Goal: Task Accomplishment & Management: Manage account settings

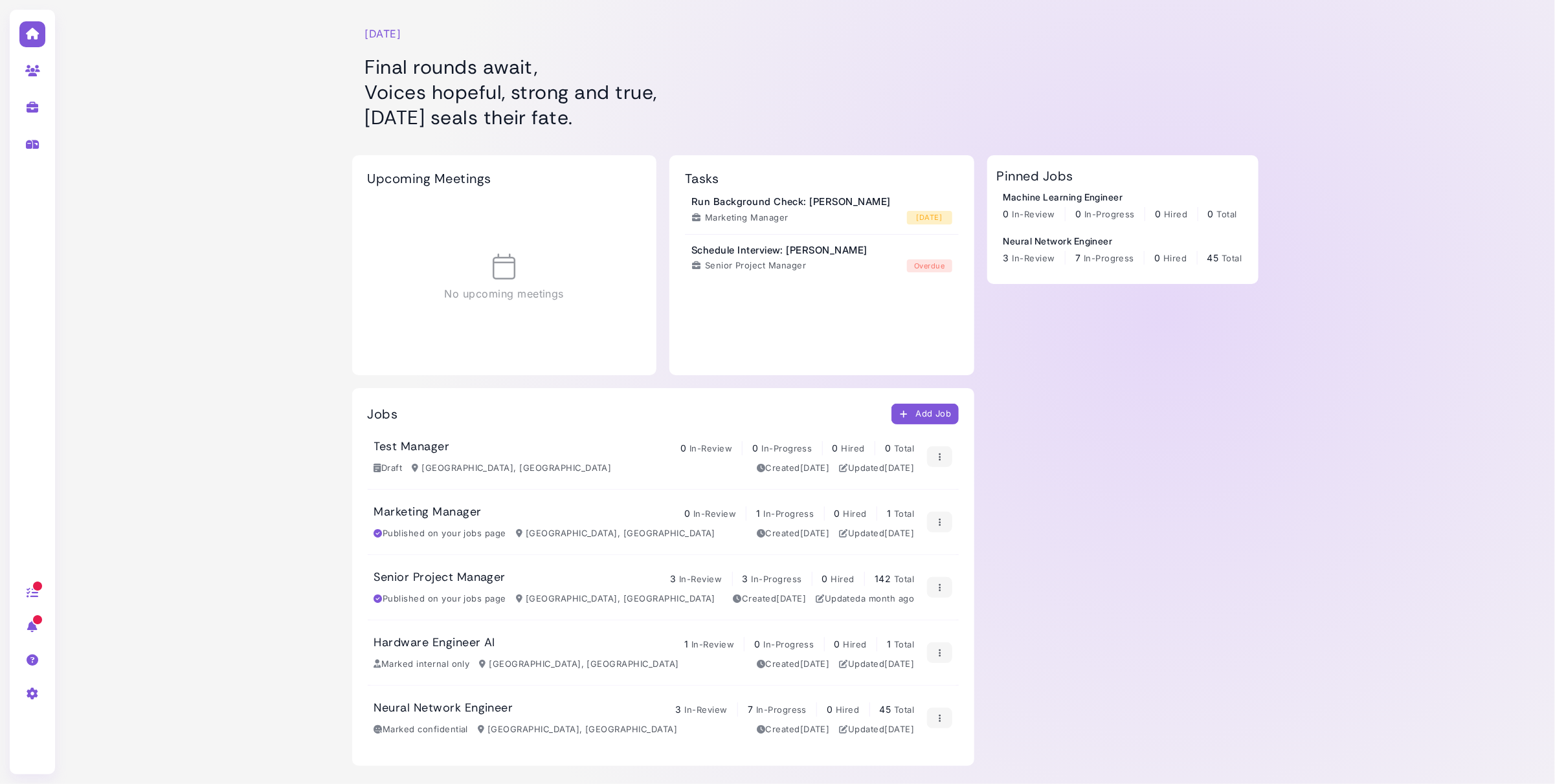
scroll to position [53, 0]
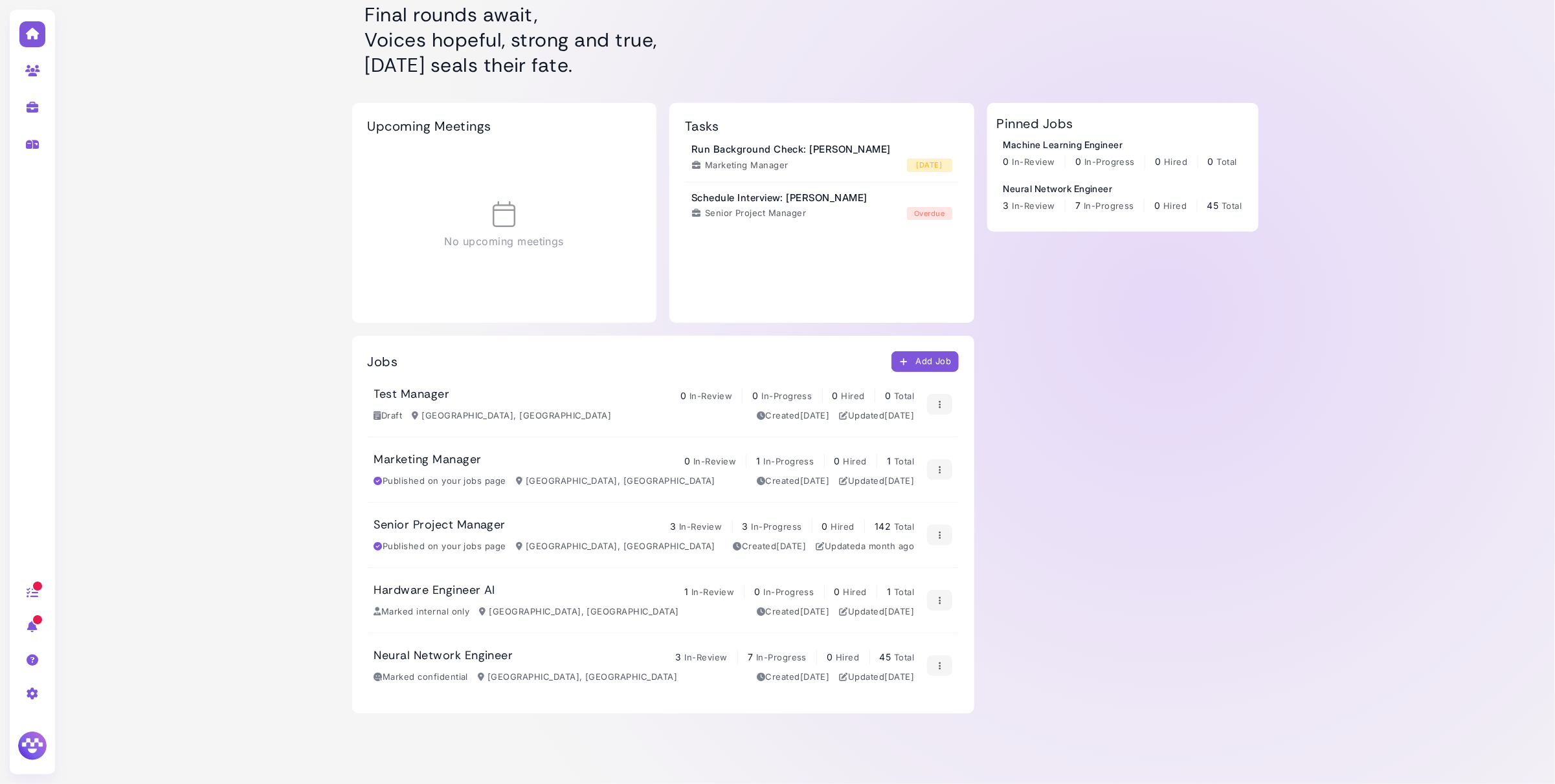
click at [449, 521] on h3 "Senior Project Manager" at bounding box center [440, 525] width 132 height 14
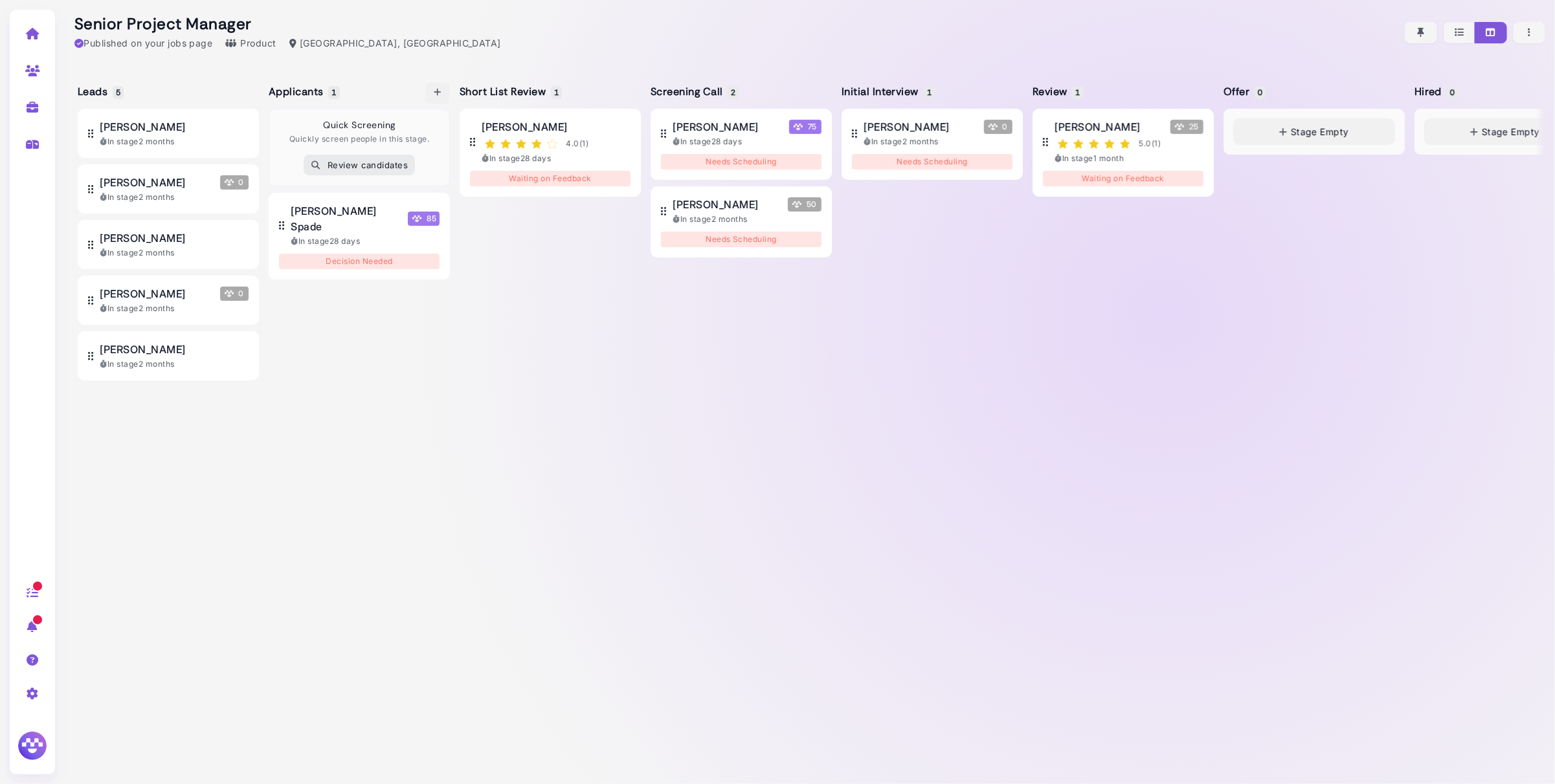
click at [440, 90] on icon "button" at bounding box center [438, 92] width 11 height 13
select select "**********"
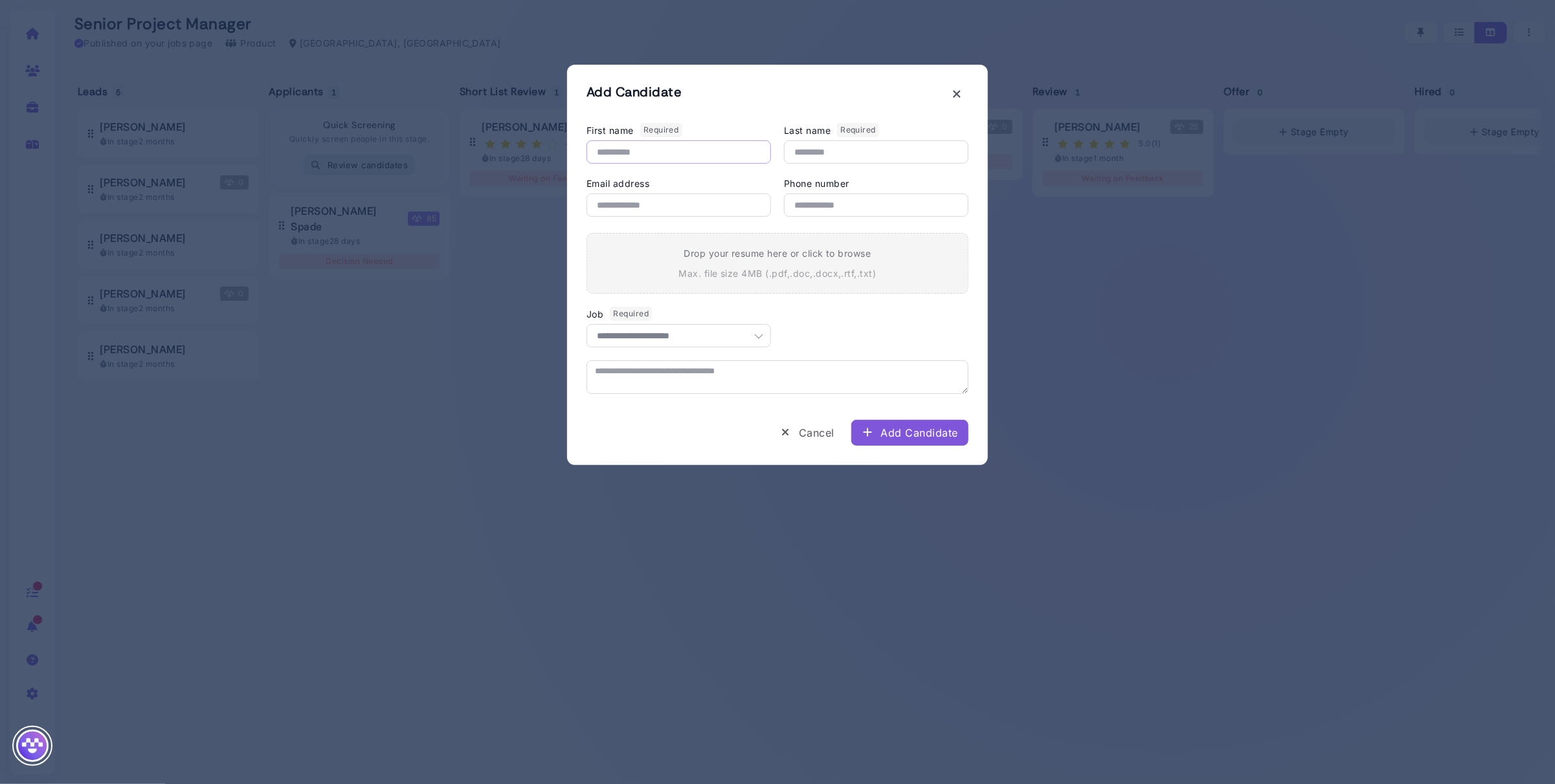
click at [670, 149] on input "First name Required" at bounding box center [679, 152] width 185 height 23
type input "*****"
click at [814, 151] on input "*******" at bounding box center [876, 152] width 185 height 23
type input "*******"
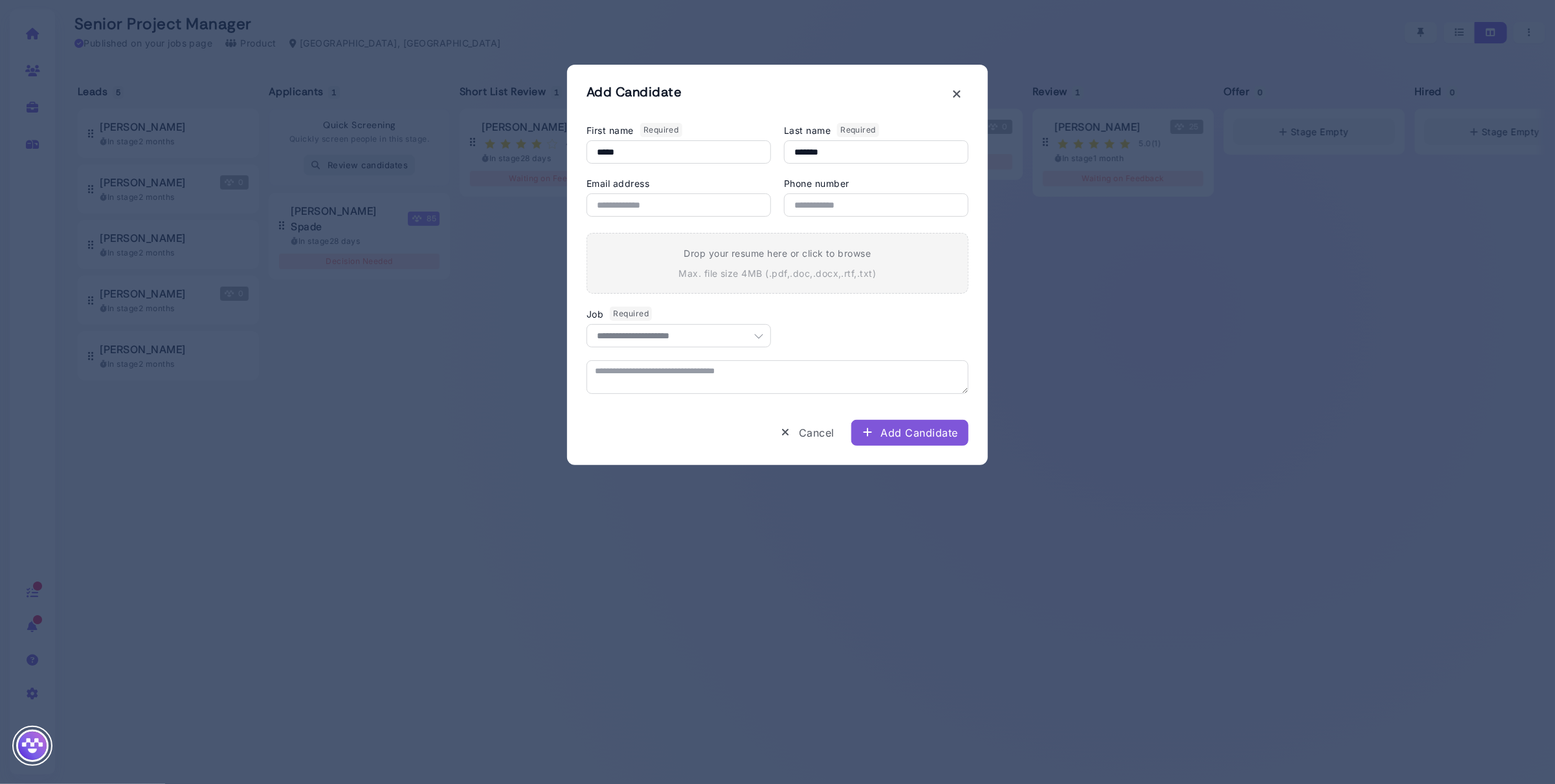
click at [777, 182] on div "Email address Phone number" at bounding box center [777, 196] width 382 height 40
click at [671, 205] on input "Email address" at bounding box center [679, 205] width 185 height 23
paste input "**********"
type input "**********"
click at [703, 174] on div "**********" at bounding box center [777, 284] width 382 height 323
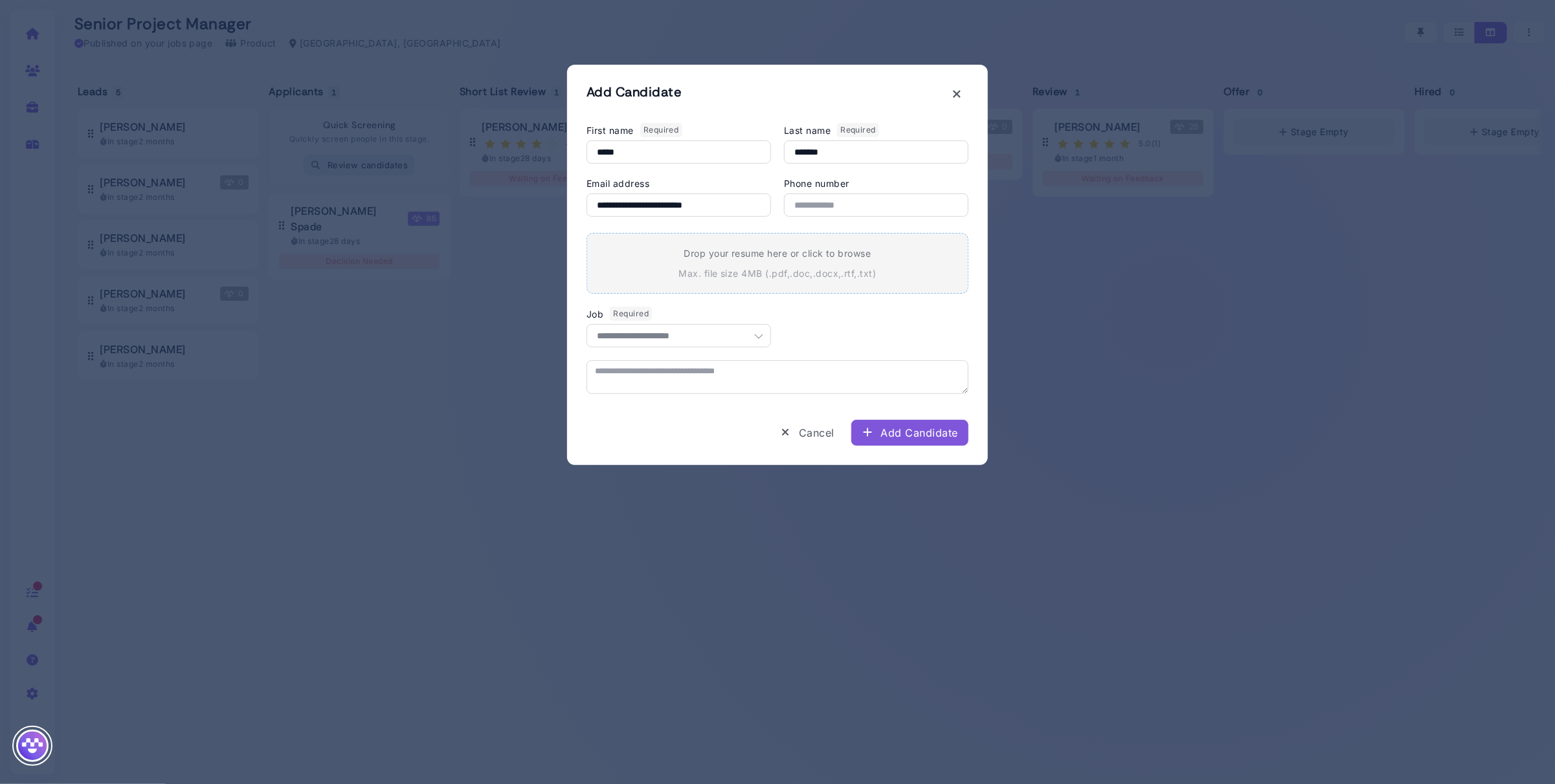
click at [838, 281] on div "Drop your resume here or click to browse Max. file size 4MB ( .pdf,.doc,.docx,.…" at bounding box center [777, 263] width 382 height 61
click at [926, 438] on div "Add Candidate" at bounding box center [909, 432] width 96 height 15
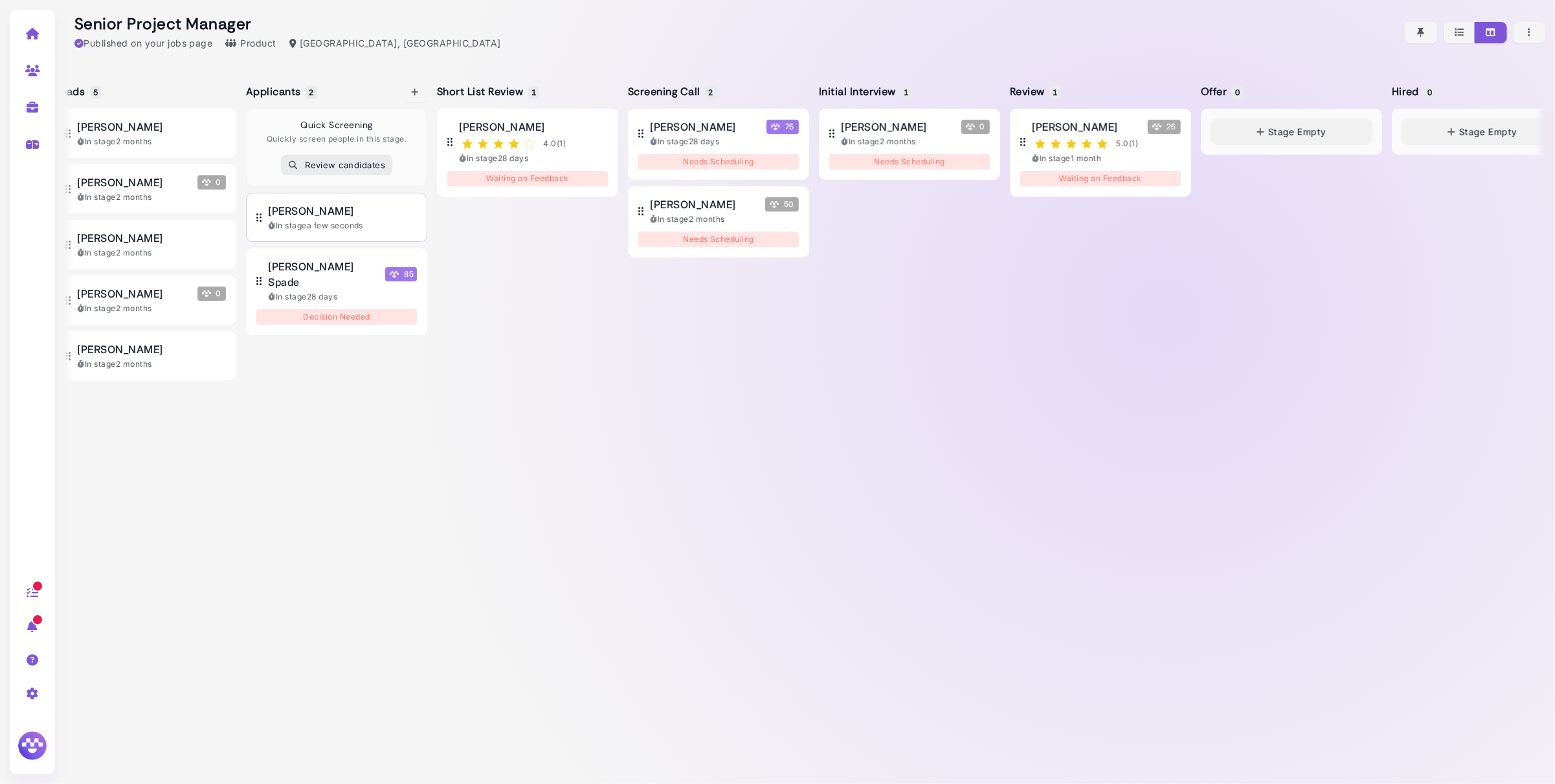
scroll to position [0, 25]
click at [341, 213] on div "[PERSON_NAME]" at bounding box center [340, 210] width 149 height 15
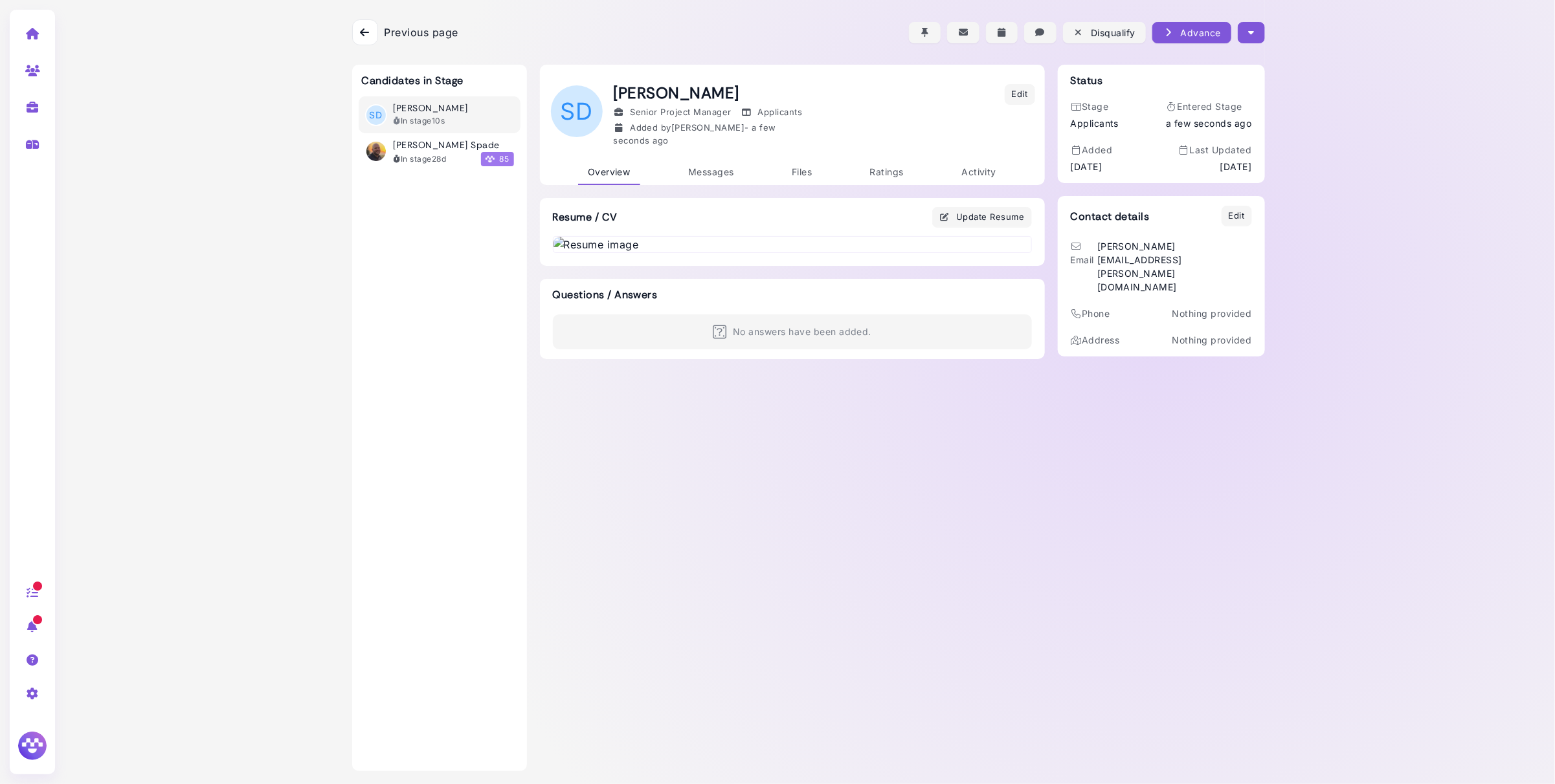
click at [361, 25] on div at bounding box center [365, 32] width 26 height 26
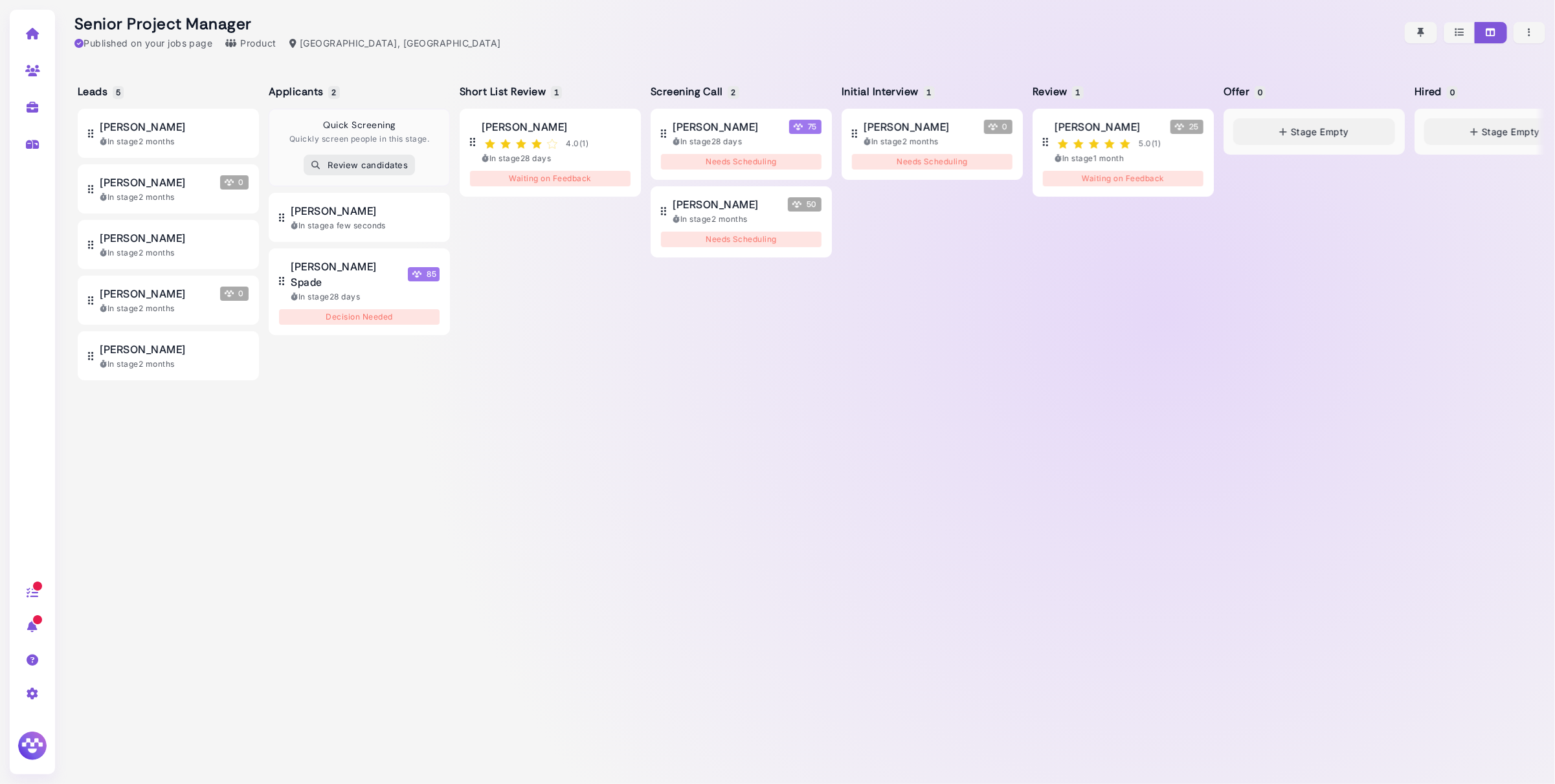
scroll to position [0, 25]
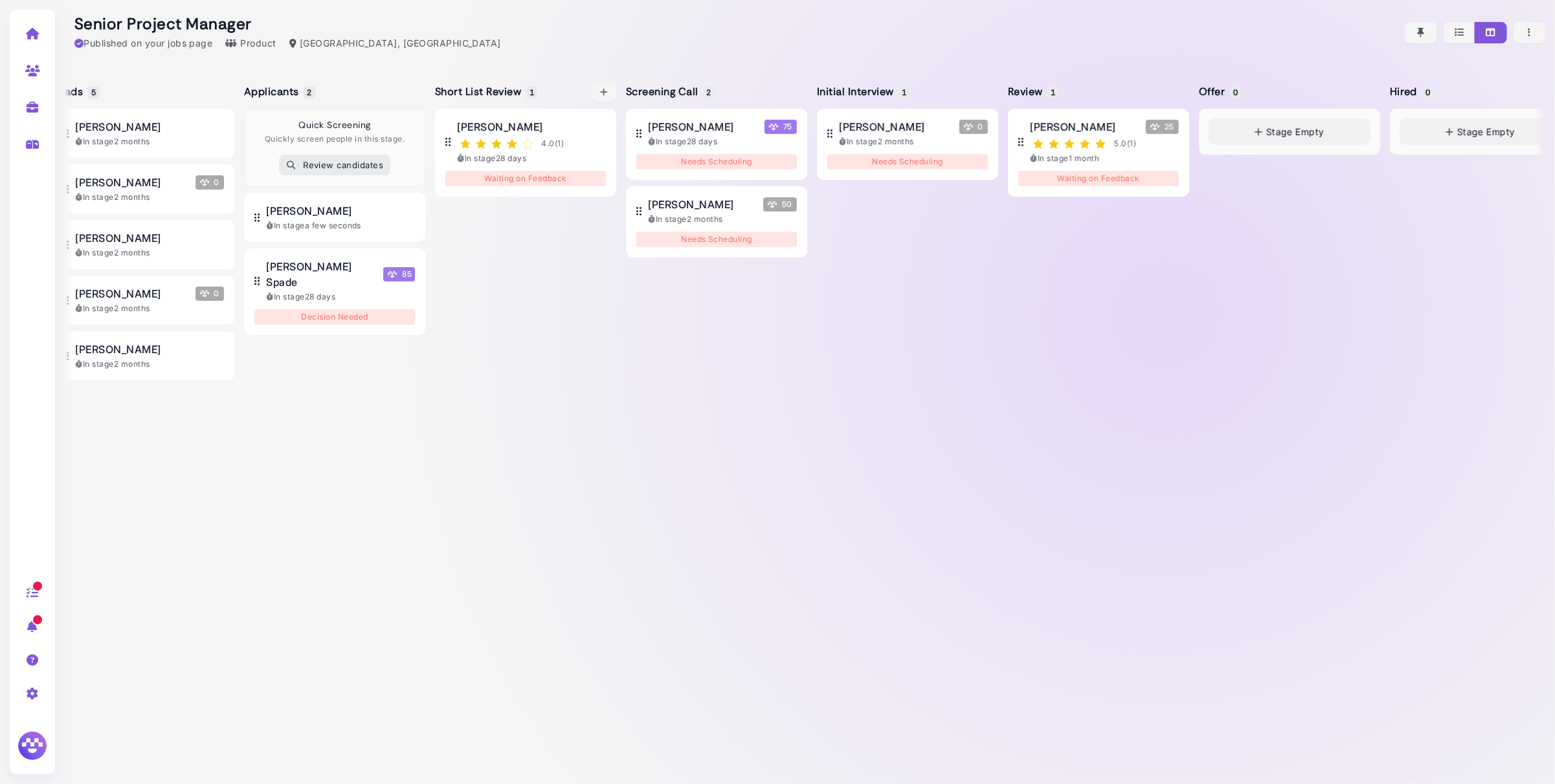
click at [516, 273] on div "Frank Mumford 4.0 ( 1 ) In stage 28 days Waiting on Feedback" at bounding box center [525, 436] width 181 height 656
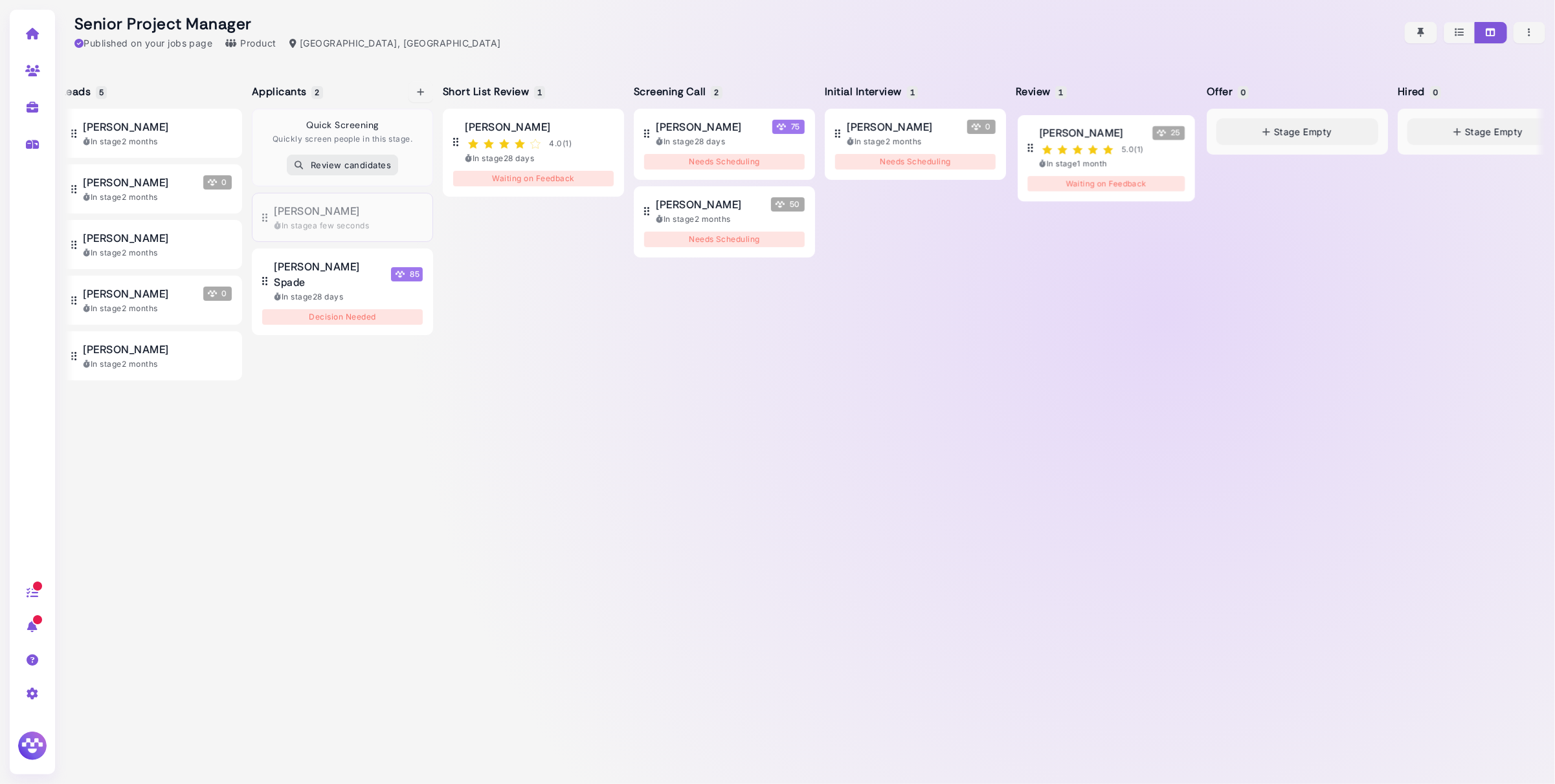
drag, startPoint x: 364, startPoint y: 213, endPoint x: 372, endPoint y: 213, distance: 8.0
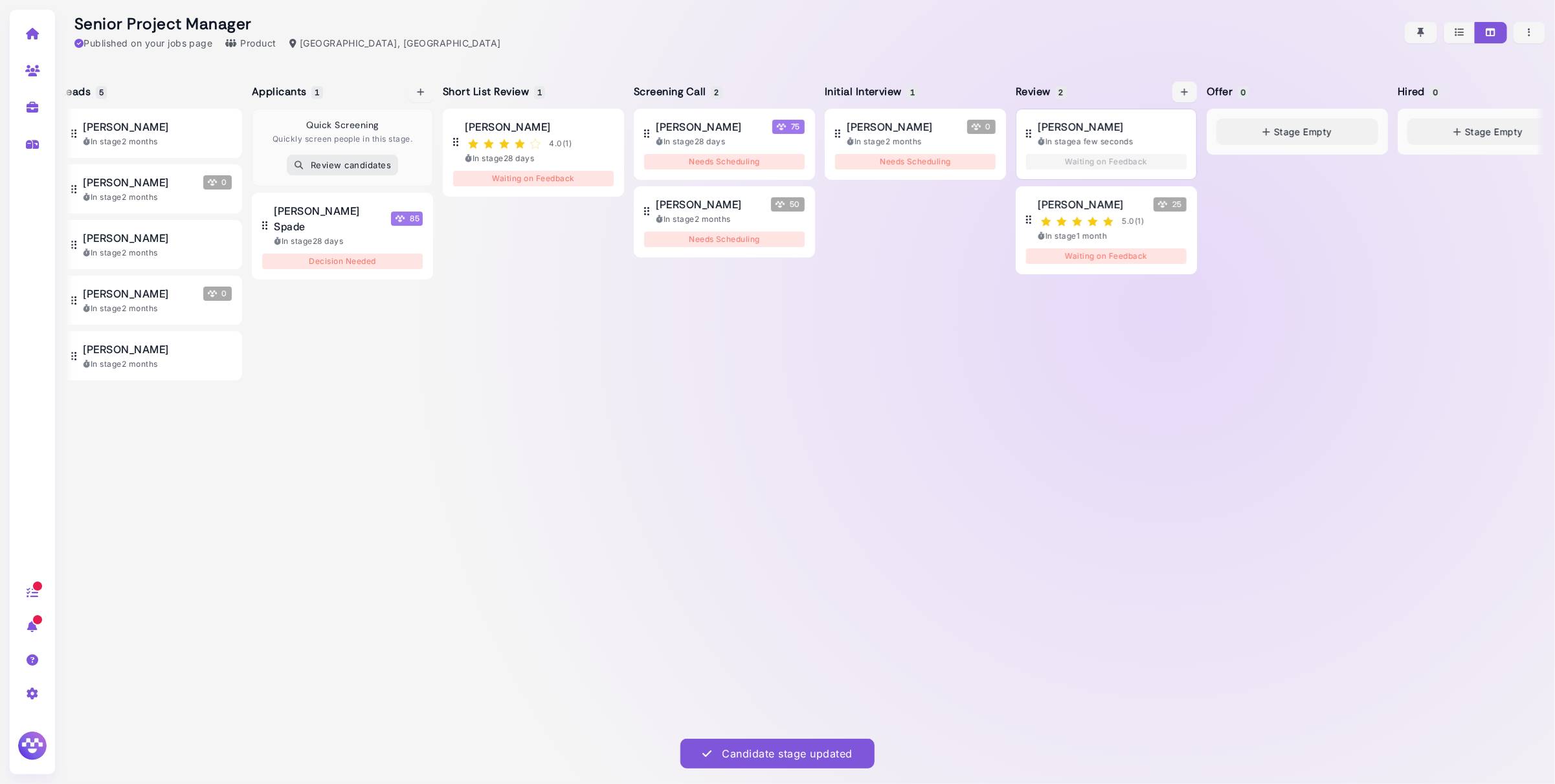
click at [1121, 133] on div "[PERSON_NAME]" at bounding box center [1112, 126] width 149 height 15
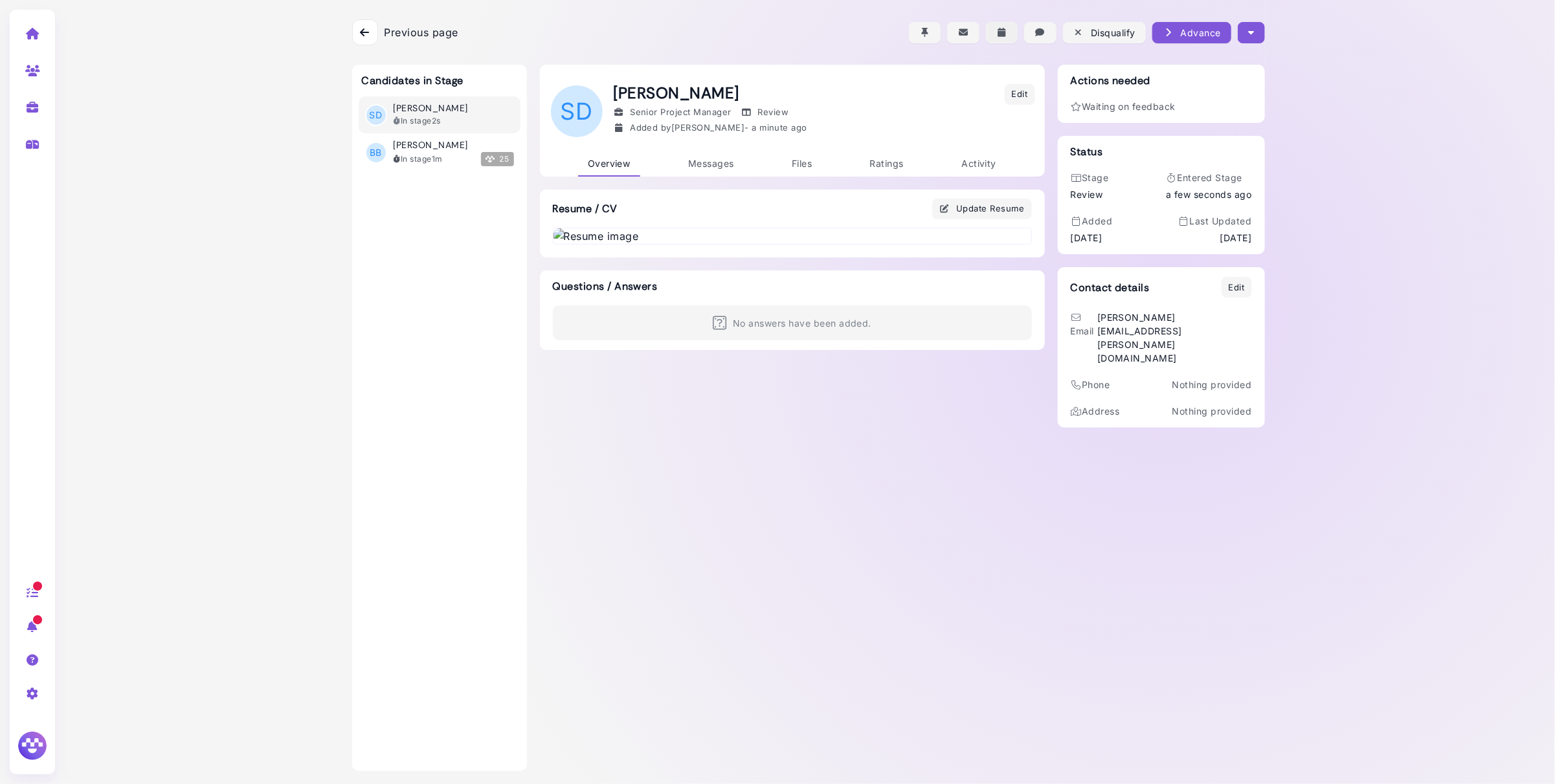
click at [1000, 32] on icon "button" at bounding box center [1002, 33] width 12 height 13
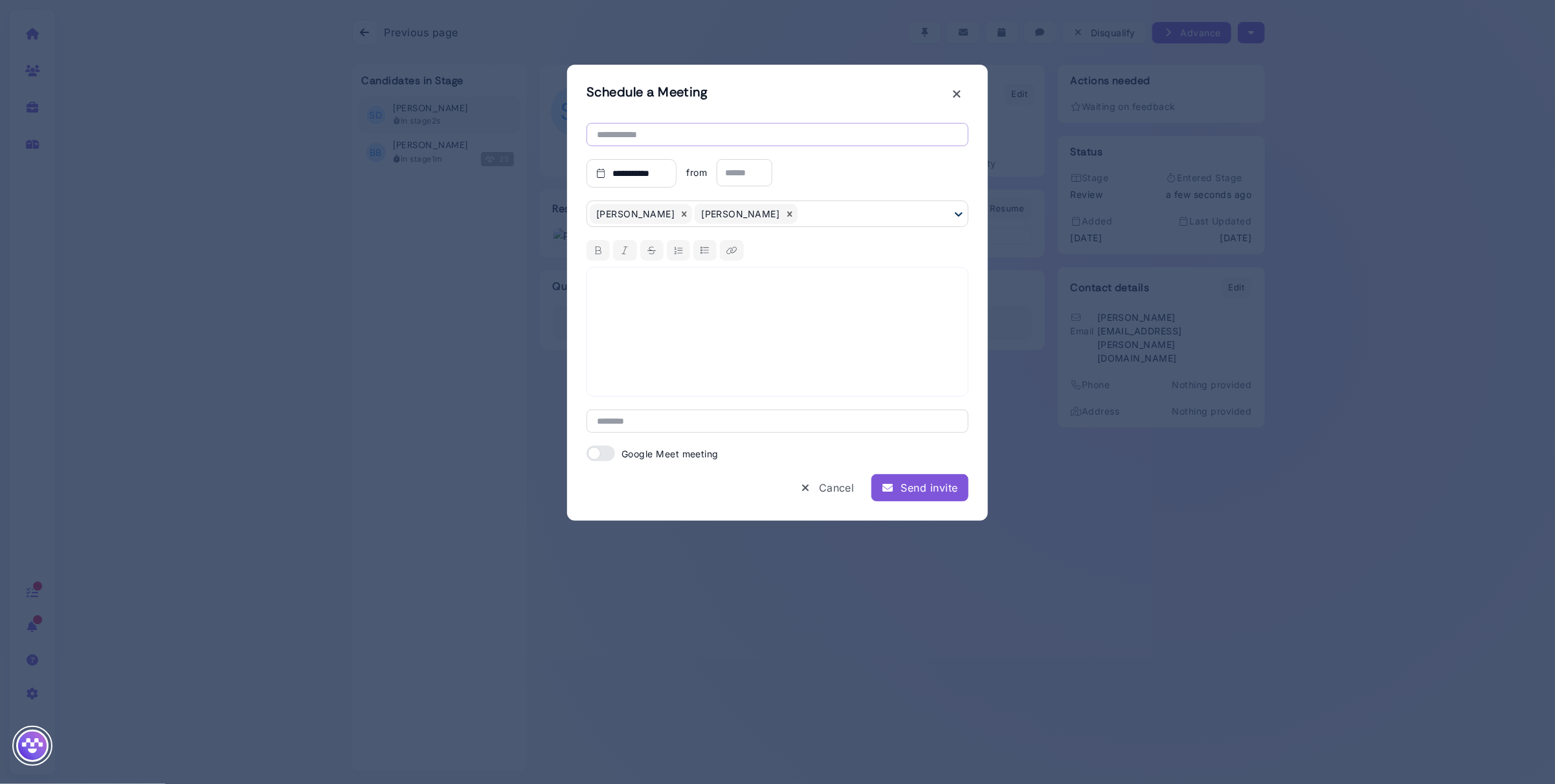
click at [634, 135] on input "text" at bounding box center [777, 134] width 382 height 23
type input "**********"
click at [601, 454] on span at bounding box center [601, 453] width 29 height 15
click at [755, 460] on span at bounding box center [759, 453] width 29 height 15
click at [747, 170] on input "text" at bounding box center [745, 172] width 56 height 27
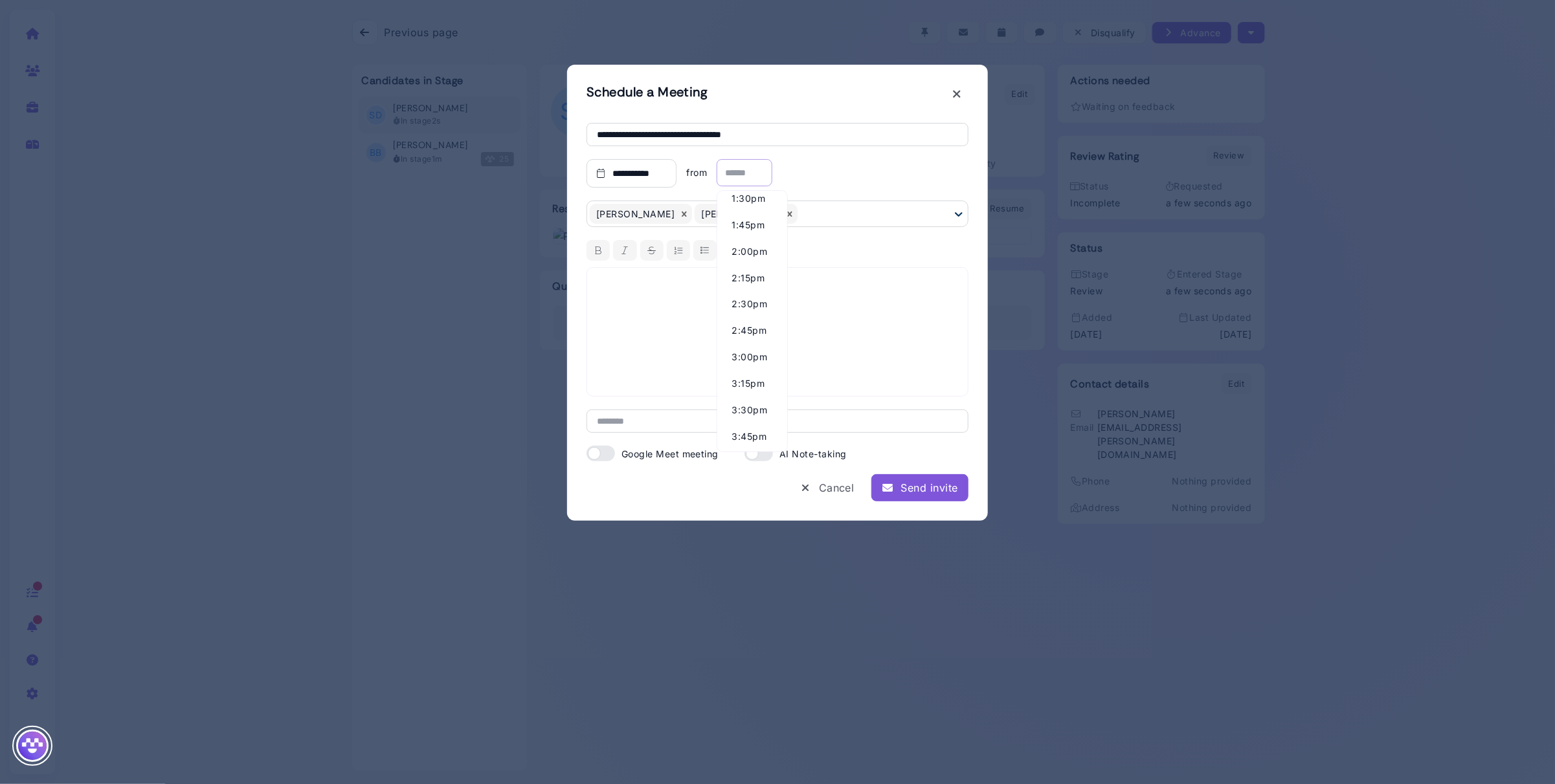
scroll to position [1447, 0]
click at [754, 247] on div "2:00pm" at bounding box center [752, 249] width 57 height 27
type input "******"
click at [830, 168] on input "text" at bounding box center [829, 172] width 56 height 27
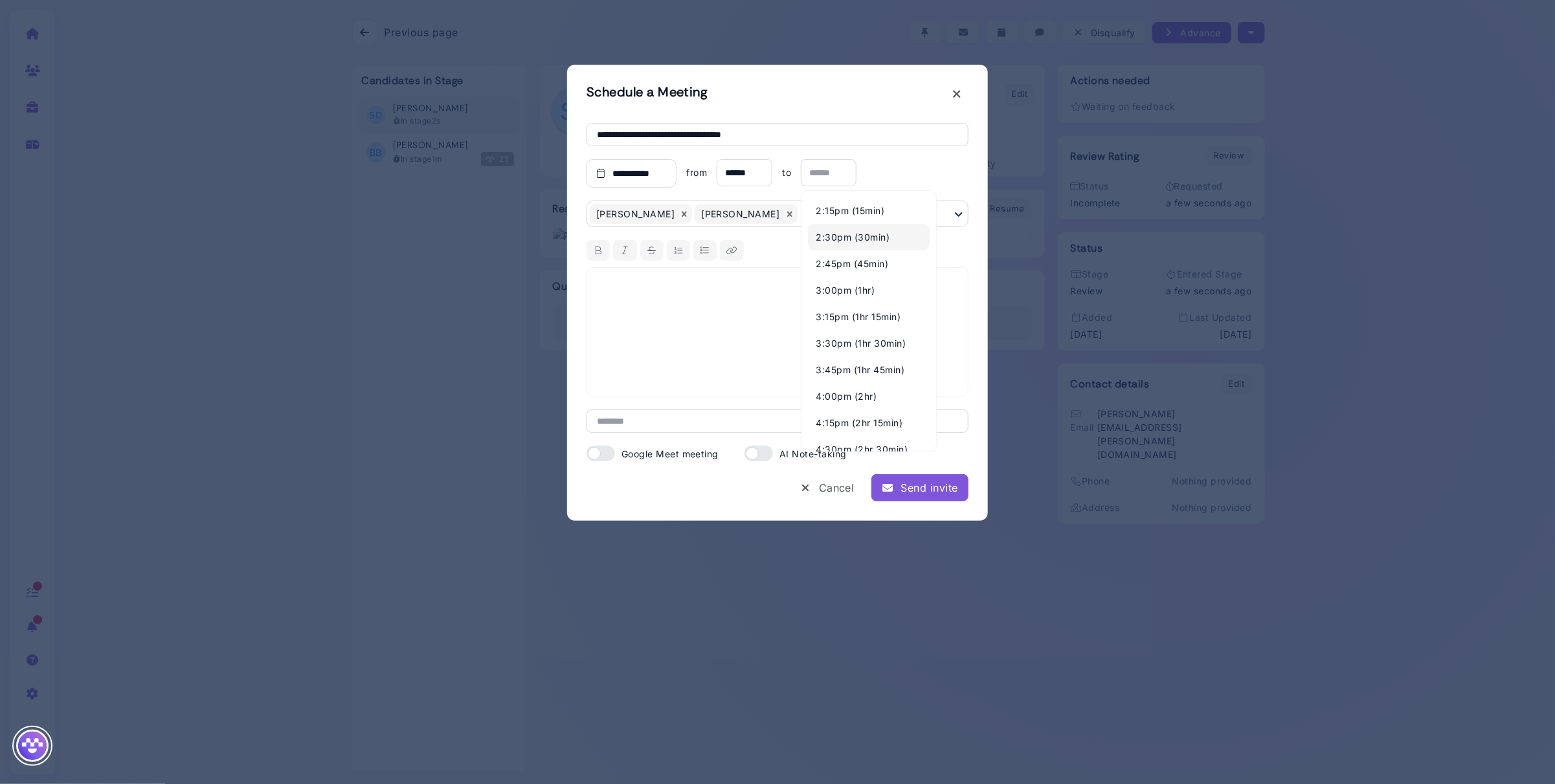
click at [859, 236] on div "2:30pm (30min)" at bounding box center [868, 237] width 121 height 27
type input "******"
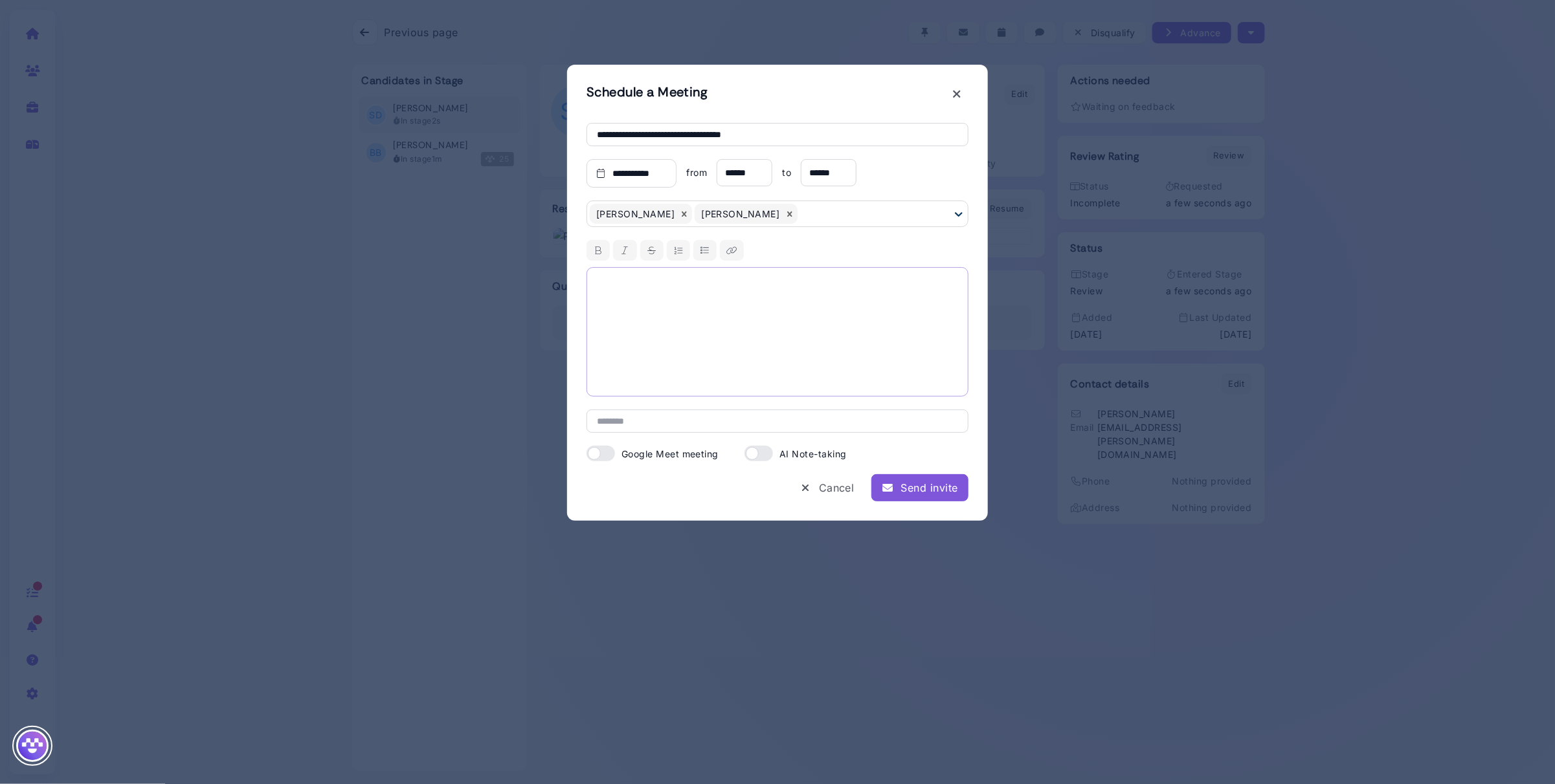
click at [864, 319] on div at bounding box center [777, 332] width 382 height 129
click at [727, 324] on div at bounding box center [777, 332] width 382 height 129
click at [906, 488] on div "Send invite" at bounding box center [919, 488] width 76 height 15
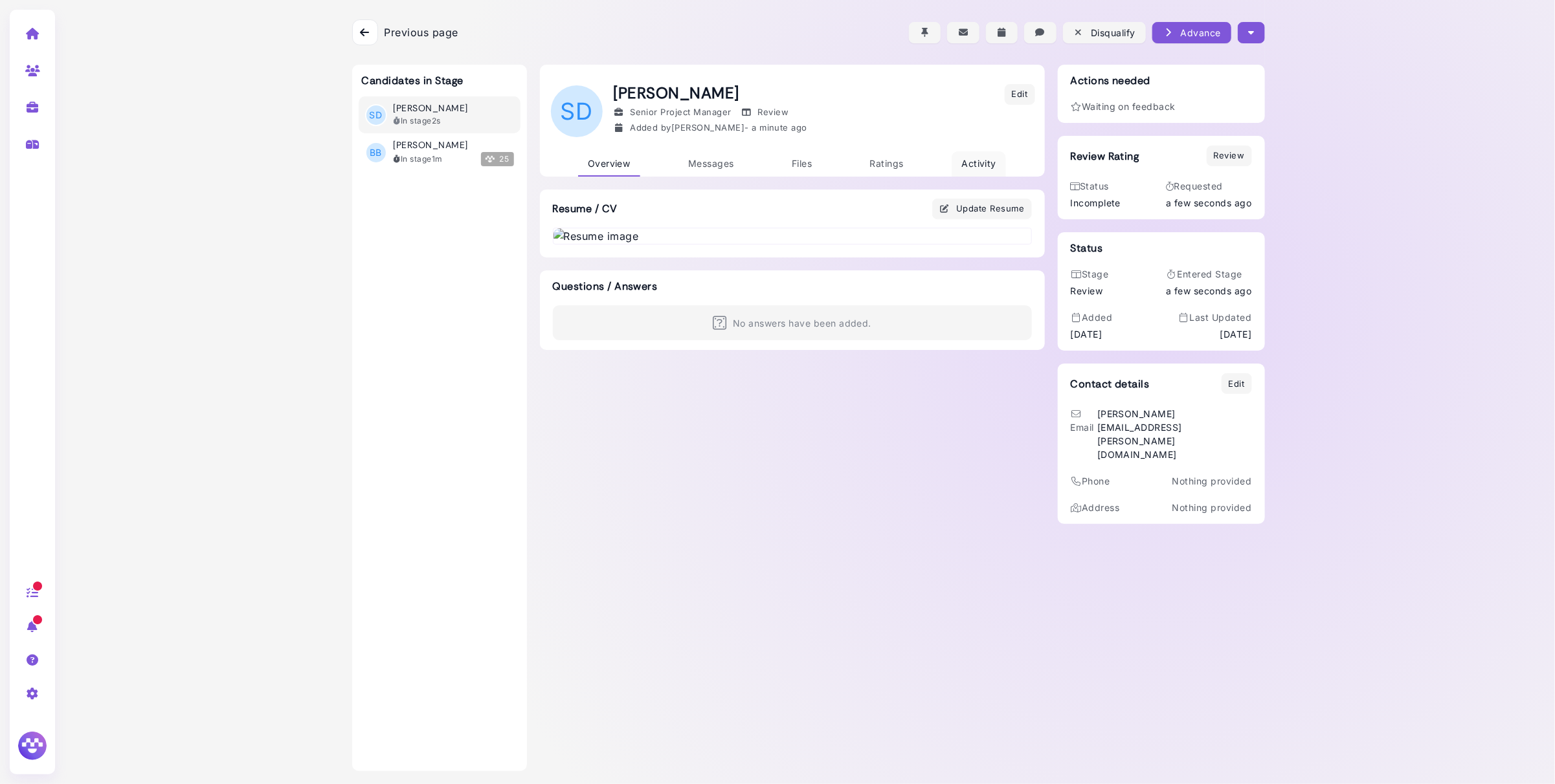
click at [976, 165] on span "Activity" at bounding box center [978, 163] width 35 height 11
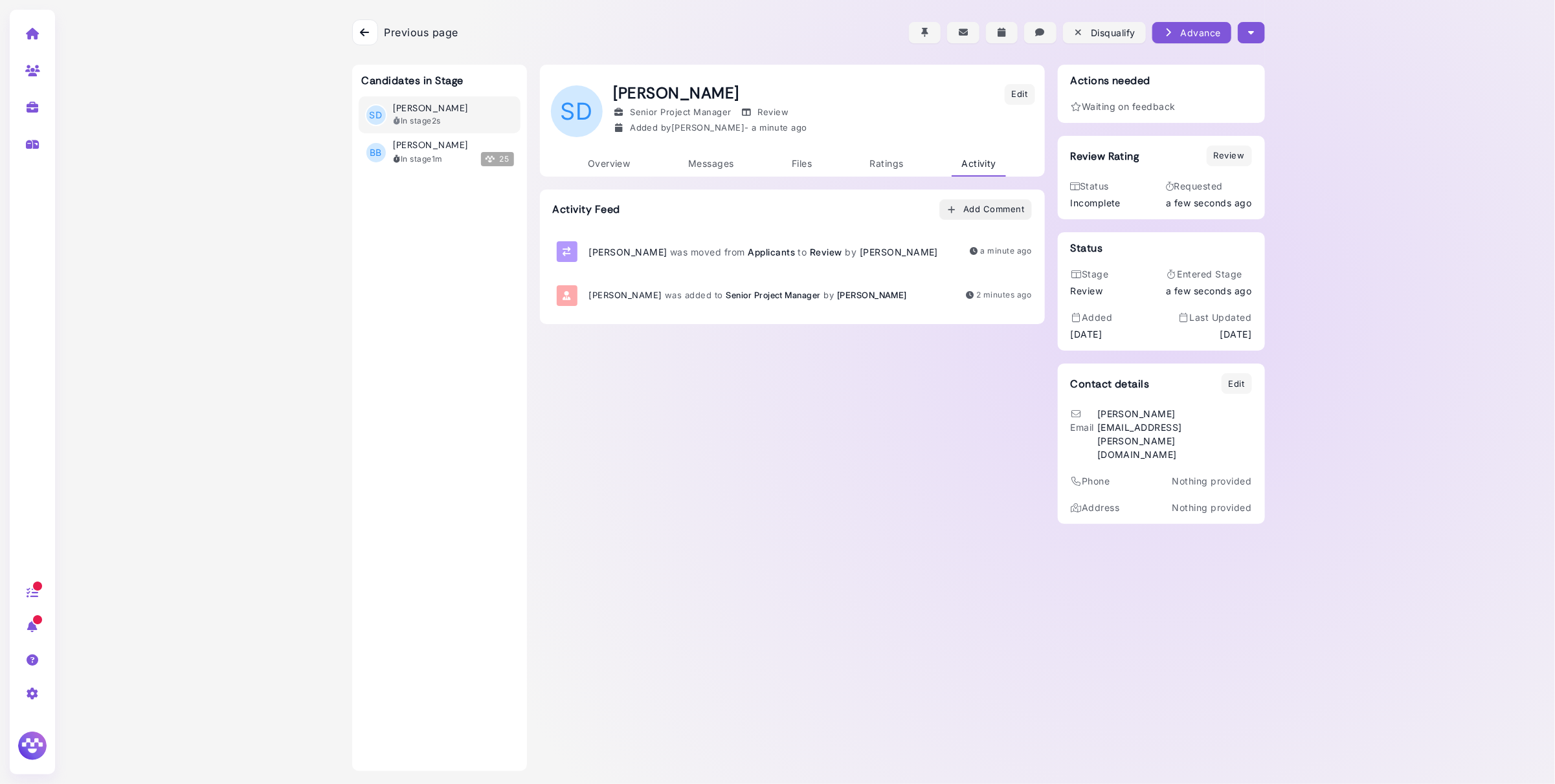
click at [977, 217] on button "Add Comment" at bounding box center [985, 209] width 92 height 21
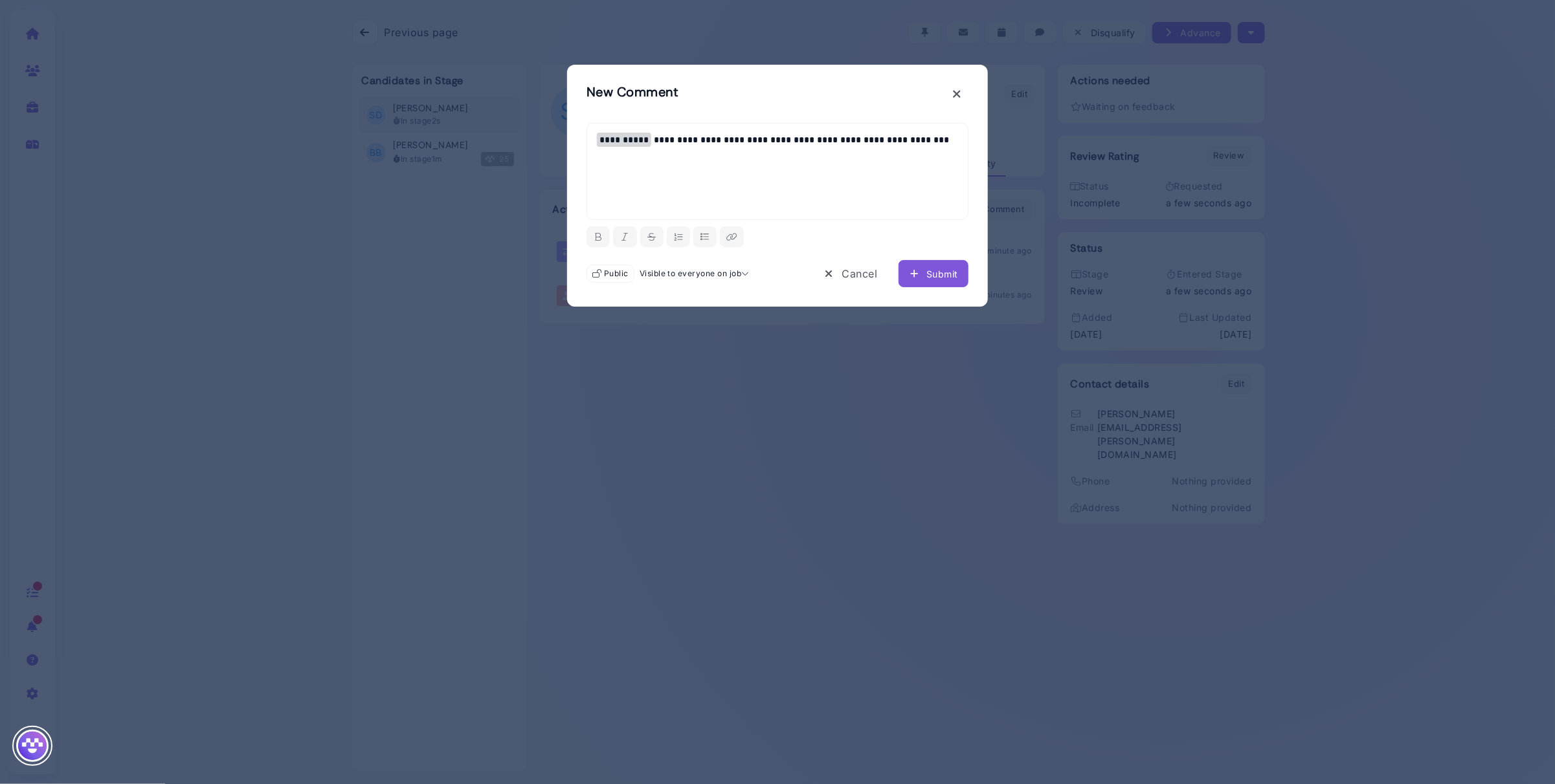
click at [938, 272] on div "Submit" at bounding box center [933, 274] width 49 height 13
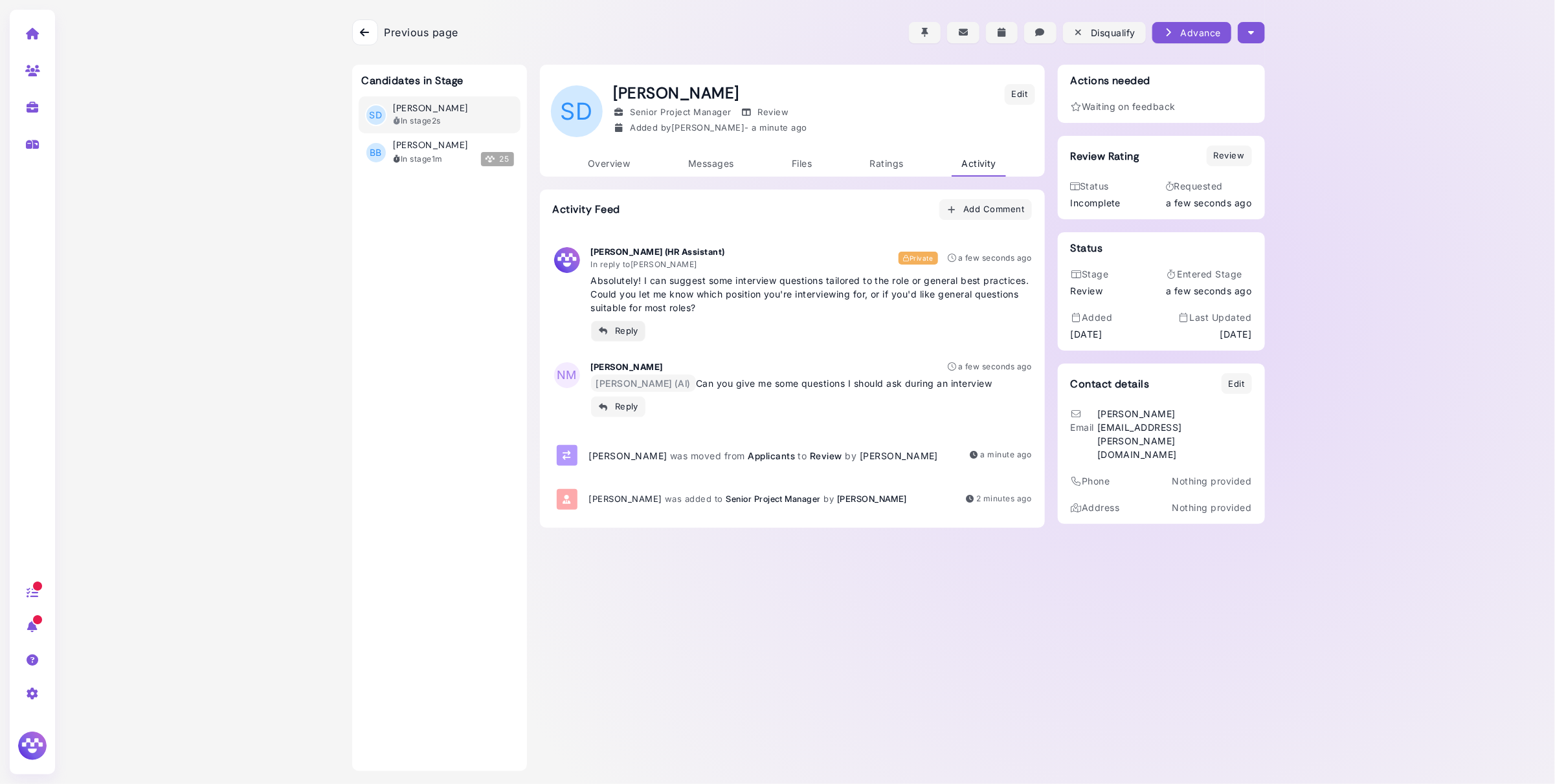
click at [636, 330] on div "Reply" at bounding box center [618, 331] width 40 height 13
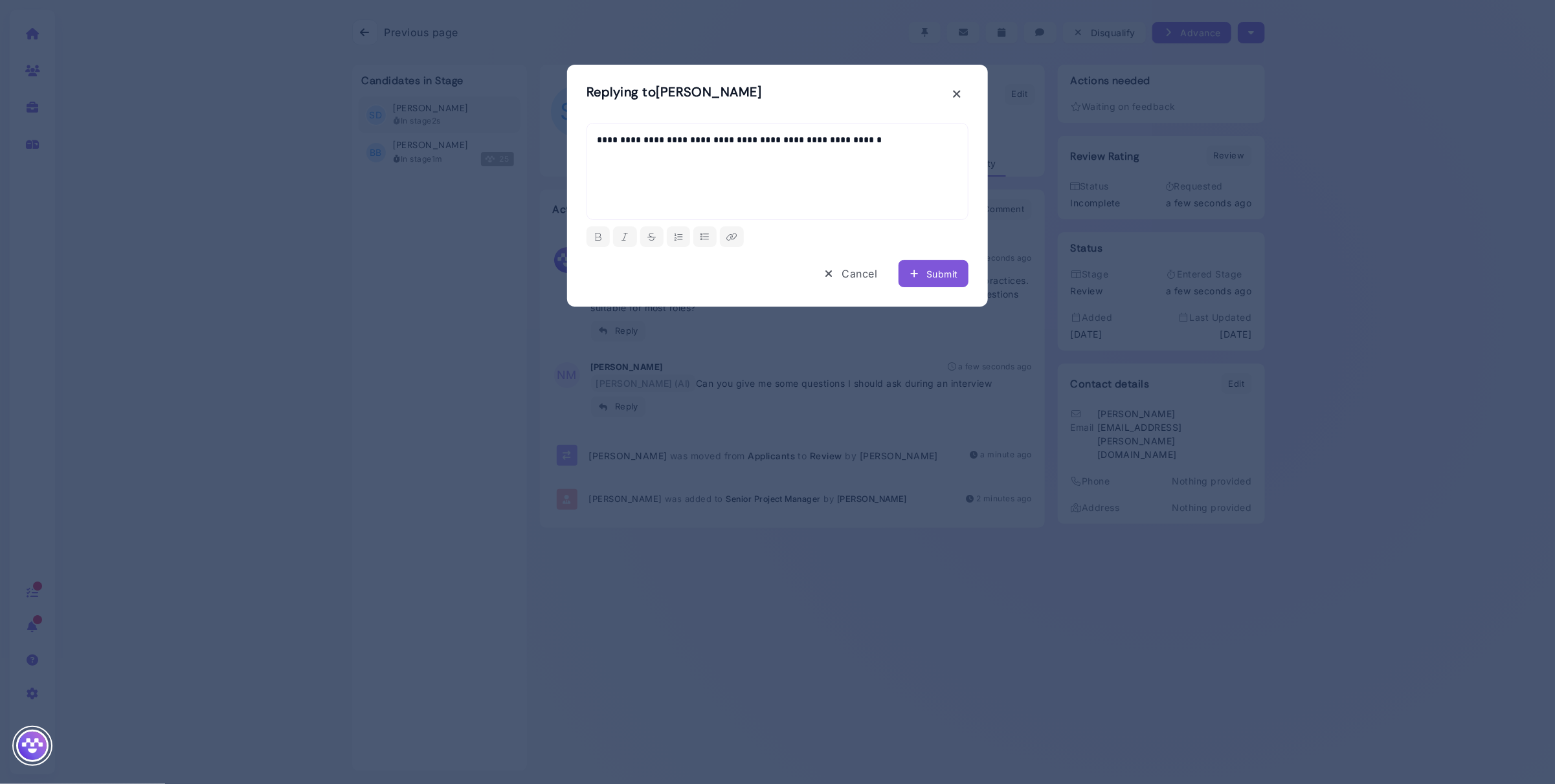
click at [930, 278] on div "Submit" at bounding box center [933, 274] width 49 height 13
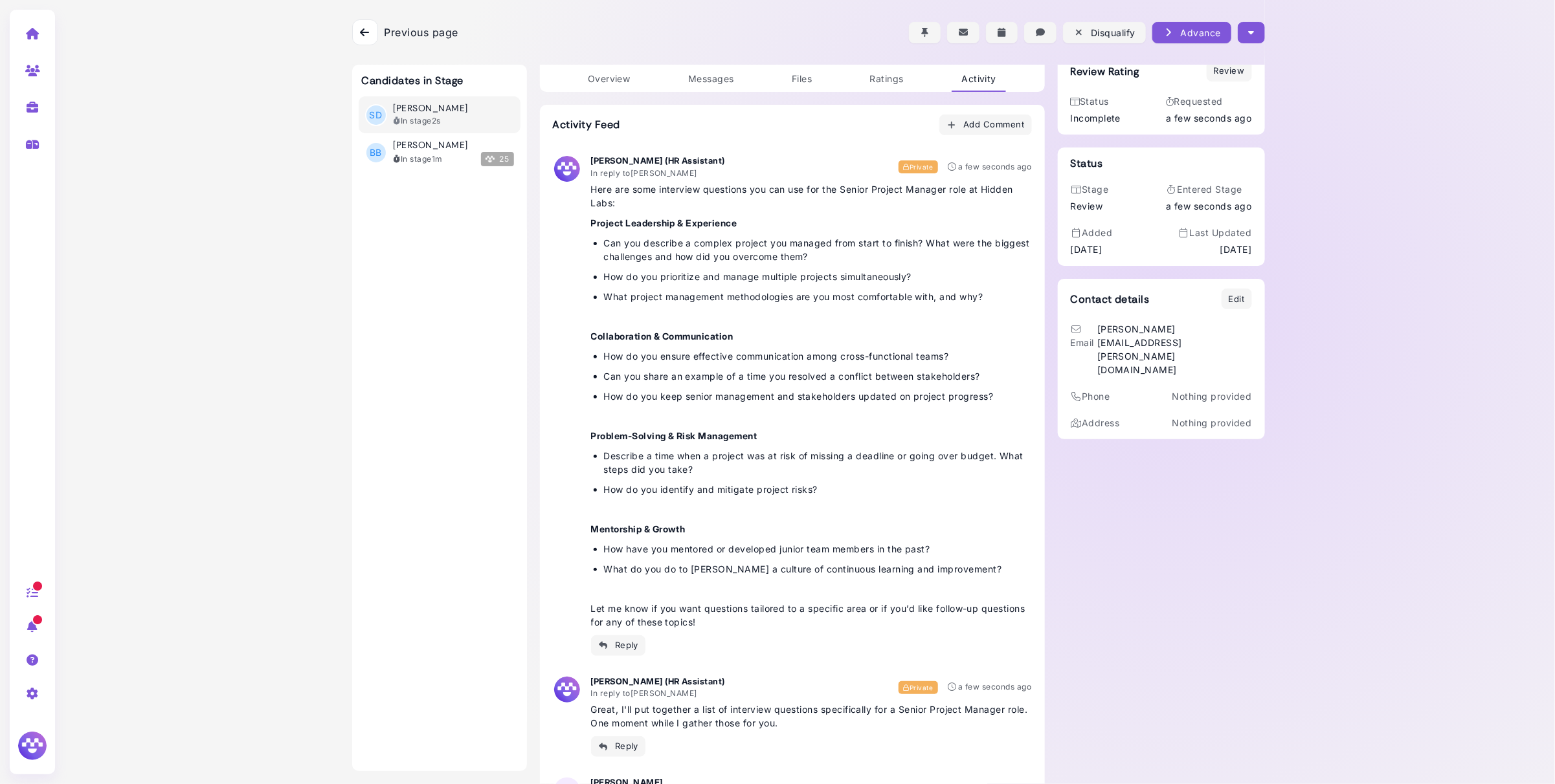
scroll to position [86, 0]
click at [1218, 593] on div "Actions needed Waiting on feedback Review Rating Review Status Incomplete Reque…" at bounding box center [1161, 568] width 207 height 1179
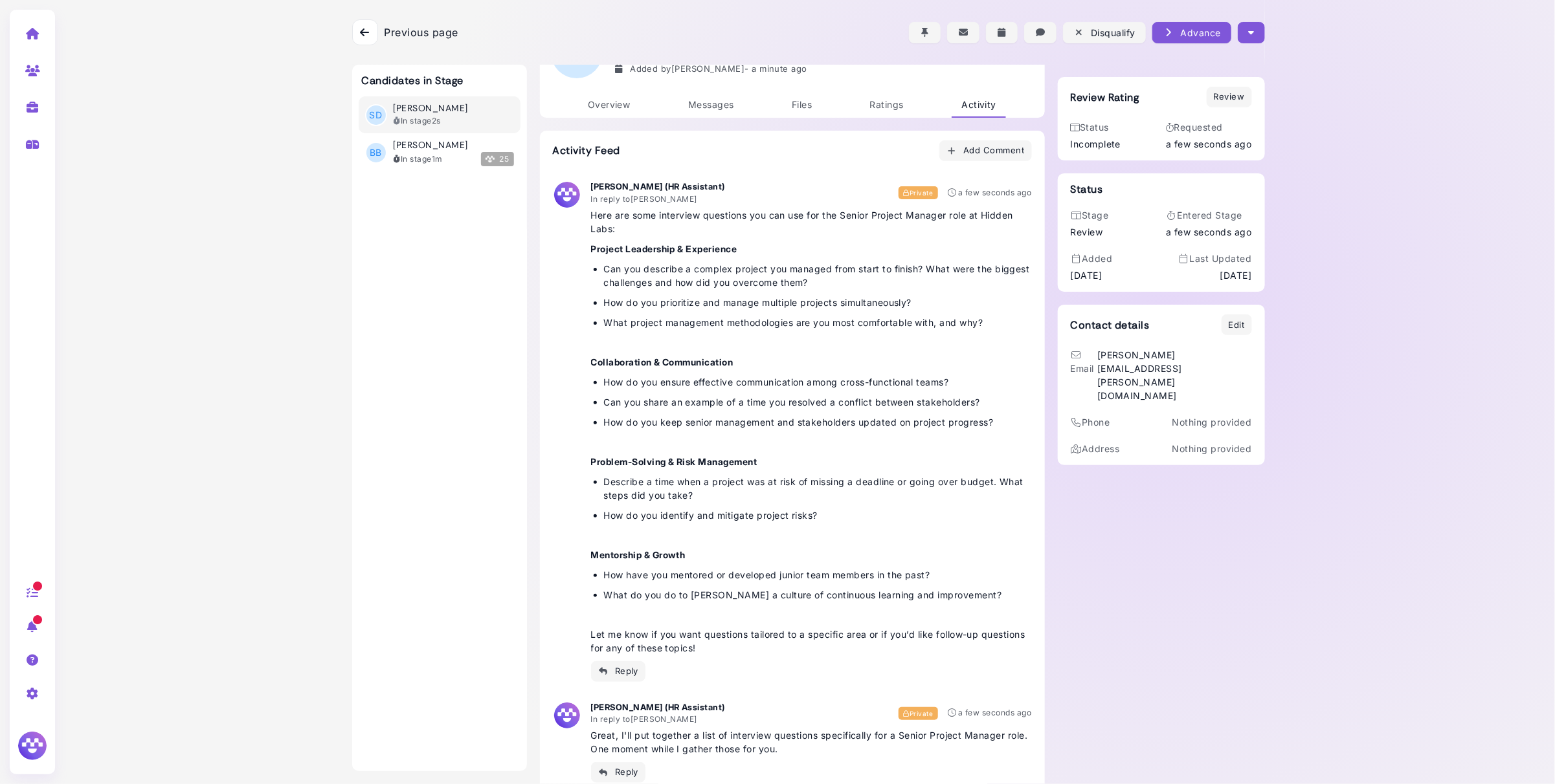
scroll to position [0, 0]
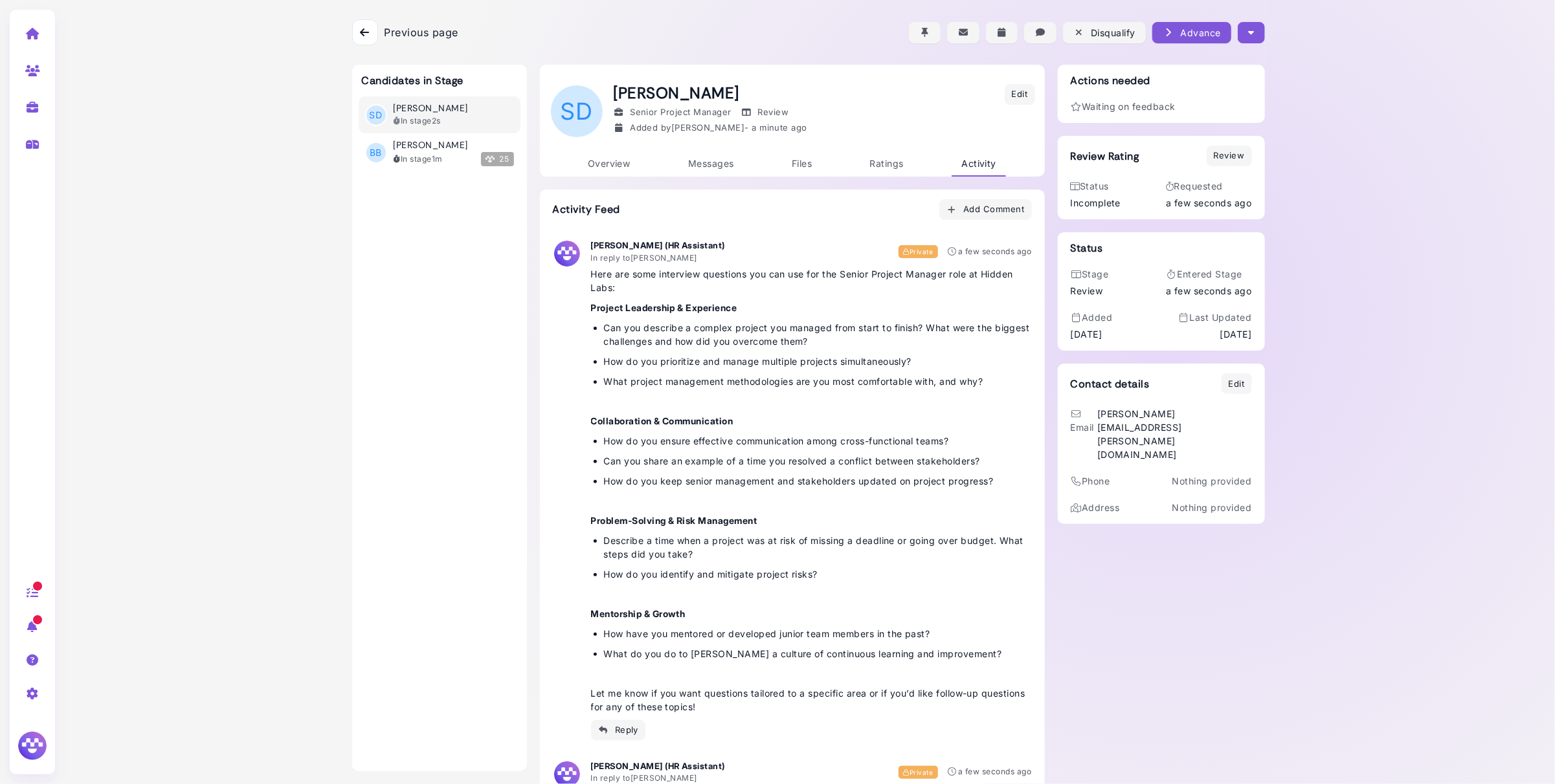
click at [364, 31] on icon at bounding box center [364, 33] width 9 height 11
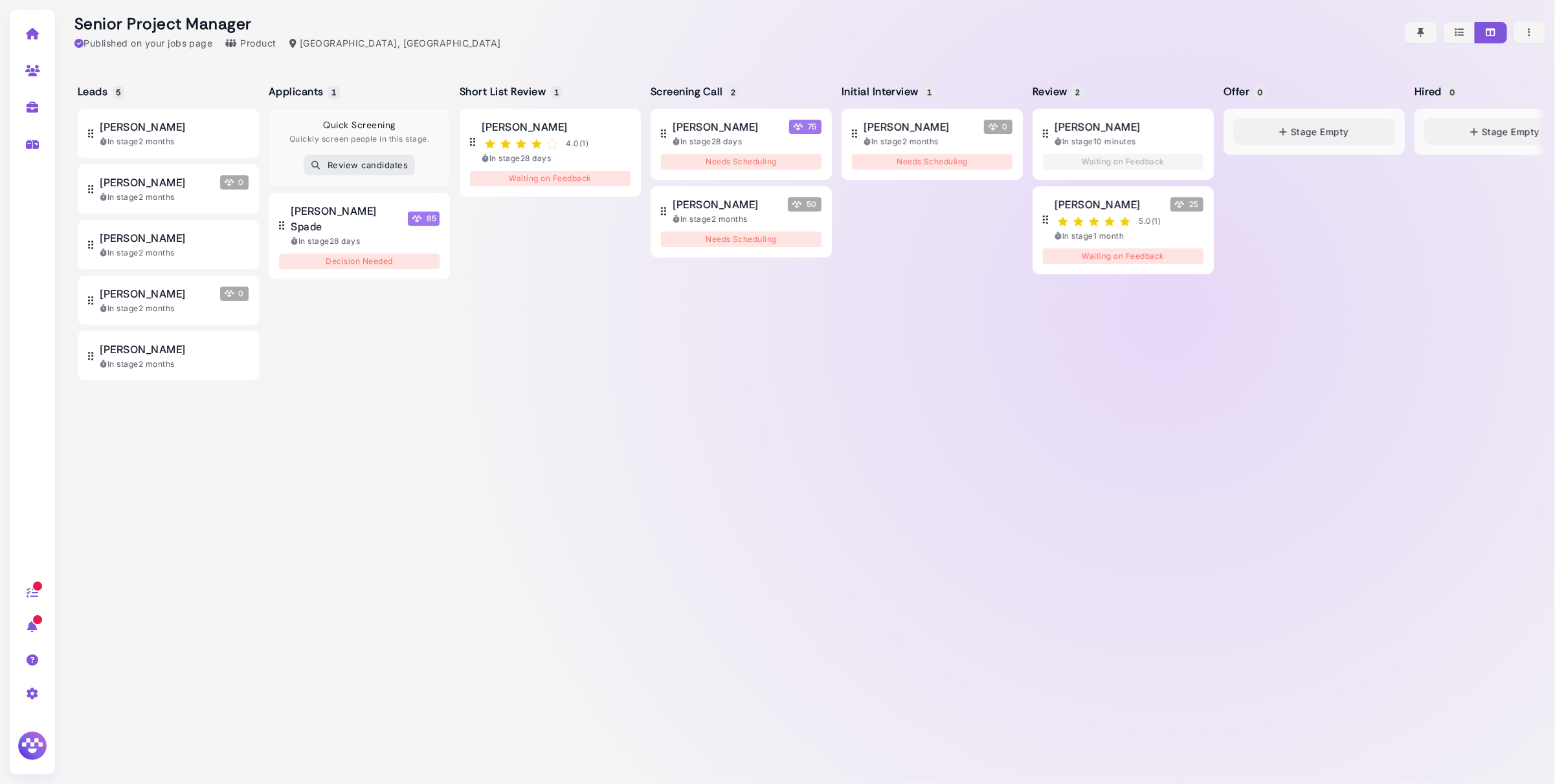
scroll to position [0, 17]
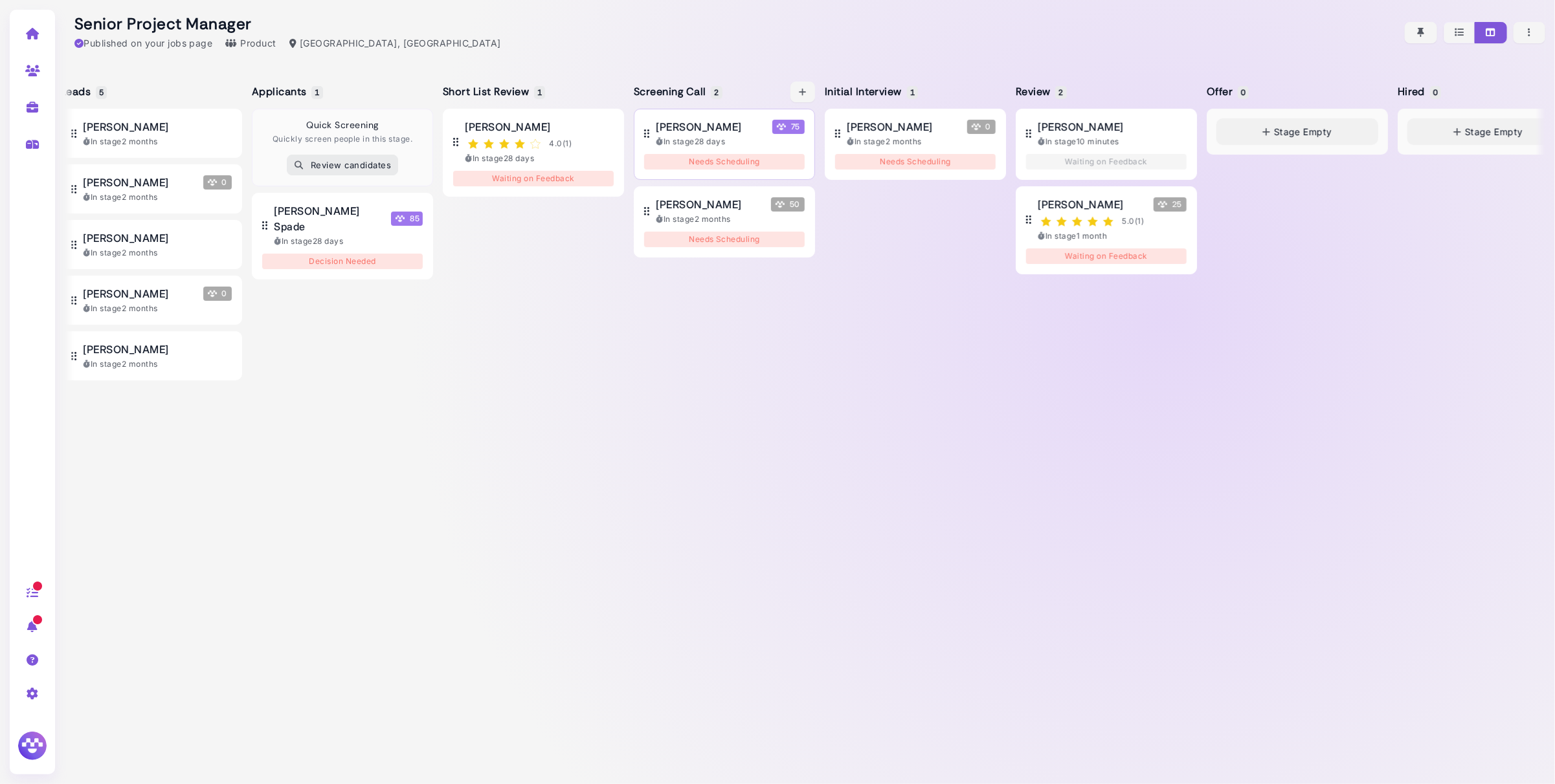
click at [717, 147] on div "In stage 28 days" at bounding box center [730, 142] width 149 height 12
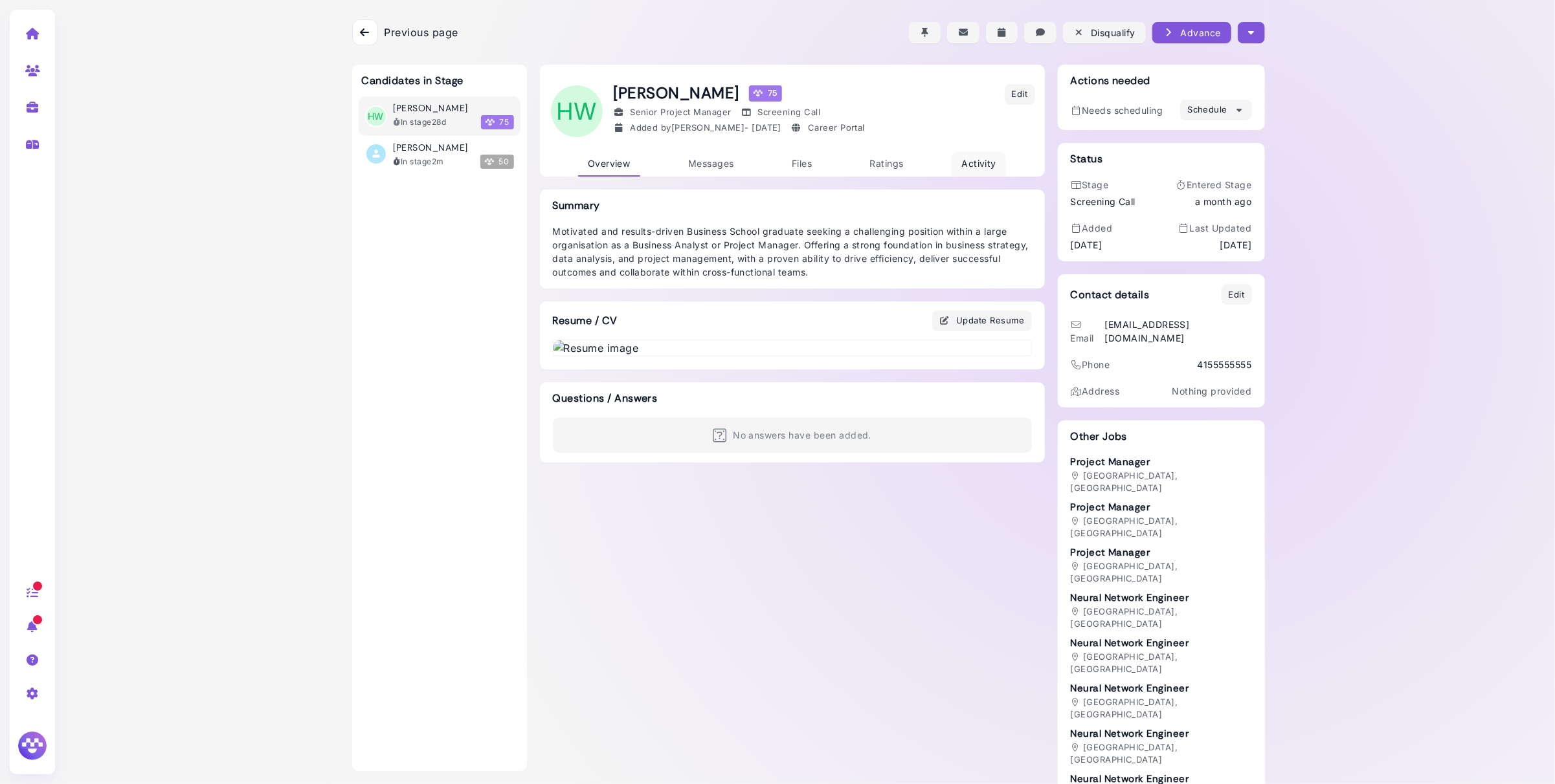
click at [986, 163] on span "Activity" at bounding box center [978, 163] width 35 height 11
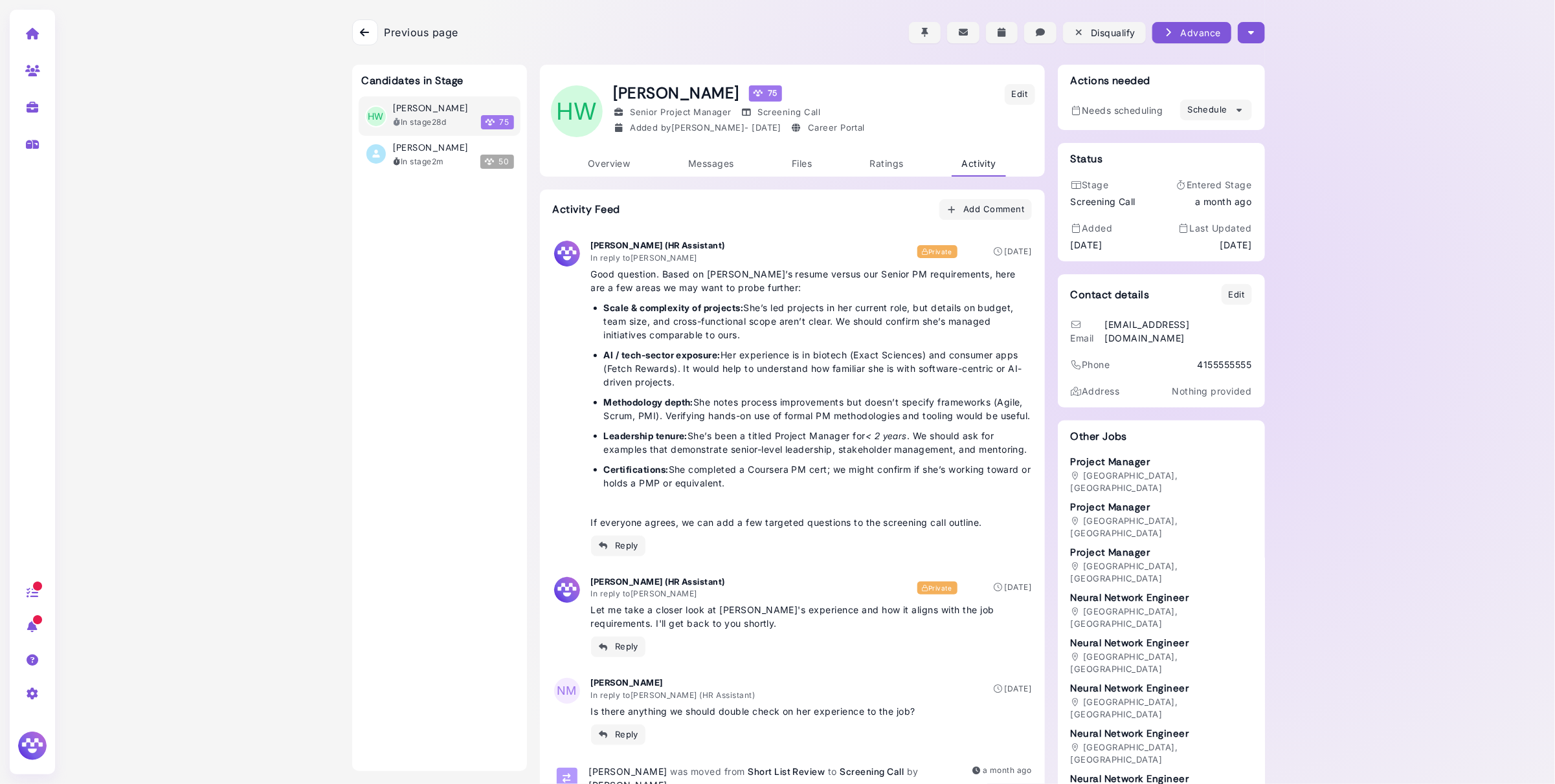
click at [374, 33] on div at bounding box center [365, 32] width 26 height 26
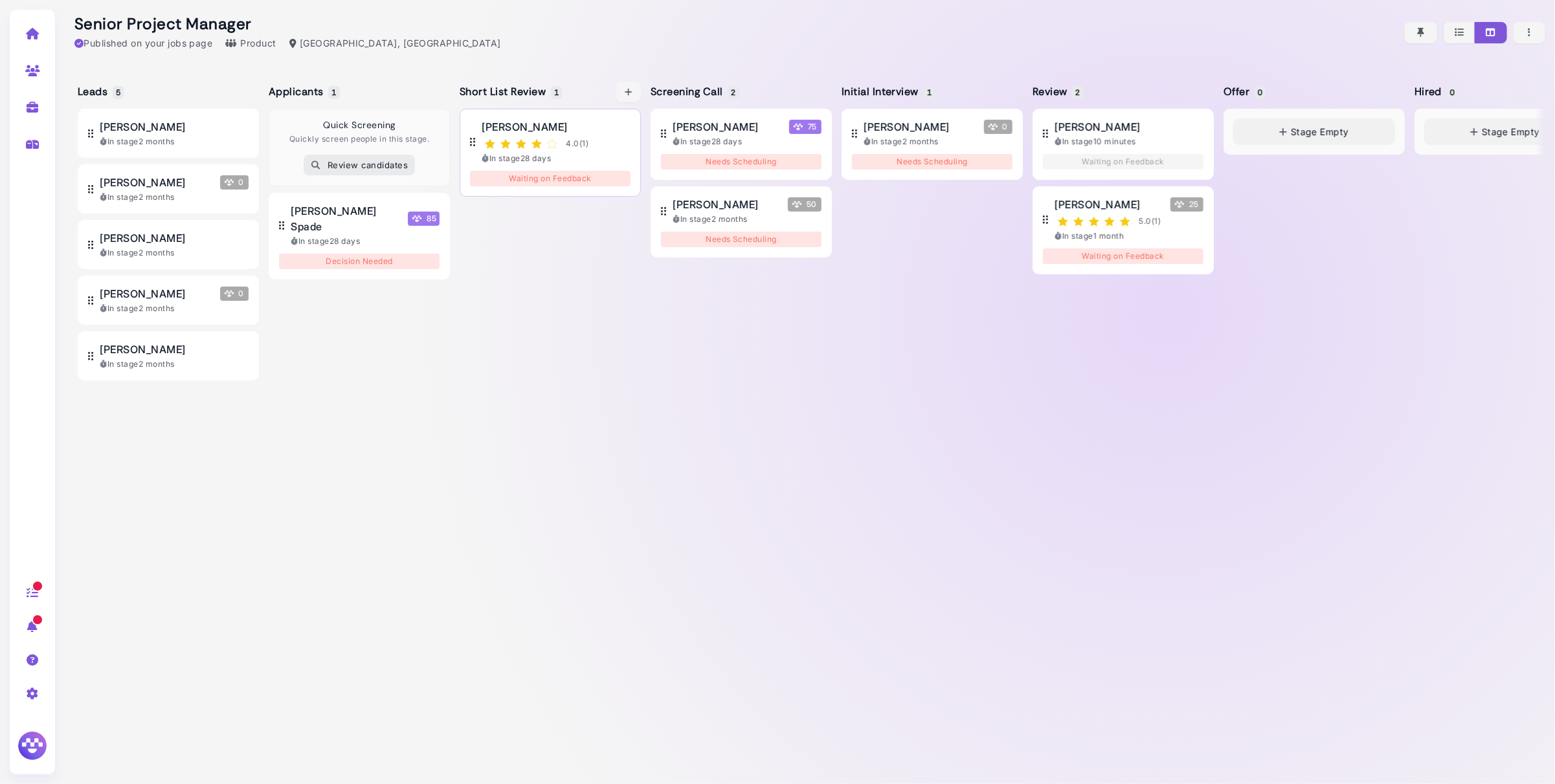
scroll to position [0, 17]
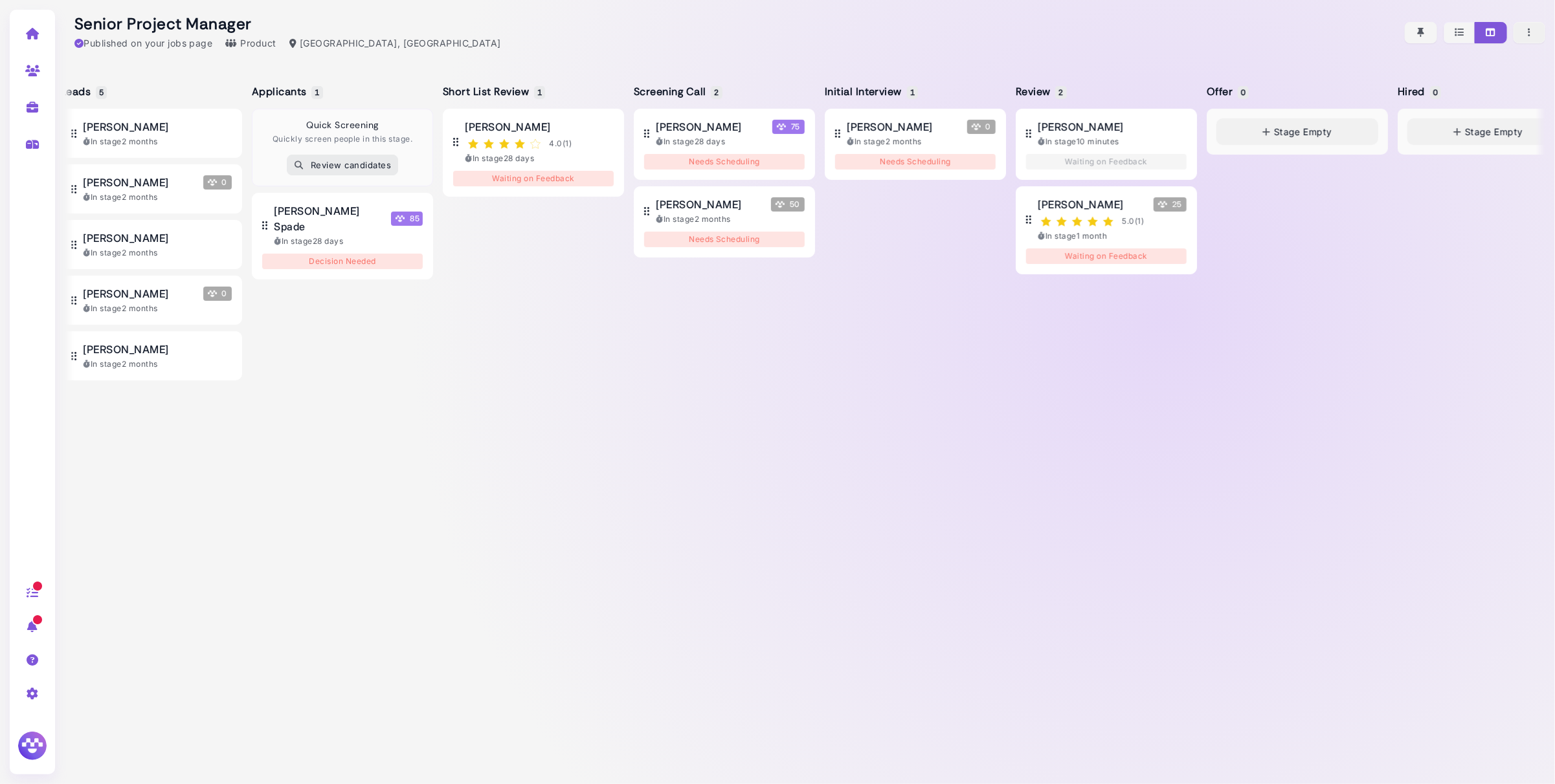
click at [1528, 30] on icon "button" at bounding box center [1530, 33] width 12 height 13
click at [1495, 74] on link "Edit job details" at bounding box center [1484, 76] width 115 height 17
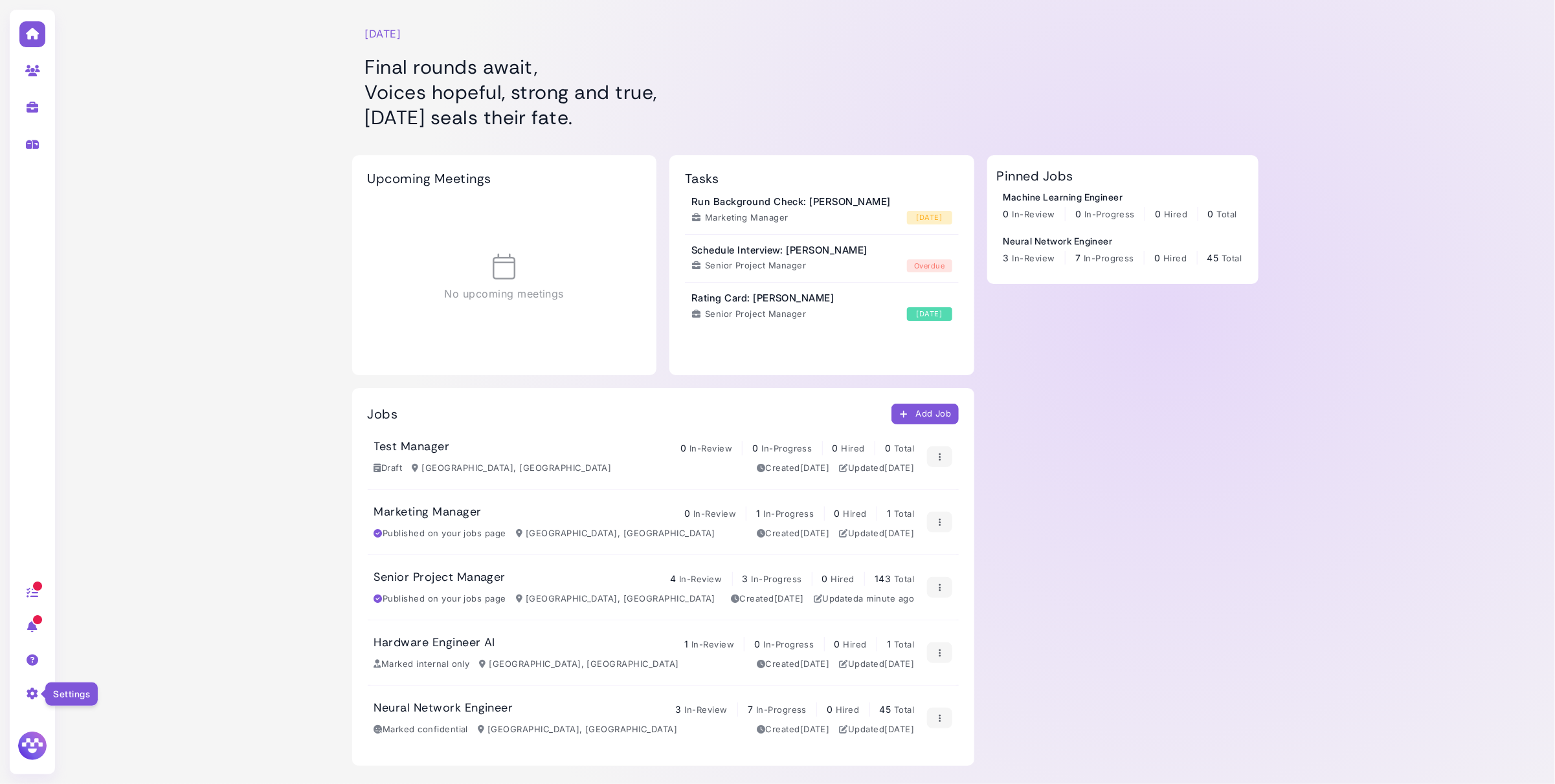
click at [33, 694] on icon at bounding box center [33, 694] width 15 height 12
click at [121, 665] on link "Careers site" at bounding box center [131, 659] width 135 height 17
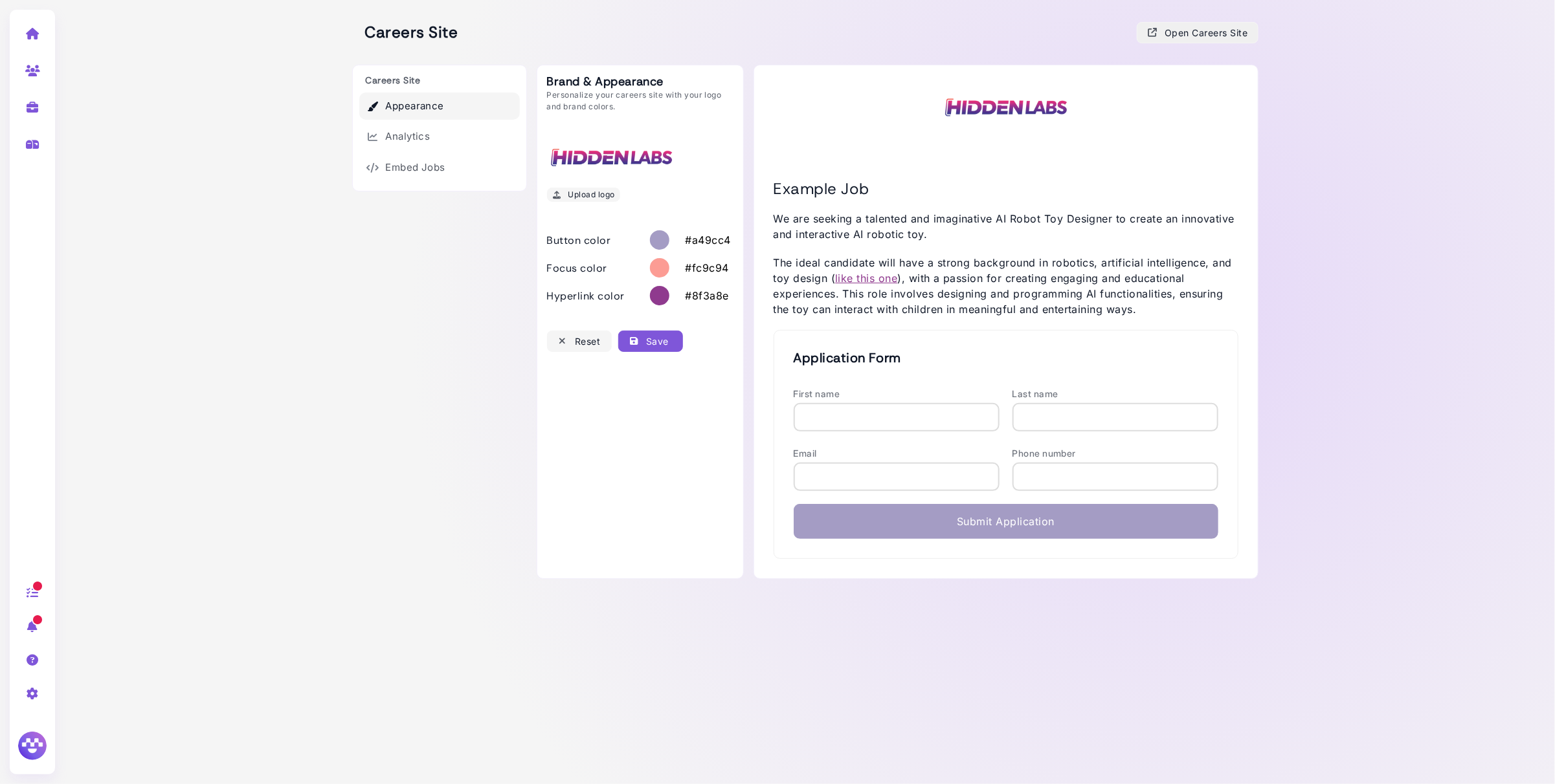
click at [1193, 38] on div "Open Careers Site" at bounding box center [1197, 33] width 101 height 13
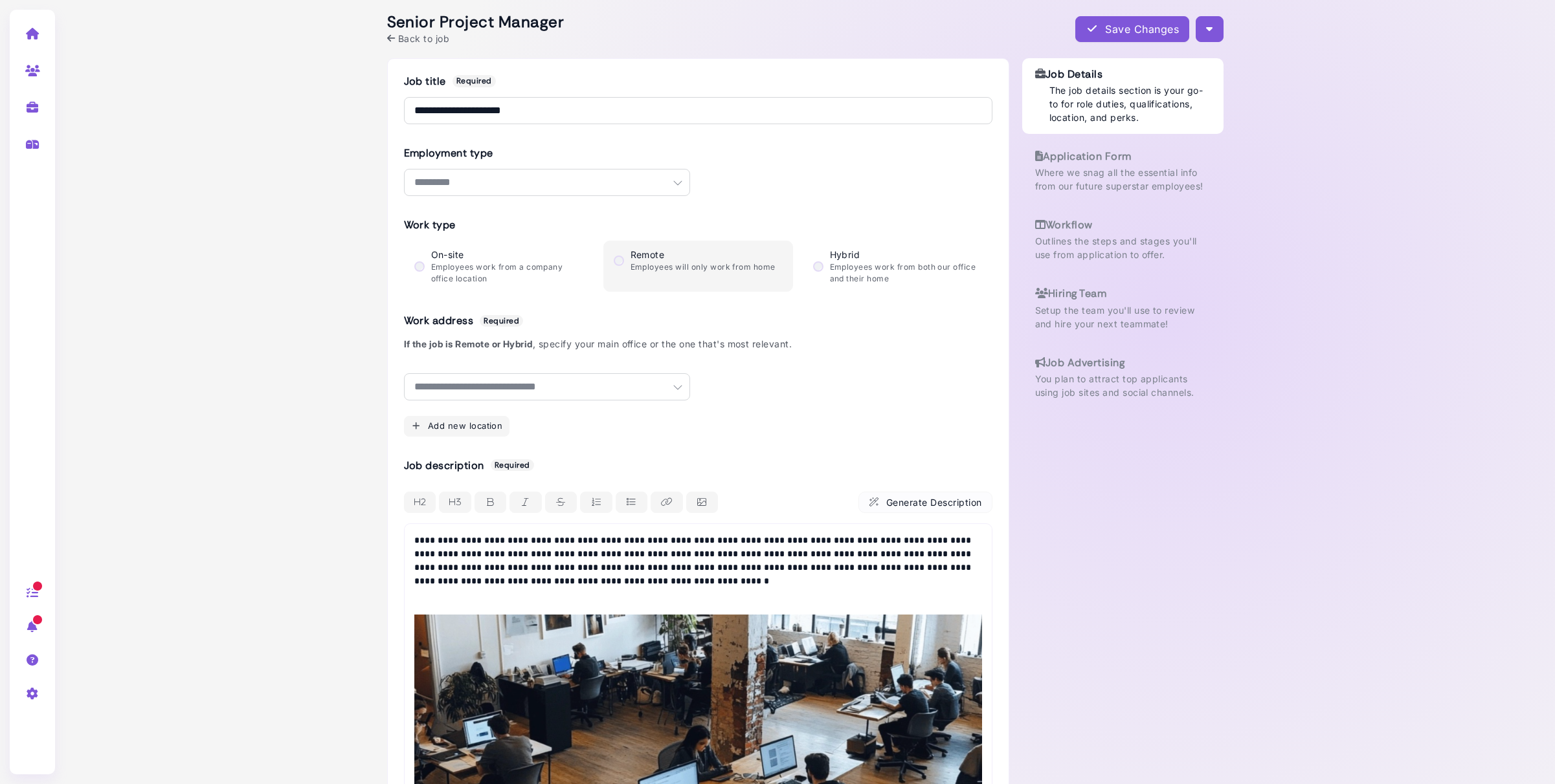
select select "********"
select select "**********"
click at [1110, 238] on p "Outlines the steps and stages you'll use from application to offer." at bounding box center [1123, 247] width 175 height 27
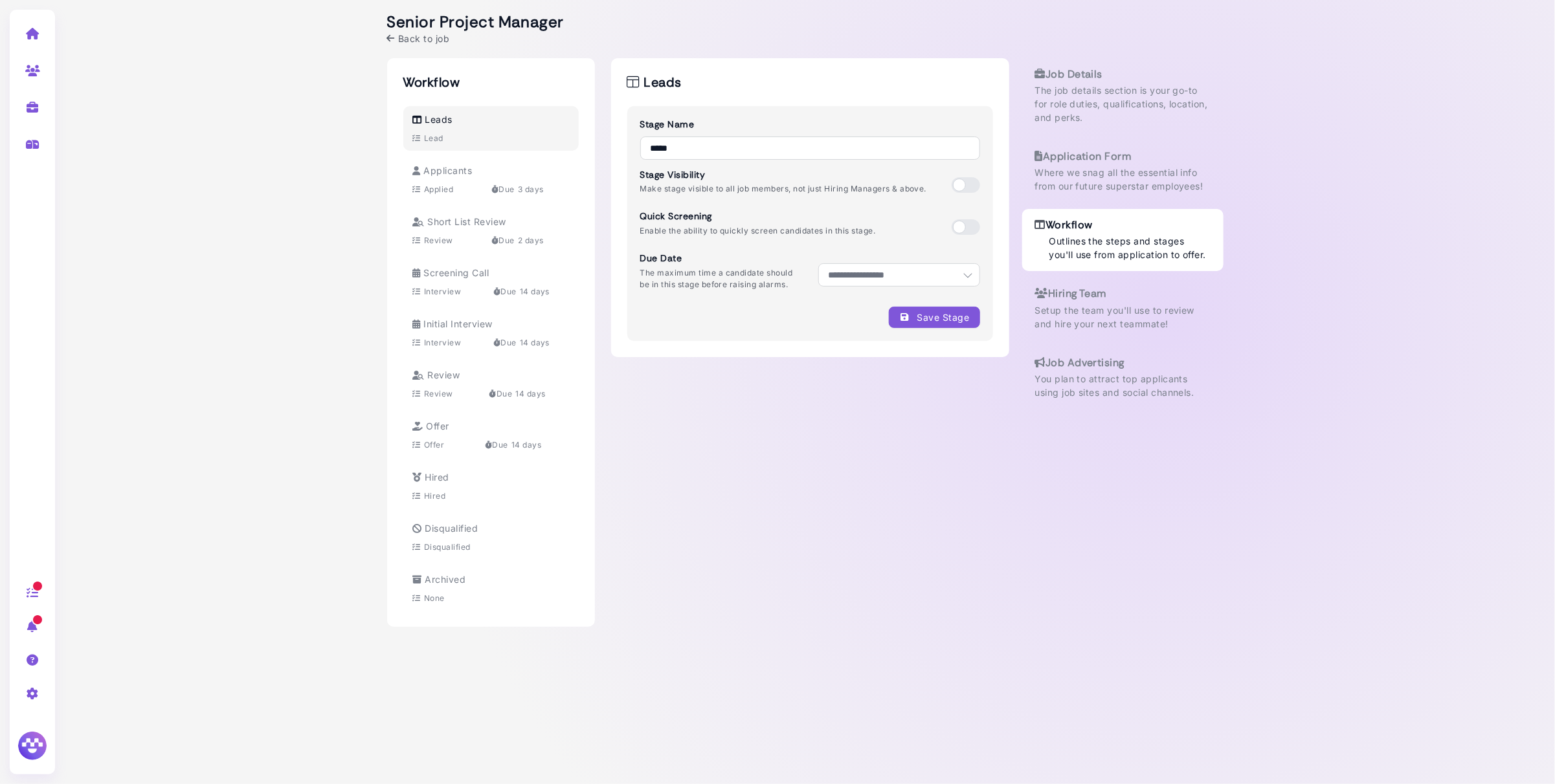
click at [519, 185] on div "Due 3 days" at bounding box center [517, 190] width 52 height 12
select select "*"
select select "**********"
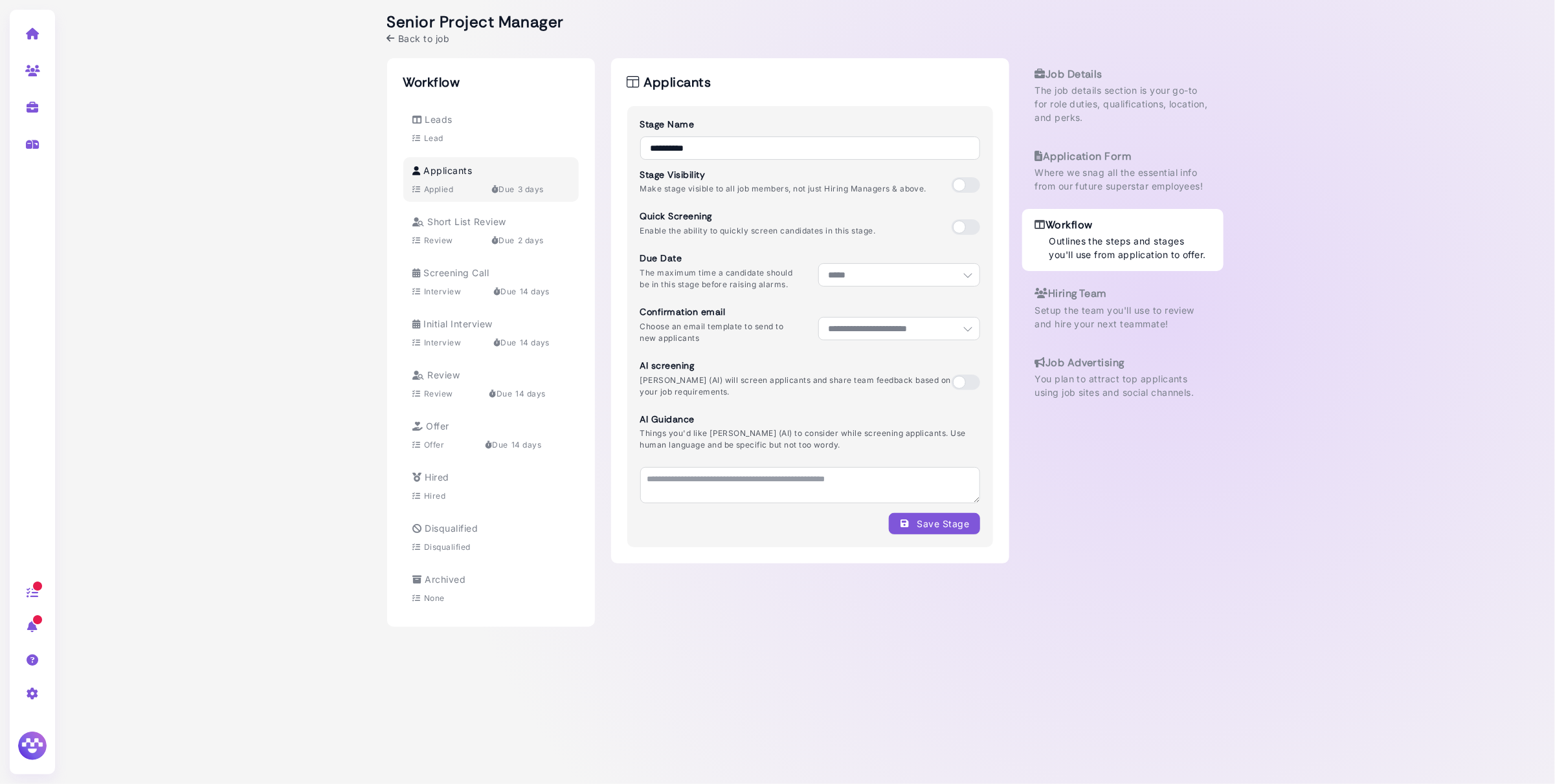
click at [409, 36] on span "Back to job" at bounding box center [423, 38] width 51 height 13
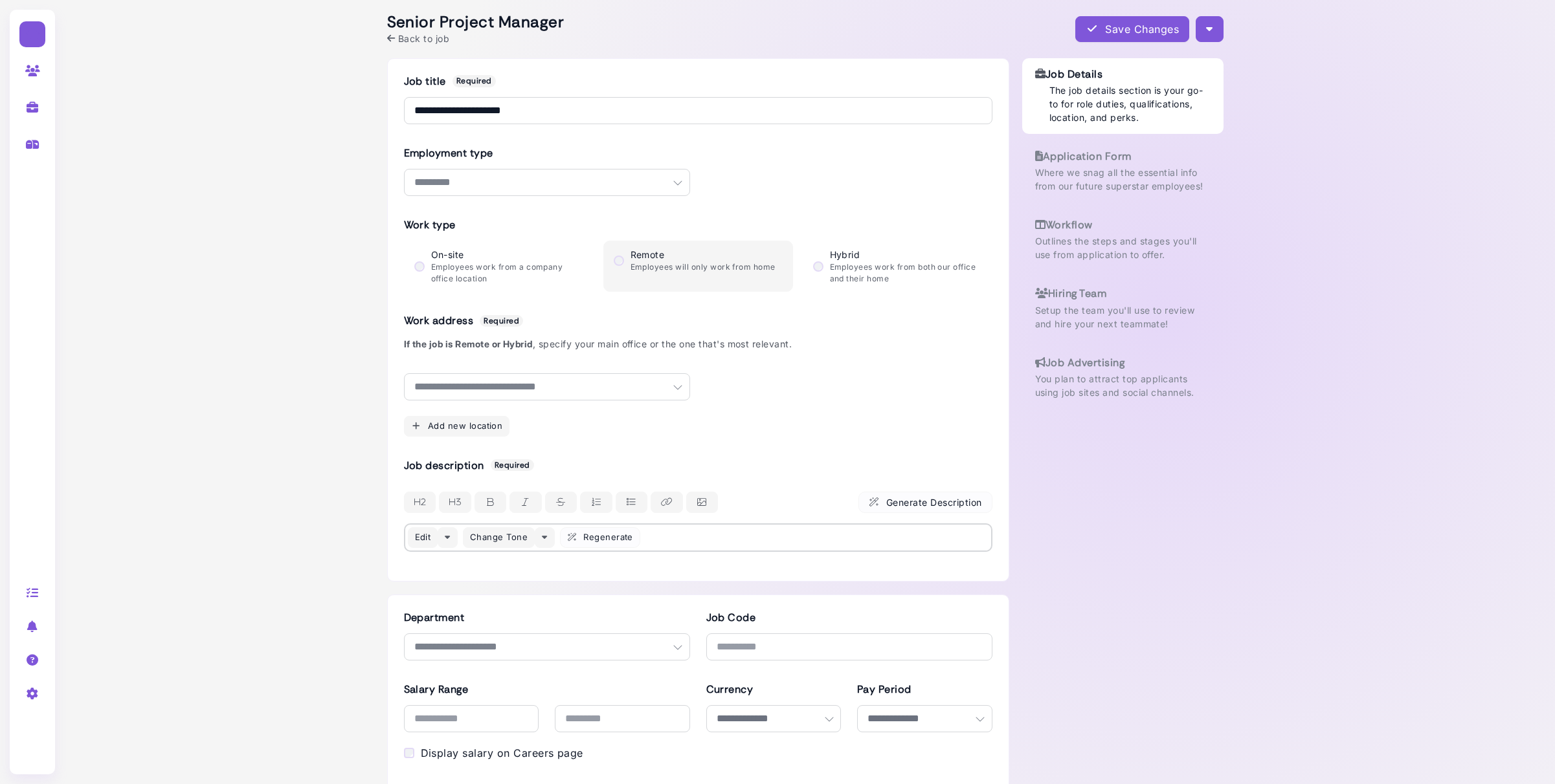
select select "********"
select select "**********"
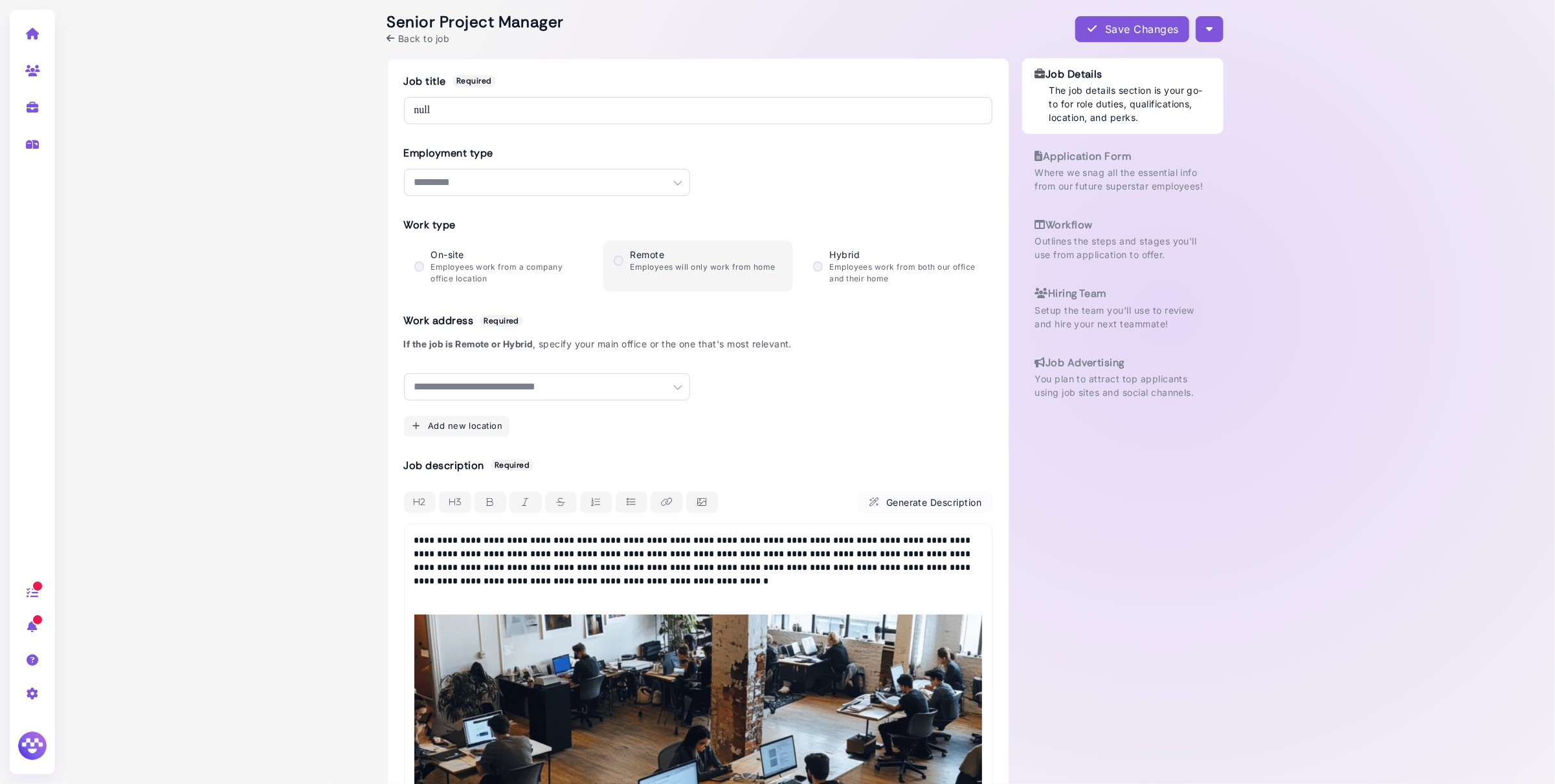
click at [1104, 237] on p "Outlines the steps and stages you'll use from application to offer." at bounding box center [1123, 247] width 175 height 27
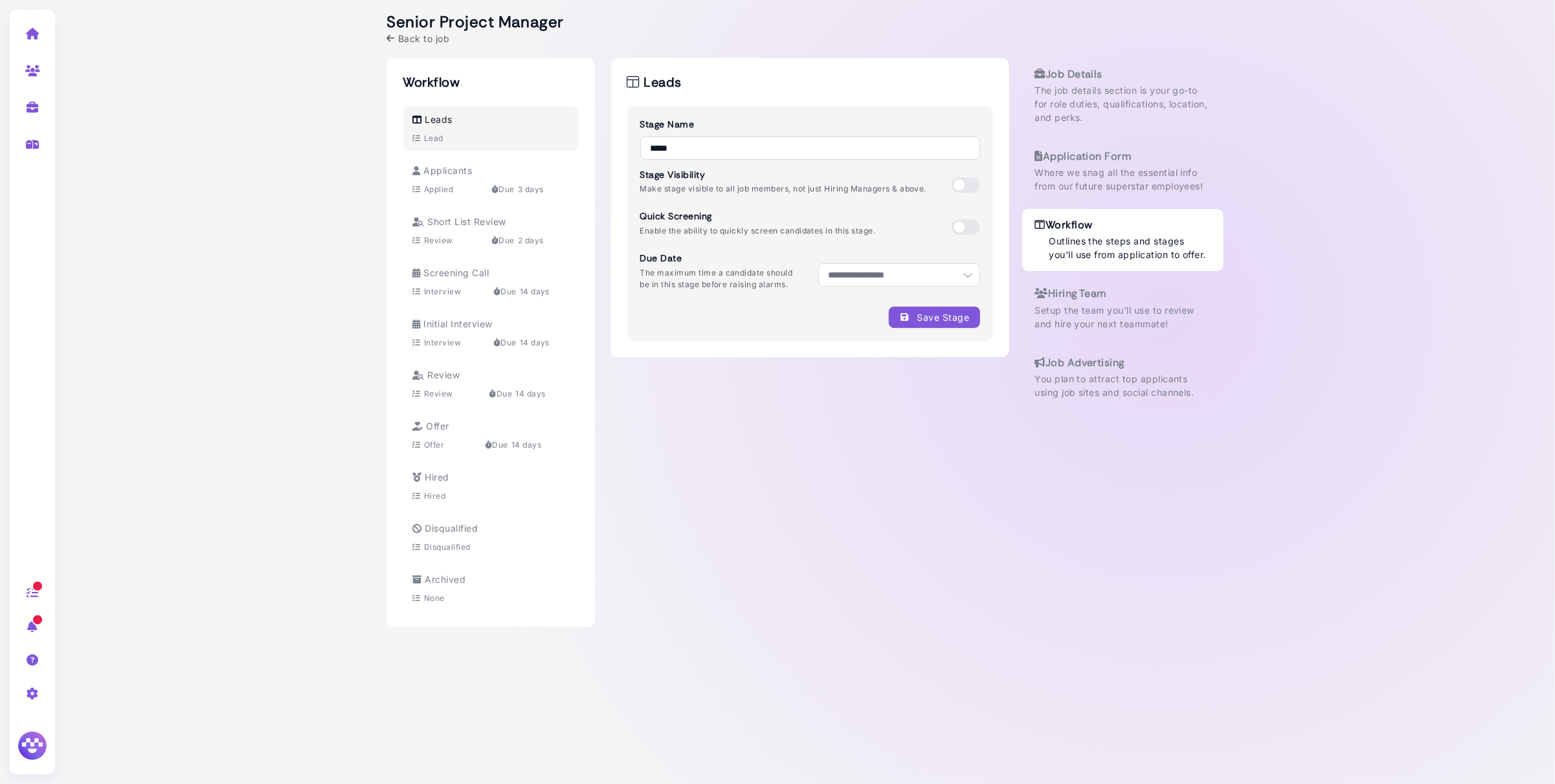
click at [432, 176] on div "Applicants" at bounding box center [443, 170] width 60 height 13
select select "*"
select select "**********"
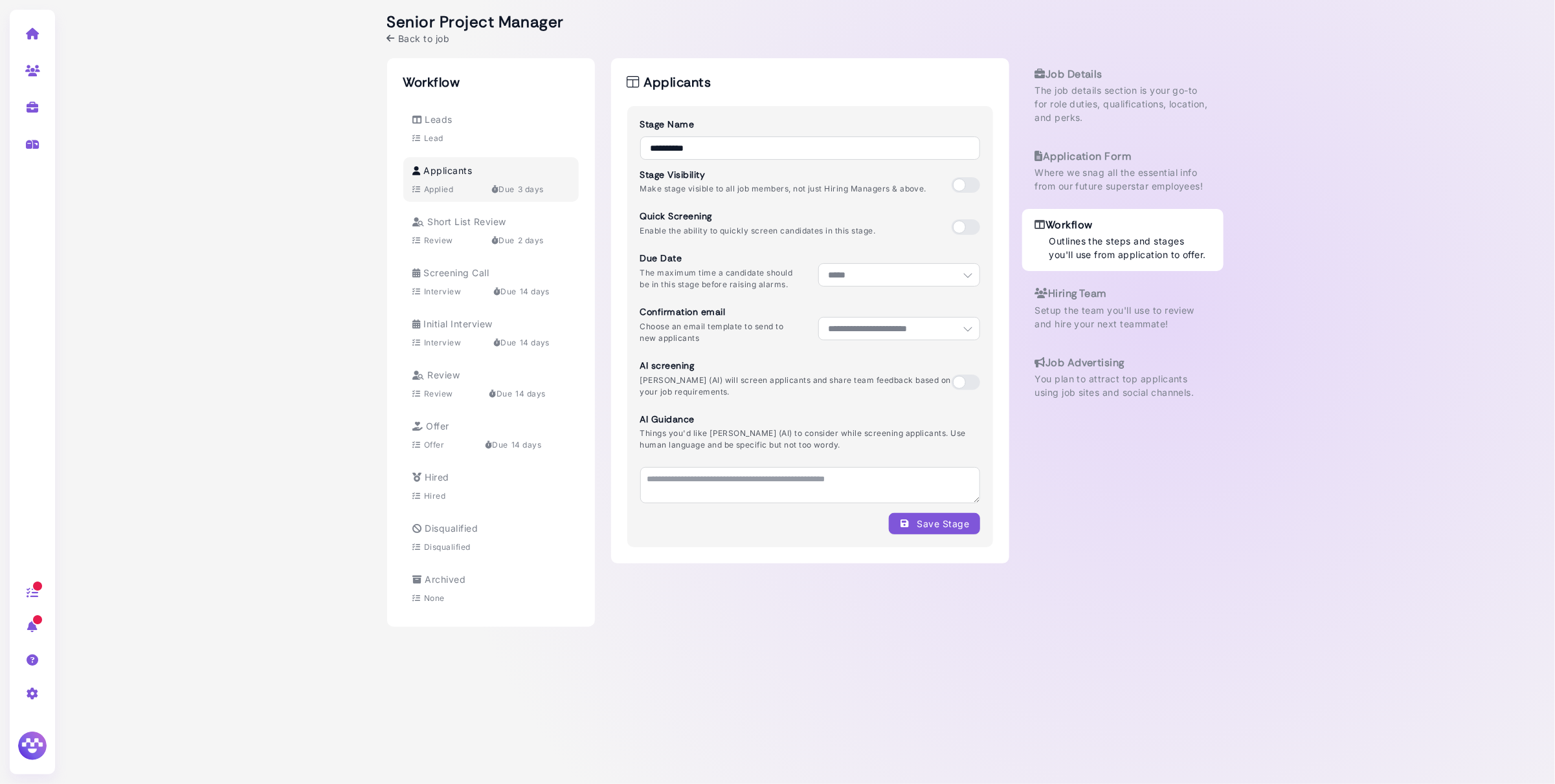
click at [445, 229] on div "Short List Review Review Due 2 days" at bounding box center [490, 231] width 156 height 32
select select "*"
select select "**********"
select select "***"
select select "*"
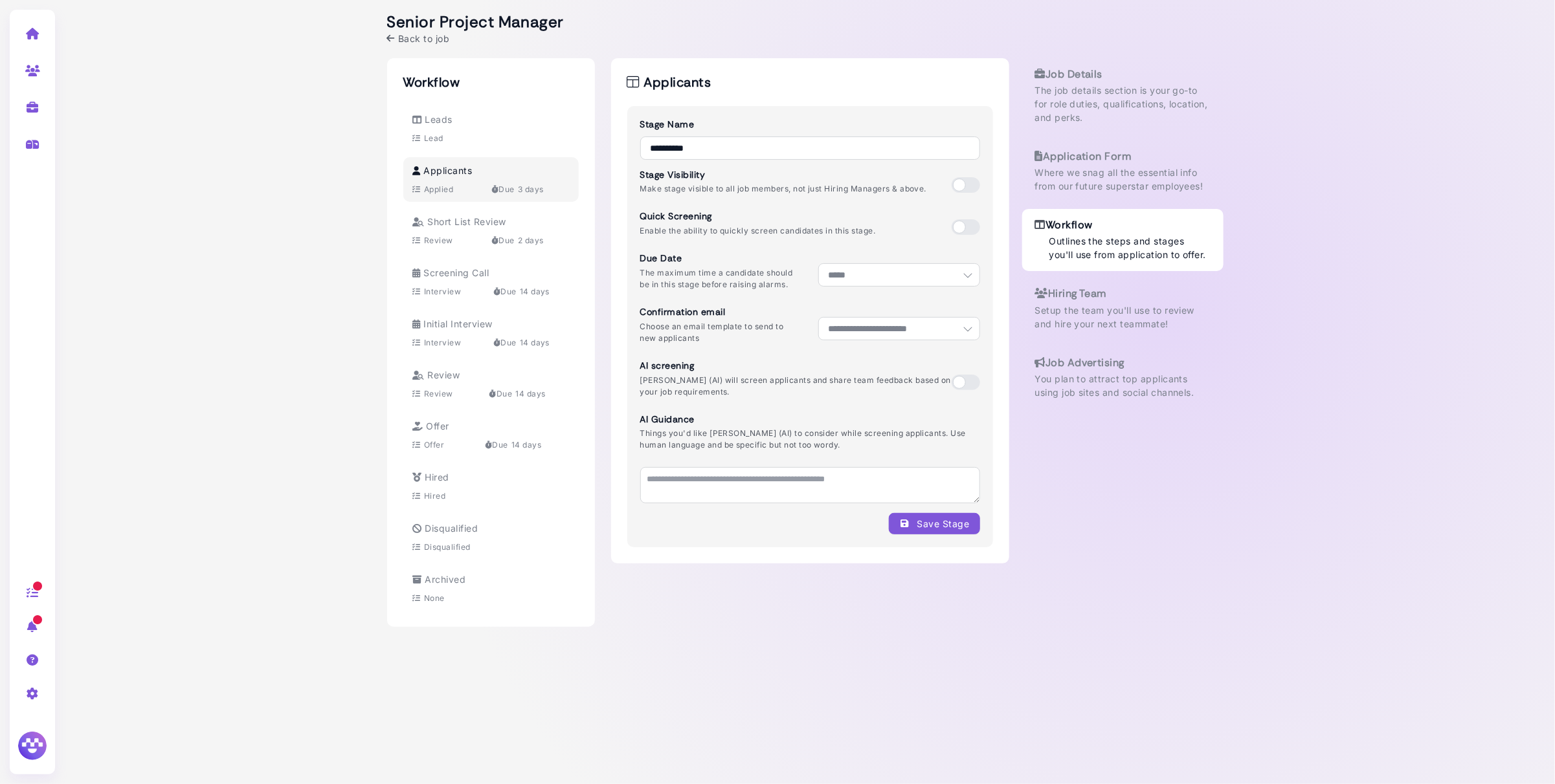
select select "*"
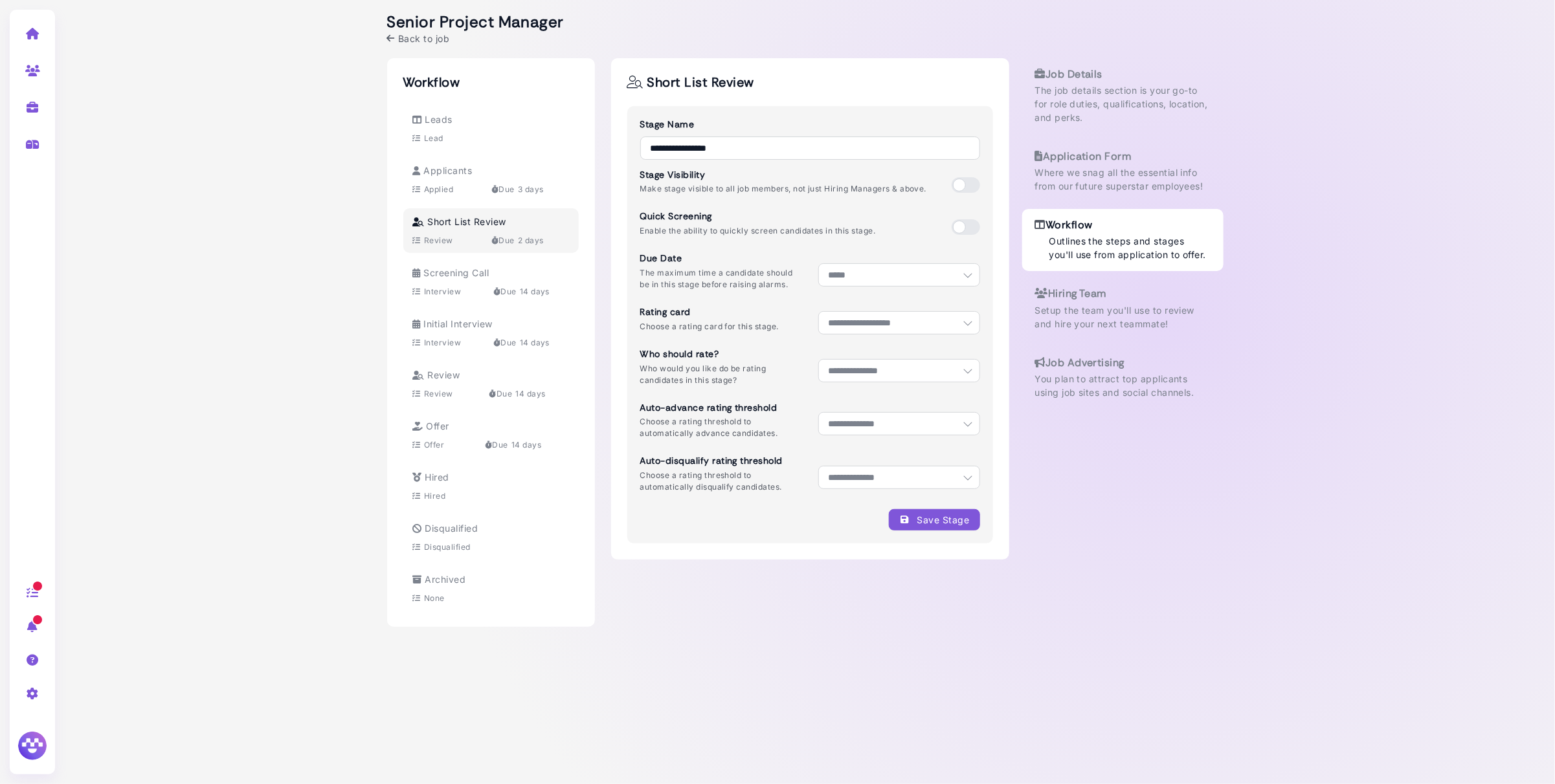
click at [456, 259] on div "Screening Call Interview Due 14 days" at bounding box center [491, 281] width 175 height 44
select select "**"
select select "**********"
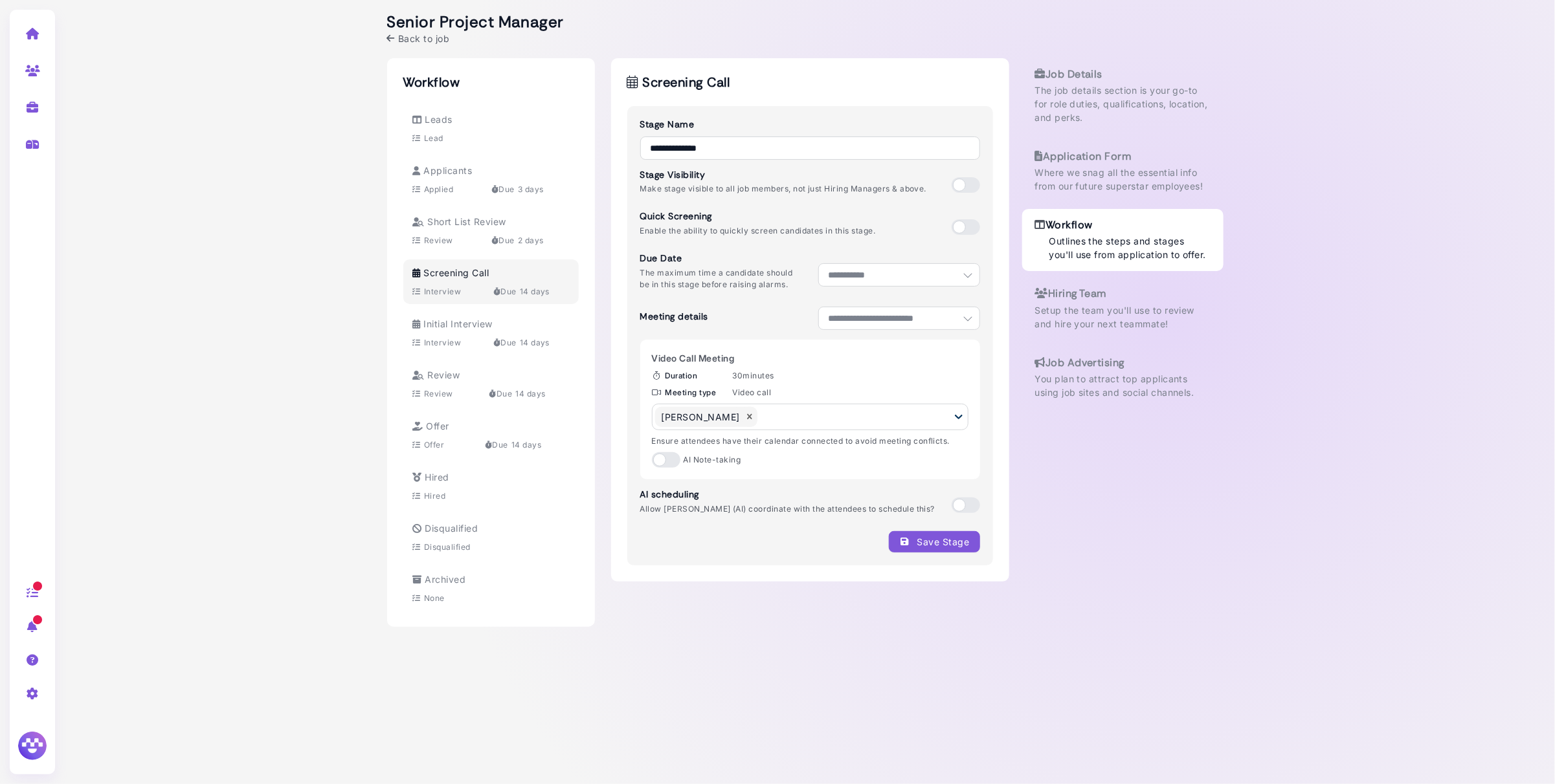
click at [666, 460] on span at bounding box center [666, 460] width 29 height 15
click at [891, 272] on select "**********" at bounding box center [899, 275] width 162 height 23
click at [818, 263] on select "**********" at bounding box center [899, 275] width 162 height 23
click at [869, 276] on select "**********" at bounding box center [899, 275] width 162 height 23
select select "**"
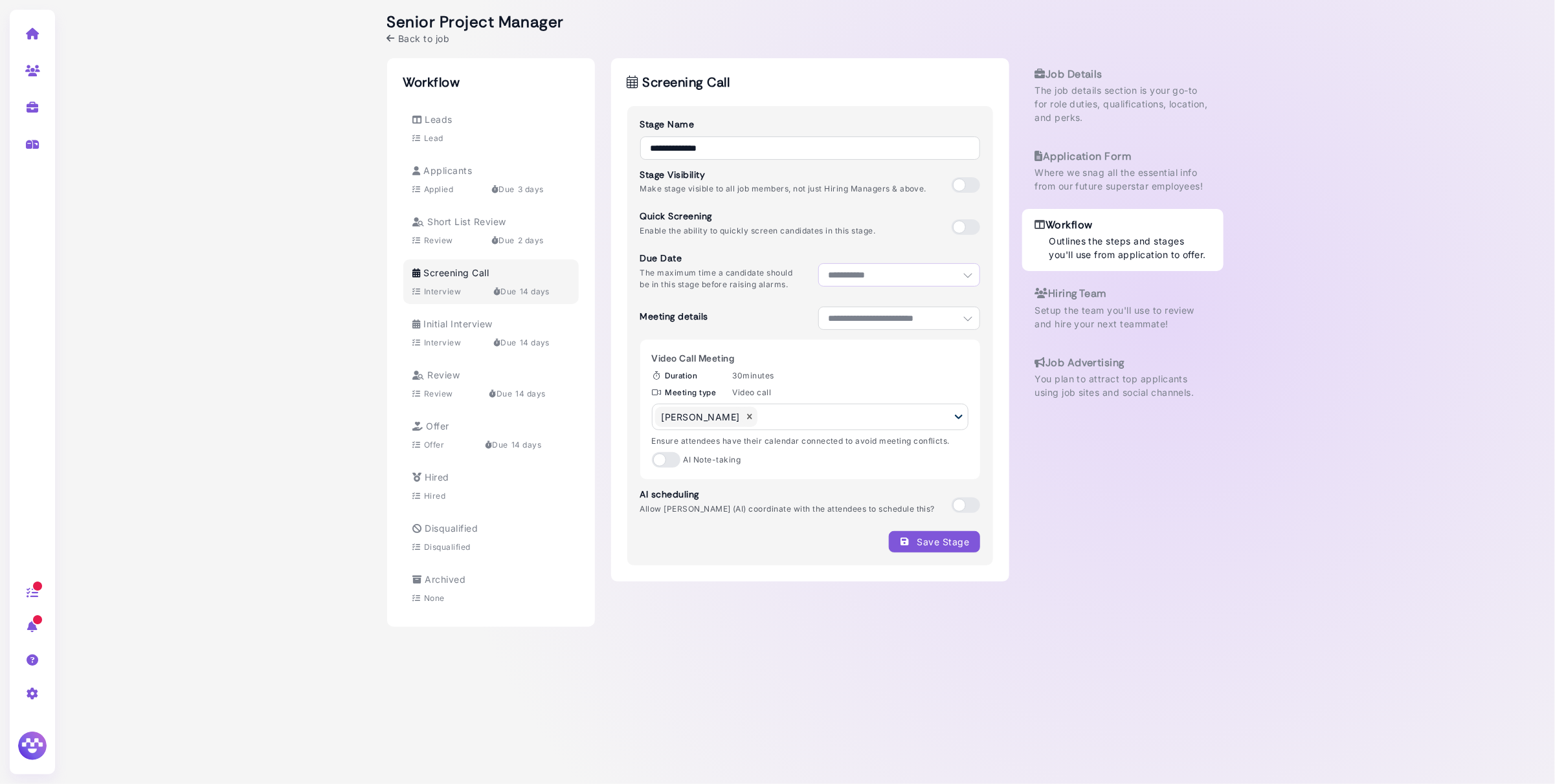
click at [818, 263] on select "**********" at bounding box center [899, 275] width 162 height 23
click at [941, 543] on div "Save Stage" at bounding box center [934, 542] width 70 height 13
click at [388, 37] on icon at bounding box center [391, 38] width 8 height 9
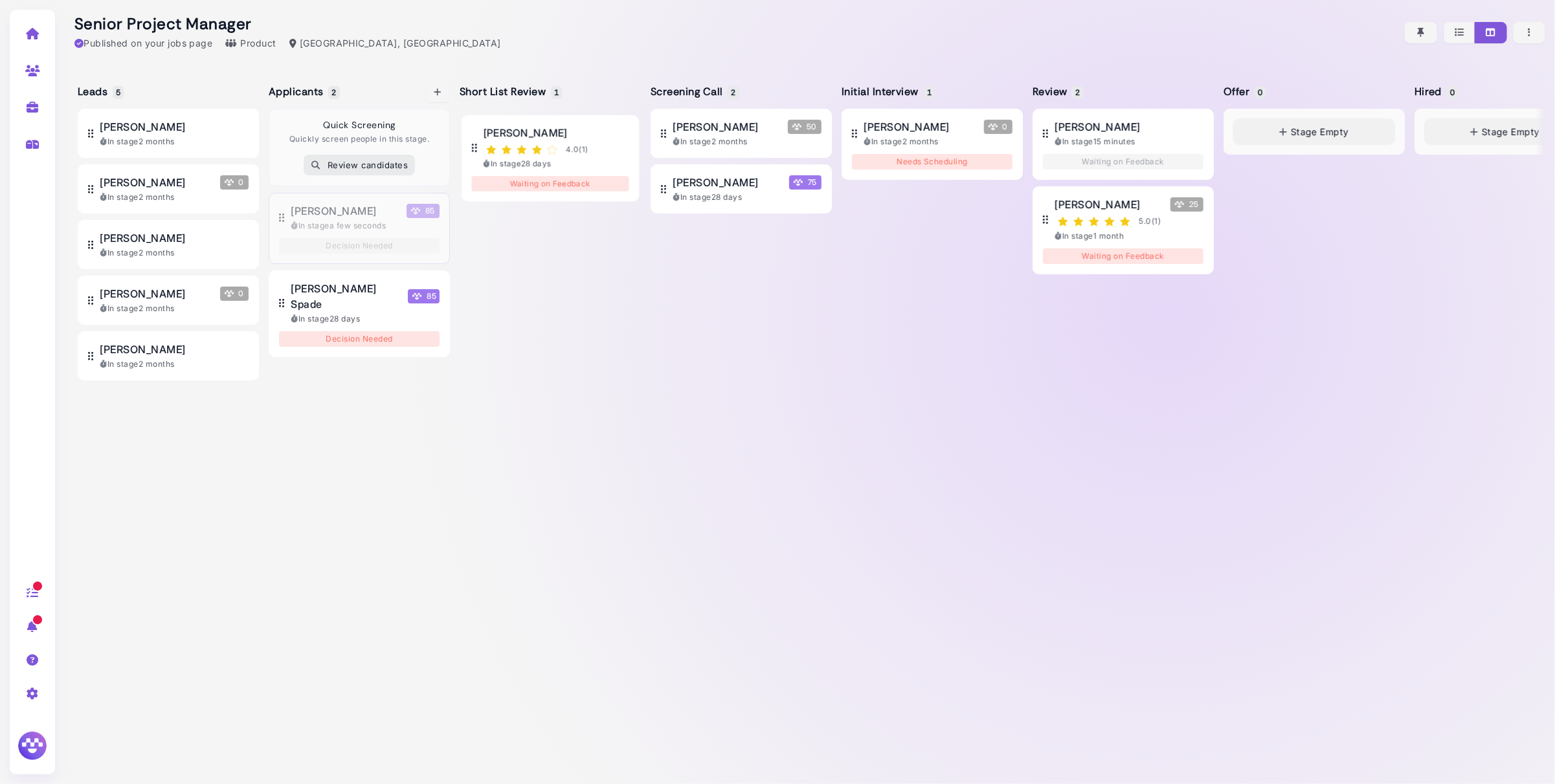
drag, startPoint x: 367, startPoint y: 228, endPoint x: 376, endPoint y: 228, distance: 9.0
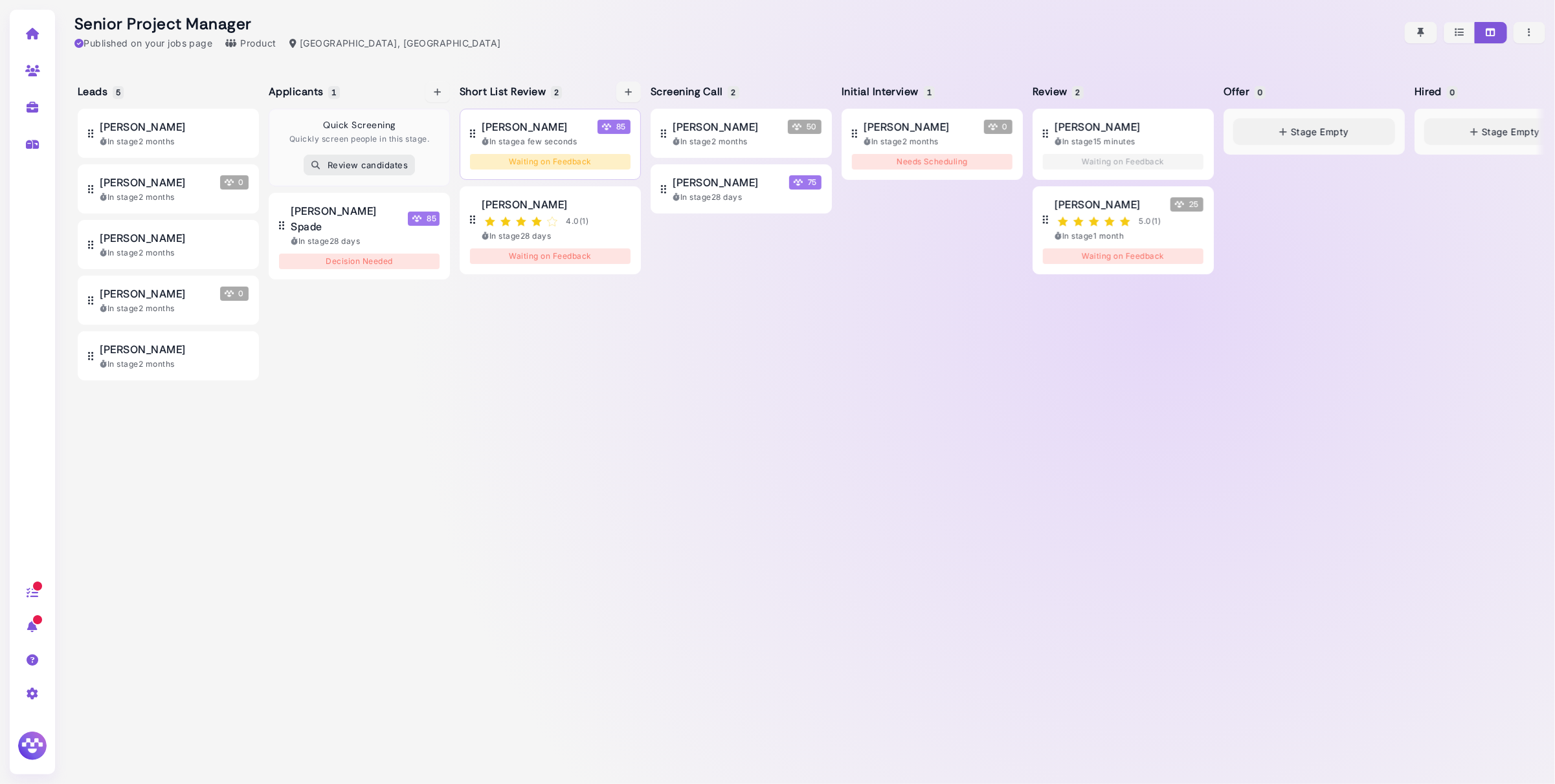
click at [561, 132] on div "[PERSON_NAME] 85" at bounding box center [556, 126] width 149 height 15
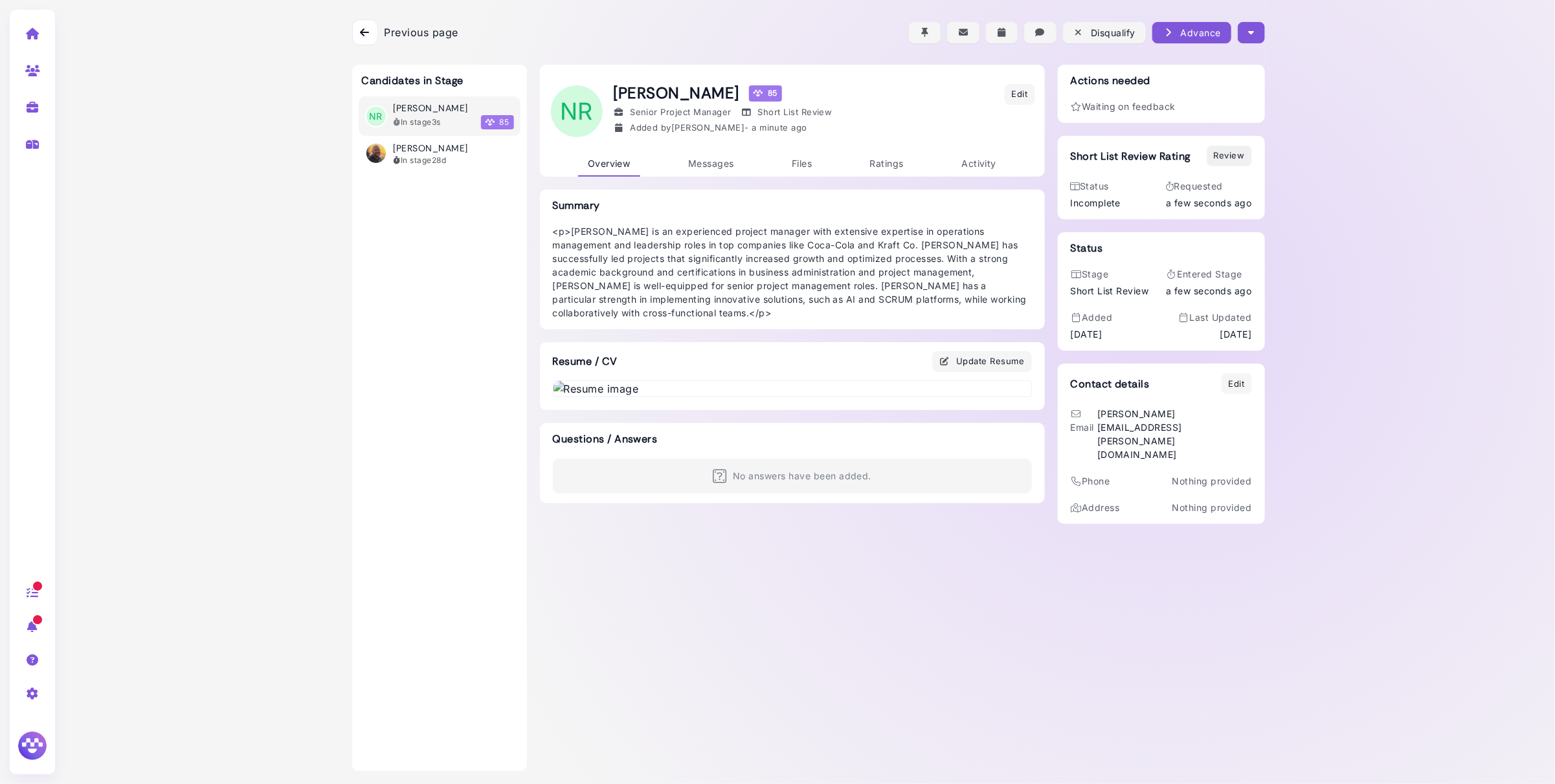
click at [1222, 159] on div "Review" at bounding box center [1229, 156] width 31 height 13
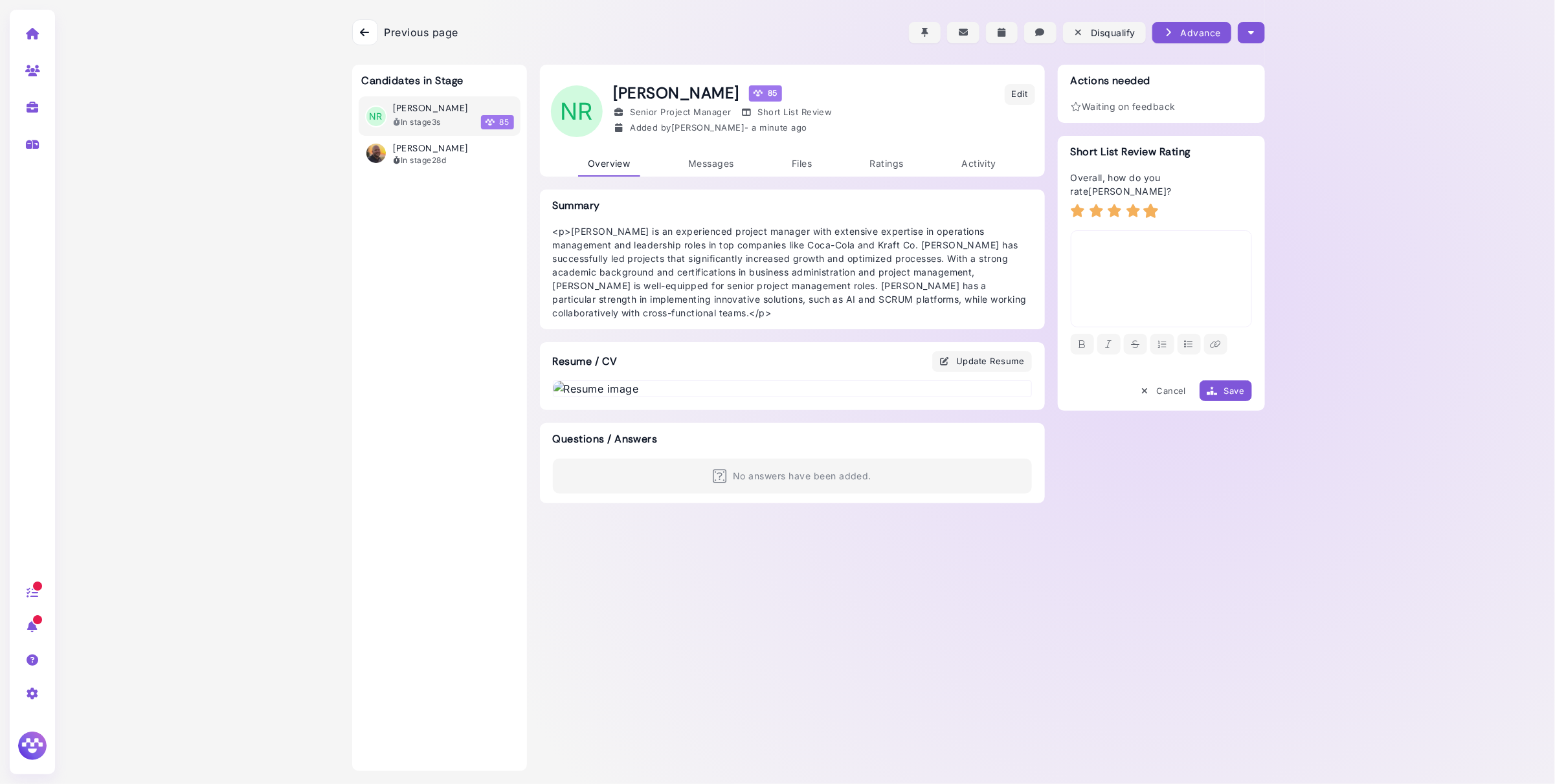
drag, startPoint x: 1152, startPoint y: 194, endPoint x: 1163, endPoint y: 253, distance: 60.0
click at [1152, 204] on icon at bounding box center [1151, 210] width 17 height 14
click at [1162, 254] on div at bounding box center [1161, 279] width 181 height 97
click at [1225, 384] on div "Save" at bounding box center [1225, 391] width 38 height 13
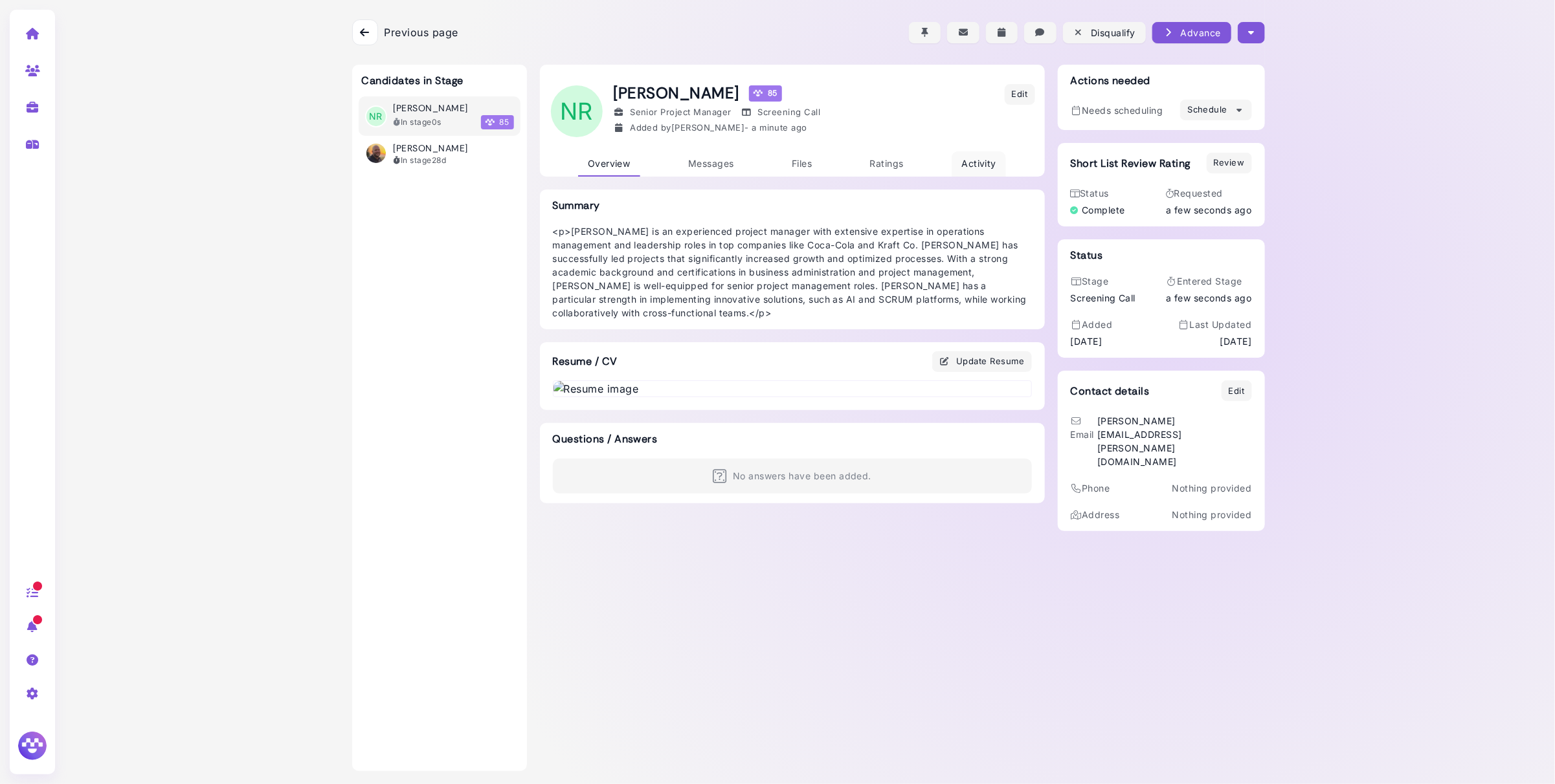
click at [976, 166] on span "Activity" at bounding box center [978, 163] width 35 height 11
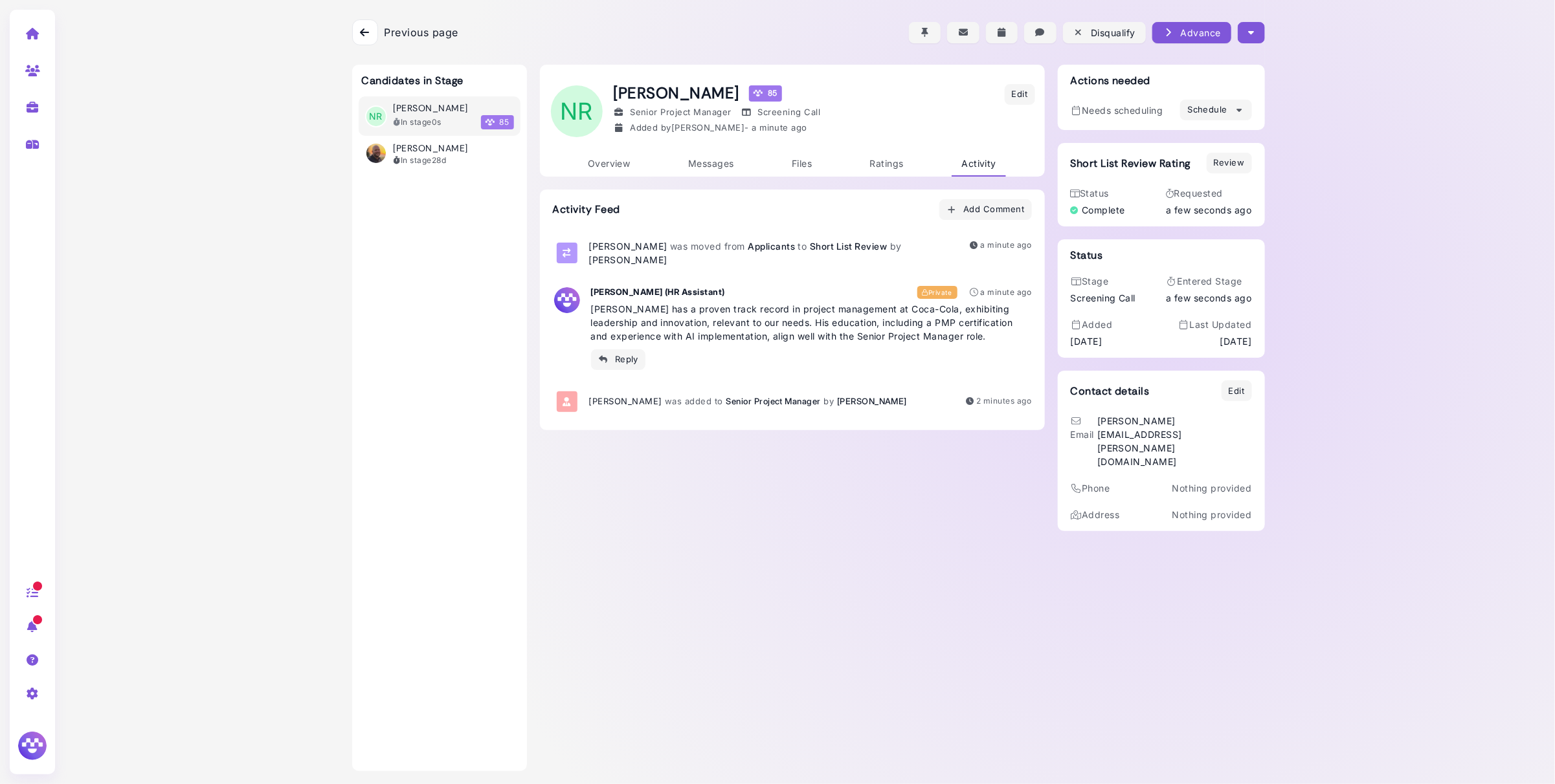
click at [364, 33] on icon at bounding box center [364, 33] width 9 height 11
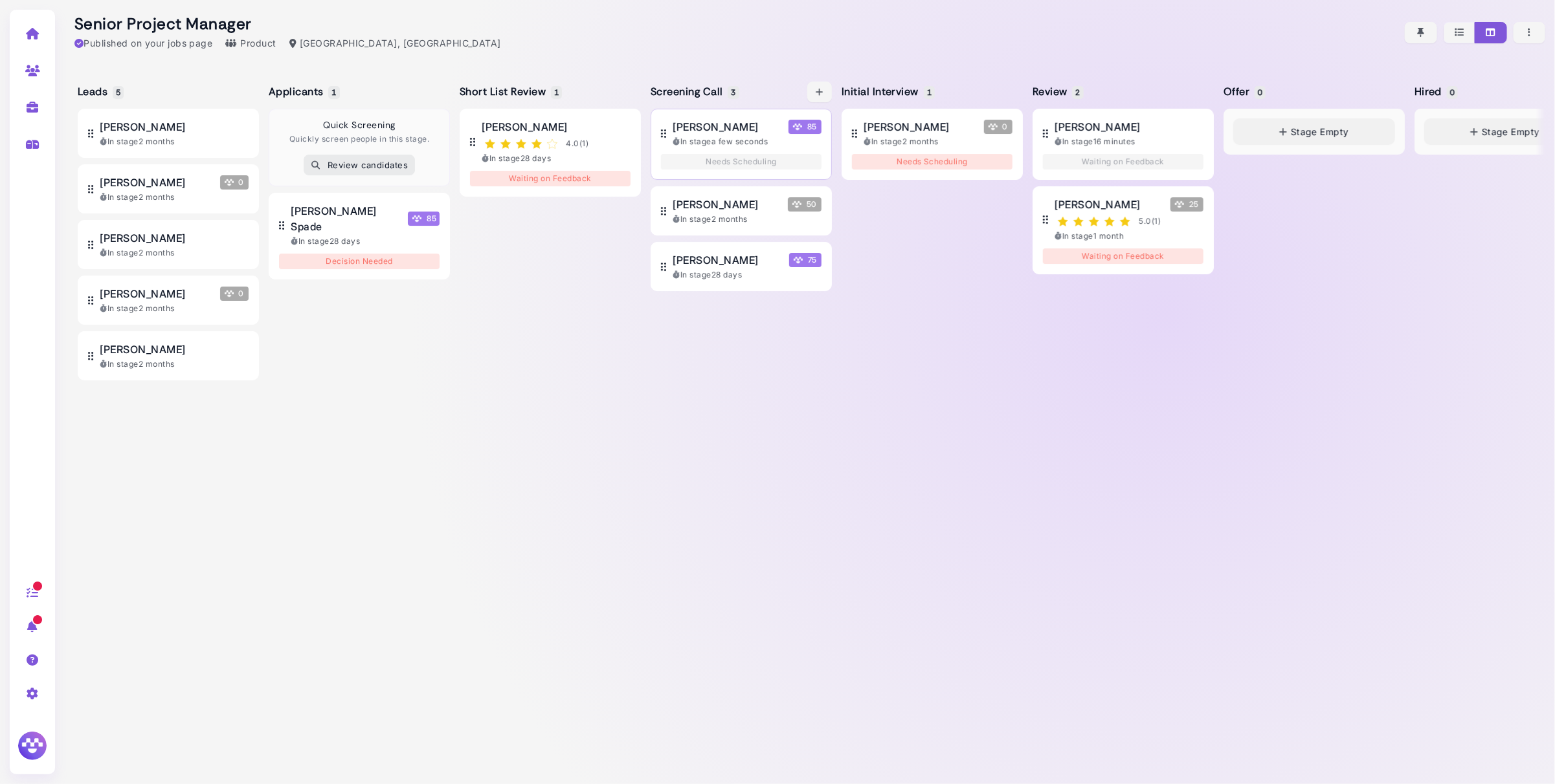
click at [721, 140] on div "In stage a few seconds" at bounding box center [747, 142] width 149 height 12
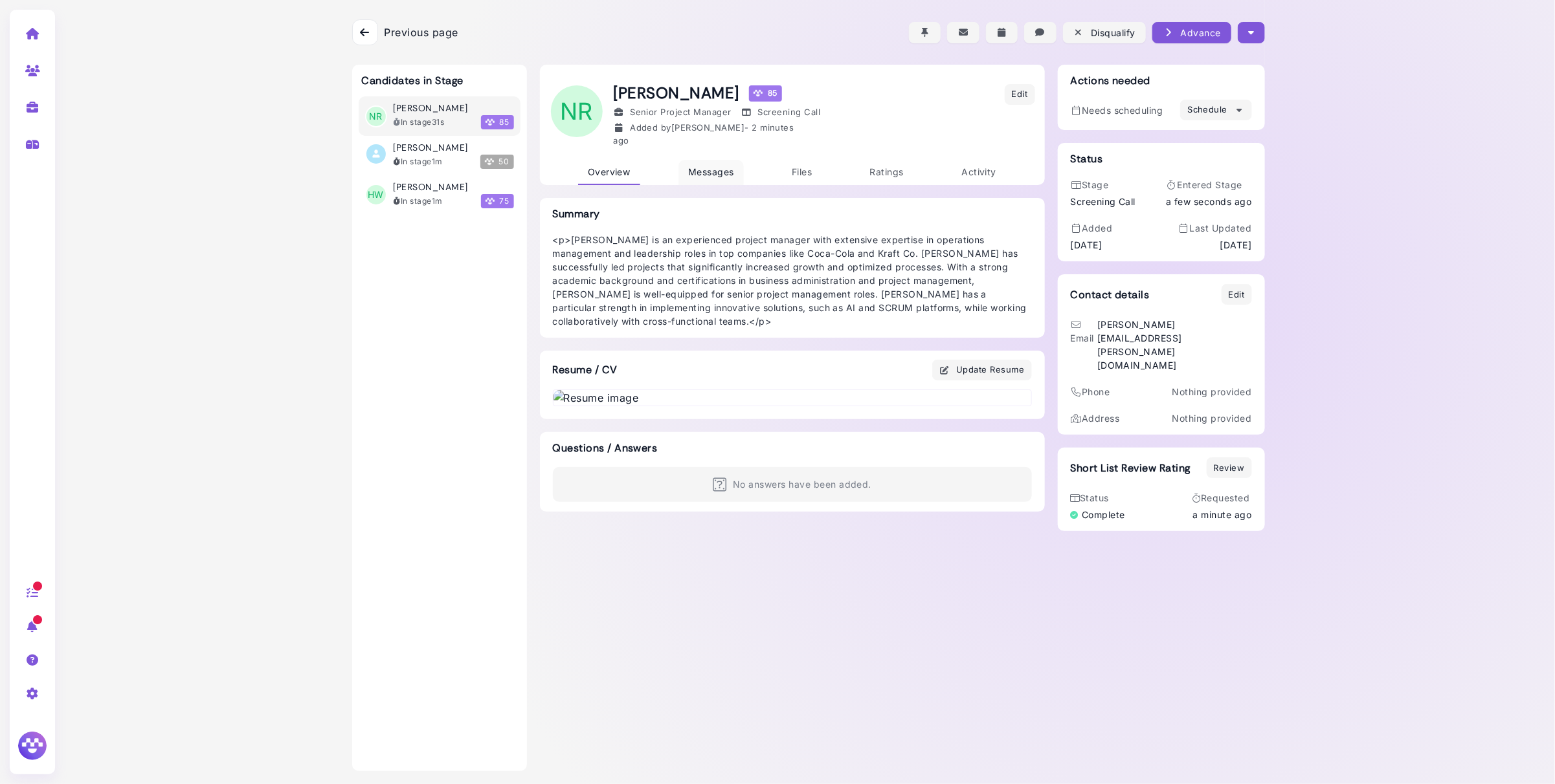
click at [715, 167] on span "Messages" at bounding box center [711, 172] width 46 height 11
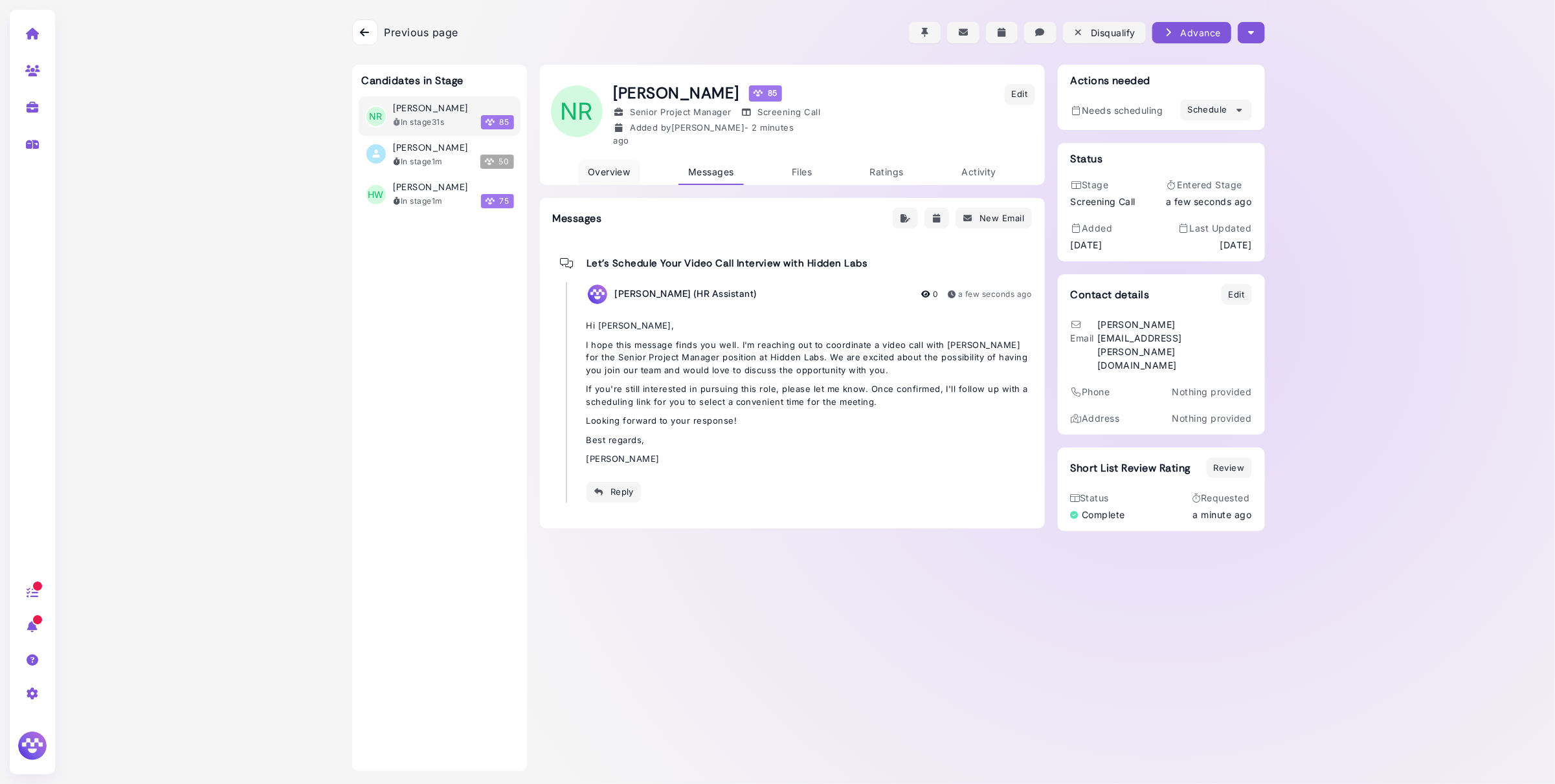
click at [611, 166] on span "Overview" at bounding box center [609, 172] width 42 height 11
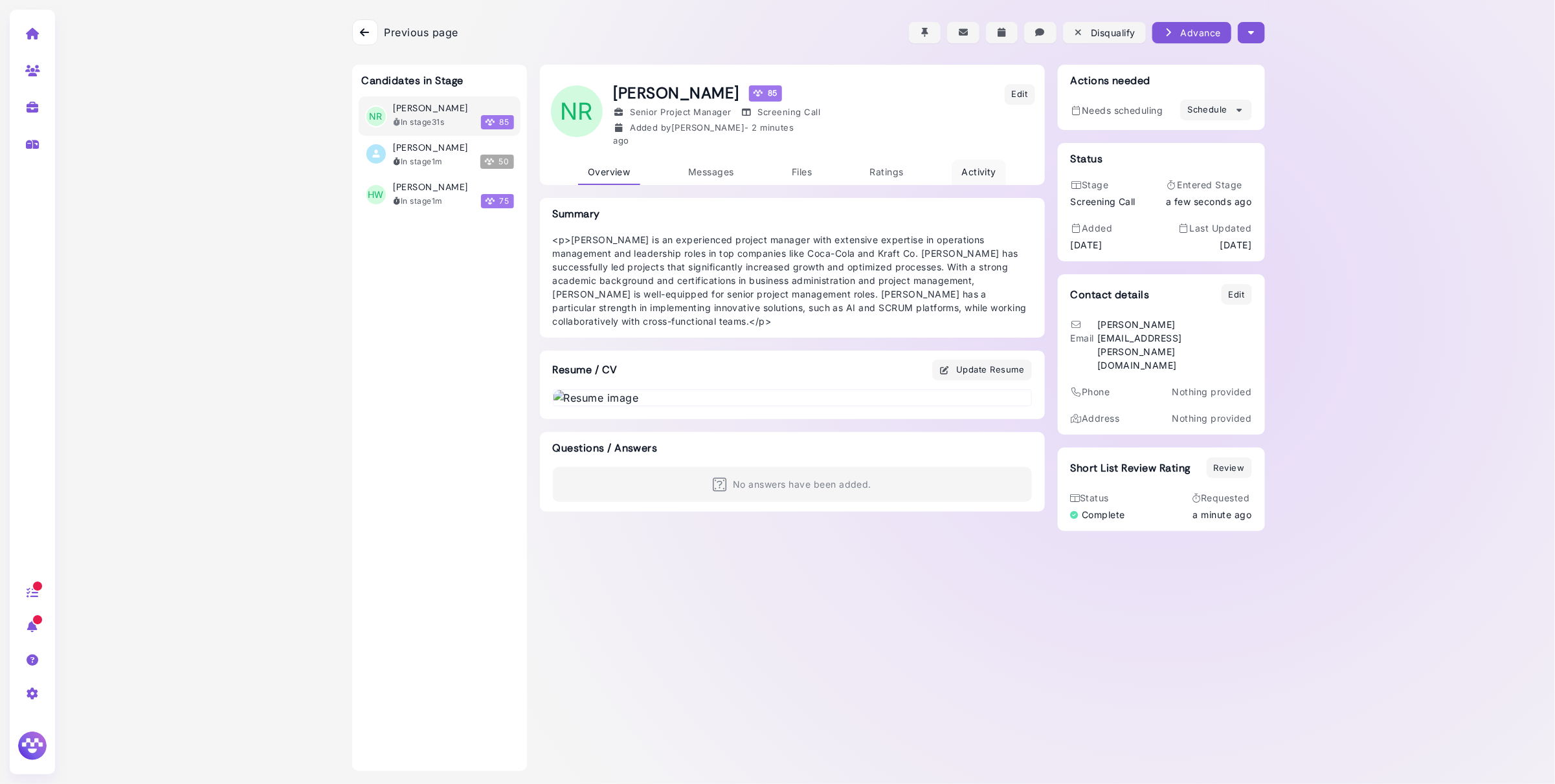
click at [975, 166] on span "Activity" at bounding box center [978, 172] width 35 height 11
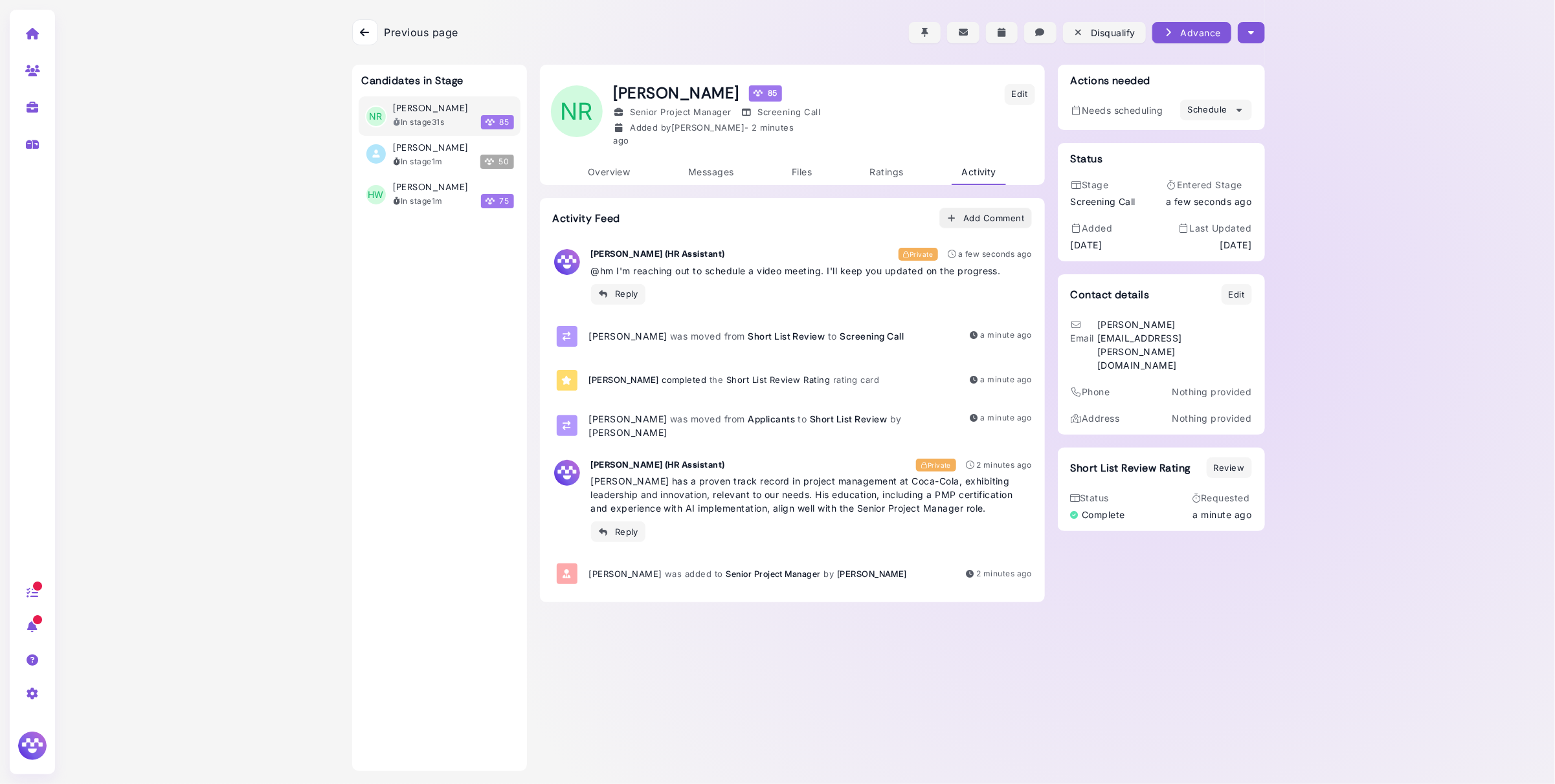
click at [1000, 212] on div "Add Comment" at bounding box center [986, 218] width 78 height 13
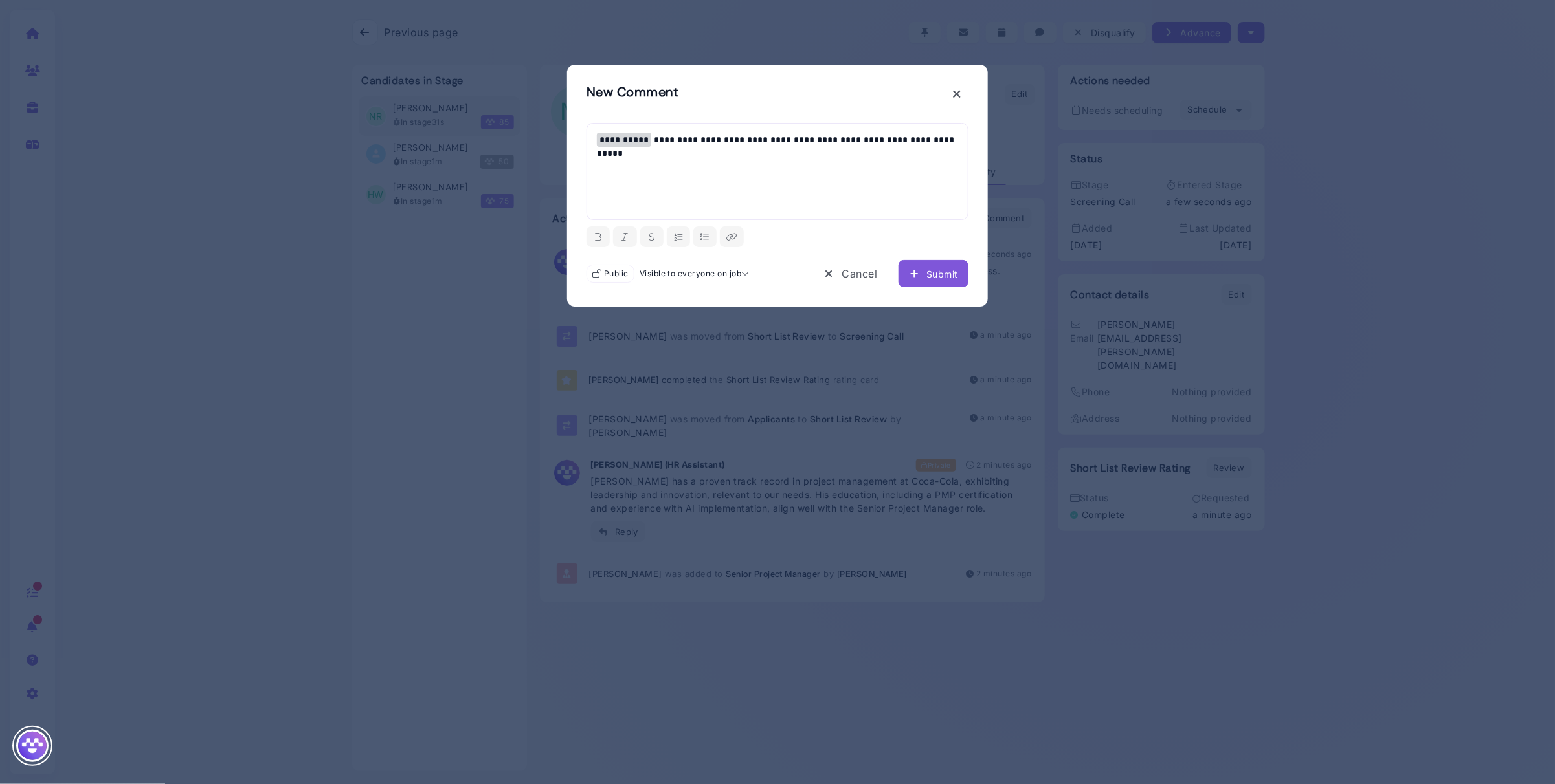
click at [932, 138] on p "**********" at bounding box center [777, 147] width 361 height 27
click at [945, 275] on div "Submit" at bounding box center [933, 274] width 49 height 13
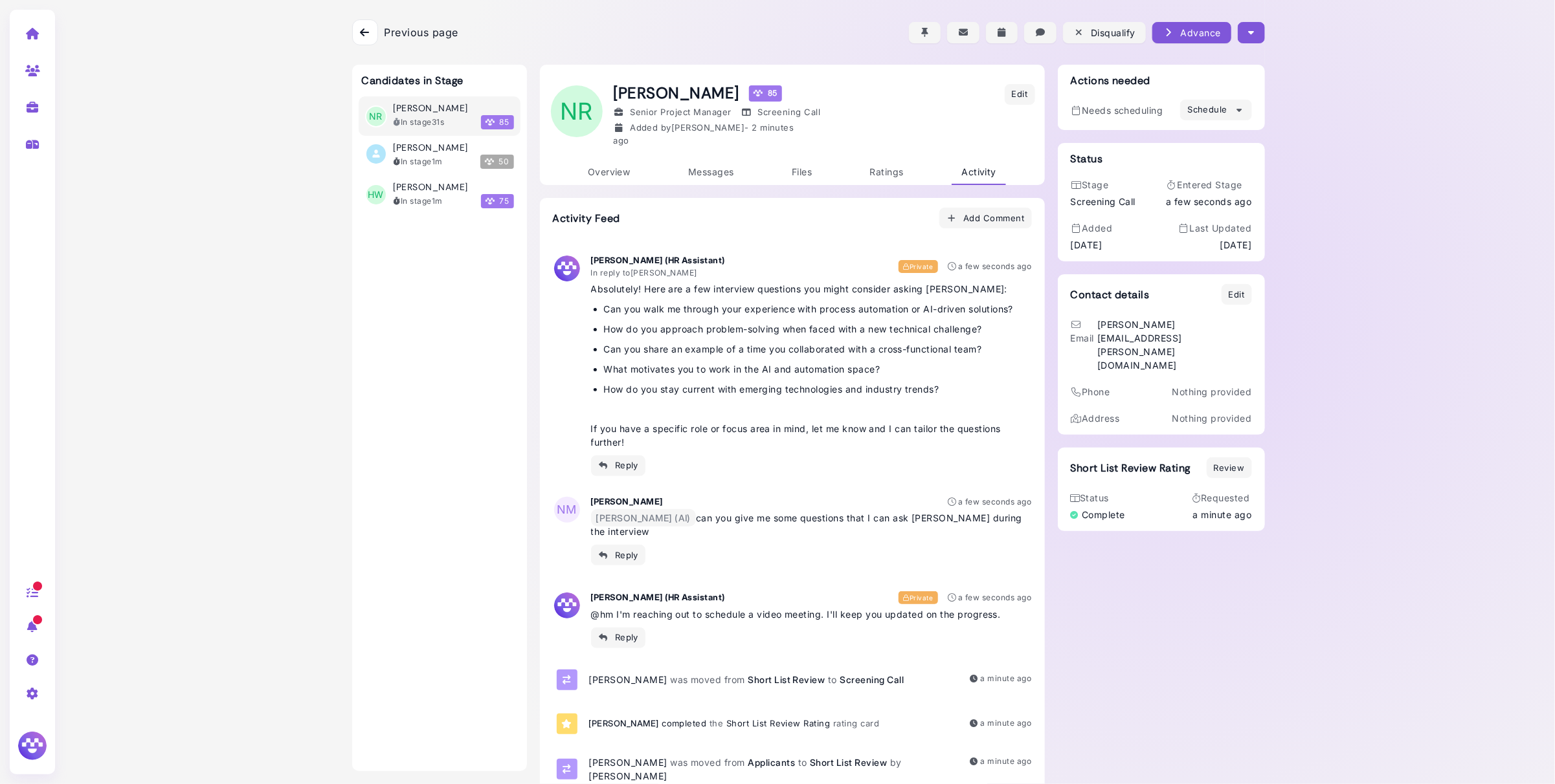
click at [369, 33] on icon at bounding box center [364, 33] width 9 height 11
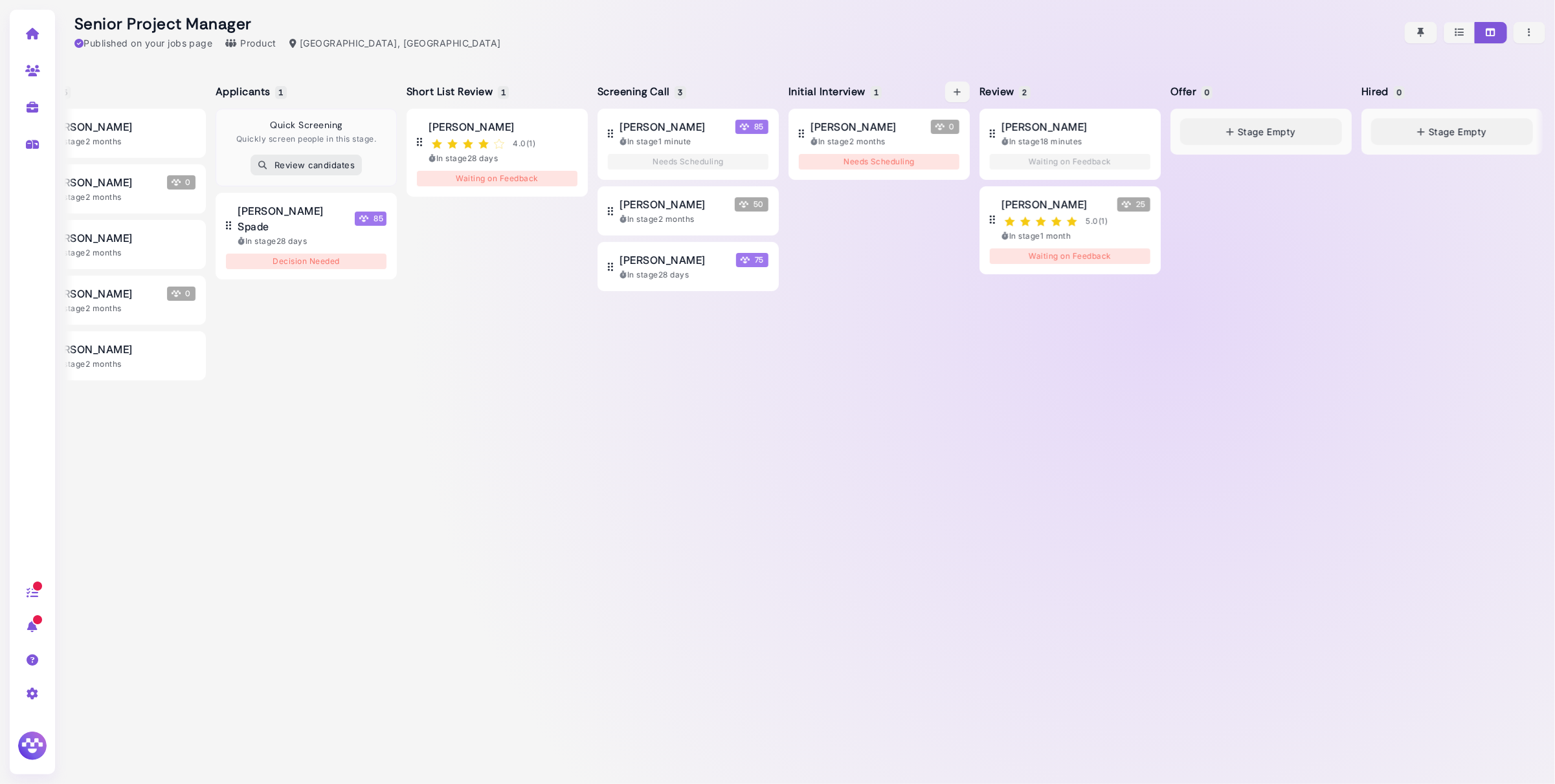
scroll to position [0, 70]
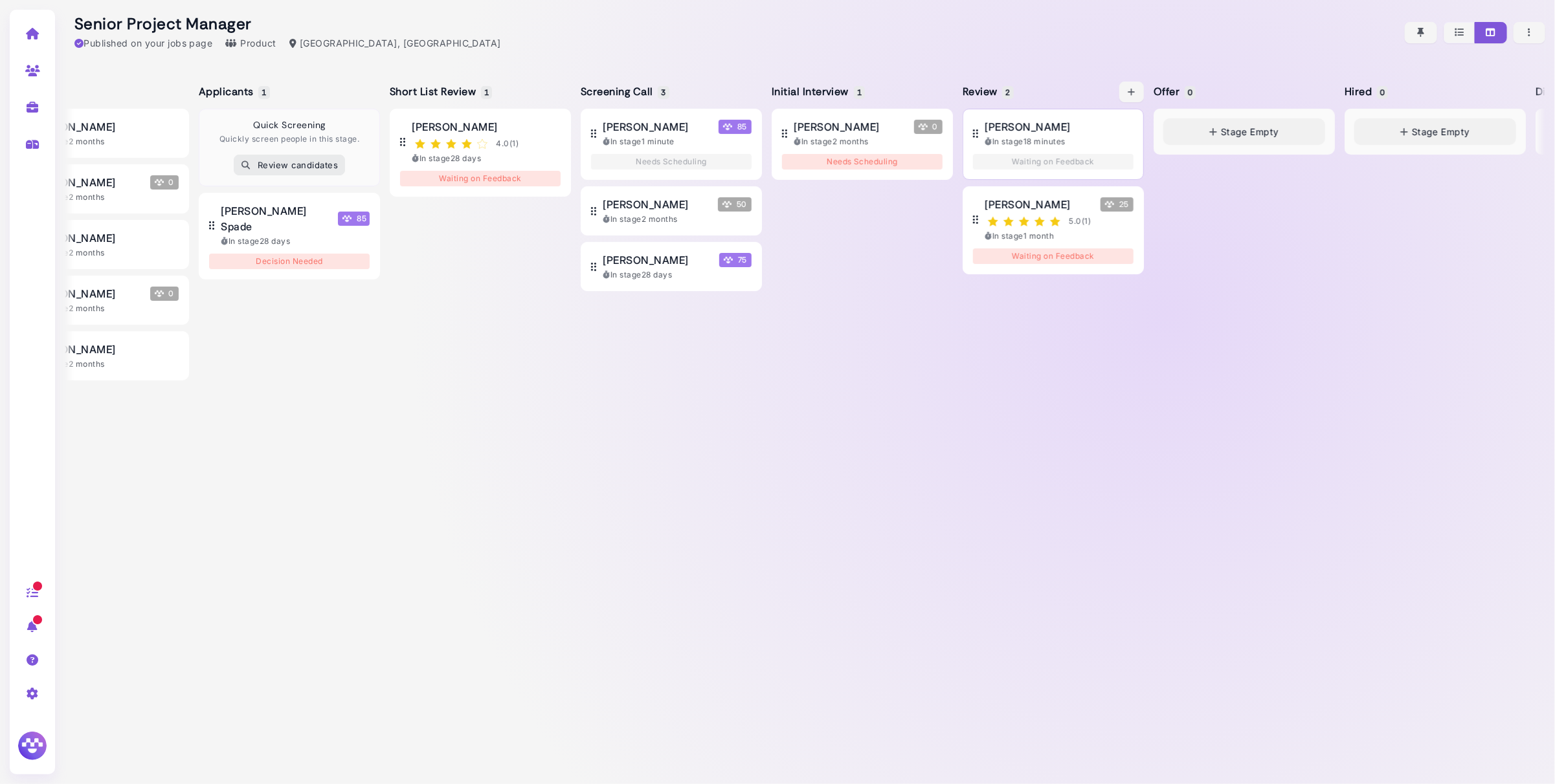
click at [1037, 129] on span "[PERSON_NAME]" at bounding box center [1027, 126] width 86 height 15
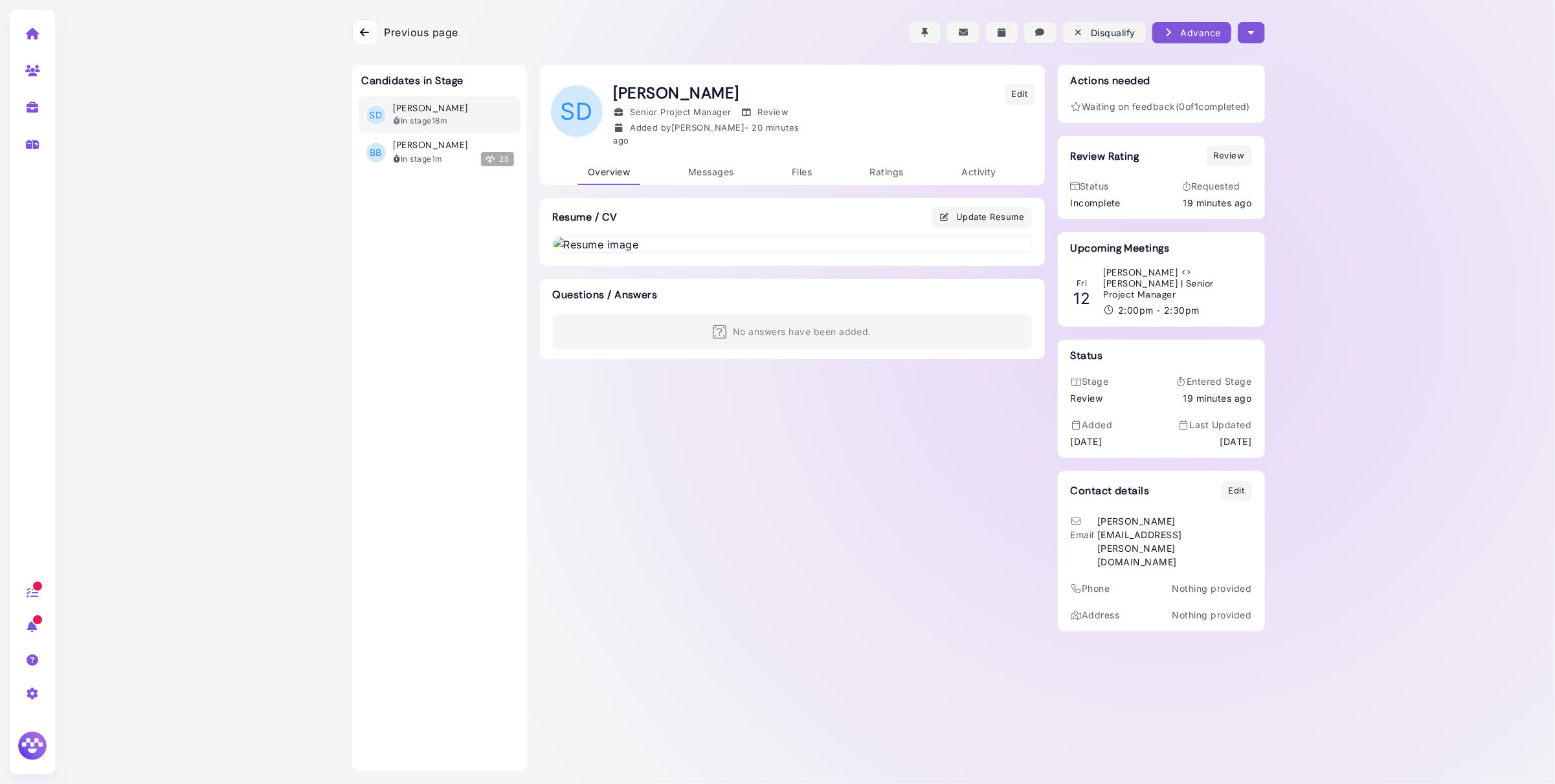
scroll to position [5, 0]
click at [1184, 293] on h3 "Sarah <> Nate | Senior Project Manager" at bounding box center [1174, 283] width 142 height 33
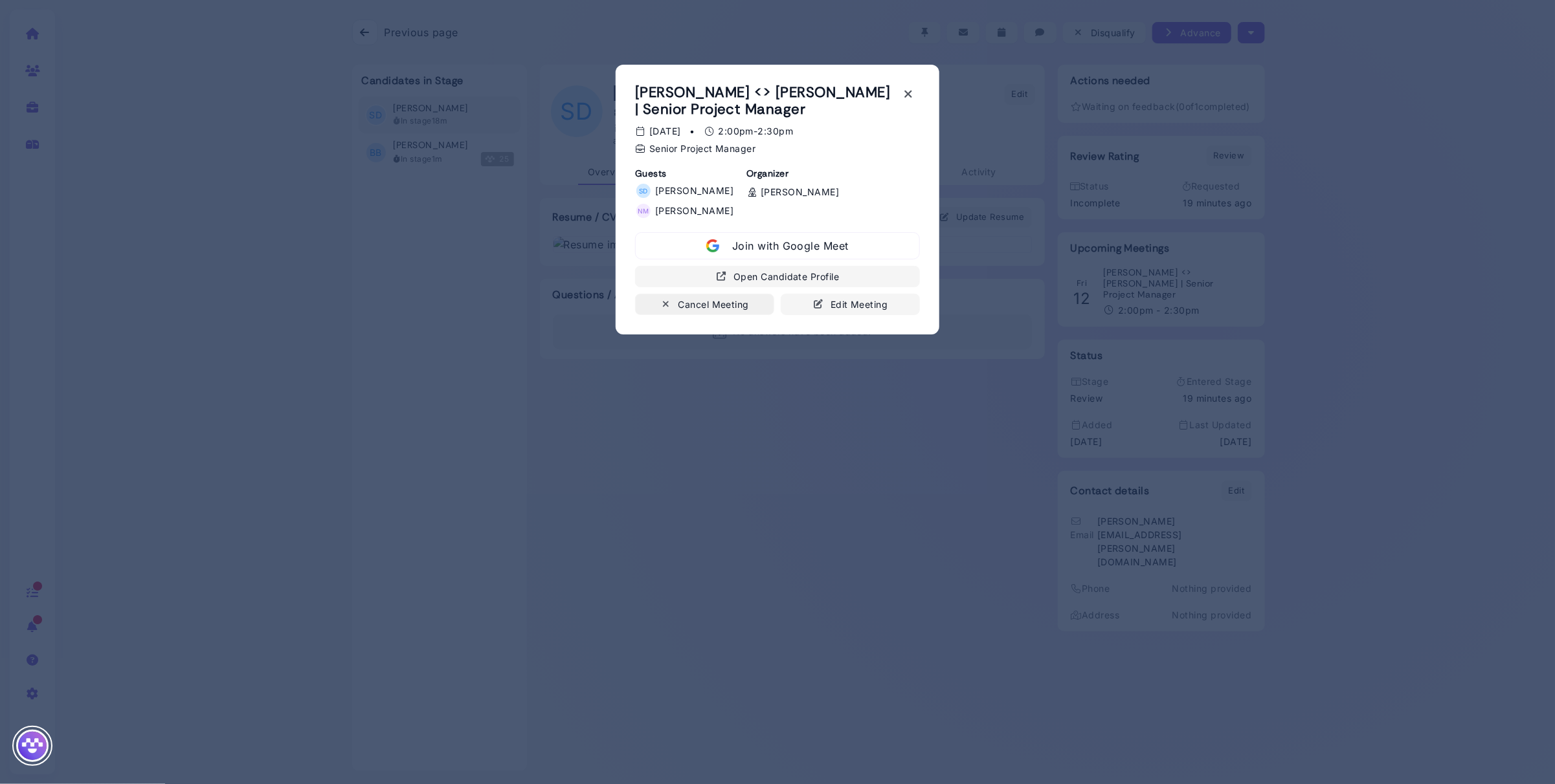
click at [744, 303] on div "Cancel Meeting" at bounding box center [705, 304] width 89 height 13
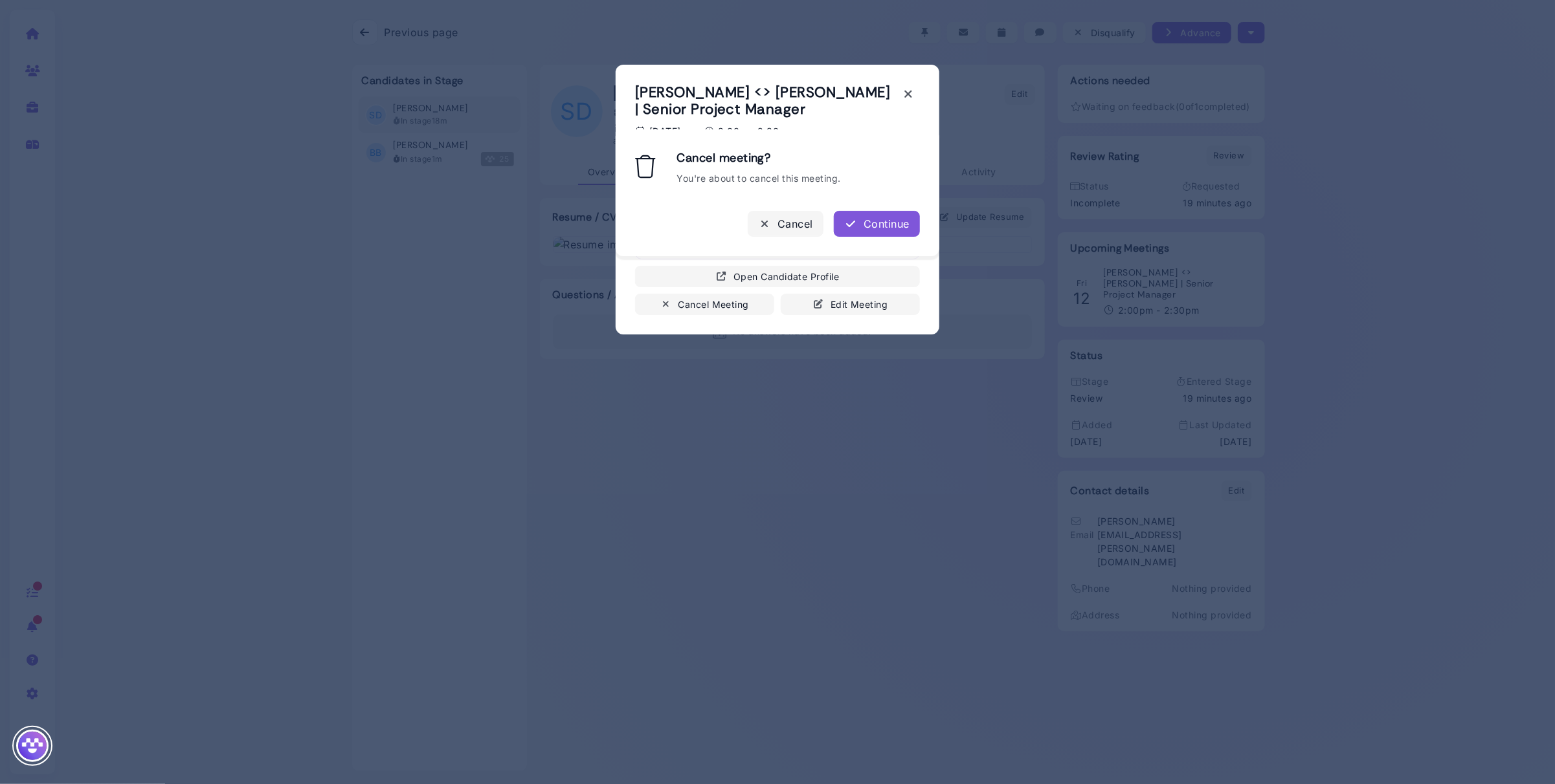
click at [872, 222] on div "Continue" at bounding box center [877, 224] width 66 height 15
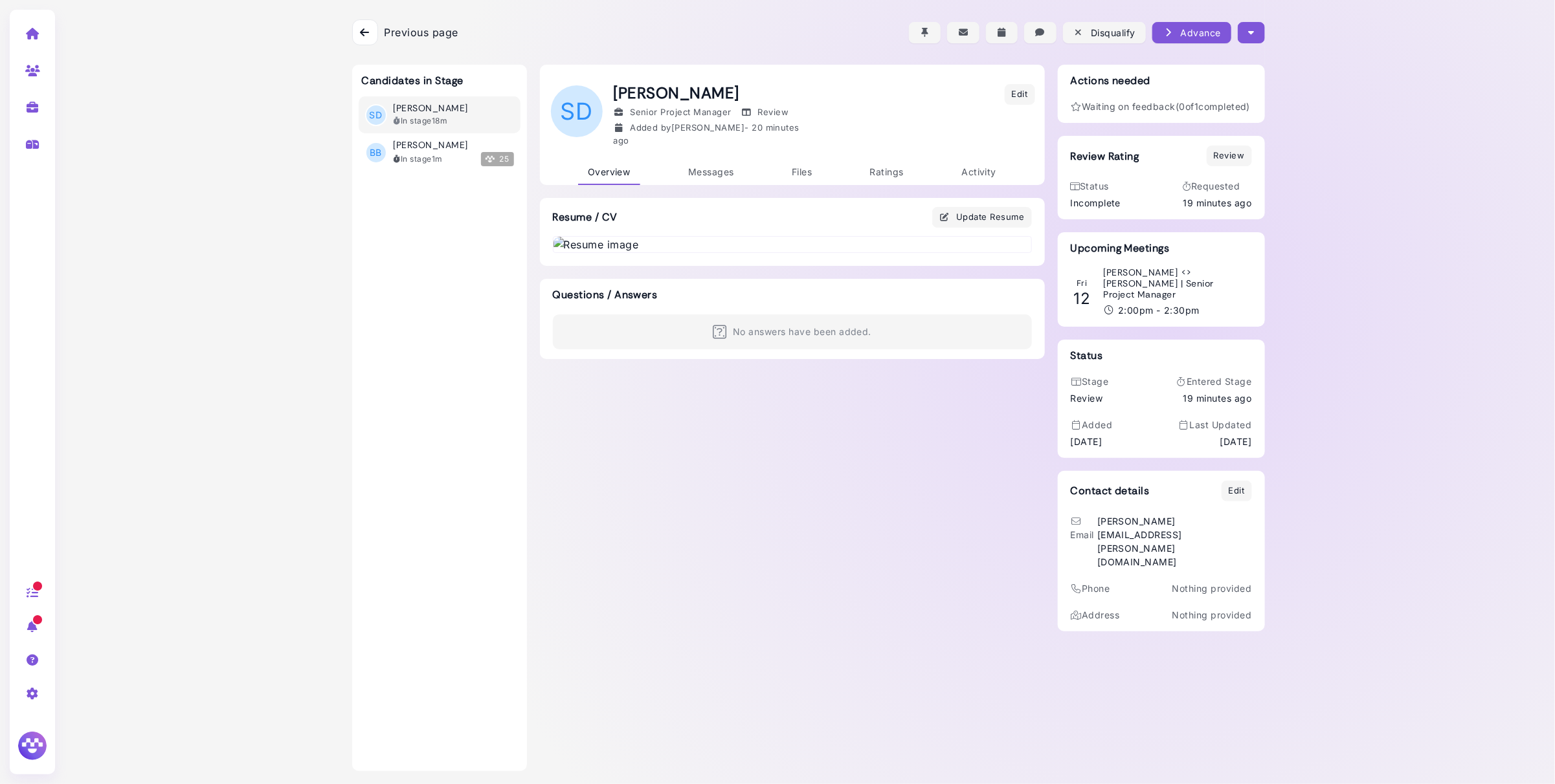
click at [364, 31] on icon at bounding box center [364, 33] width 9 height 11
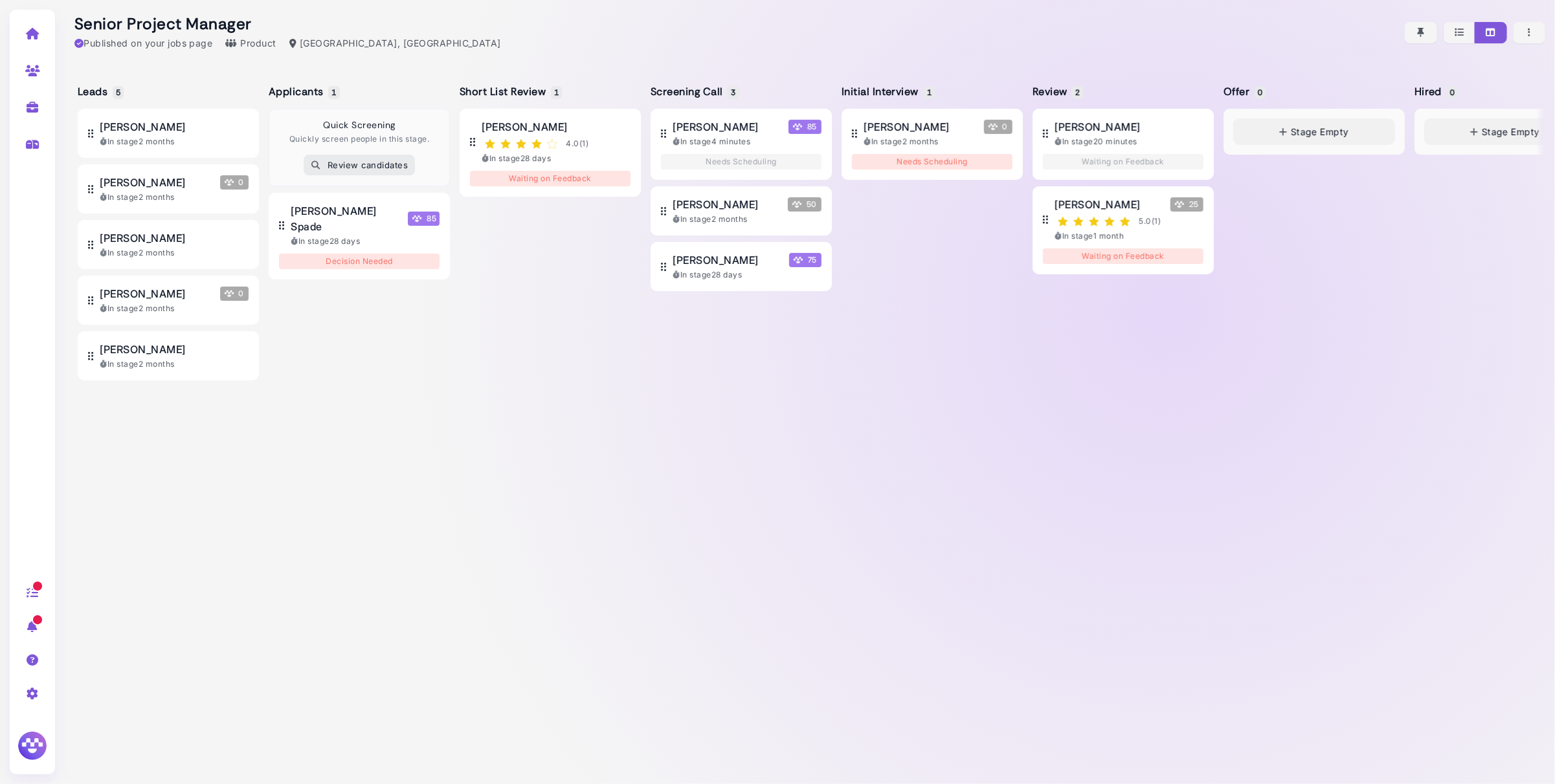
scroll to position [0, 70]
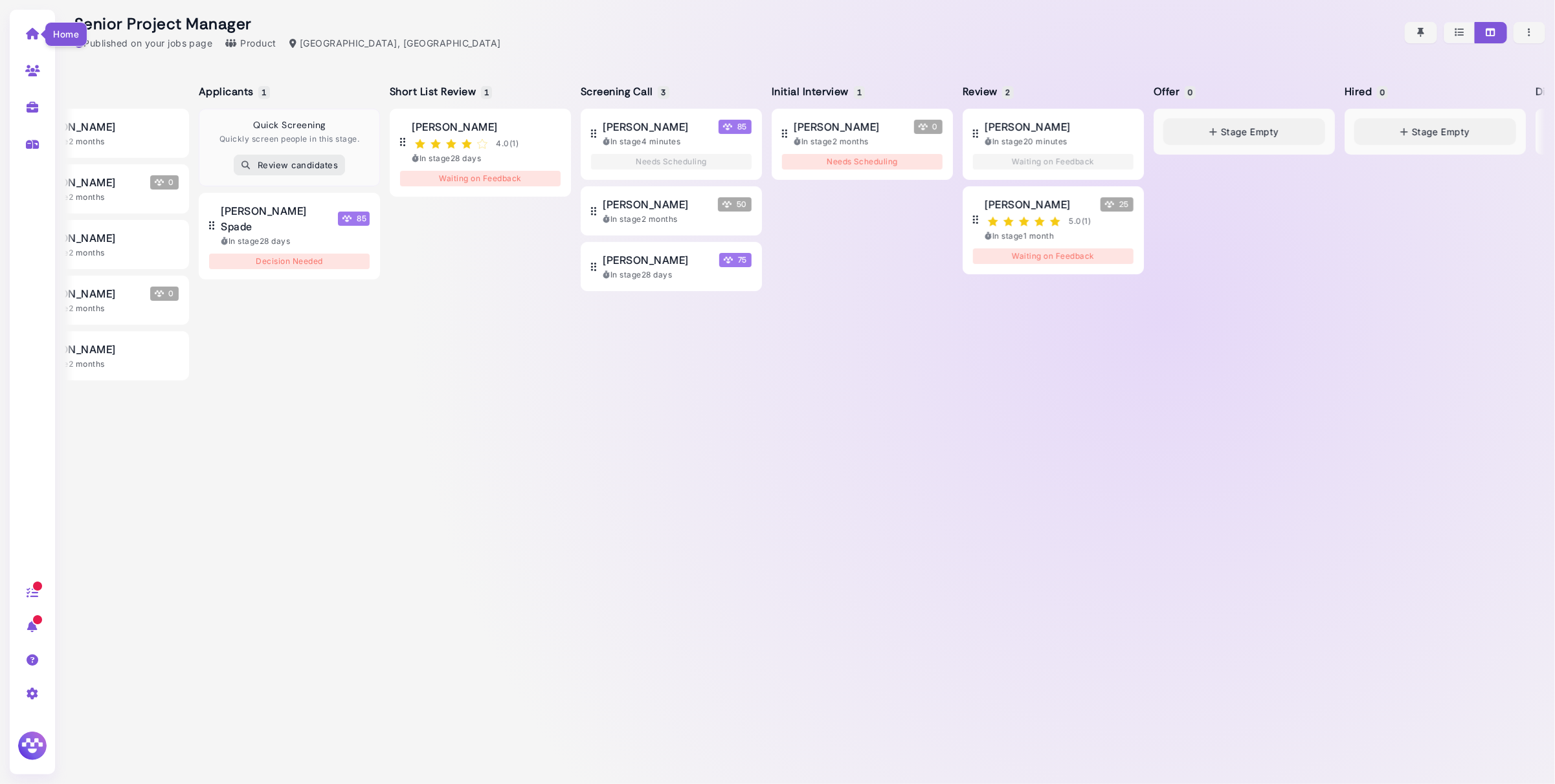
click at [31, 39] on icon at bounding box center [33, 34] width 15 height 12
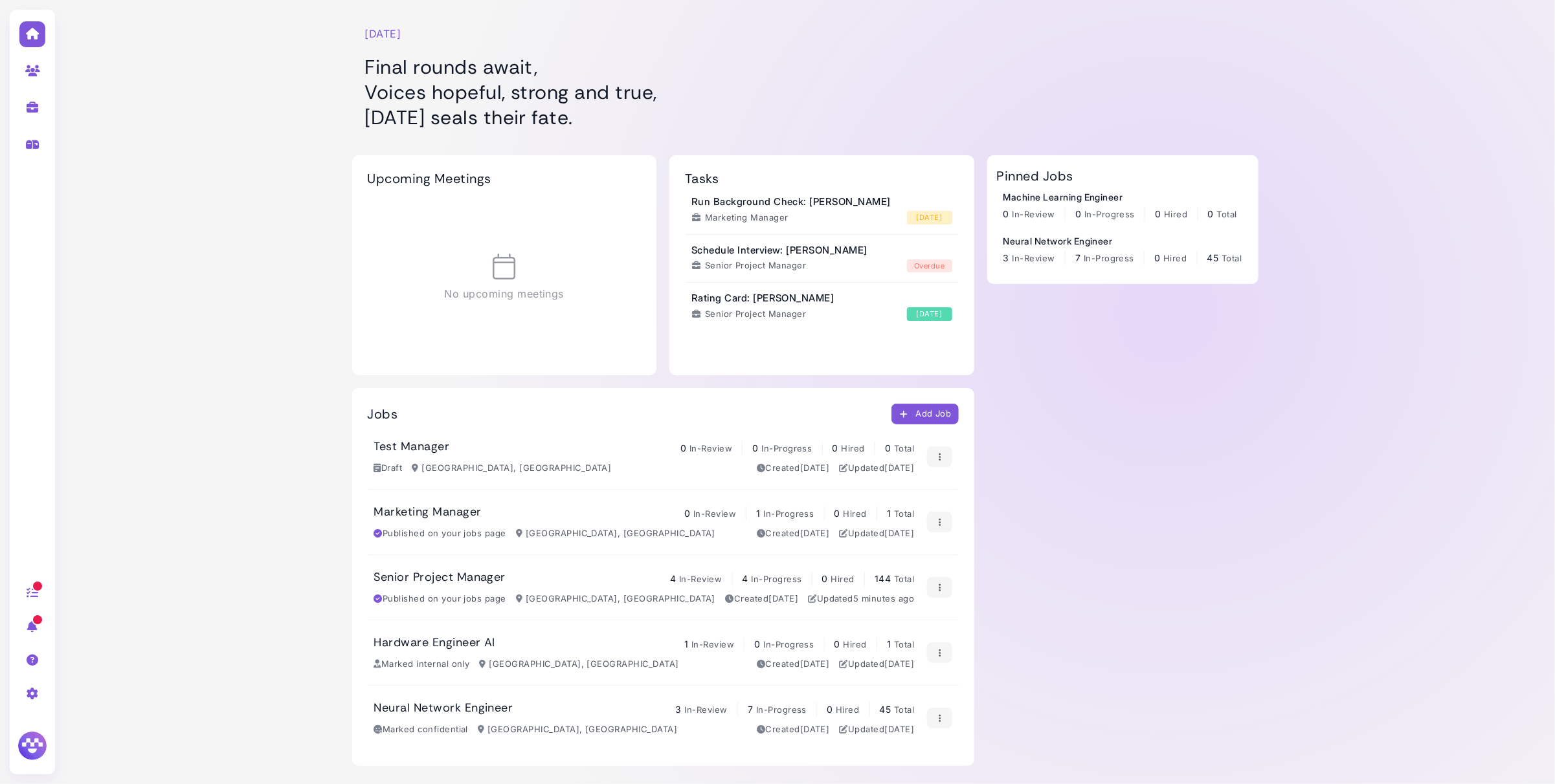
click at [476, 581] on h3 "Senior Project Manager" at bounding box center [440, 577] width 132 height 14
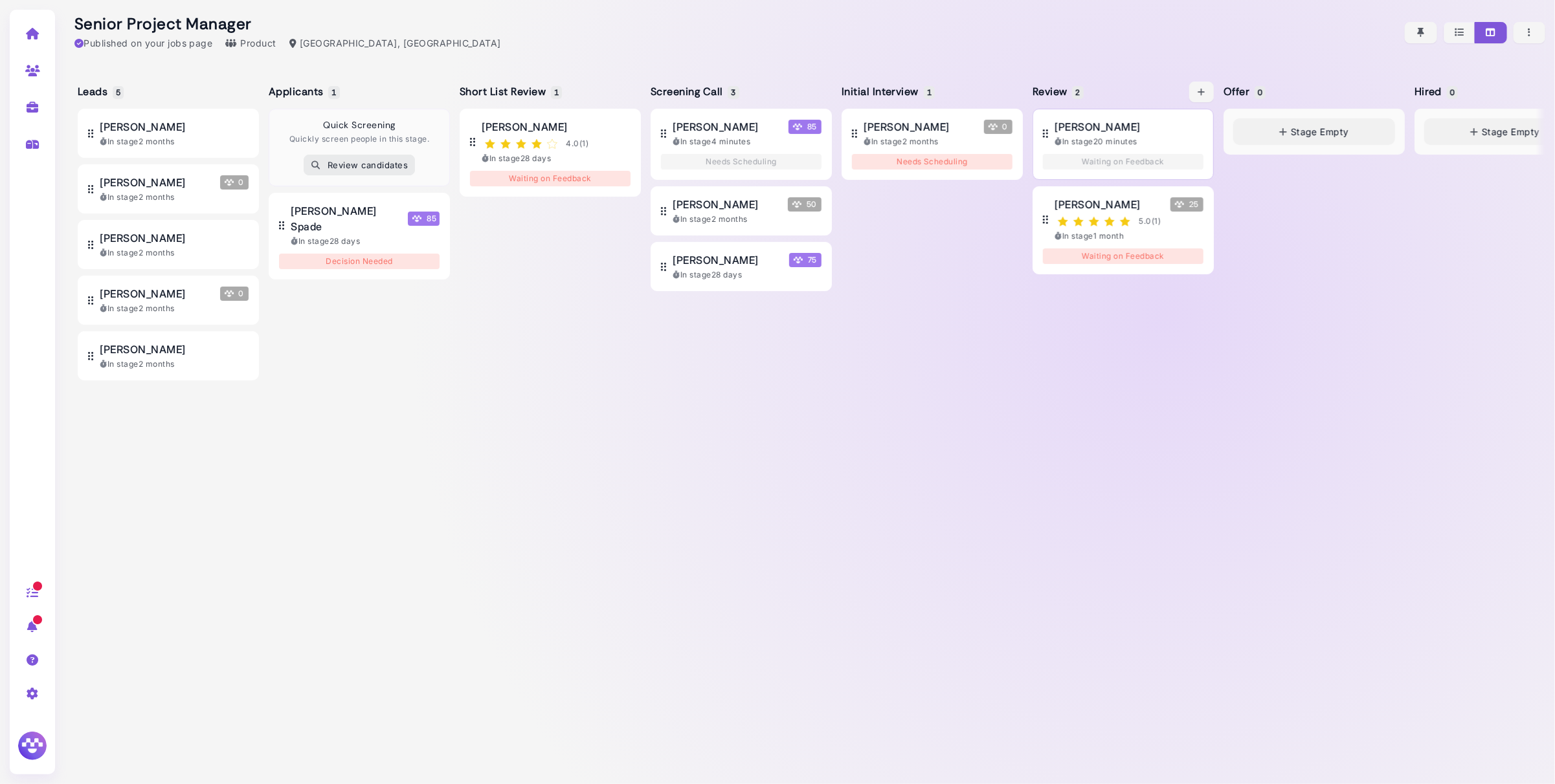
click at [1132, 131] on div "[PERSON_NAME]" at bounding box center [1129, 126] width 149 height 15
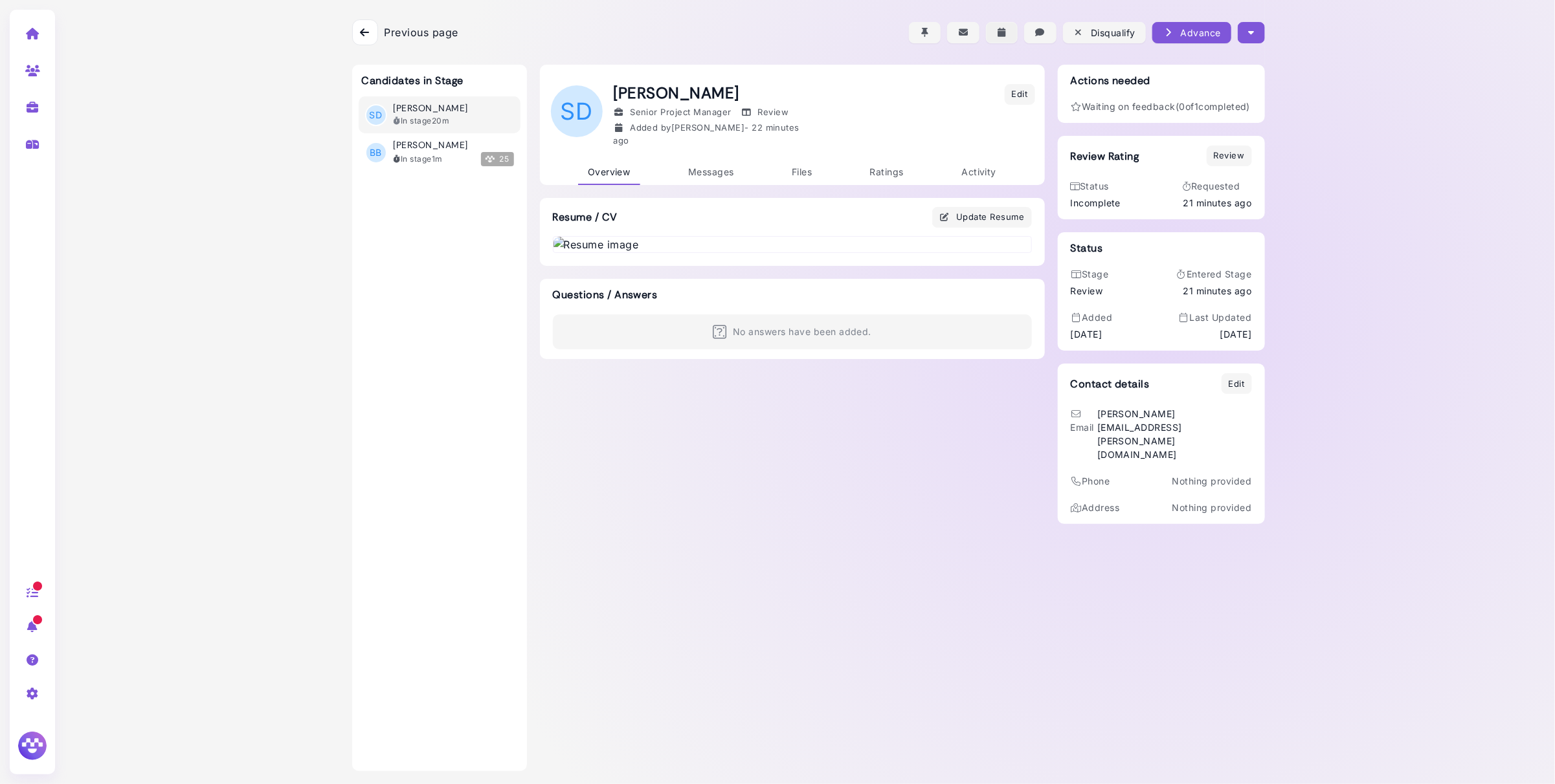
click at [1002, 34] on icon "button" at bounding box center [1002, 33] width 12 height 13
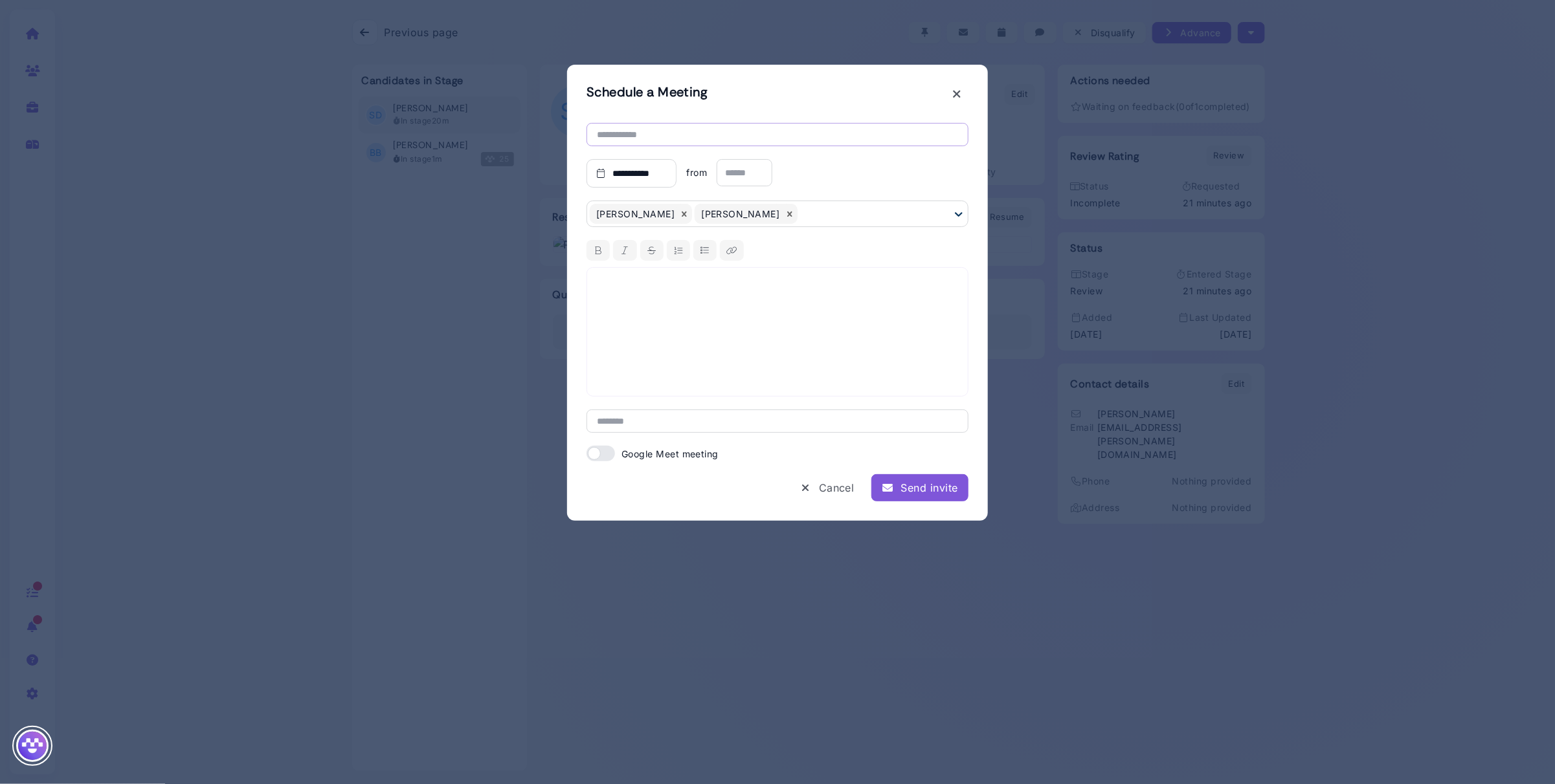
click at [755, 137] on input "text" at bounding box center [777, 134] width 382 height 23
type input "**********"
click at [824, 342] on div at bounding box center [777, 332] width 382 height 129
click at [730, 385] on div "**********" at bounding box center [777, 332] width 382 height 129
click at [607, 456] on span at bounding box center [601, 453] width 29 height 15
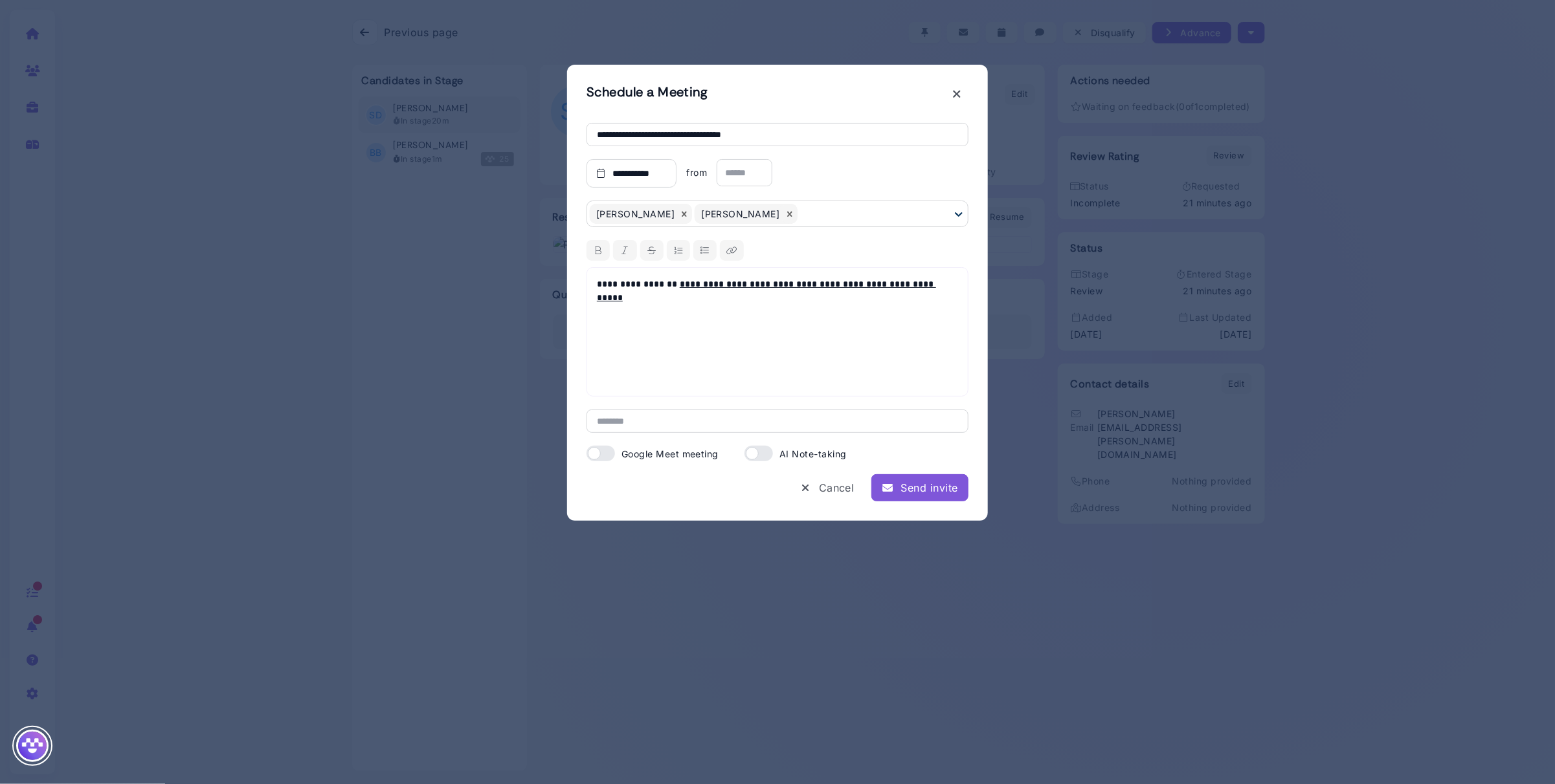
click at [761, 455] on span at bounding box center [759, 453] width 29 height 15
click at [748, 172] on input "text" at bounding box center [745, 172] width 56 height 27
click at [757, 348] on div "2:00pm" at bounding box center [752, 346] width 57 height 27
type input "******"
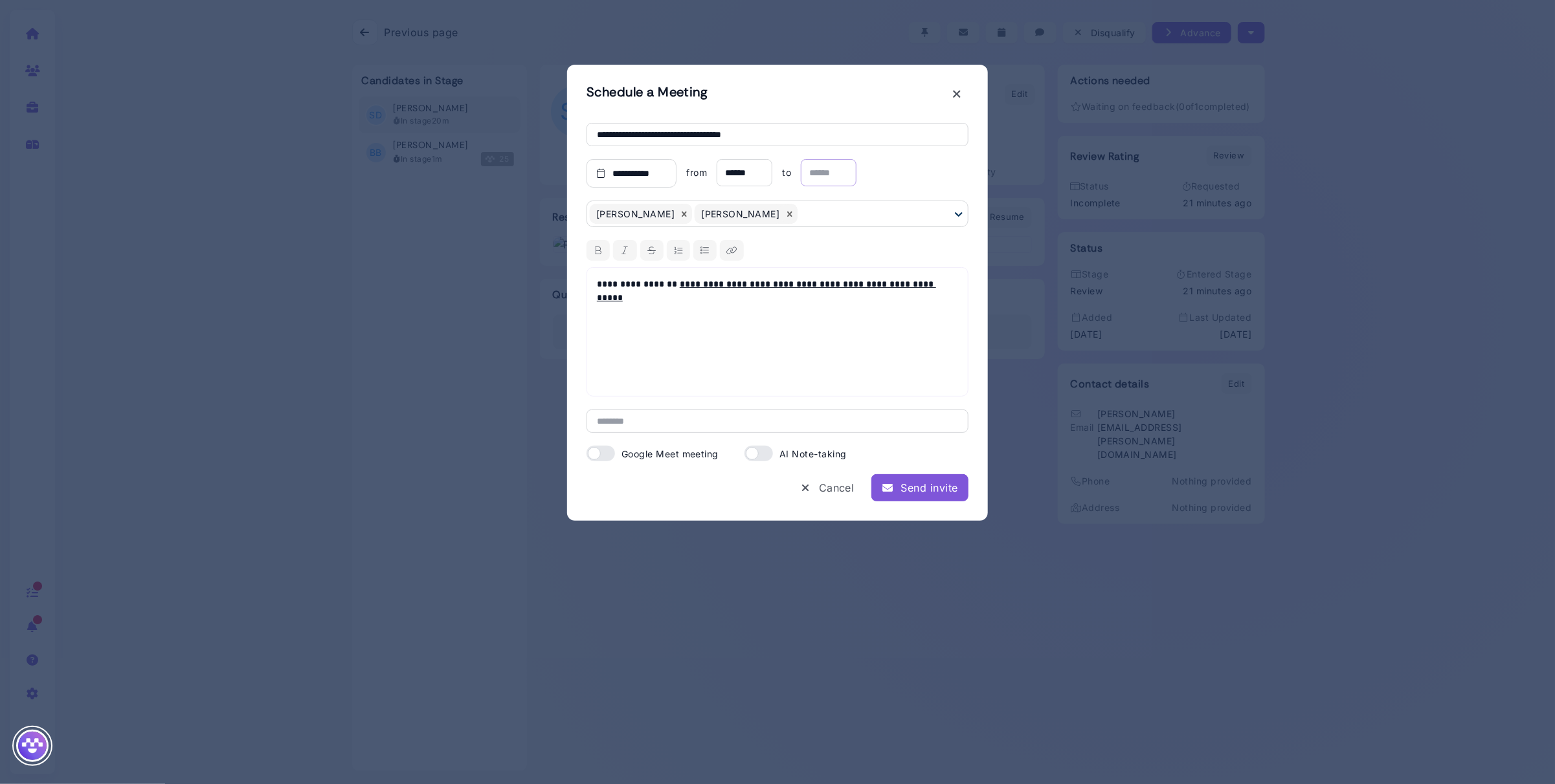
click at [822, 174] on input "text" at bounding box center [829, 172] width 56 height 27
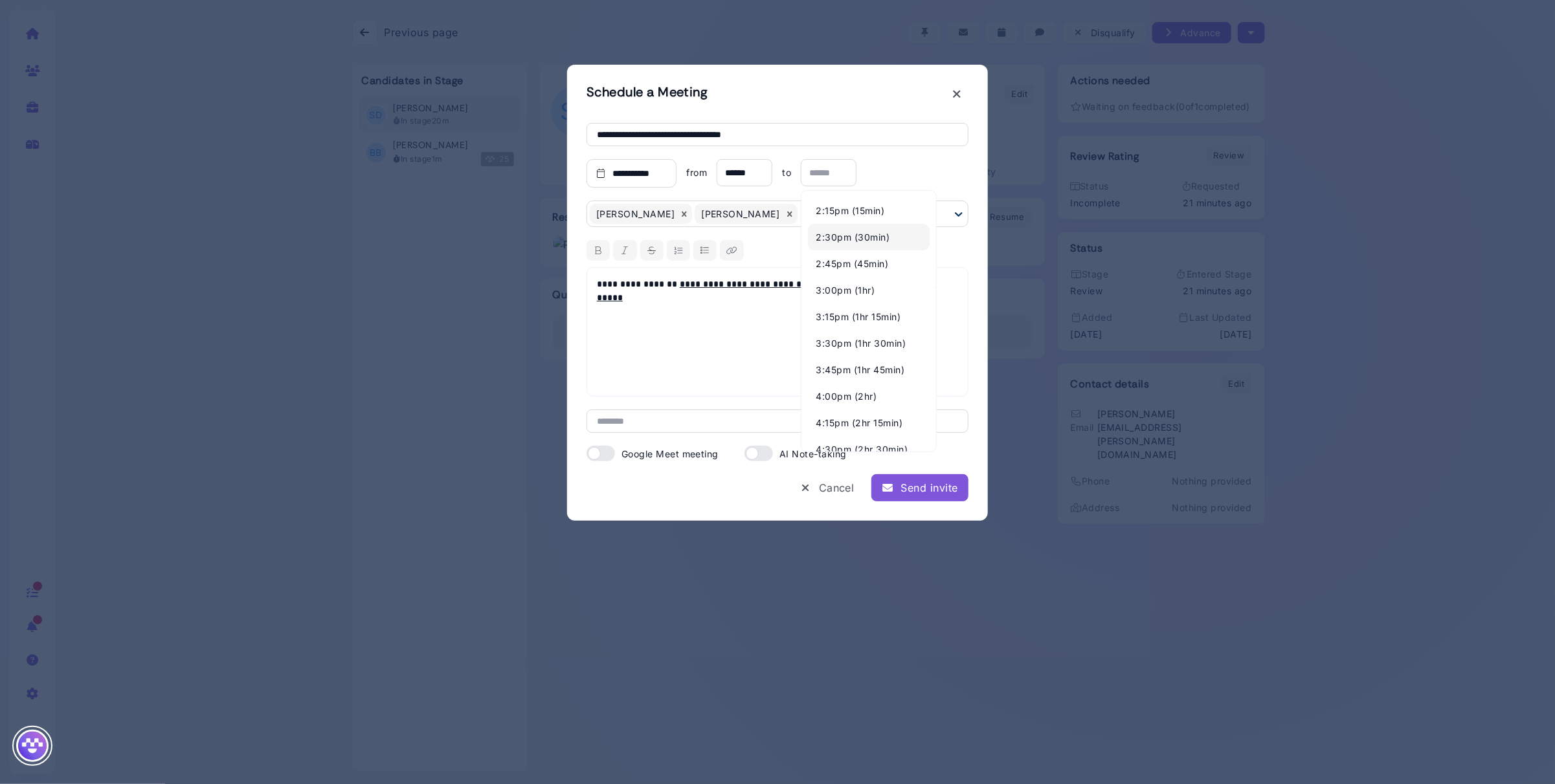
click at [843, 231] on div "2:30pm (30min)" at bounding box center [868, 237] width 121 height 27
type input "******"
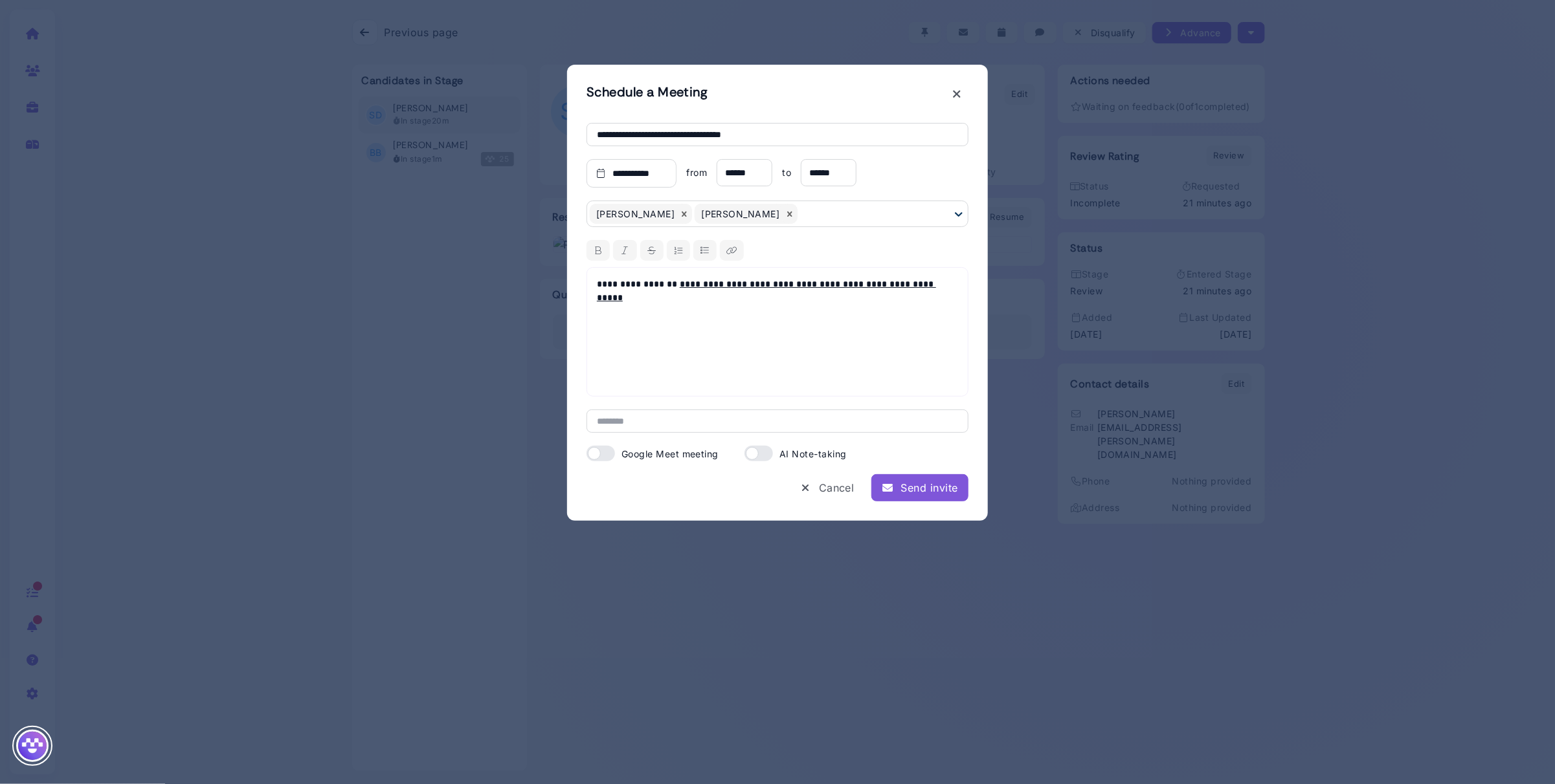
click at [925, 488] on div "Send invite" at bounding box center [919, 488] width 76 height 15
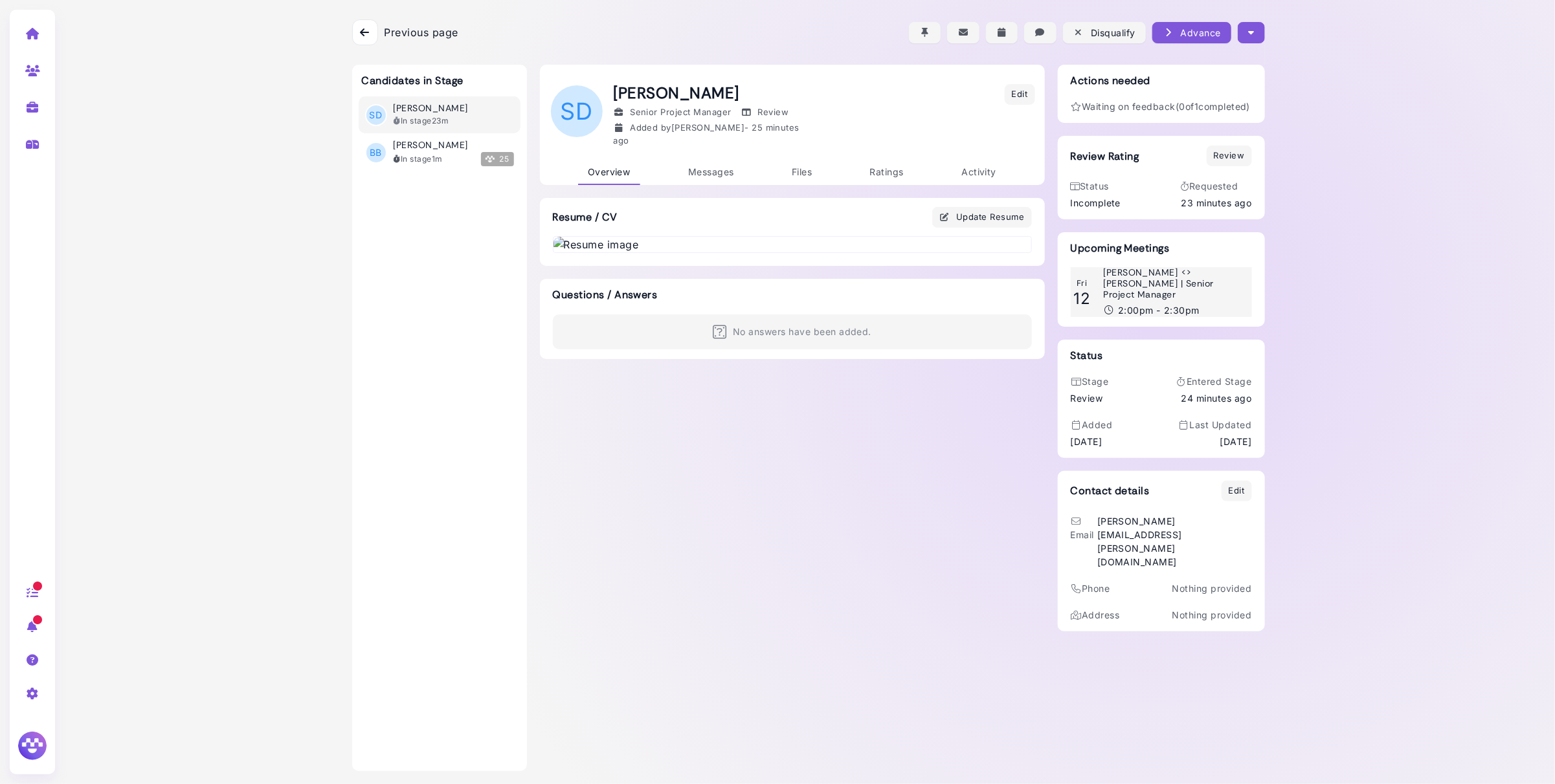
click at [1199, 295] on h3 "[PERSON_NAME] <> [PERSON_NAME] | Senior Project Manager" at bounding box center [1174, 283] width 142 height 33
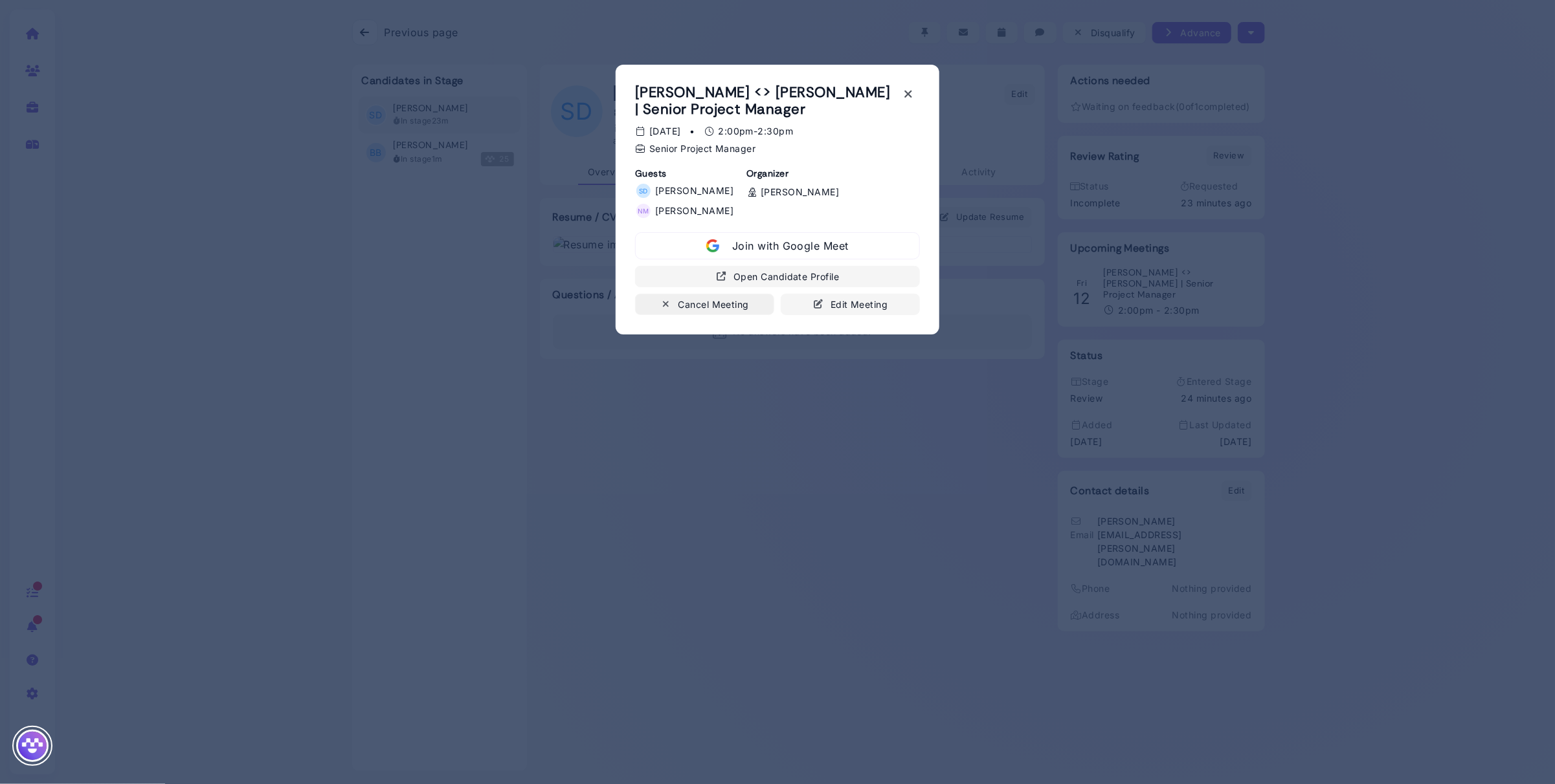
click at [723, 300] on div "Cancel Meeting" at bounding box center [705, 304] width 89 height 13
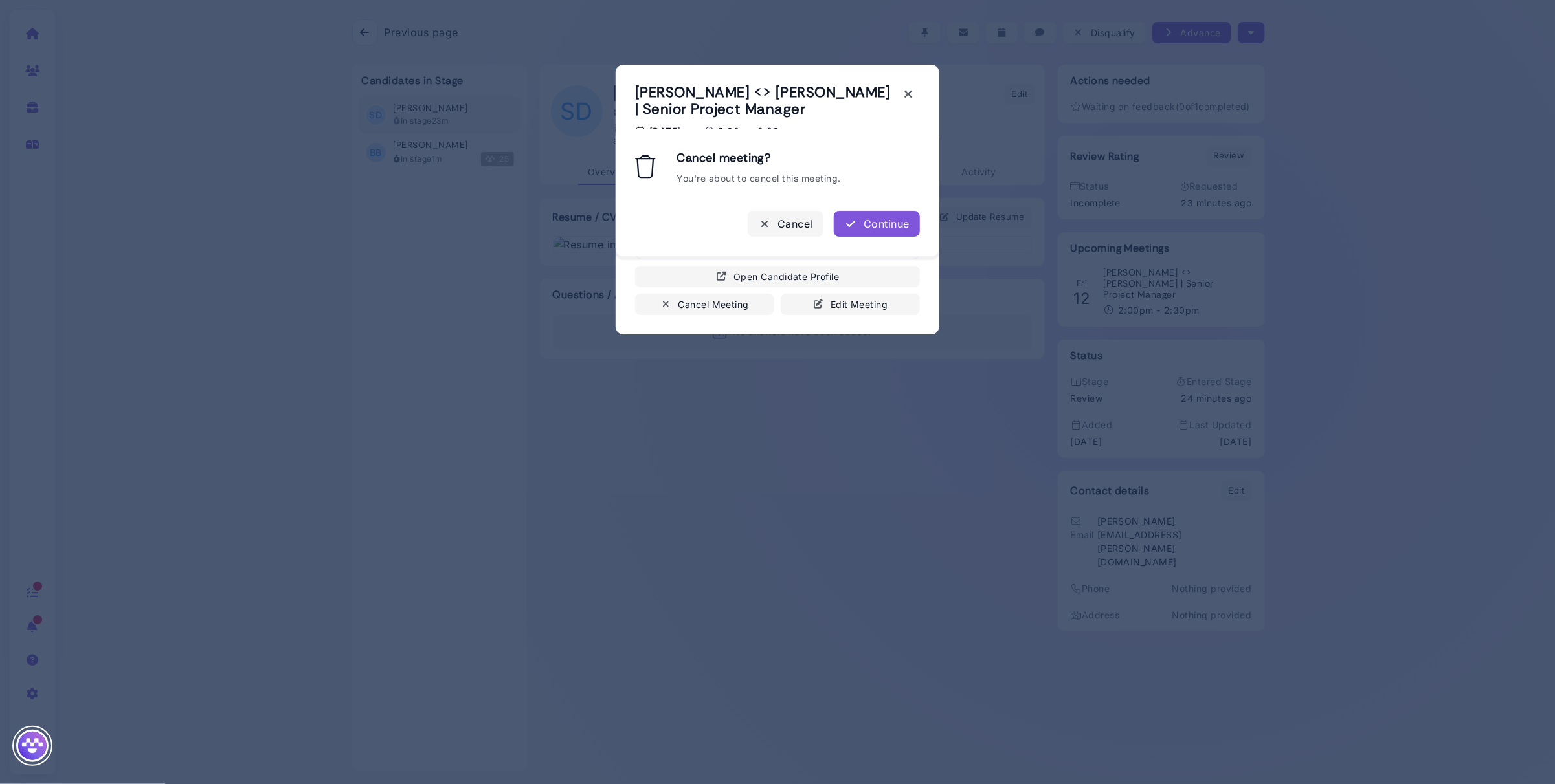
click at [905, 226] on div "Continue" at bounding box center [877, 224] width 66 height 15
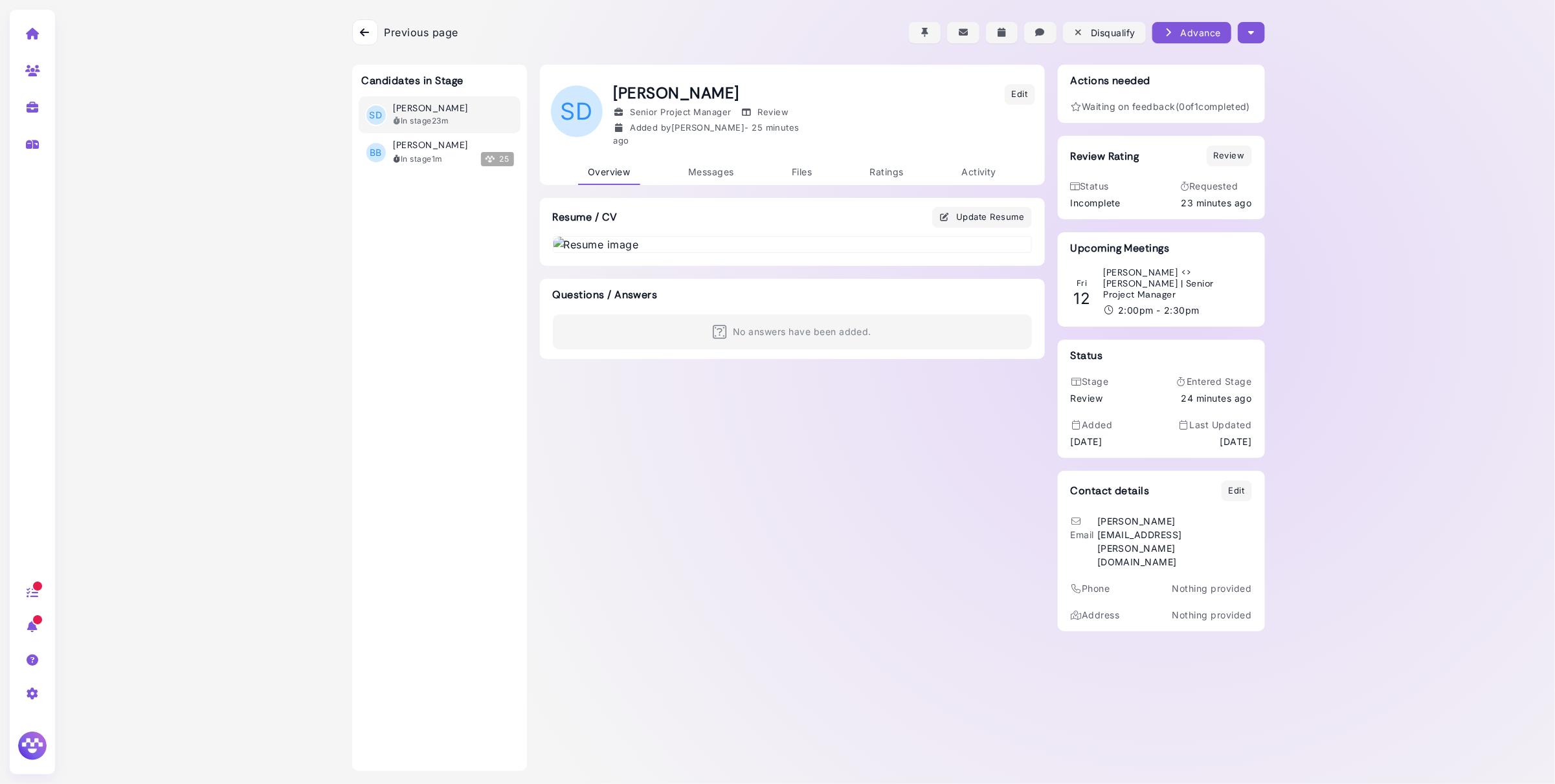
click at [374, 40] on div at bounding box center [365, 32] width 26 height 26
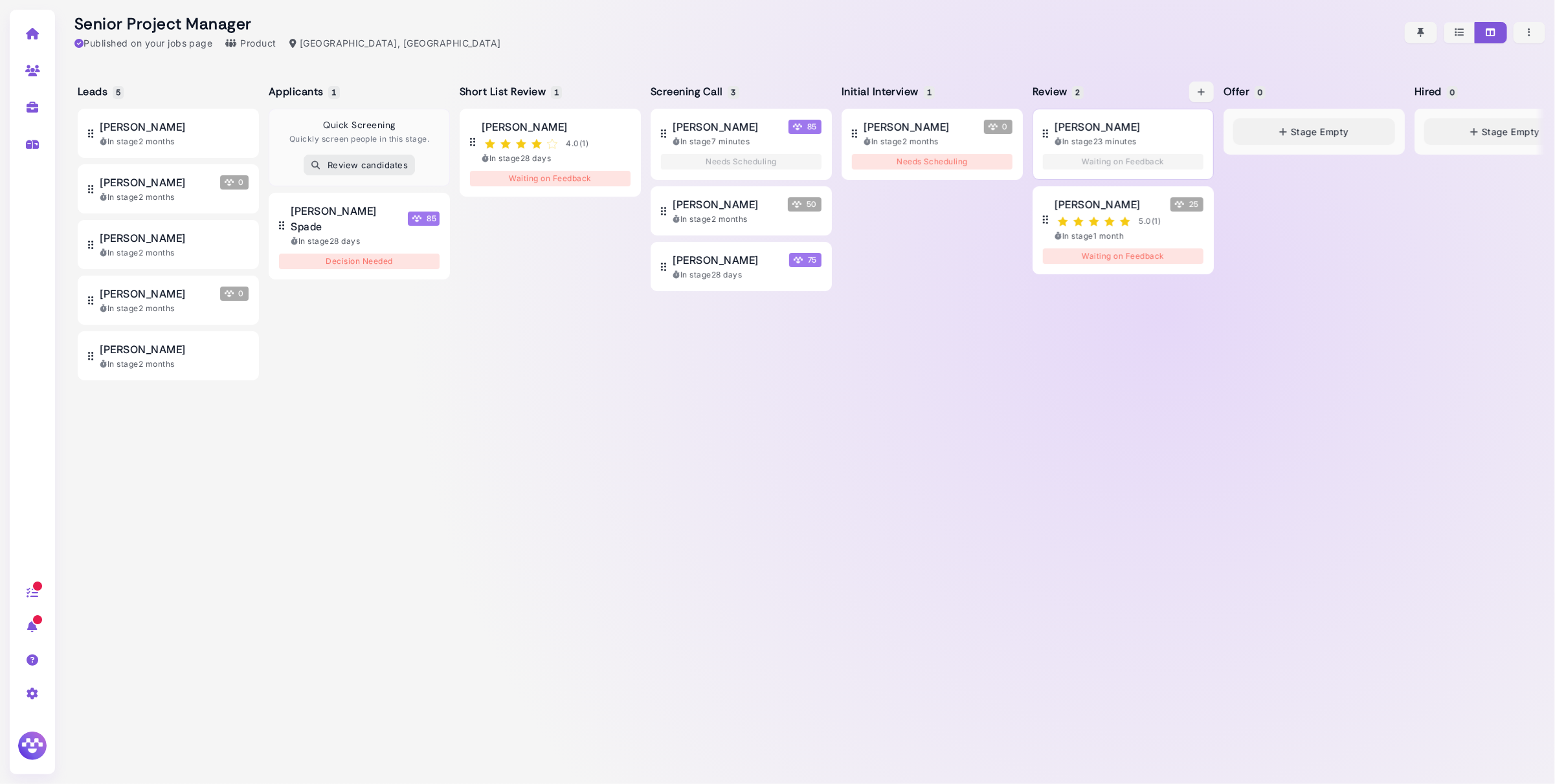
click at [1125, 134] on span "[PERSON_NAME]" at bounding box center [1097, 126] width 86 height 15
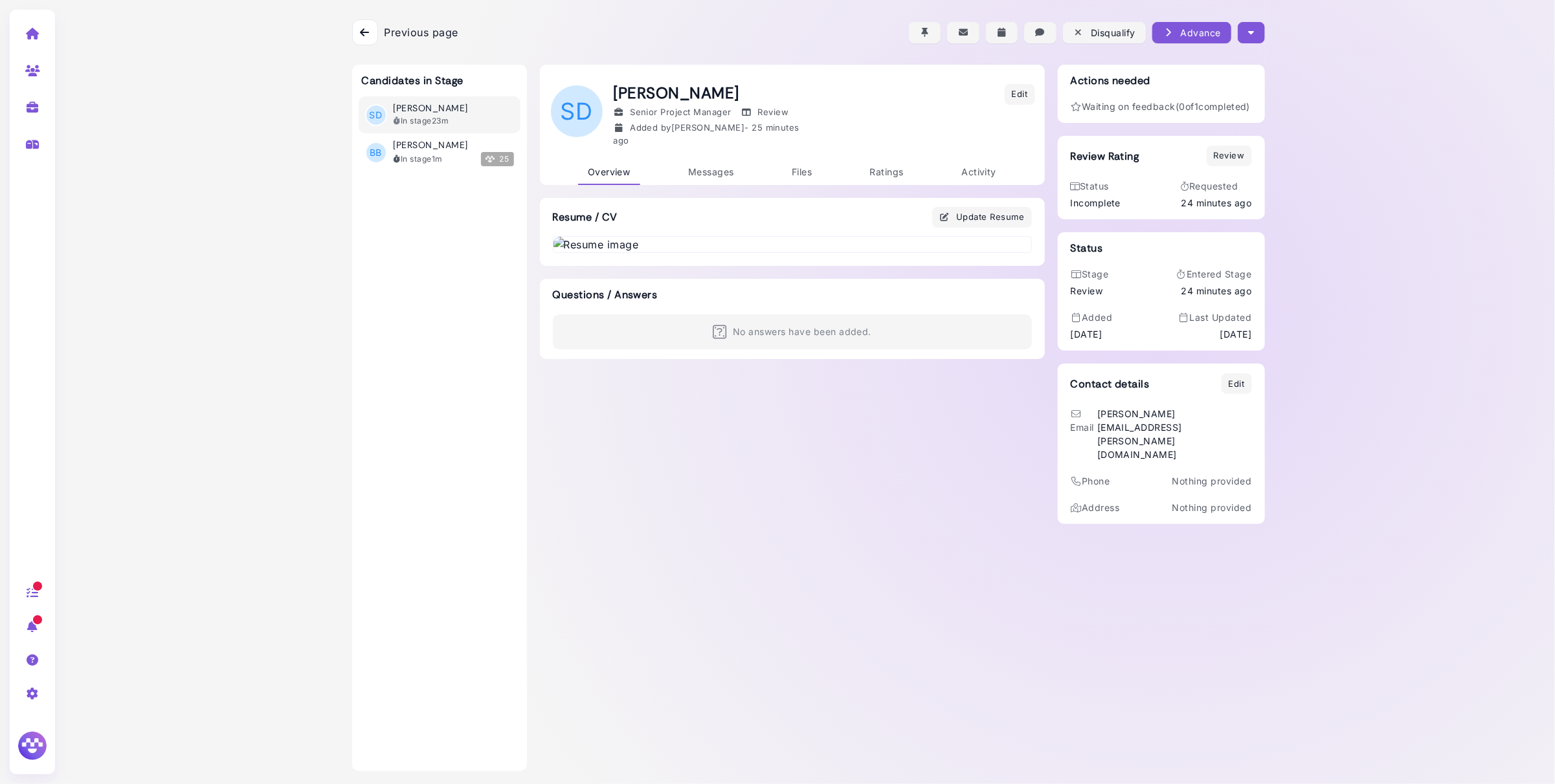
click at [375, 29] on div at bounding box center [365, 32] width 26 height 26
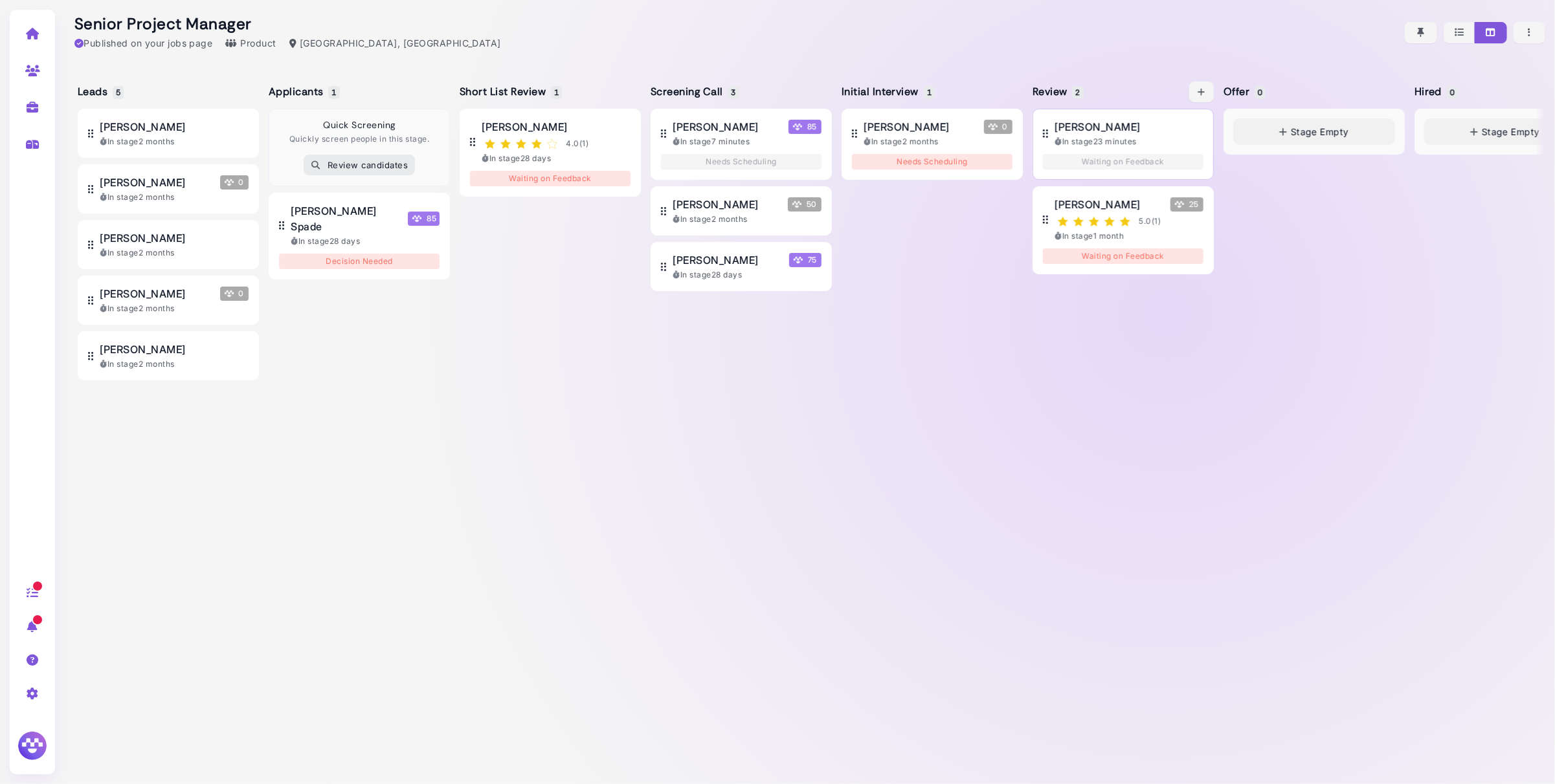
scroll to position [0, 9]
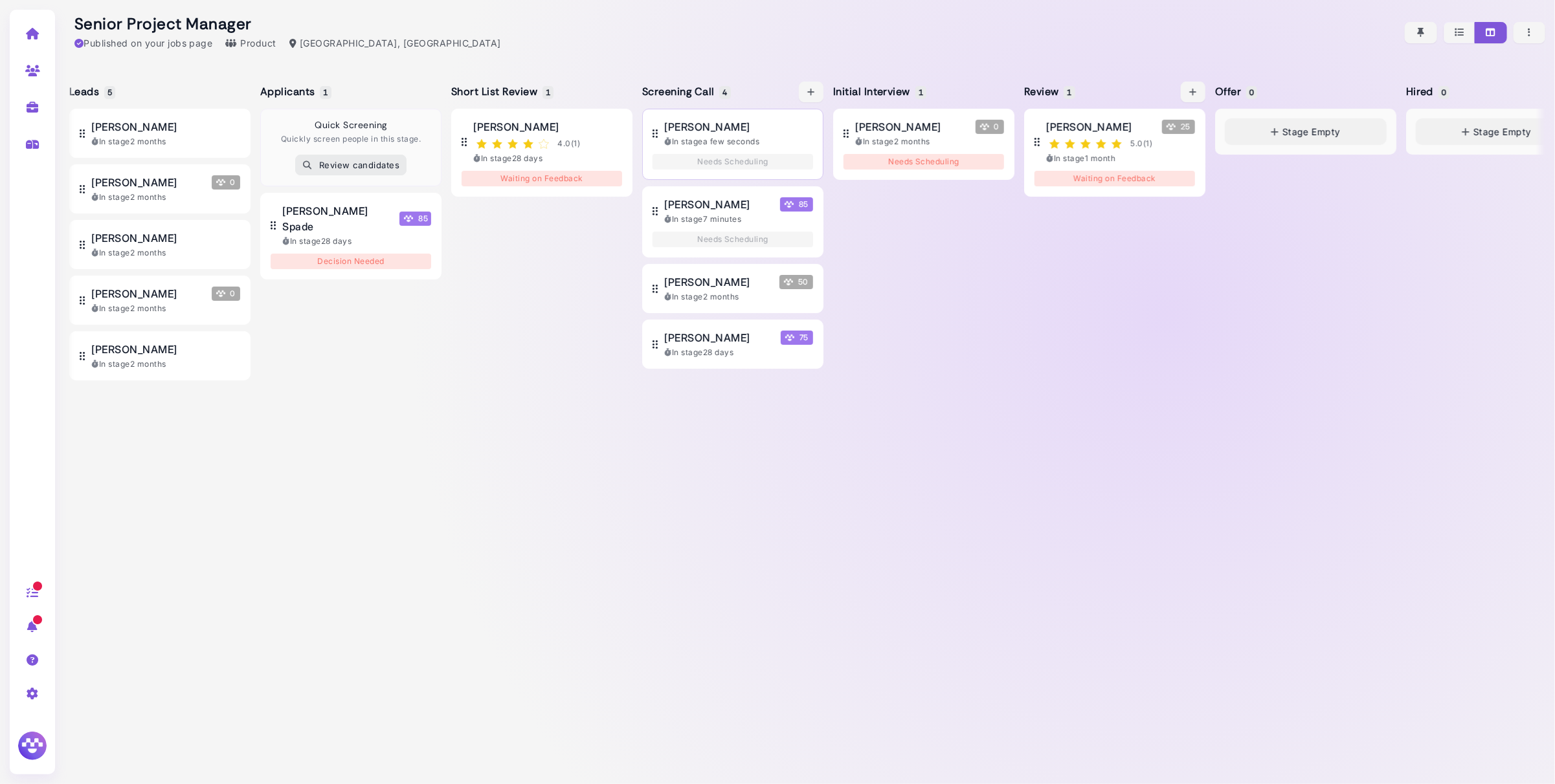
click at [759, 136] on div "In stage a few seconds" at bounding box center [739, 142] width 149 height 12
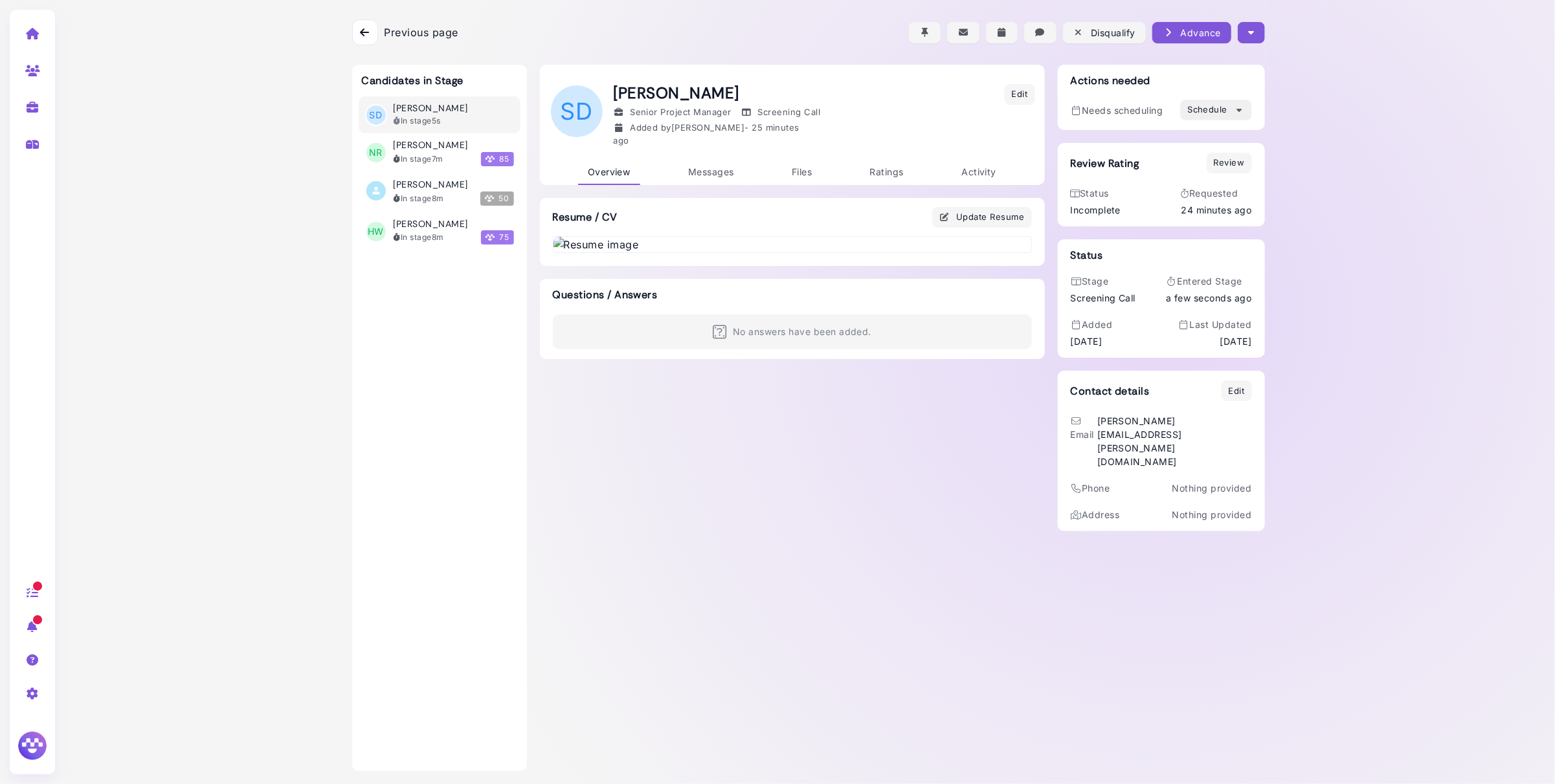
click at [1229, 110] on div "Schedule" at bounding box center [1216, 110] width 57 height 13
click at [1311, 133] on div "Previous page Back Disqualify Advance Move to: Leads Applicants Short List Revi…" at bounding box center [810, 392] width 1490 height 784
click at [715, 166] on span "Messages" at bounding box center [711, 172] width 46 height 11
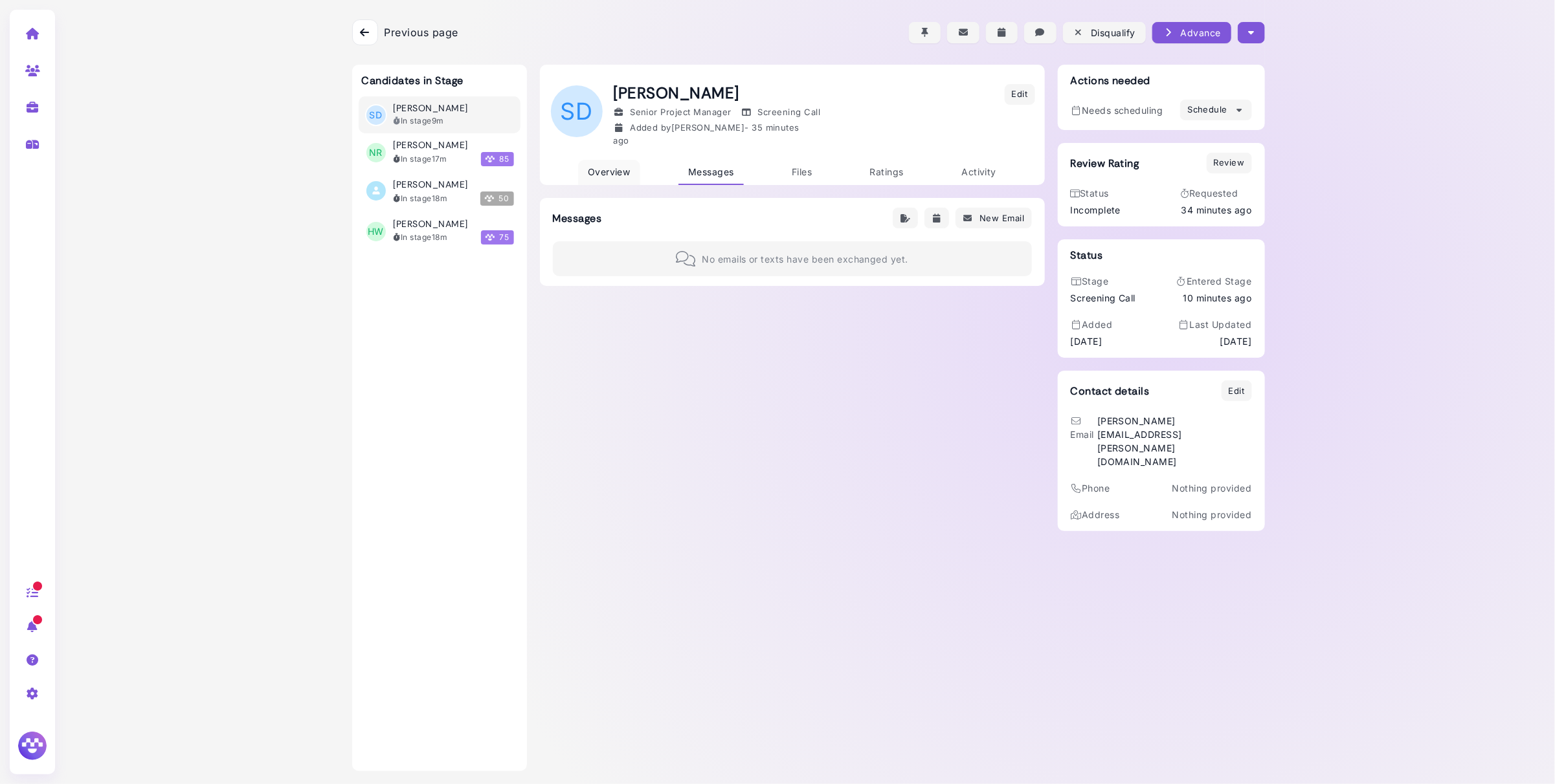
click at [604, 170] on link "Overview" at bounding box center [609, 172] width 62 height 25
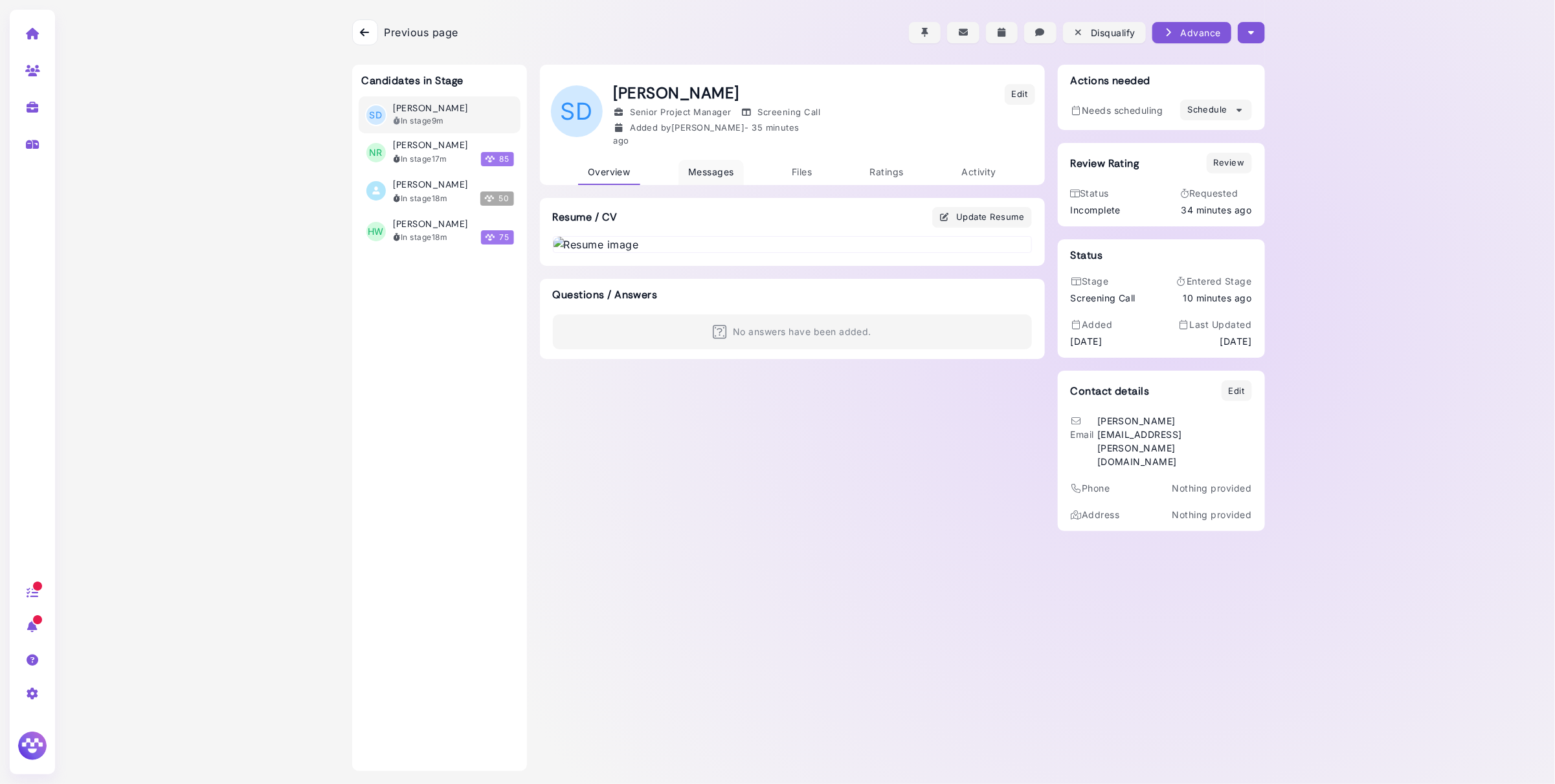
click at [707, 168] on span "Messages" at bounding box center [711, 172] width 46 height 11
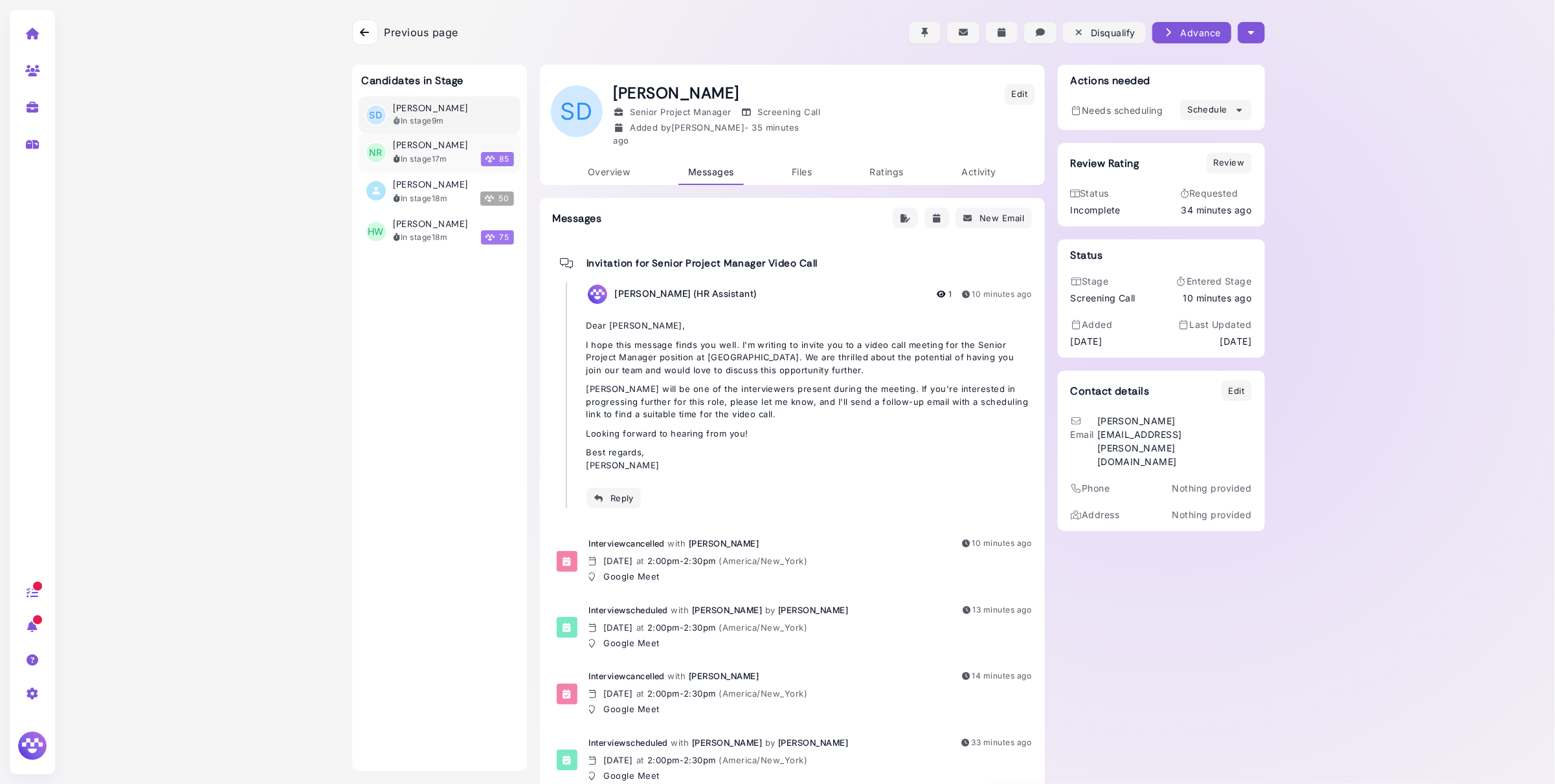
click at [441, 157] on time "17m" at bounding box center [439, 159] width 15 height 10
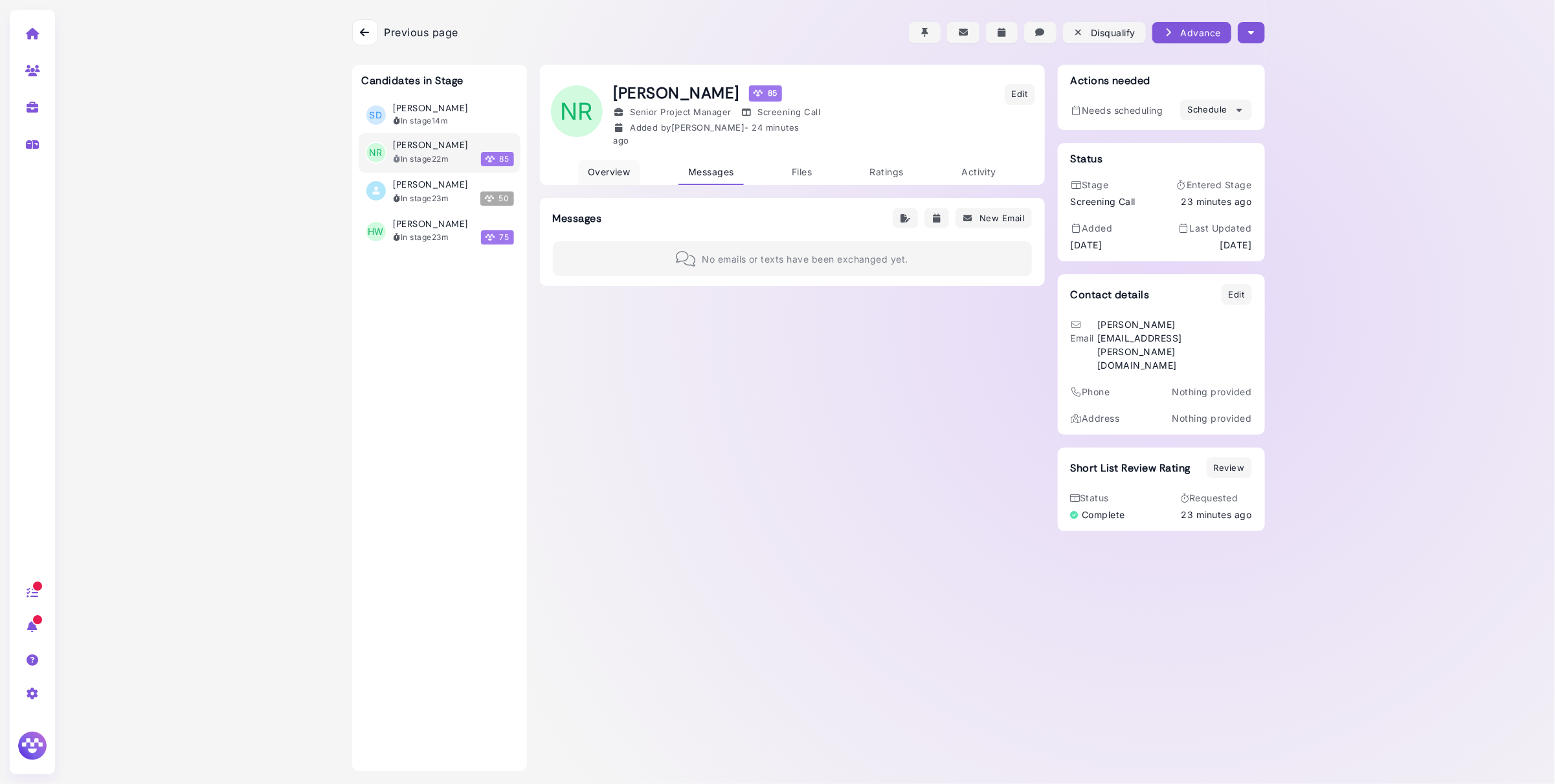
click at [613, 166] on span "Overview" at bounding box center [609, 172] width 42 height 11
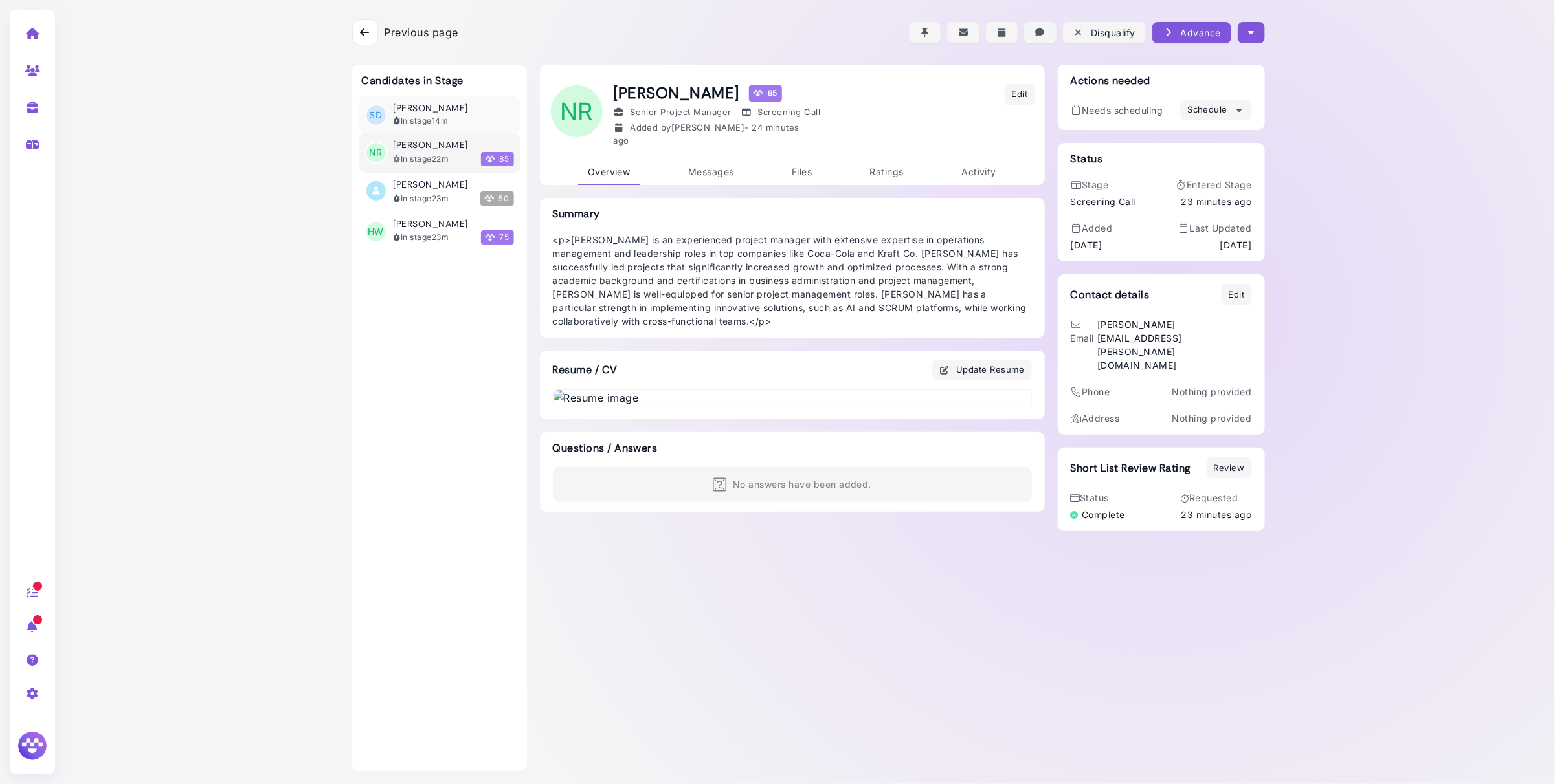
click at [439, 115] on div "In stage 14m" at bounding box center [421, 121] width 55 height 12
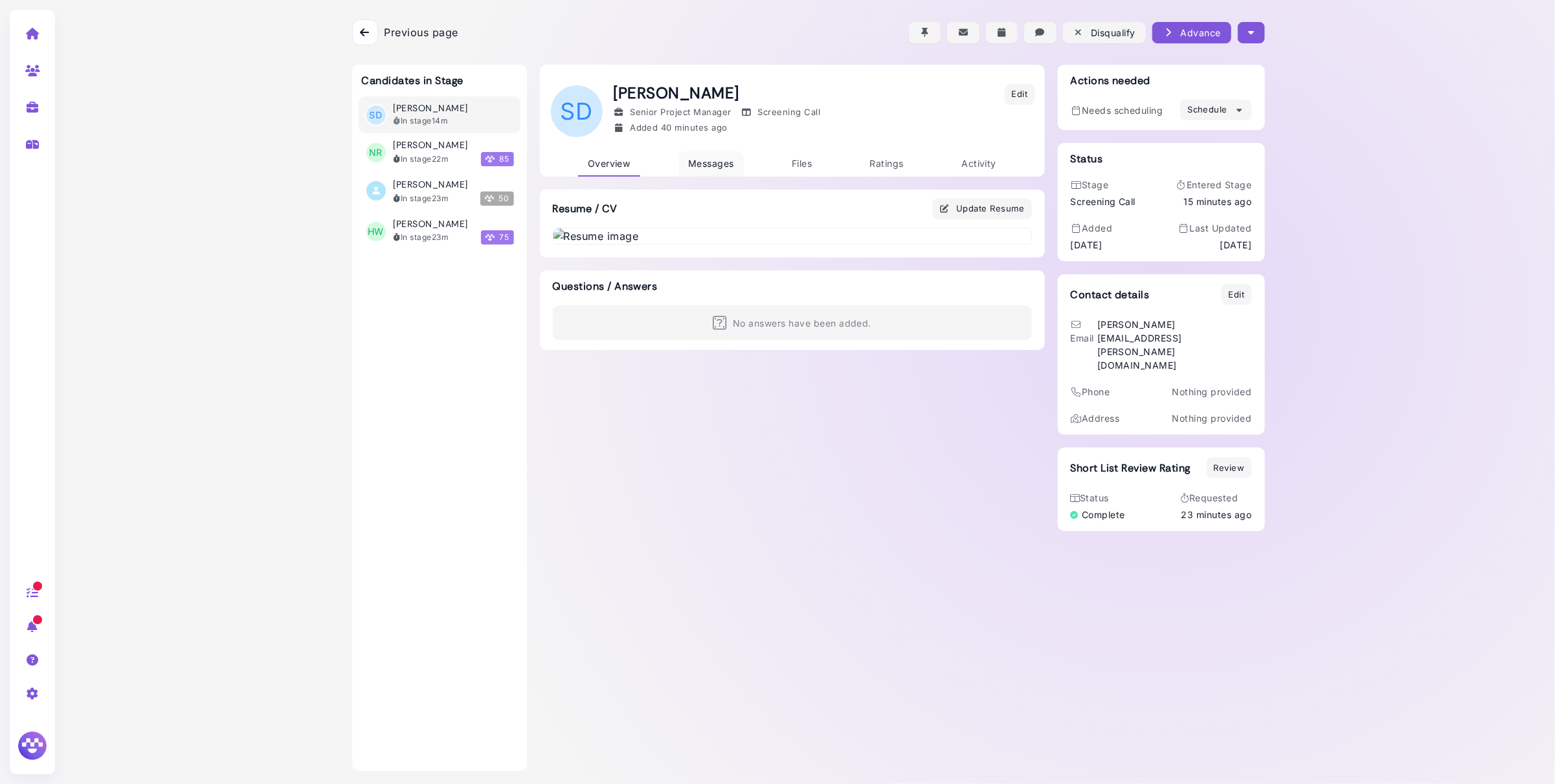
click at [700, 170] on link "Messages" at bounding box center [711, 164] width 66 height 25
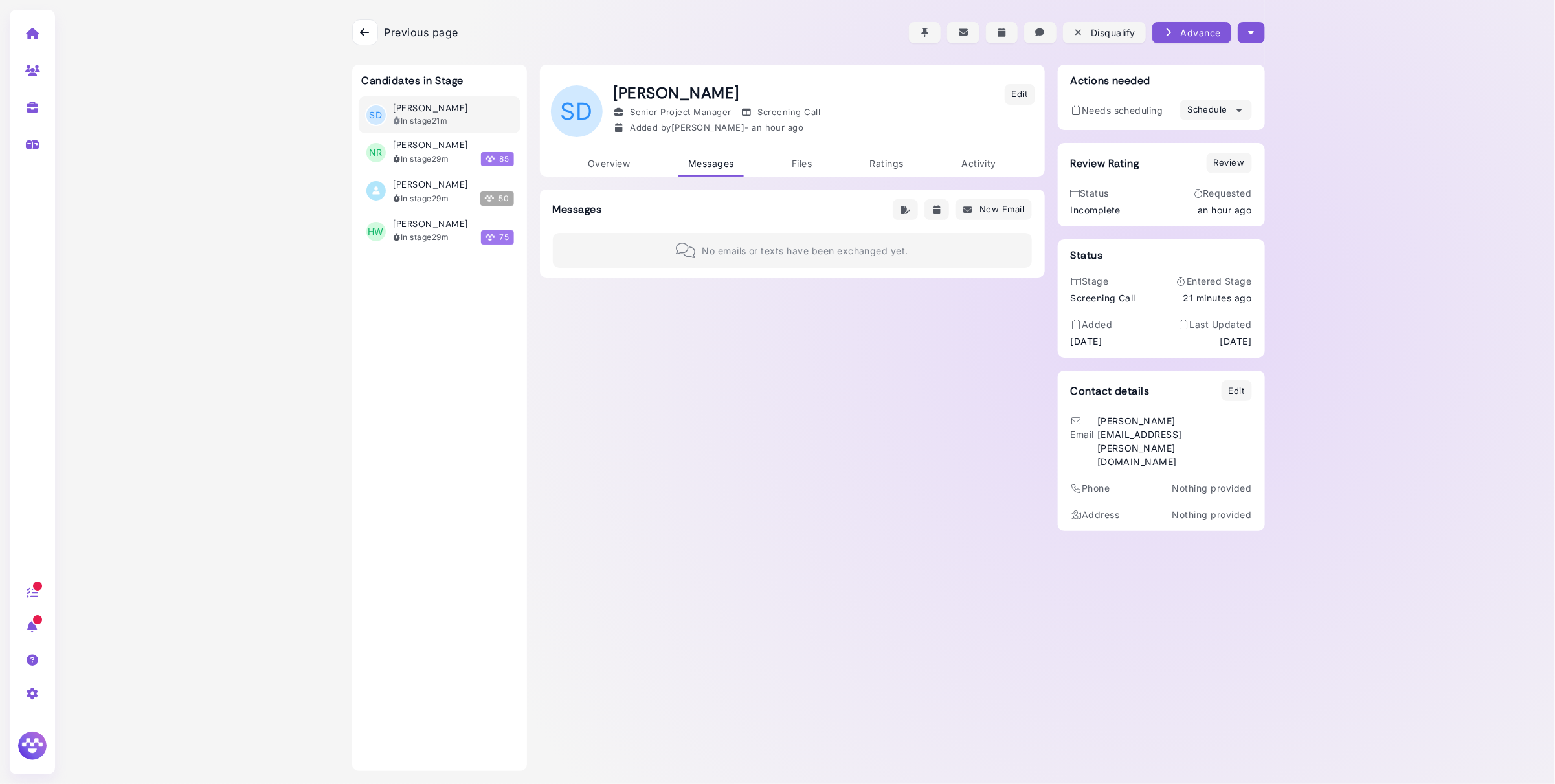
click at [370, 34] on div at bounding box center [365, 32] width 26 height 26
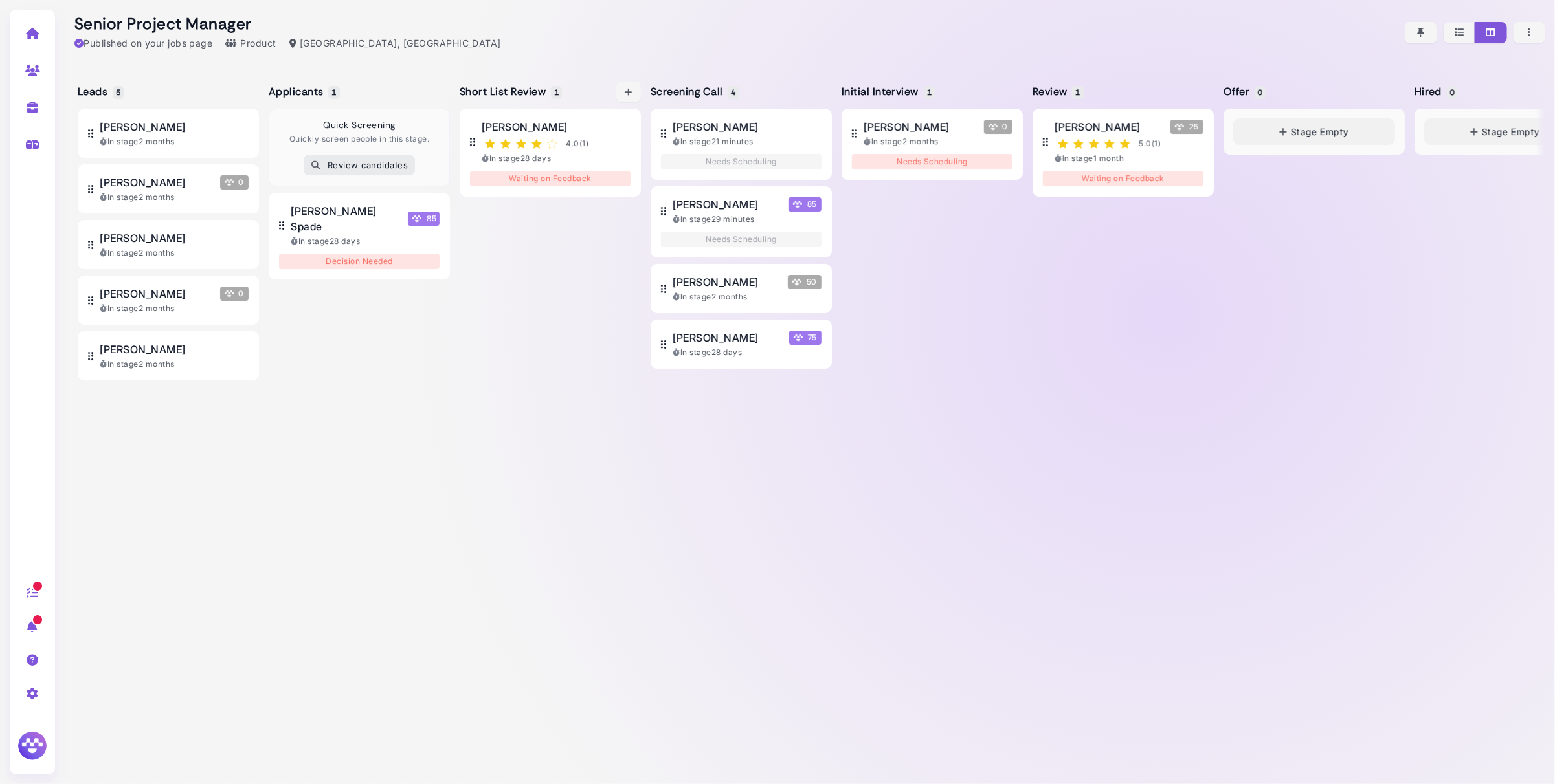
click at [558, 272] on div "Frank Mumford 4.0 ( 1 ) In stage 28 days Waiting on Feedback" at bounding box center [550, 436] width 181 height 656
click at [784, 143] on div "In stage 21 minutes" at bounding box center [747, 142] width 149 height 12
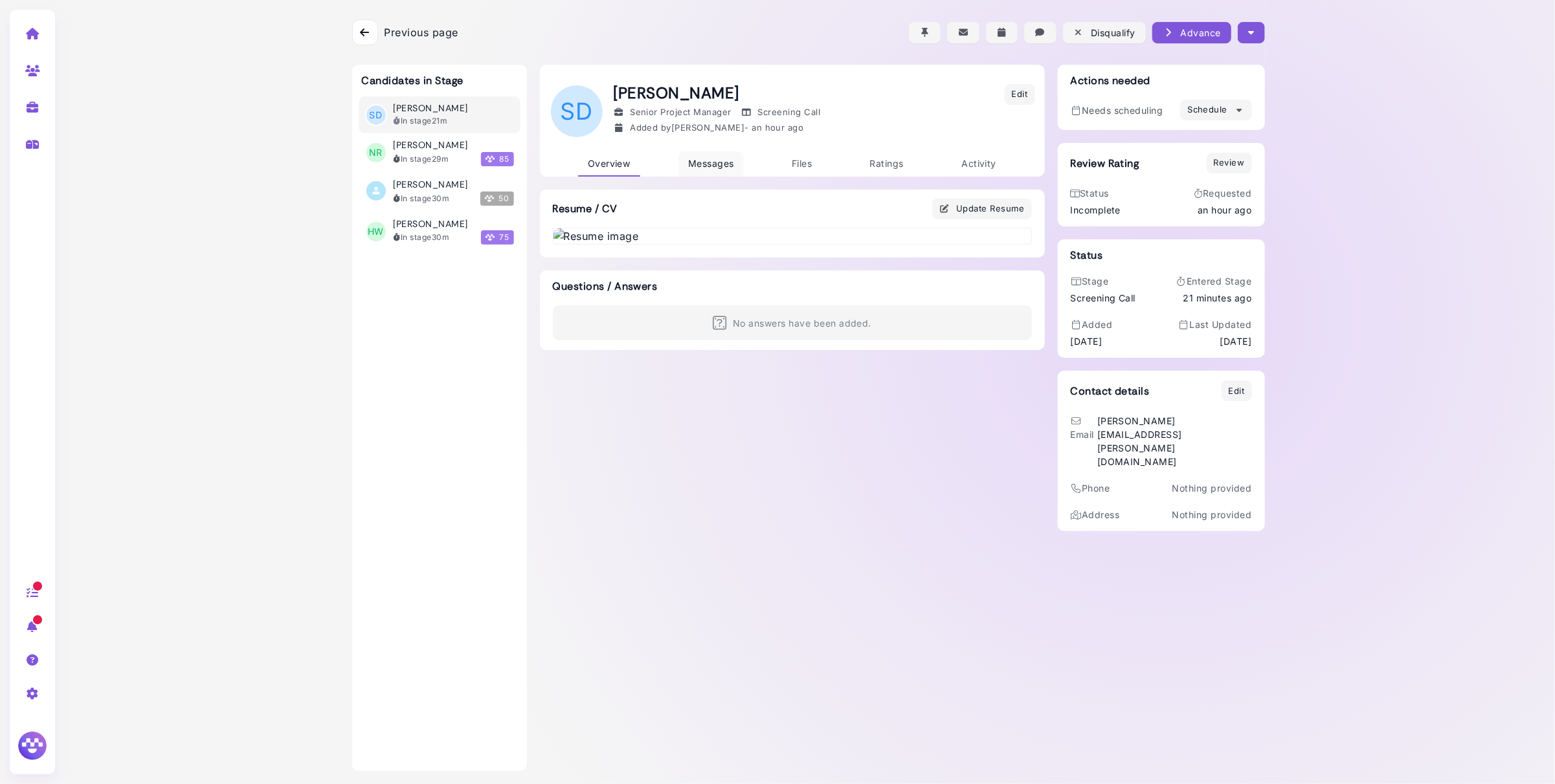
click at [721, 163] on span "Messages" at bounding box center [711, 163] width 46 height 11
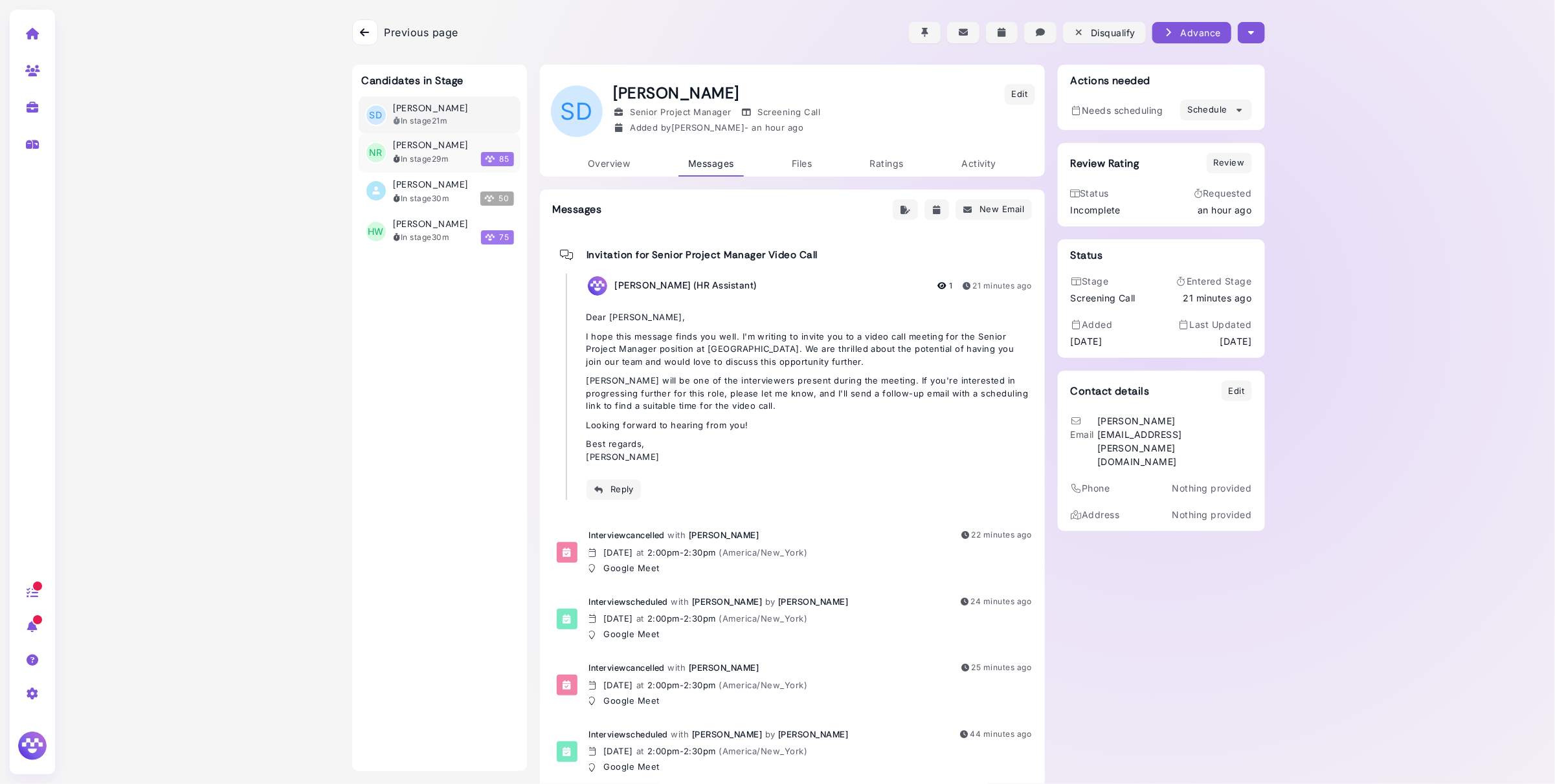
click at [438, 156] on time "29m" at bounding box center [440, 159] width 17 height 10
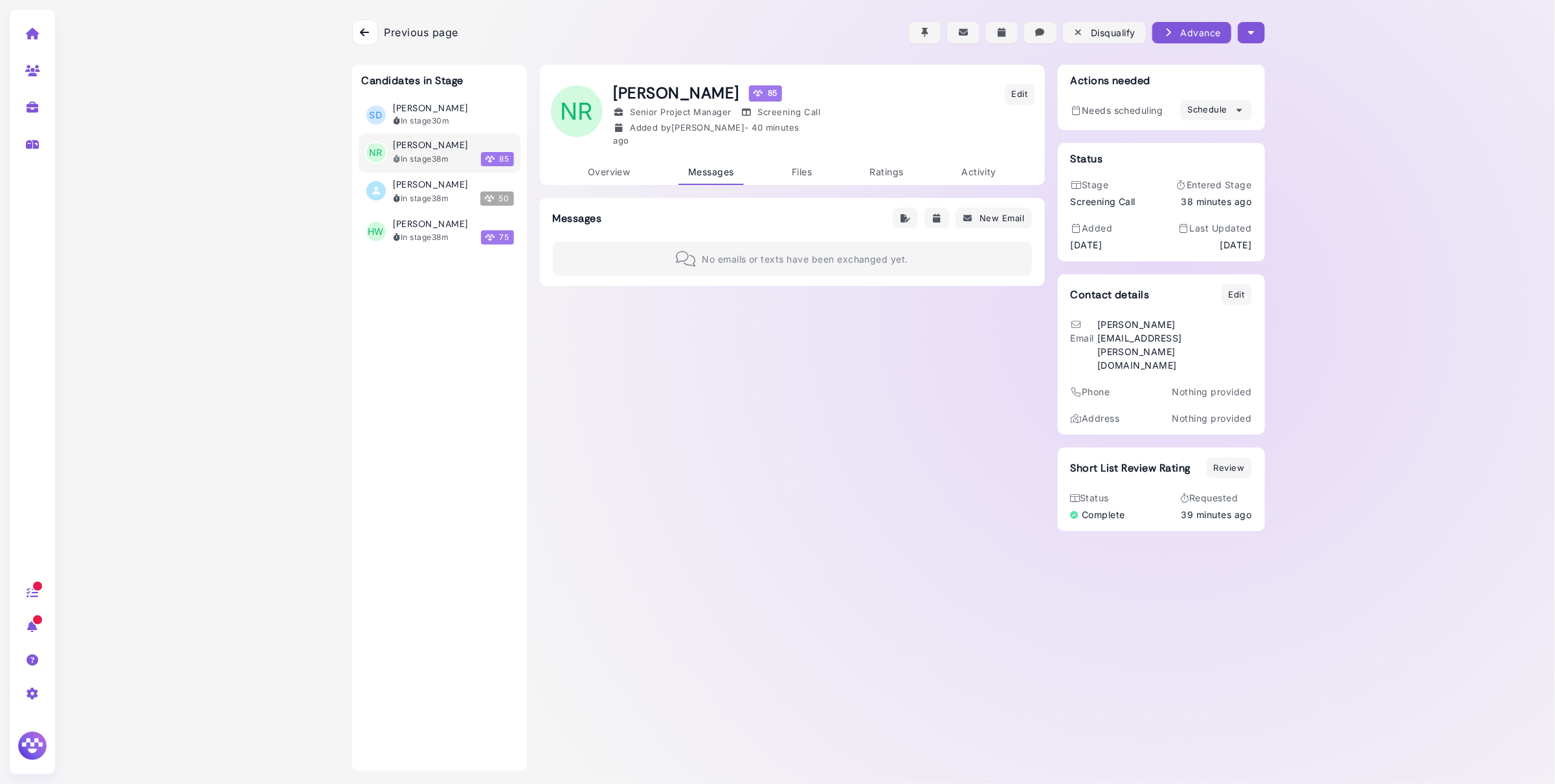
click at [366, 36] on icon at bounding box center [364, 33] width 9 height 11
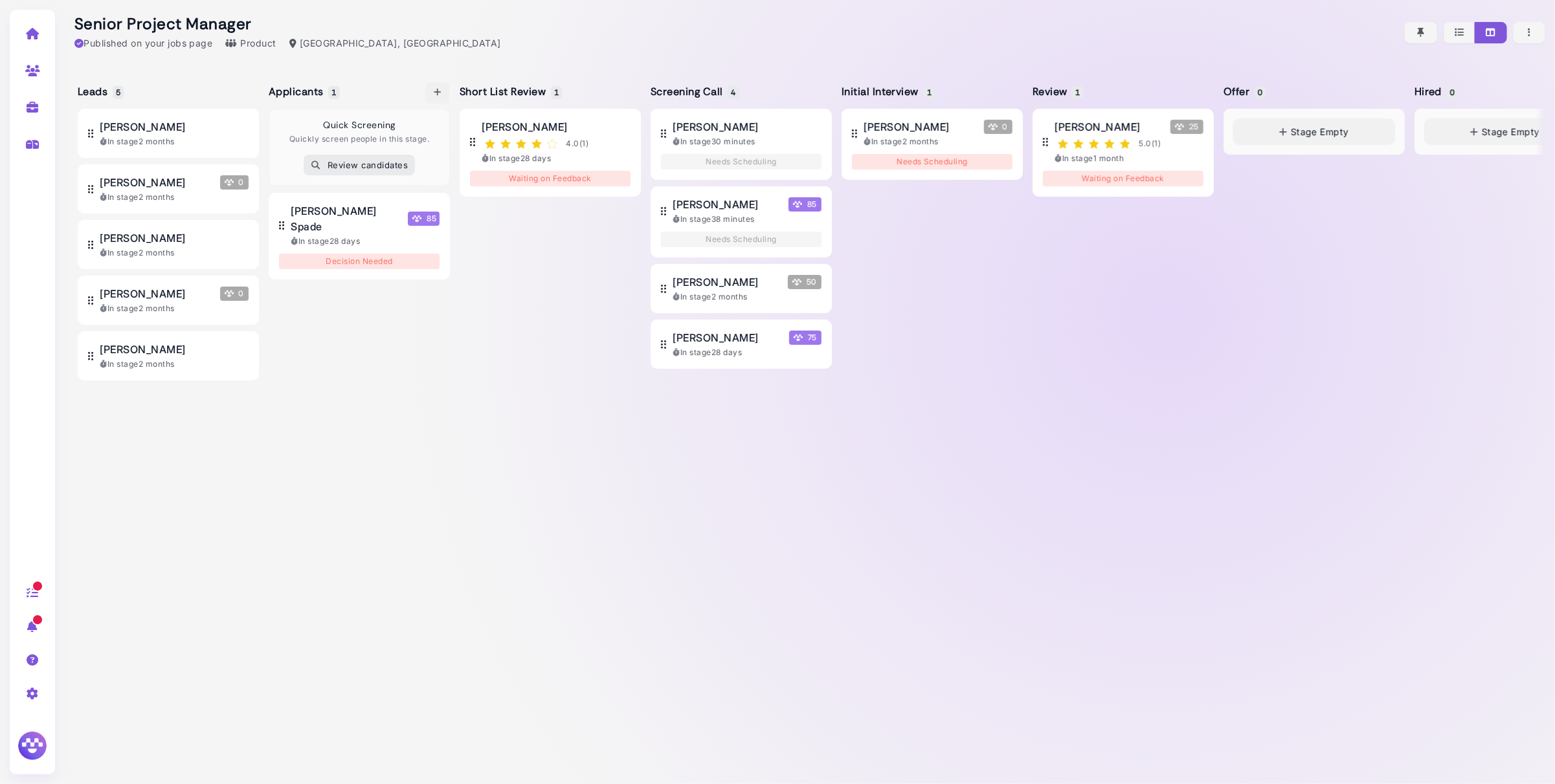
click at [437, 96] on icon "button" at bounding box center [438, 92] width 11 height 13
select select "**********"
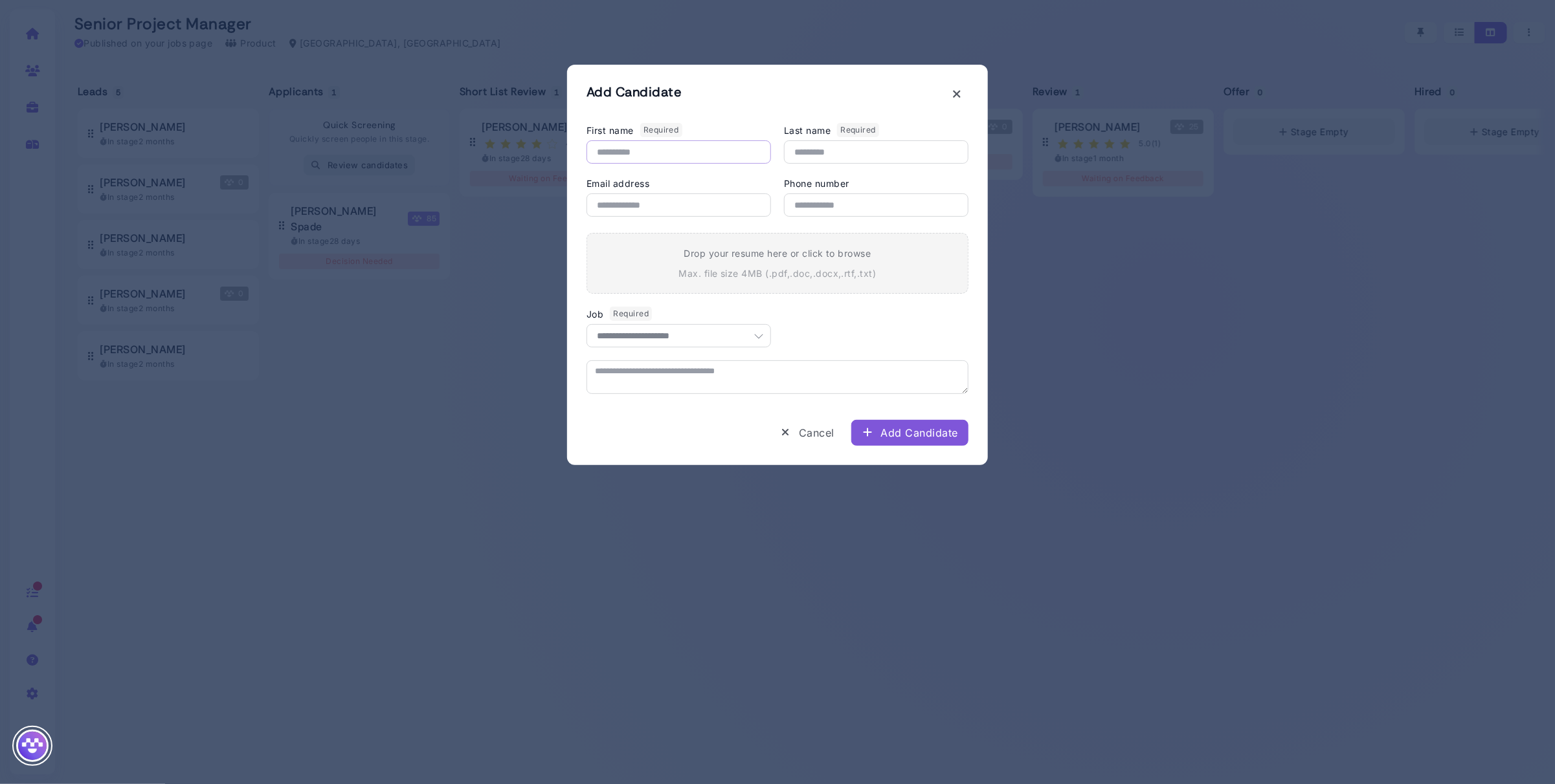
click at [619, 153] on input "First name Required" at bounding box center [679, 152] width 185 height 23
type input "****"
type input "******"
type input "**********"
click at [729, 270] on p "Max. file size 4MB ( .pdf,.doc,.docx,.rtf,.txt )" at bounding box center [777, 273] width 197 height 13
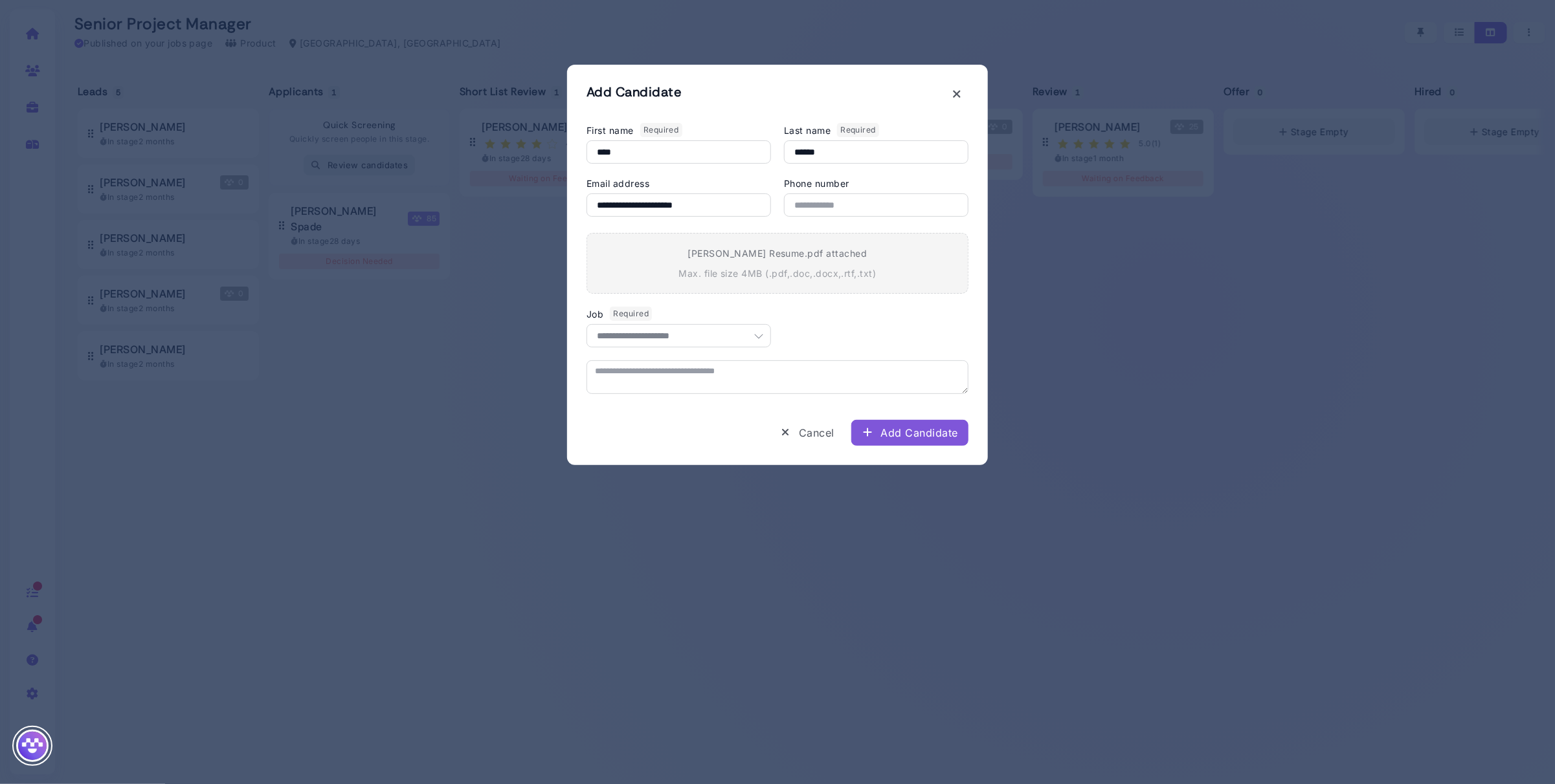
click at [912, 435] on div "Add Candidate" at bounding box center [909, 432] width 96 height 15
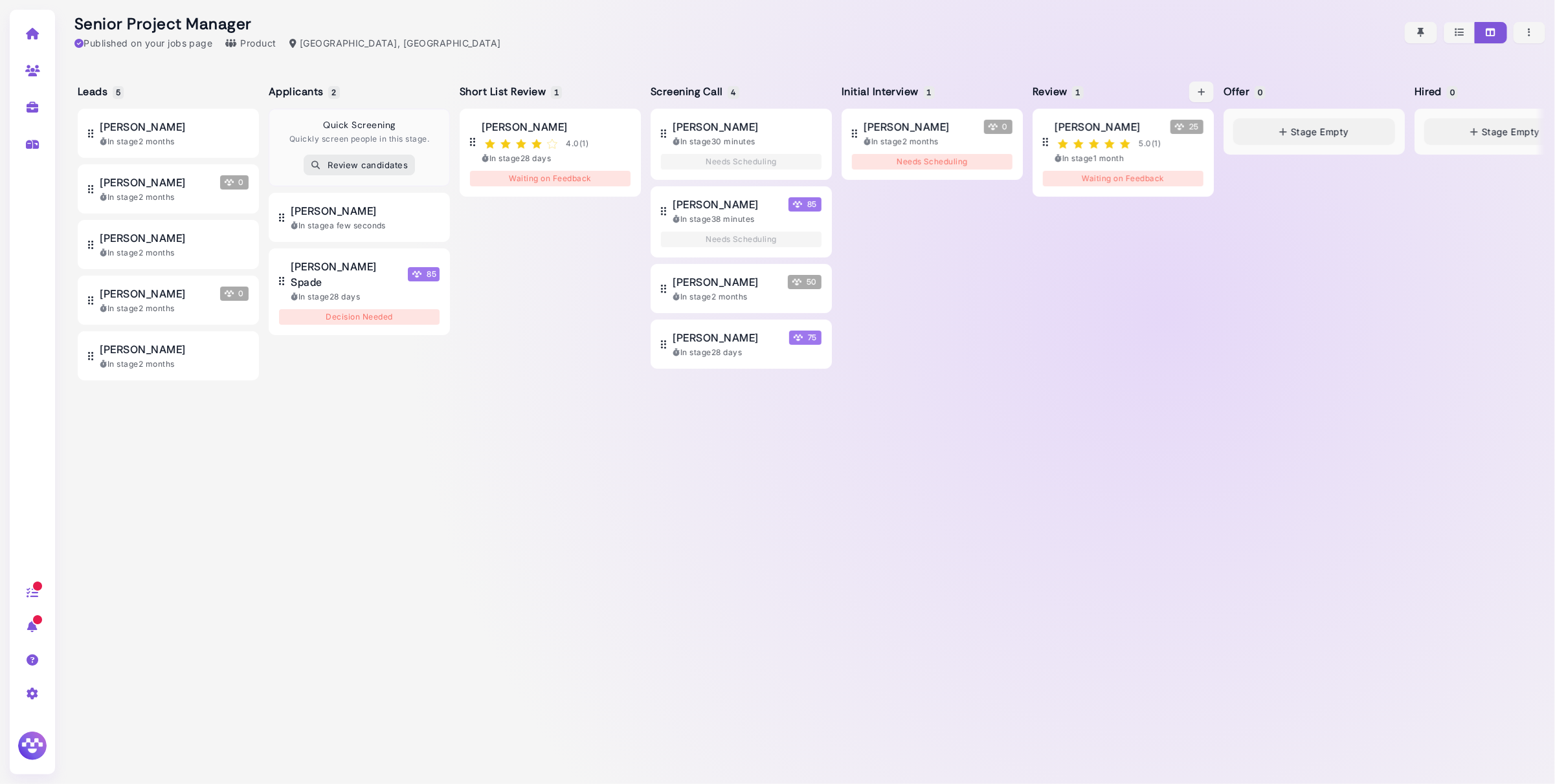
scroll to position [0, 1]
click at [744, 139] on div "In stage 30 minutes" at bounding box center [746, 142] width 149 height 12
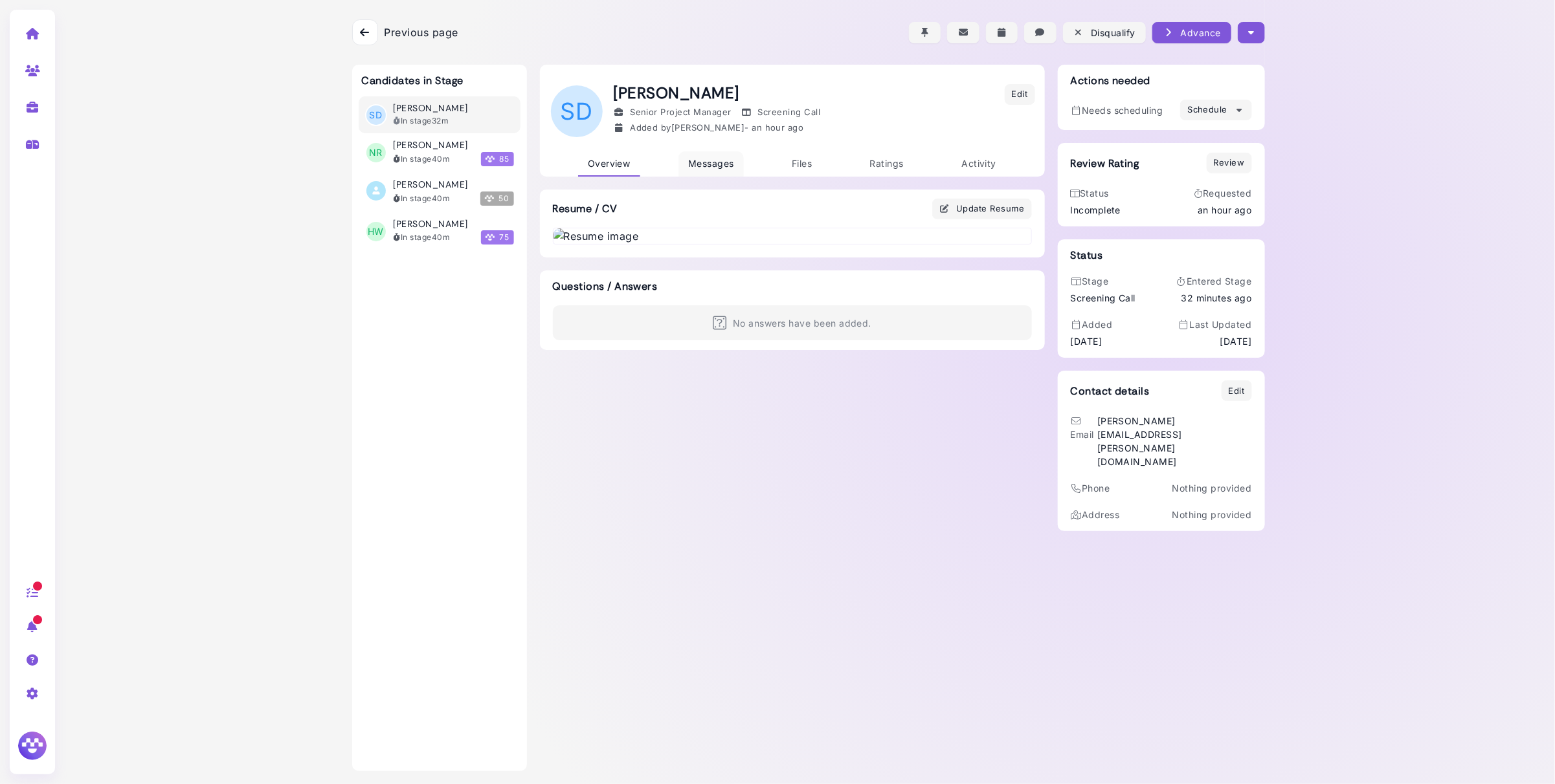
scroll to position [2, 0]
click at [728, 163] on span "Messages" at bounding box center [711, 163] width 46 height 11
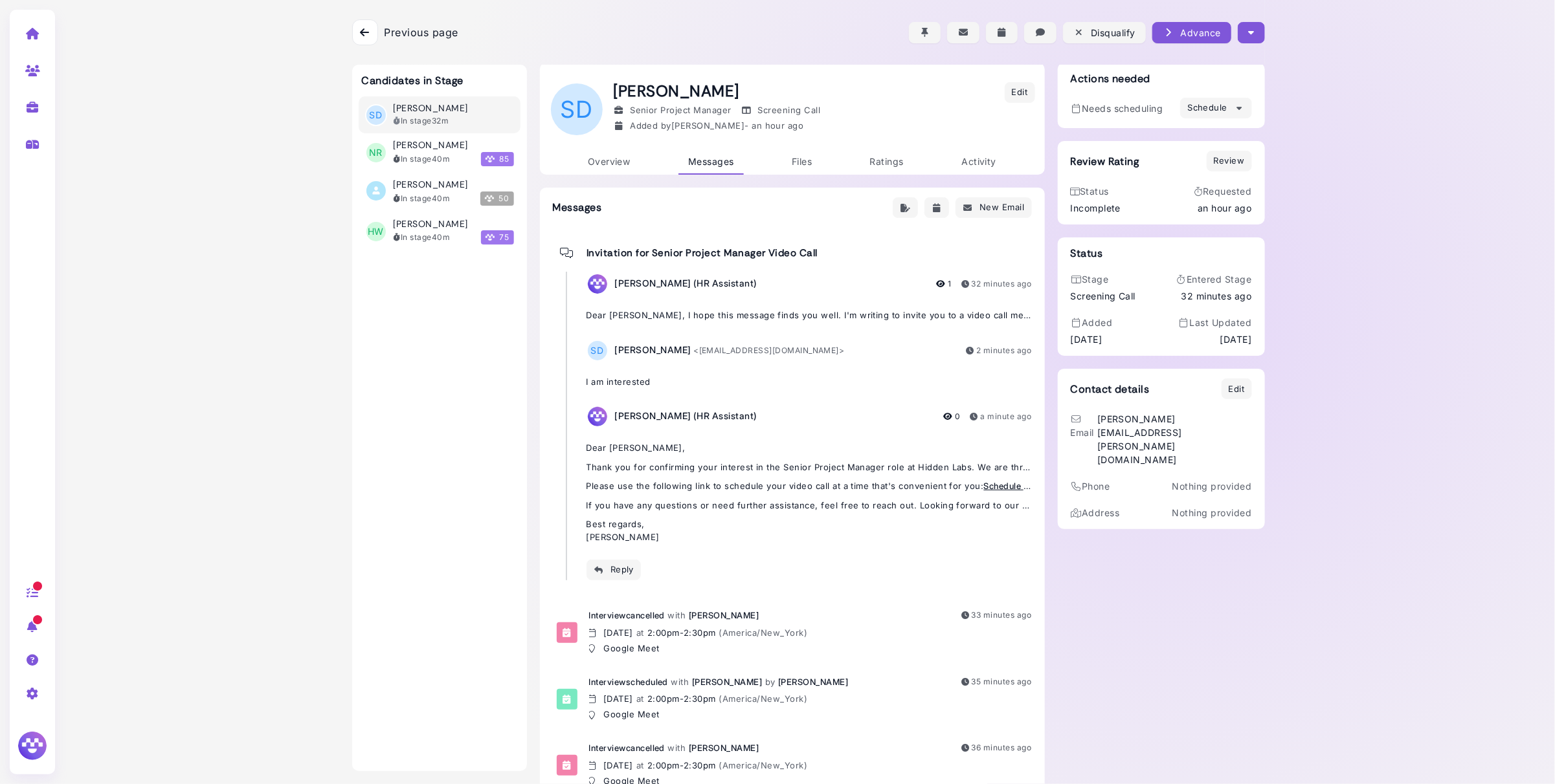
click at [820, 310] on p "Dear [PERSON_NAME], I hope this message finds you well. I'm writing to invite y…" at bounding box center [809, 316] width 445 height 13
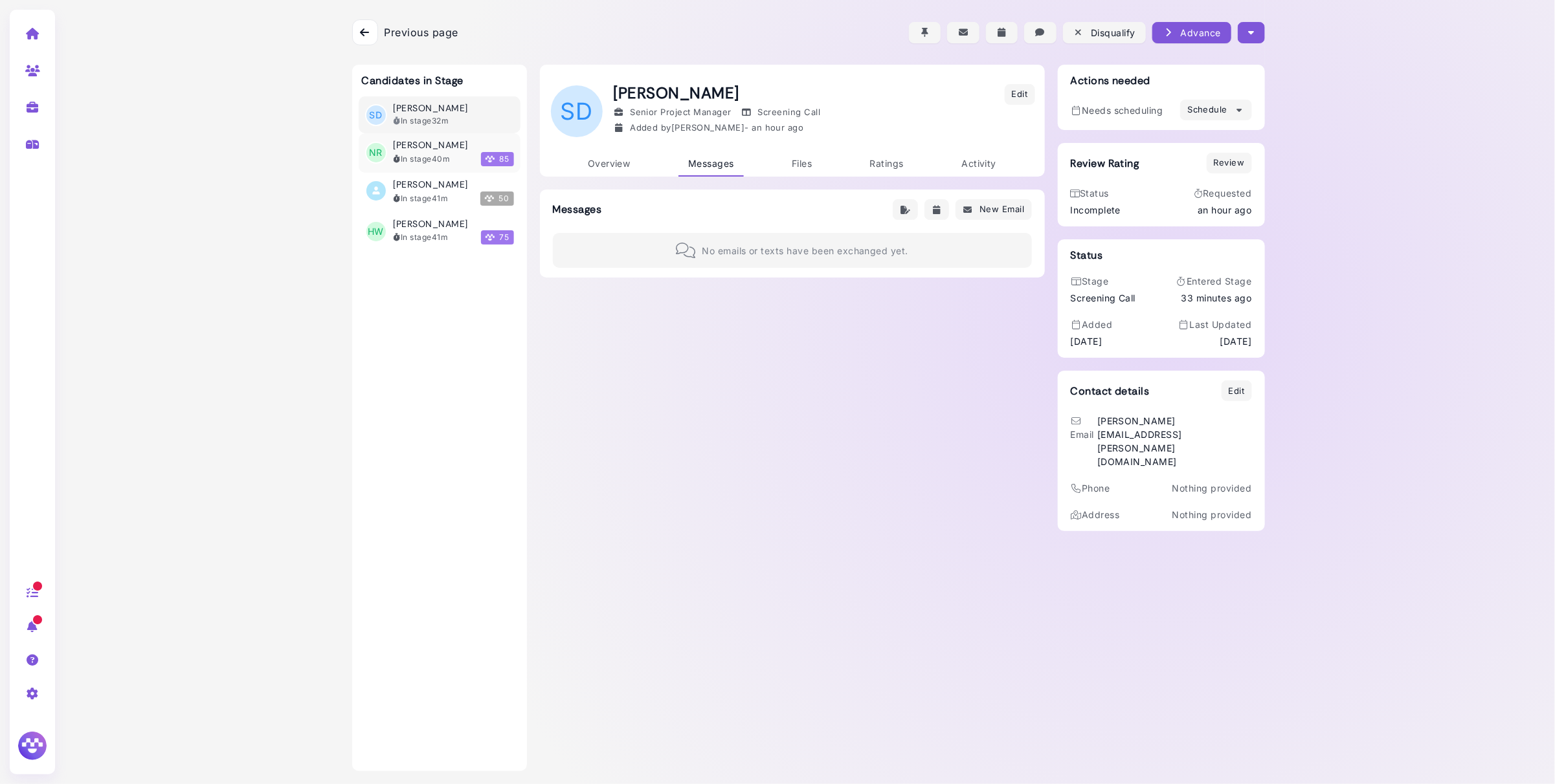
click at [449, 157] on time "40m" at bounding box center [441, 159] width 18 height 10
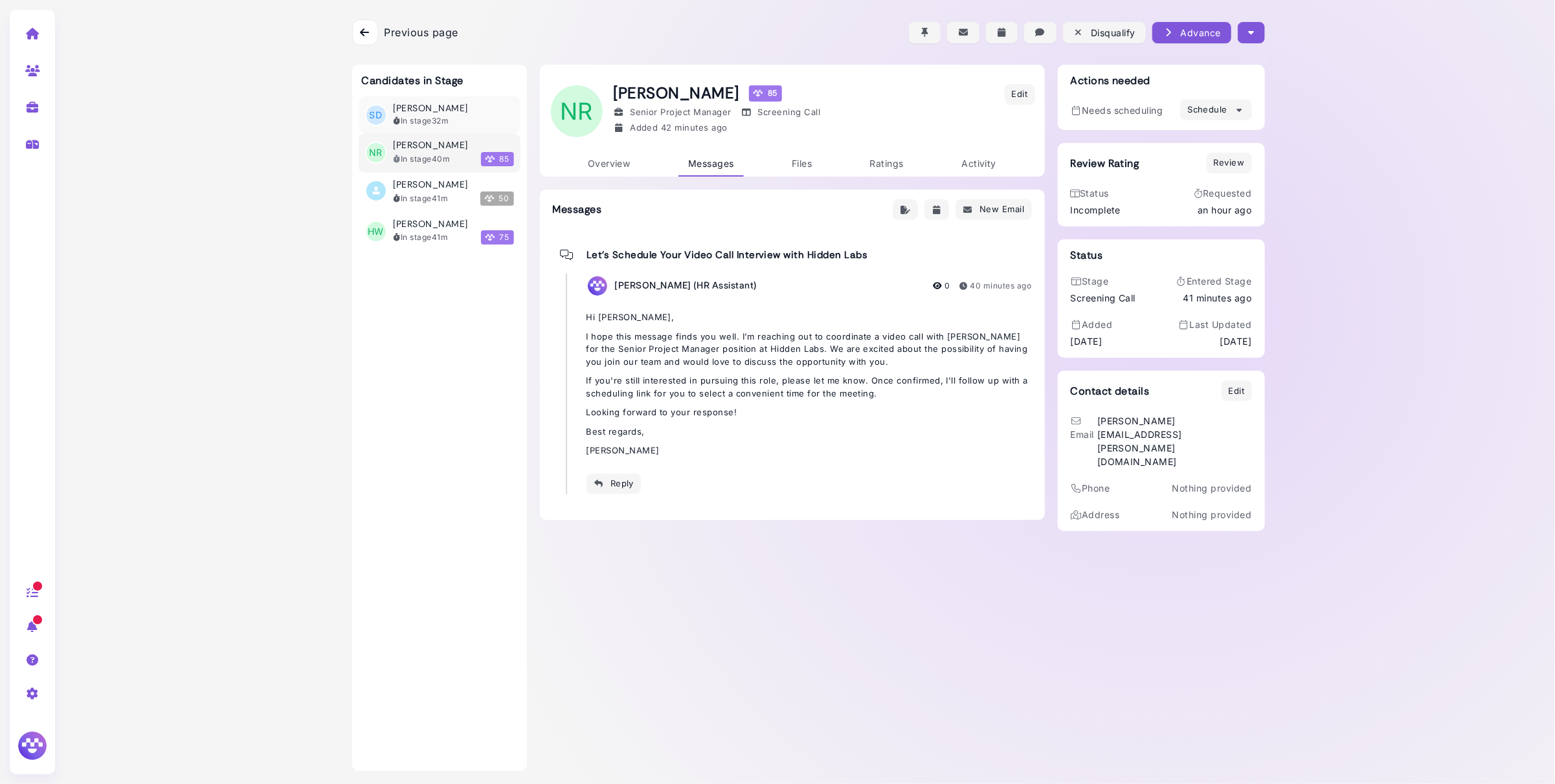
click at [427, 122] on div "In stage 32m" at bounding box center [421, 121] width 56 height 12
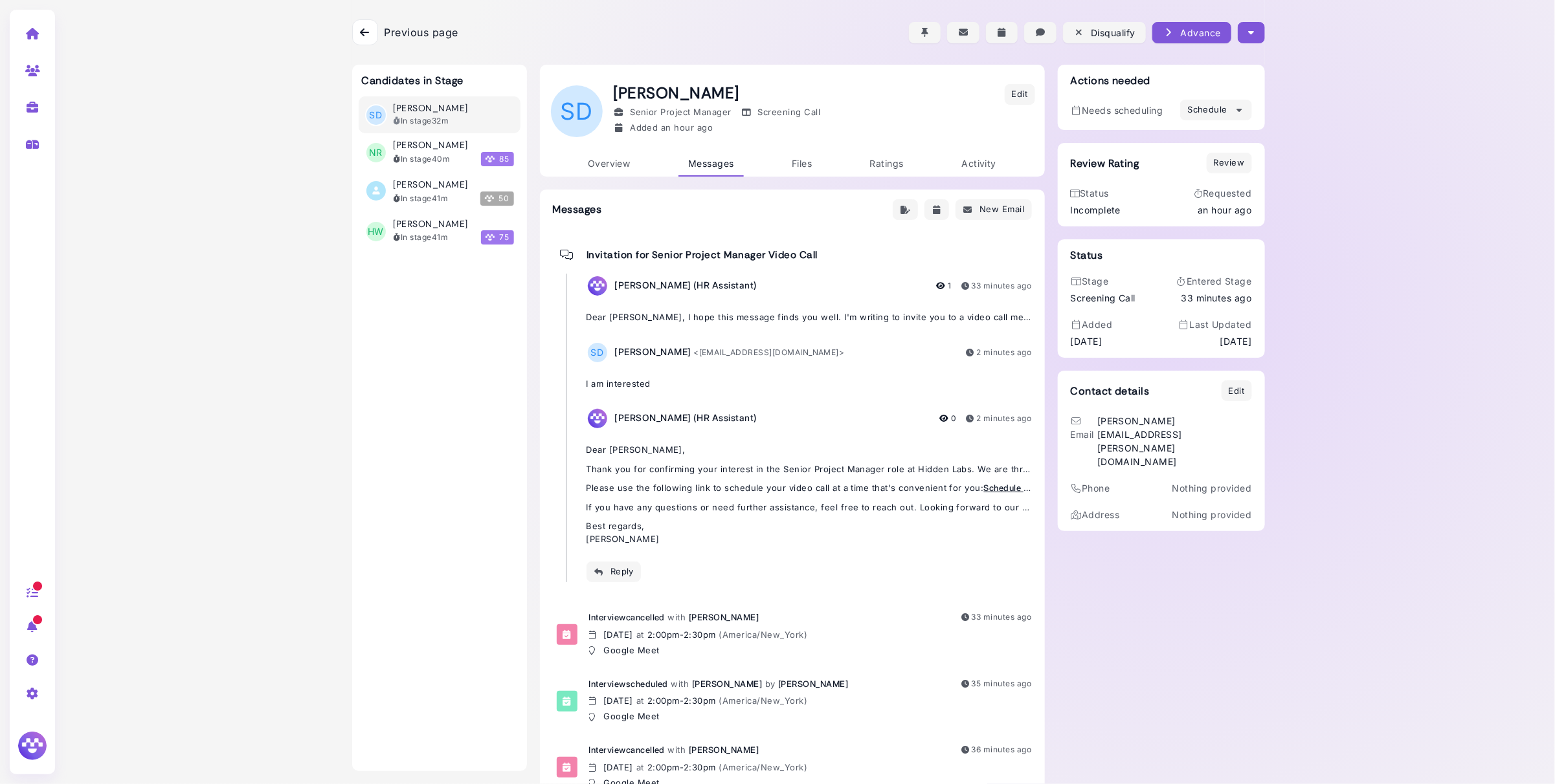
click at [366, 34] on icon at bounding box center [364, 33] width 9 height 11
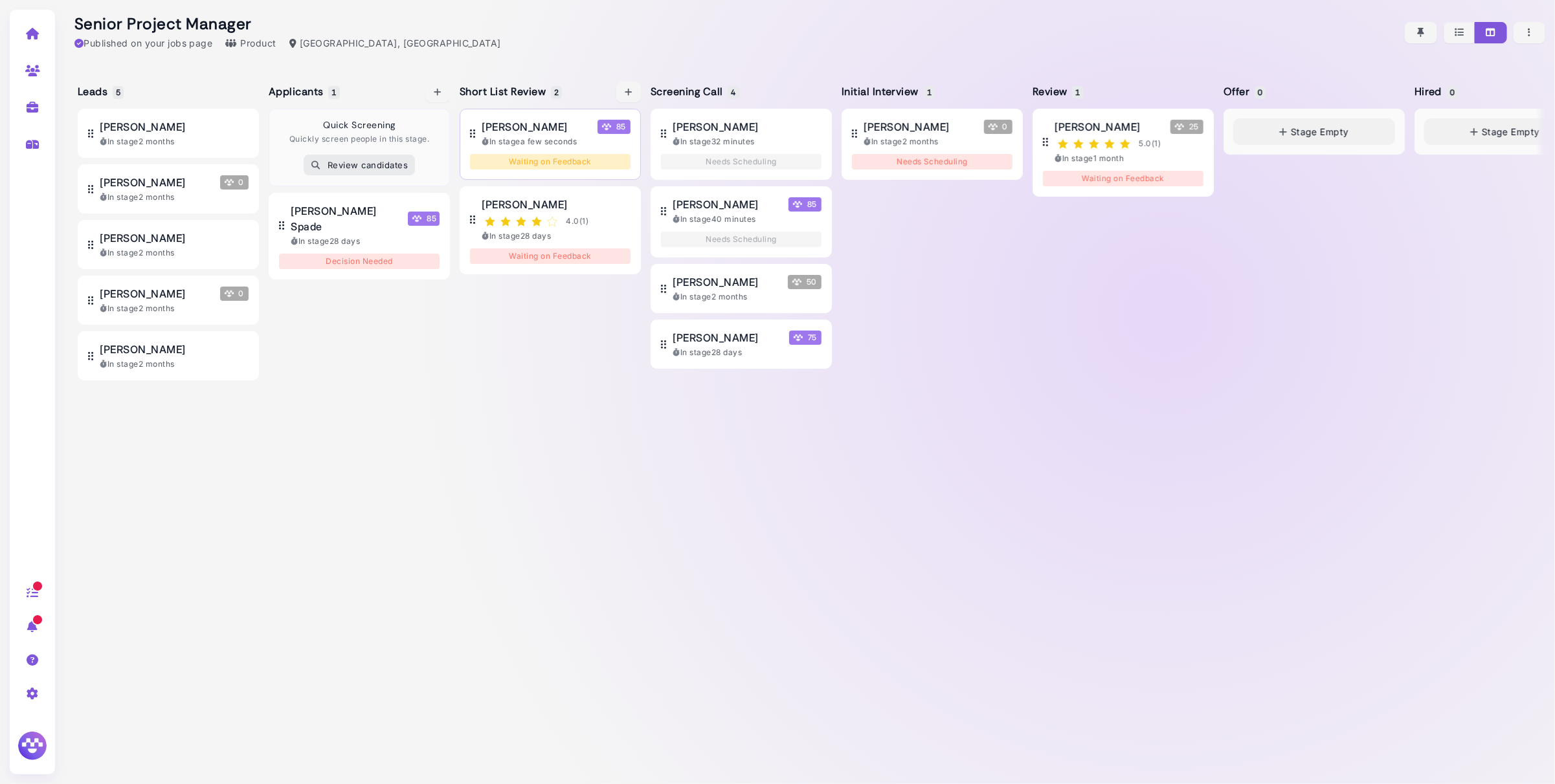
click at [550, 138] on div "In stage a few seconds" at bounding box center [556, 142] width 149 height 12
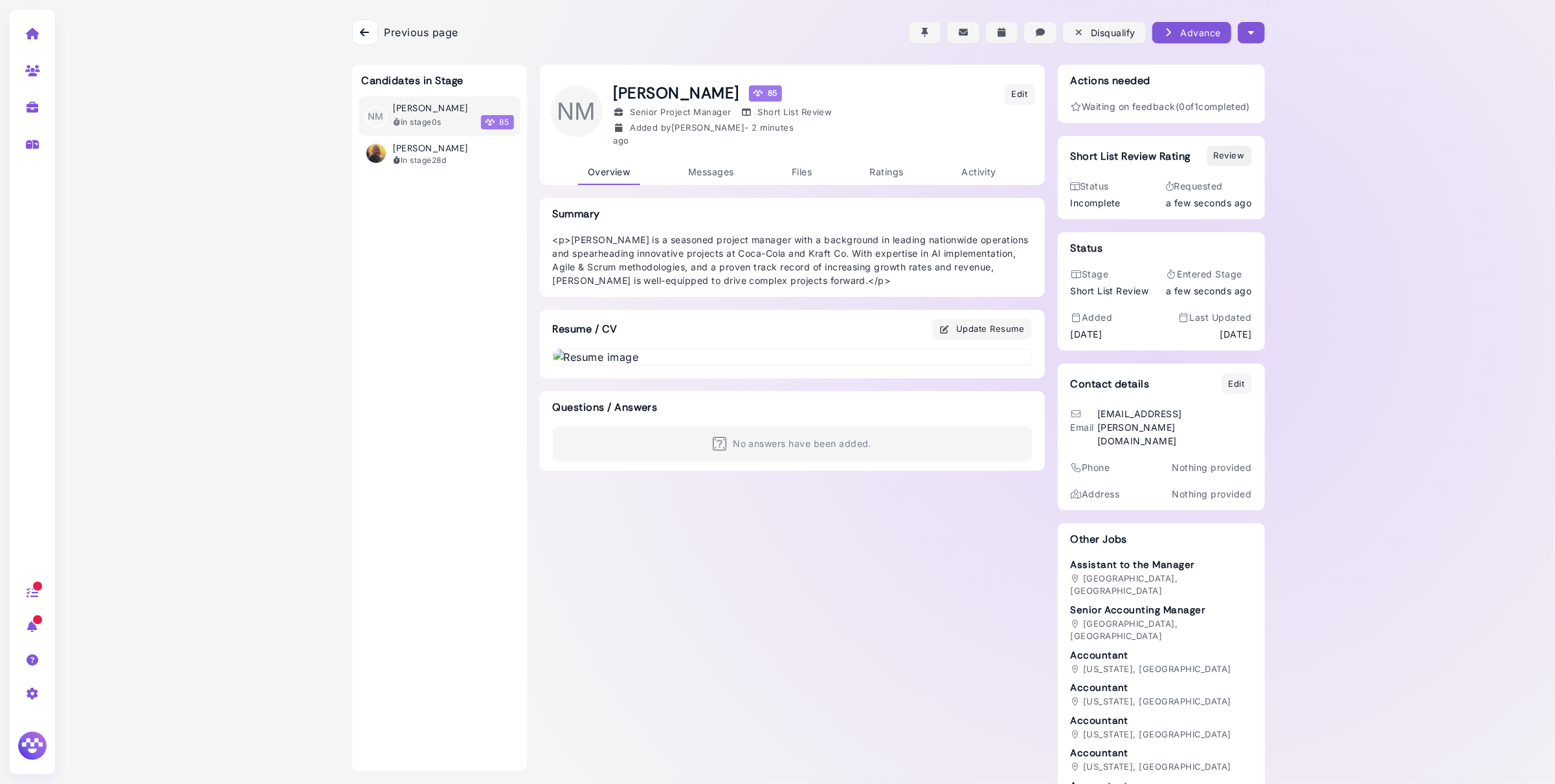
click at [1228, 166] on button "Review" at bounding box center [1229, 155] width 45 height 21
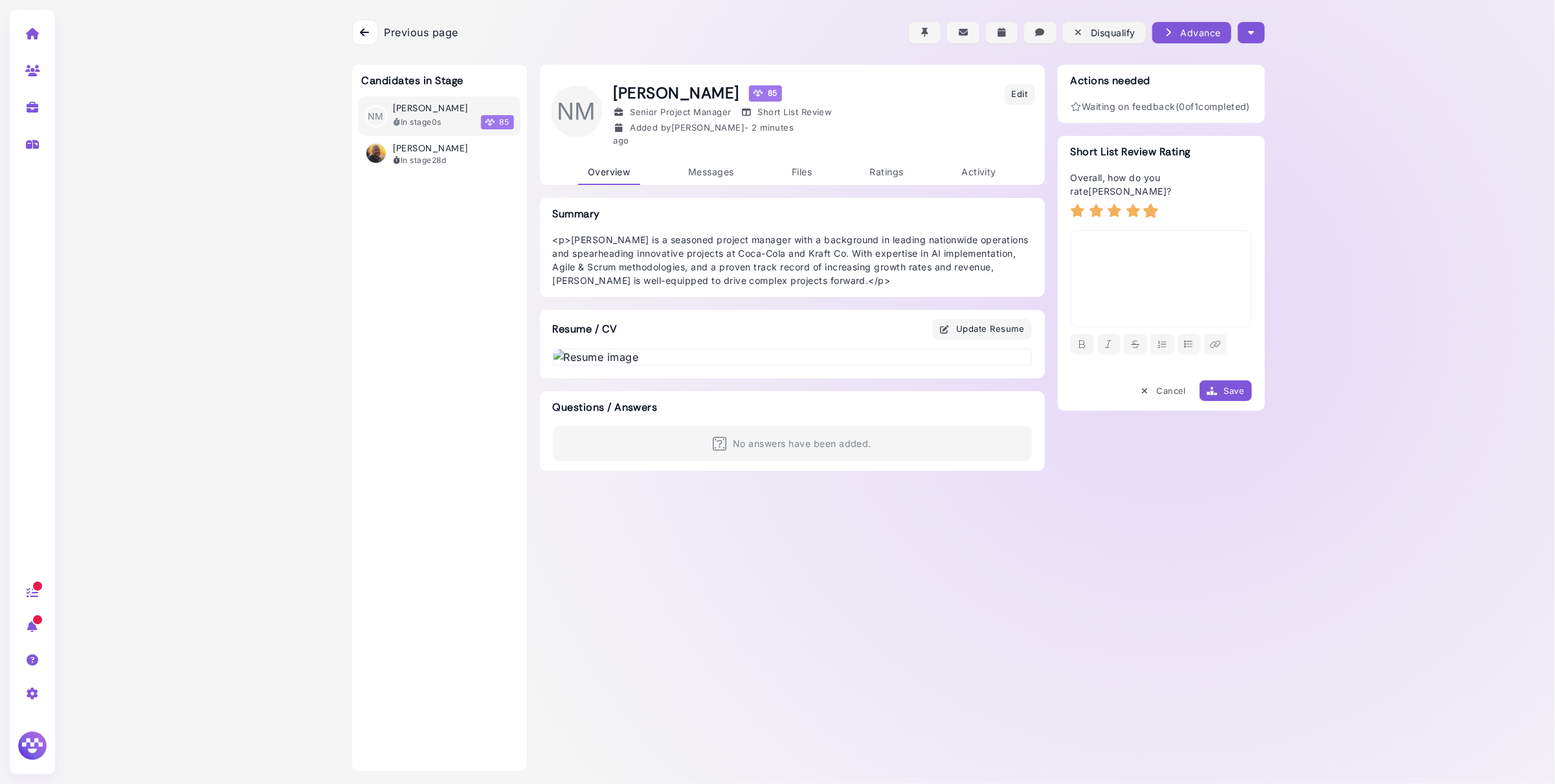
click at [1155, 214] on icon at bounding box center [1151, 210] width 17 height 14
click at [1236, 397] on div "Save" at bounding box center [1225, 391] width 38 height 13
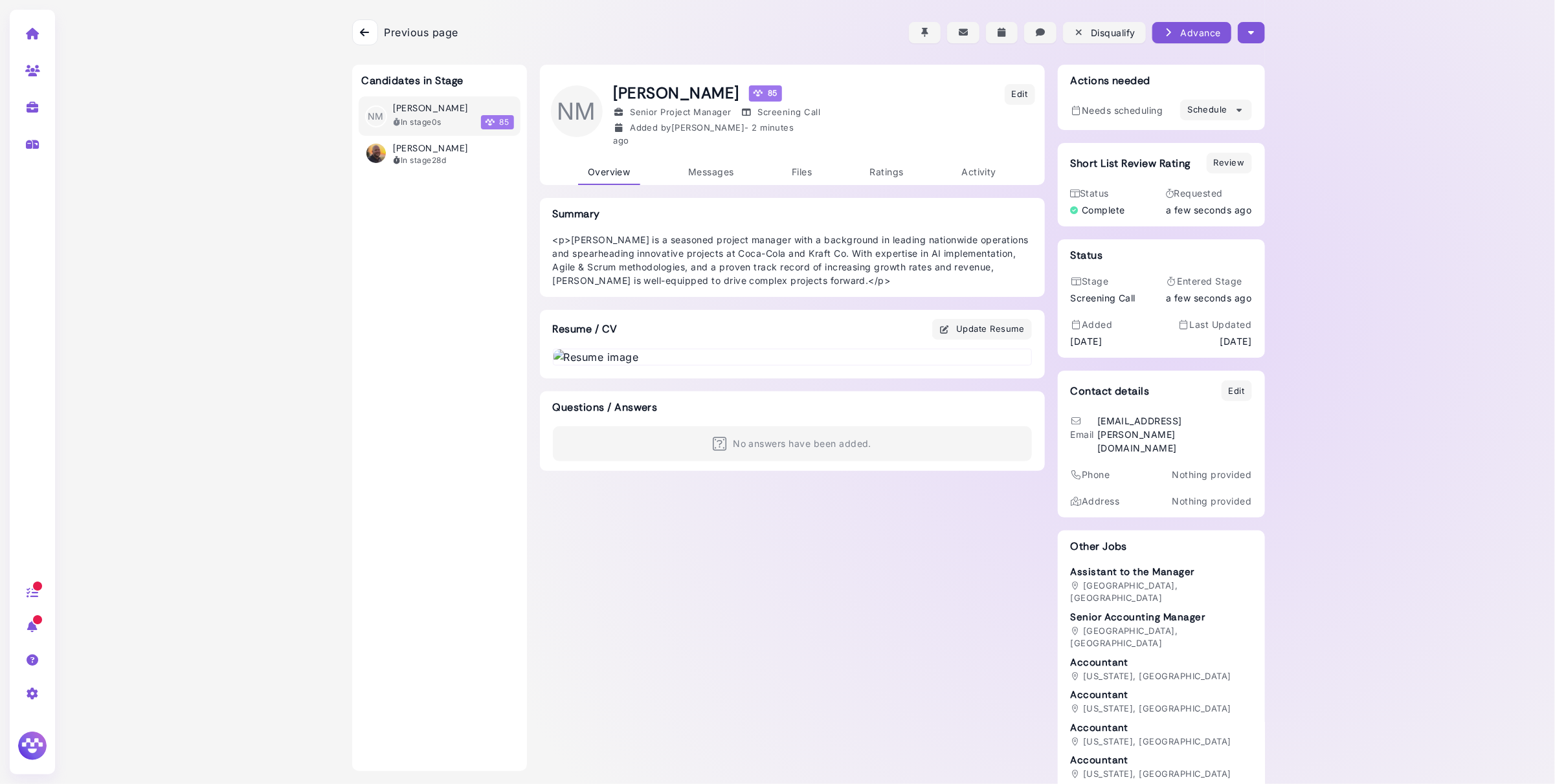
click at [367, 34] on icon at bounding box center [364, 33] width 9 height 11
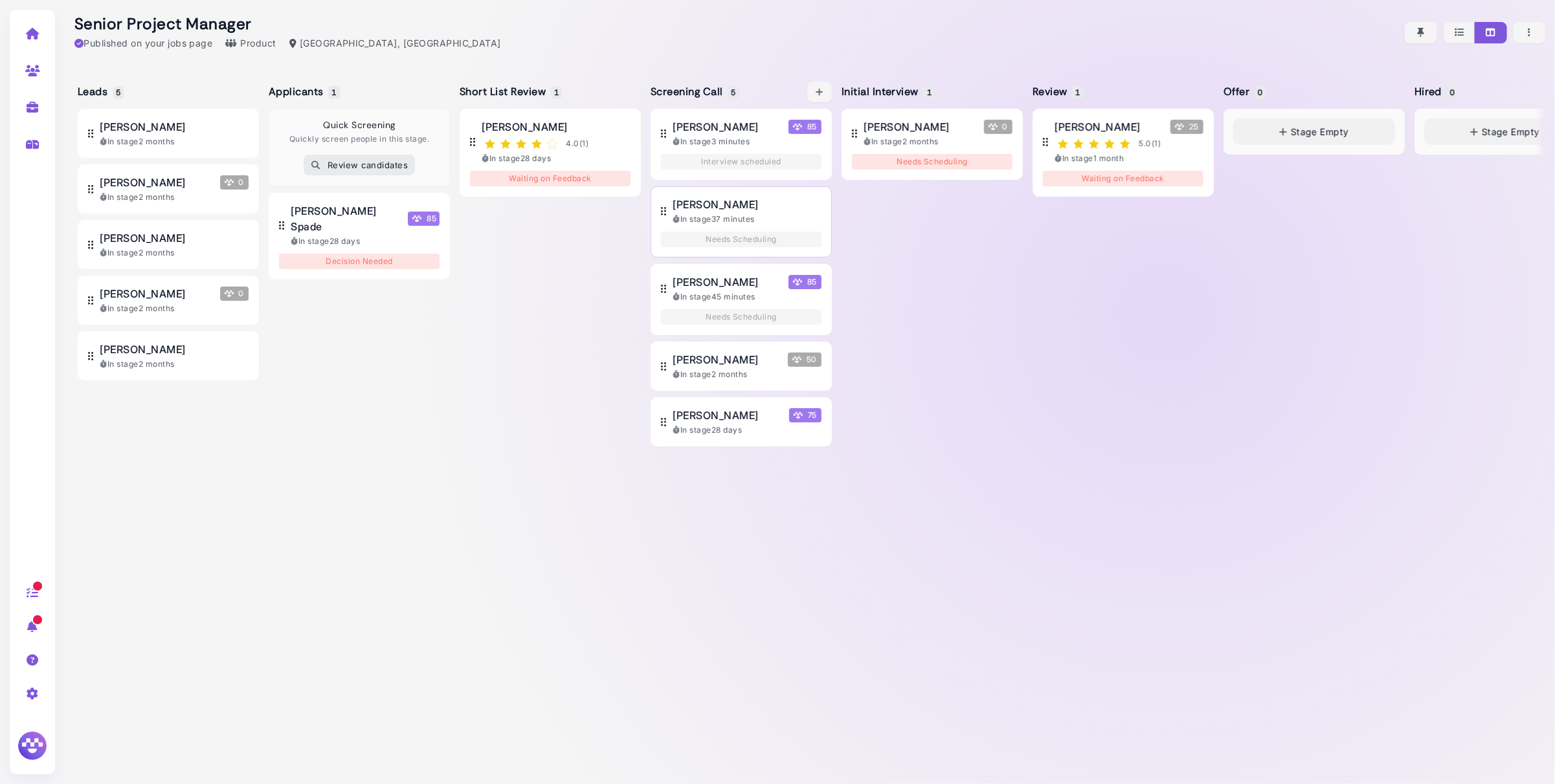
click at [751, 212] on div "[PERSON_NAME] In stage 37 minutes" at bounding box center [747, 211] width 149 height 29
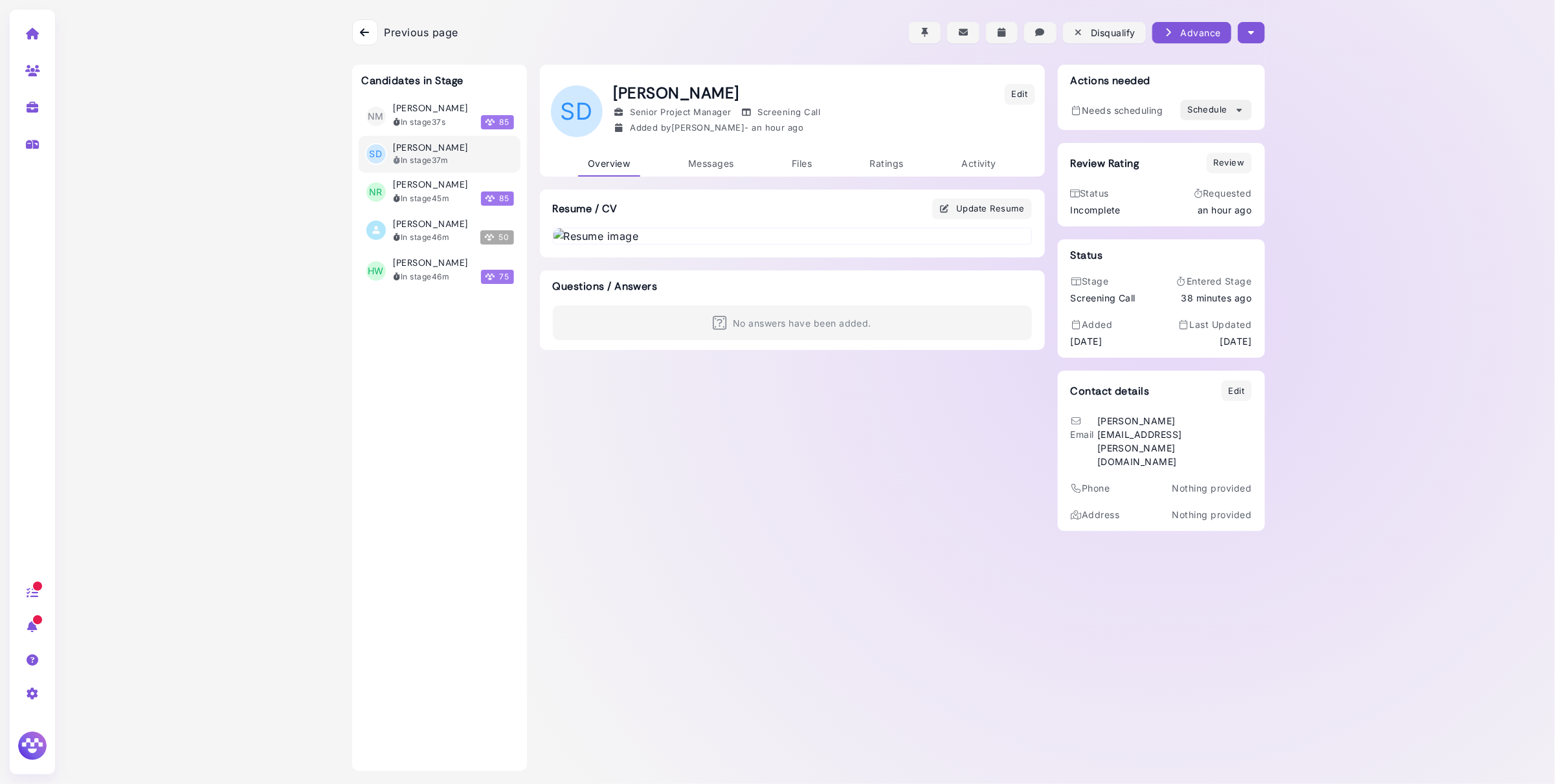
click at [1240, 113] on icon "button" at bounding box center [1239, 110] width 11 height 13
click at [1215, 165] on link "Schedule directly" at bounding box center [1187, 161] width 121 height 17
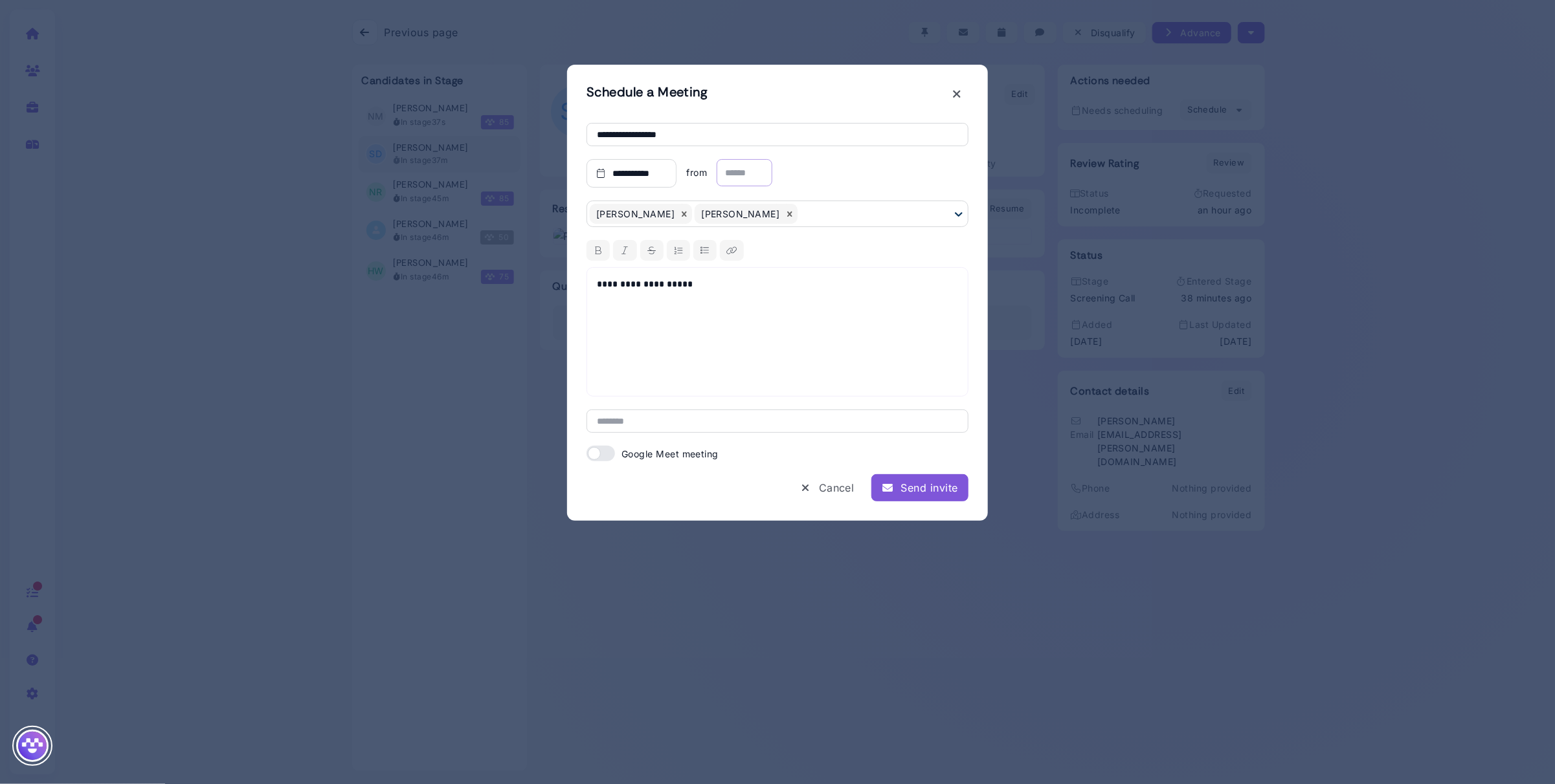
click at [755, 173] on input "text" at bounding box center [745, 172] width 56 height 27
click at [749, 298] on div "2:00pm" at bounding box center [752, 301] width 57 height 27
type input "******"
click at [834, 173] on input "text" at bounding box center [829, 172] width 56 height 27
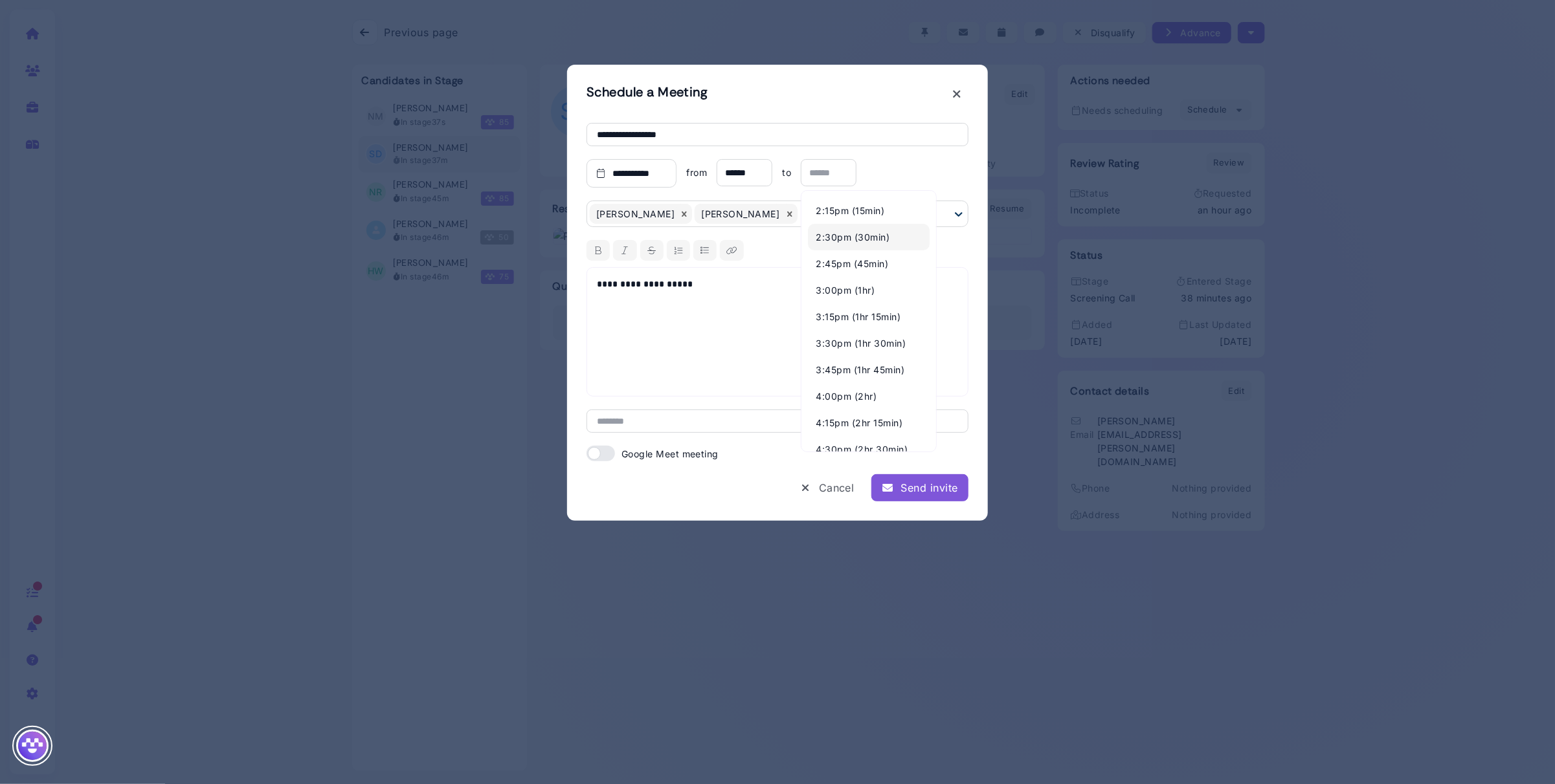
click at [844, 229] on div "2:30pm (30min)" at bounding box center [868, 237] width 121 height 27
type input "******"
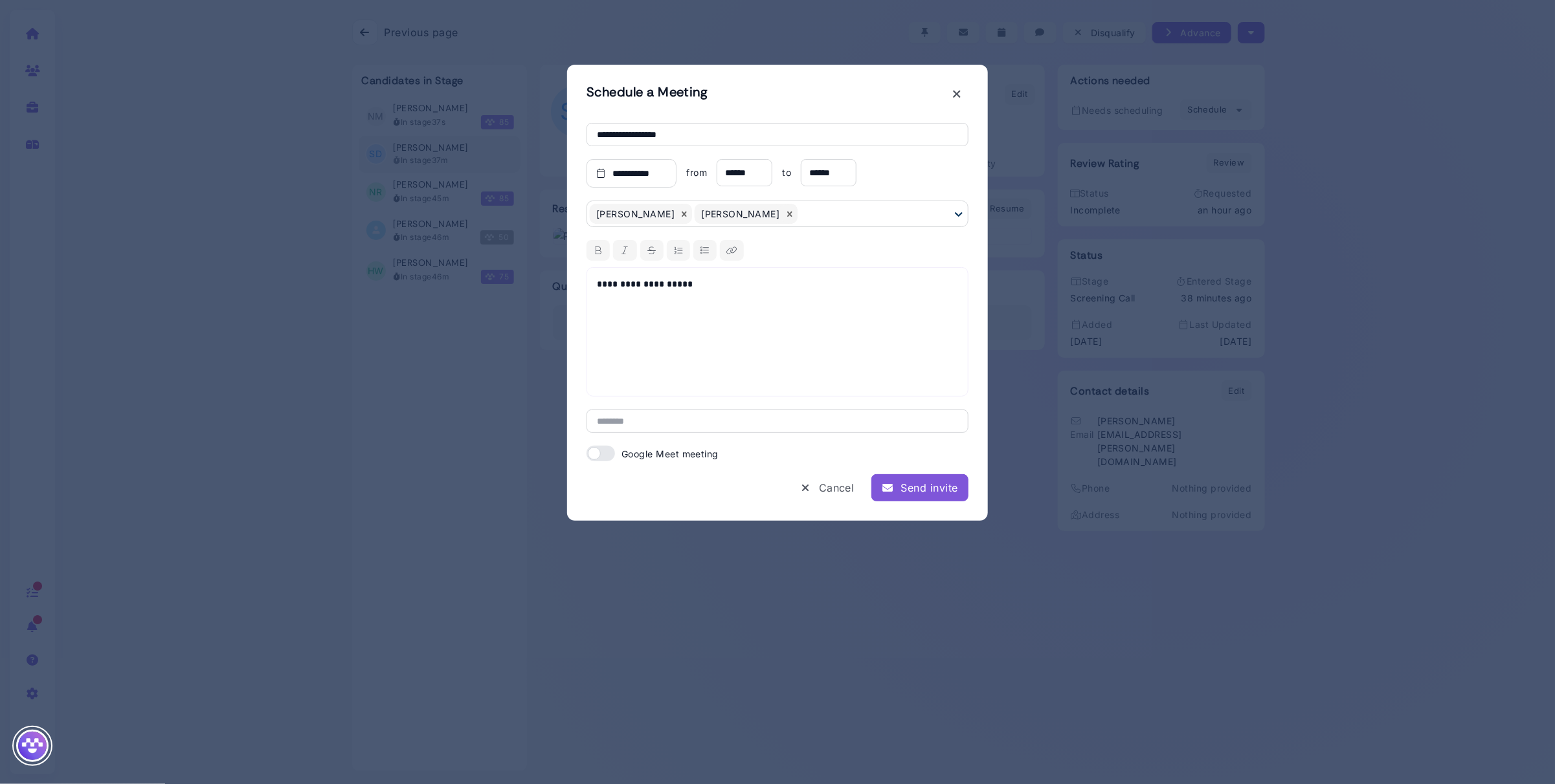
click at [596, 456] on span at bounding box center [601, 453] width 29 height 15
click at [757, 458] on span at bounding box center [759, 453] width 29 height 15
click at [930, 492] on div "Send invite" at bounding box center [919, 488] width 76 height 15
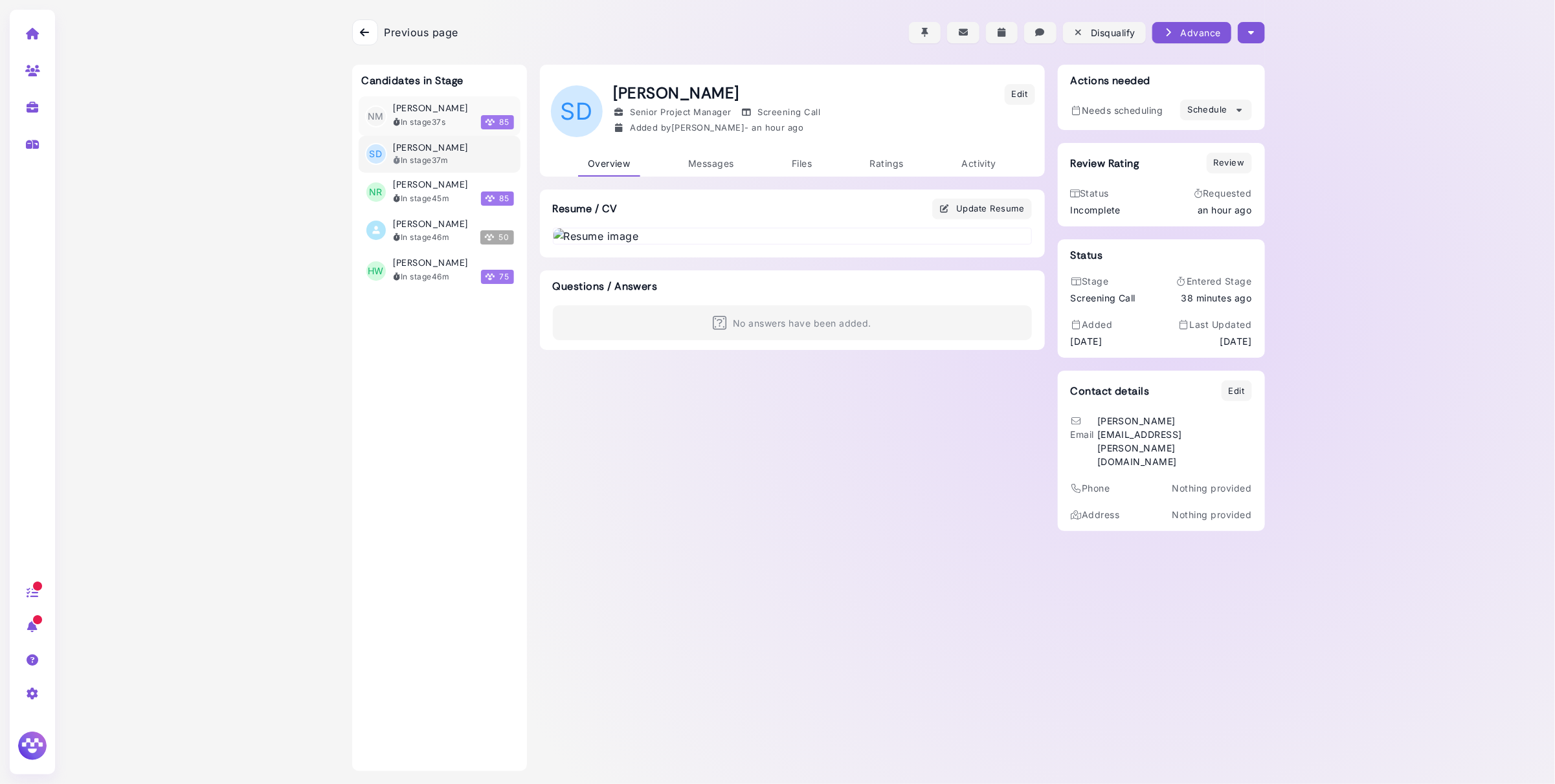
click at [422, 120] on div "In stage 37s" at bounding box center [419, 123] width 52 height 12
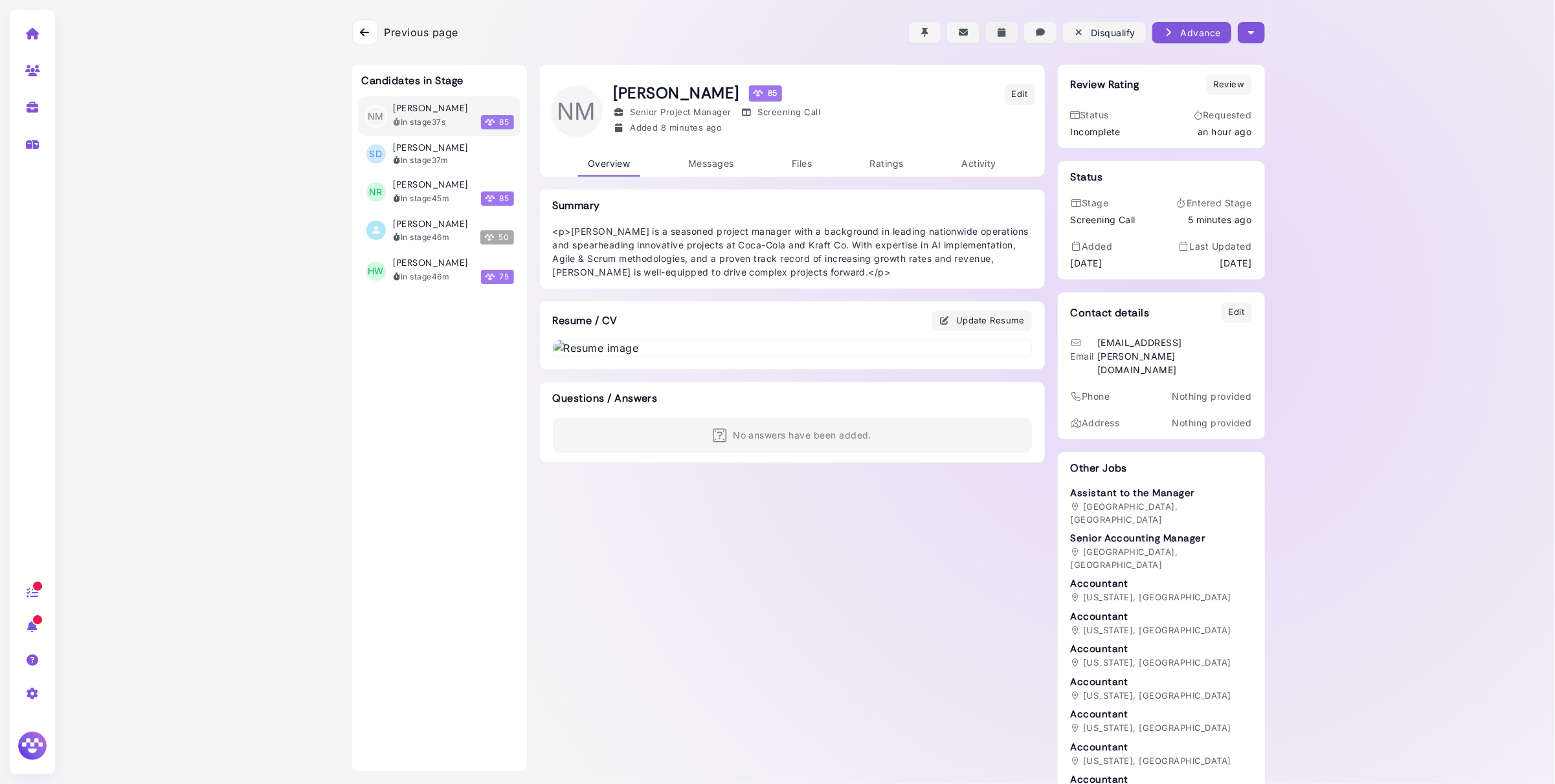
click at [1005, 34] on icon "button" at bounding box center [1002, 33] width 12 height 13
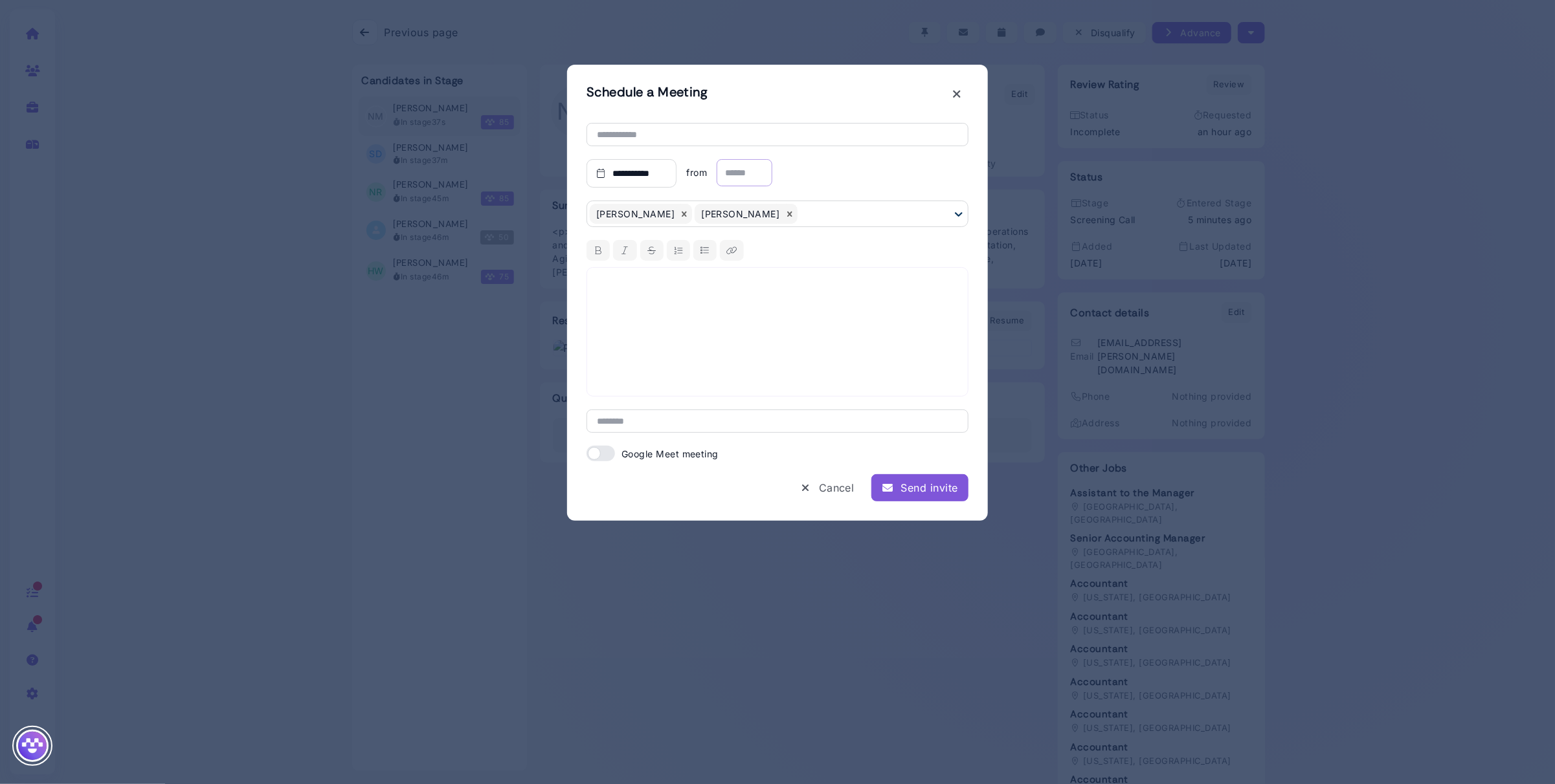
click at [754, 178] on input "text" at bounding box center [745, 172] width 56 height 27
click at [761, 407] on div "1:30pm" at bounding box center [752, 411] width 57 height 27
type input "******"
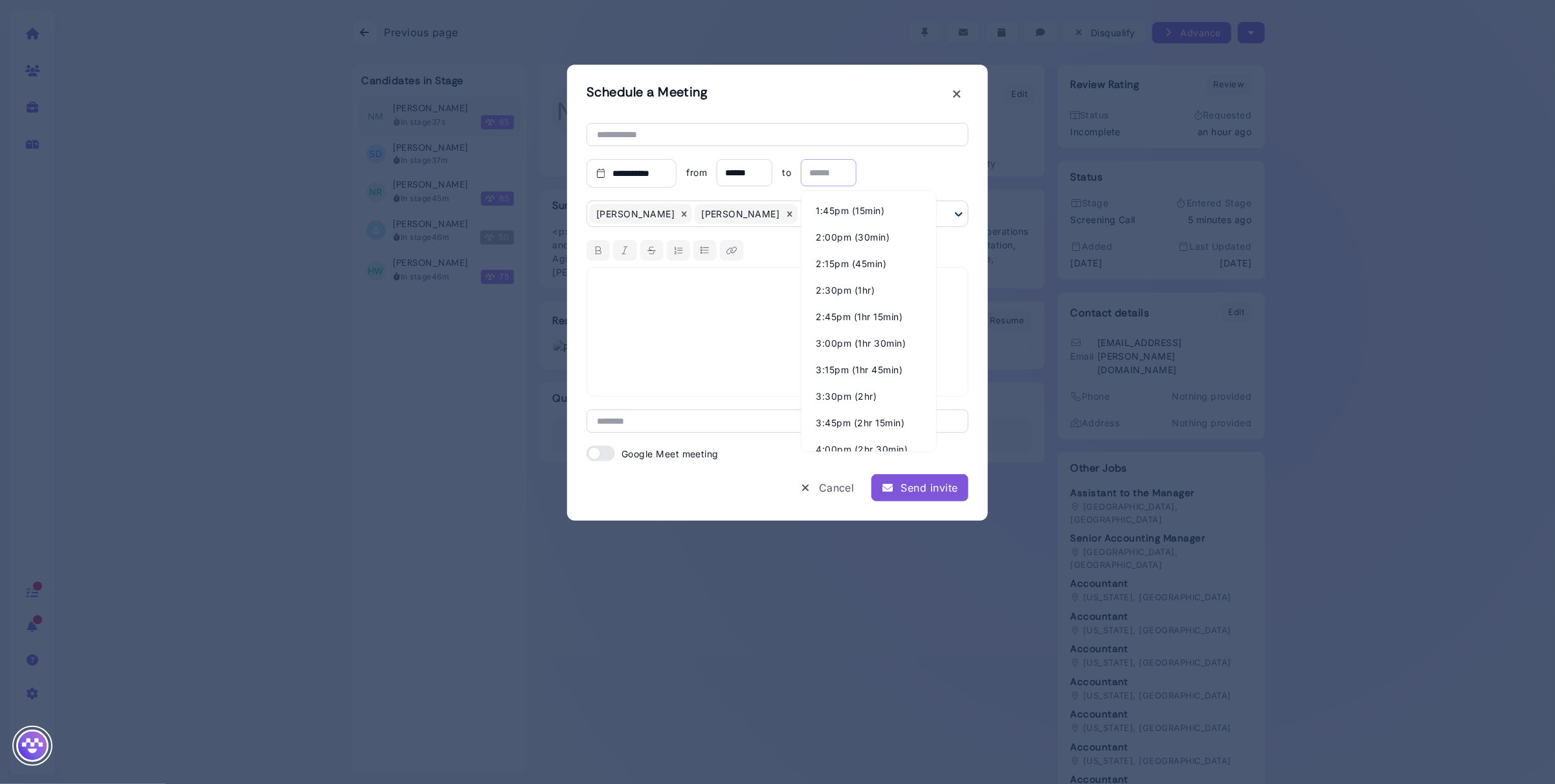
click at [828, 175] on input "text" at bounding box center [829, 172] width 56 height 27
click at [837, 235] on div "2:00pm (30min)" at bounding box center [868, 237] width 121 height 27
type input "******"
drag, startPoint x: 597, startPoint y: 460, endPoint x: 616, endPoint y: 456, distance: 19.4
click at [597, 460] on span at bounding box center [601, 453] width 29 height 15
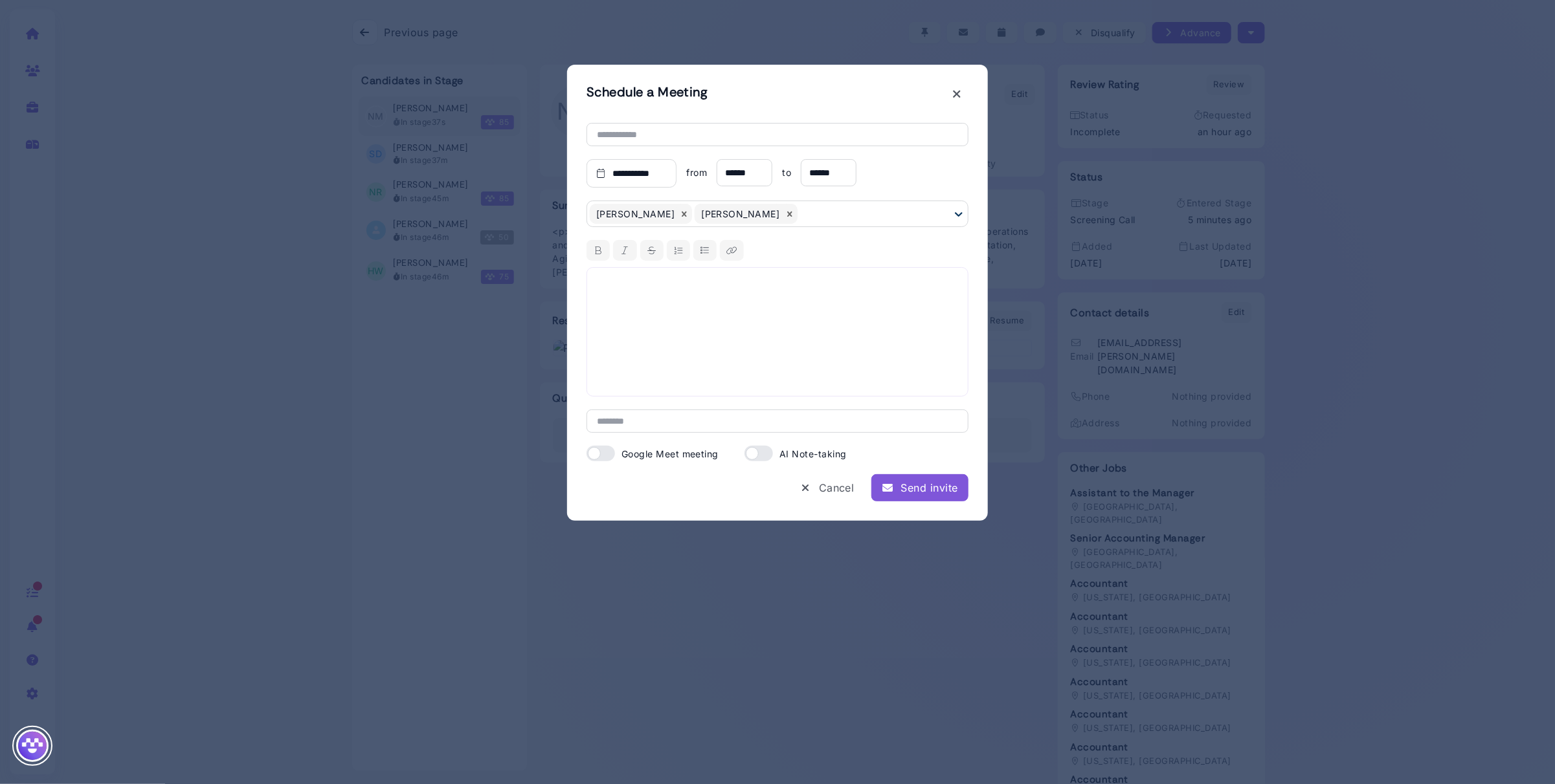
drag, startPoint x: 759, startPoint y: 454, endPoint x: 742, endPoint y: 383, distance: 73.0
click at [759, 454] on span at bounding box center [759, 453] width 29 height 15
click at [722, 334] on div at bounding box center [777, 332] width 382 height 129
click at [913, 492] on div "Send invite" at bounding box center [919, 488] width 76 height 15
click at [659, 141] on input "text" at bounding box center [777, 134] width 382 height 23
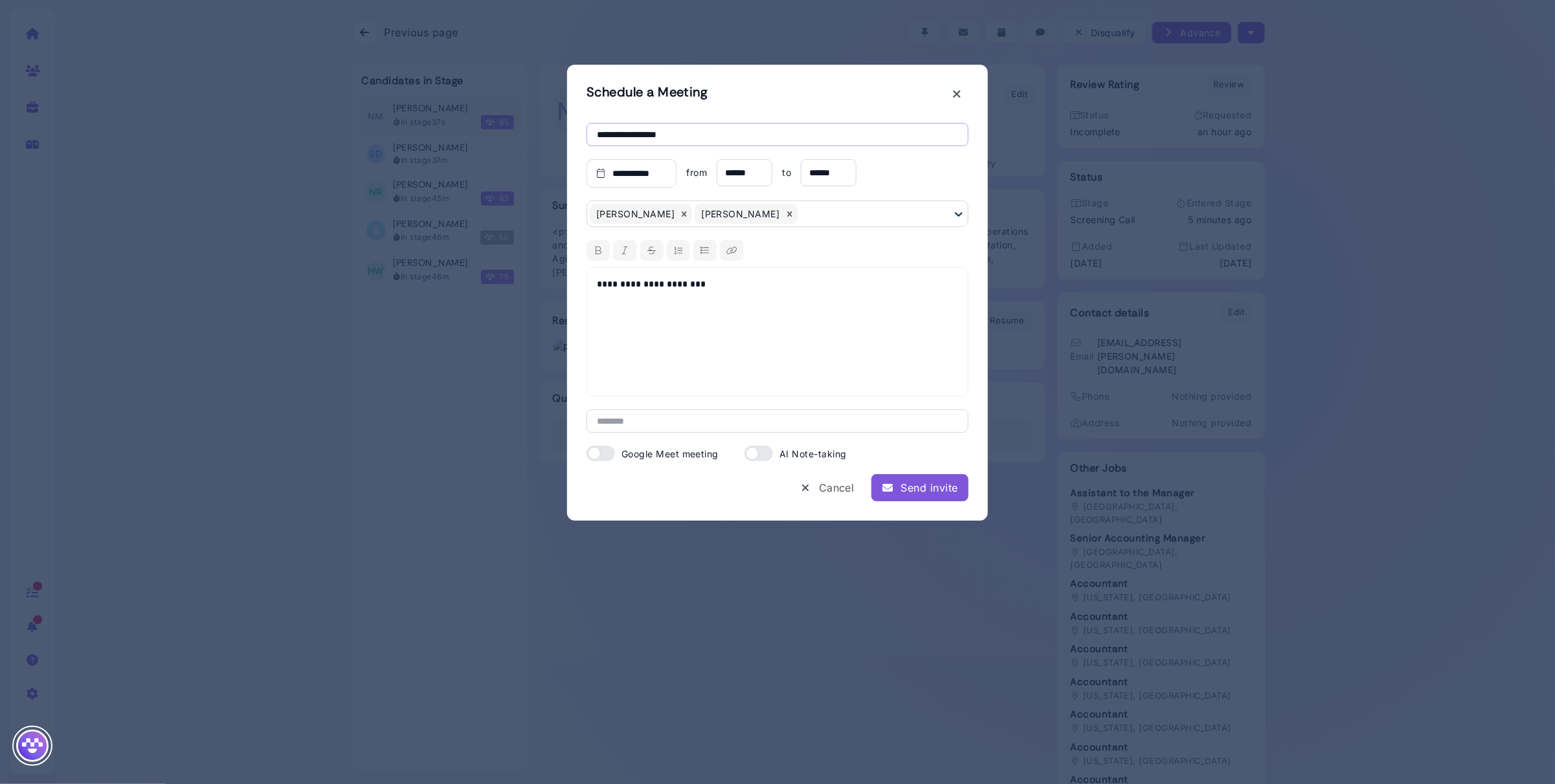
type input "**********"
click at [914, 486] on div "Send invite" at bounding box center [919, 488] width 76 height 15
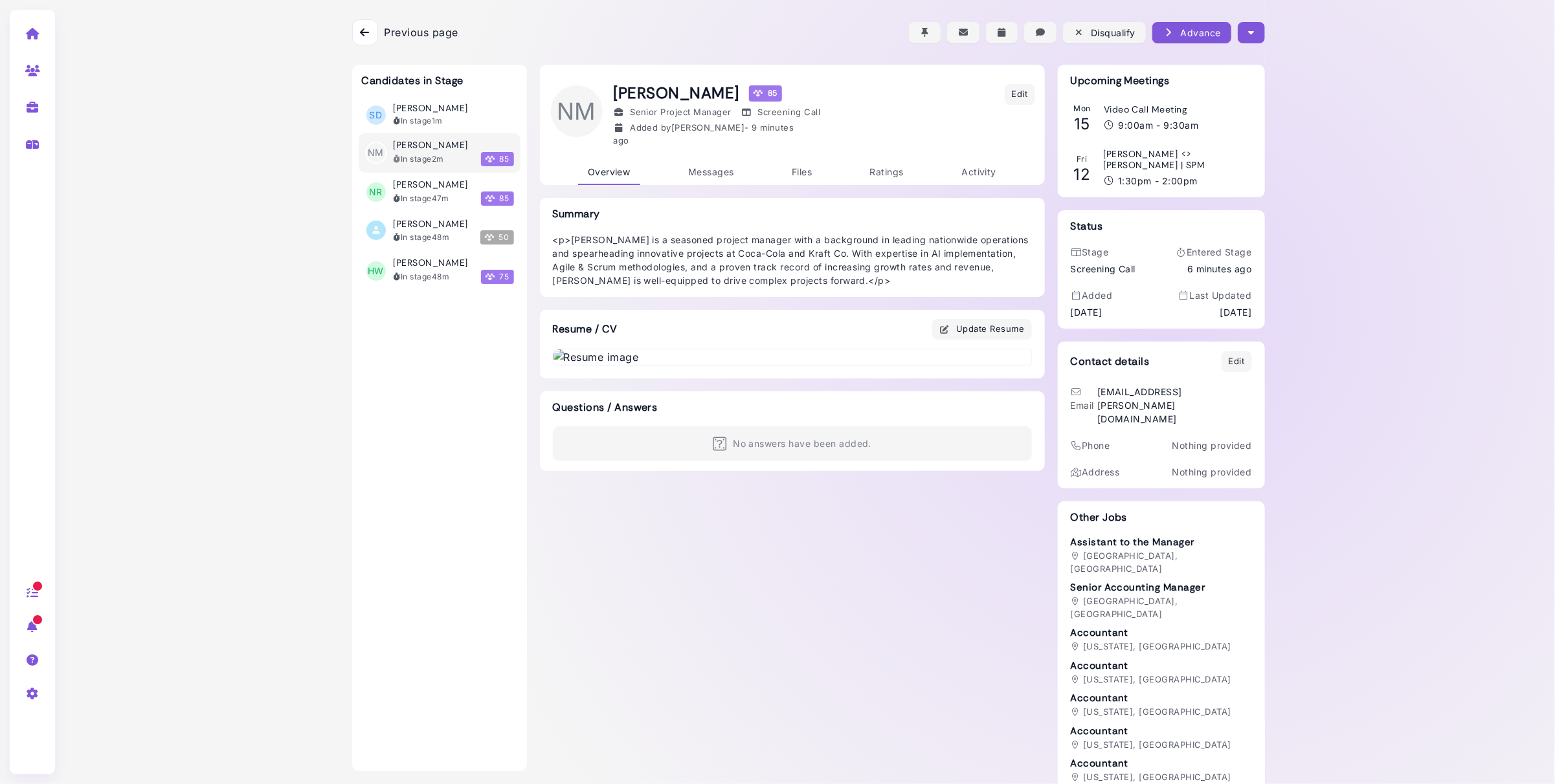
click at [360, 27] on icon at bounding box center [364, 33] width 9 height 11
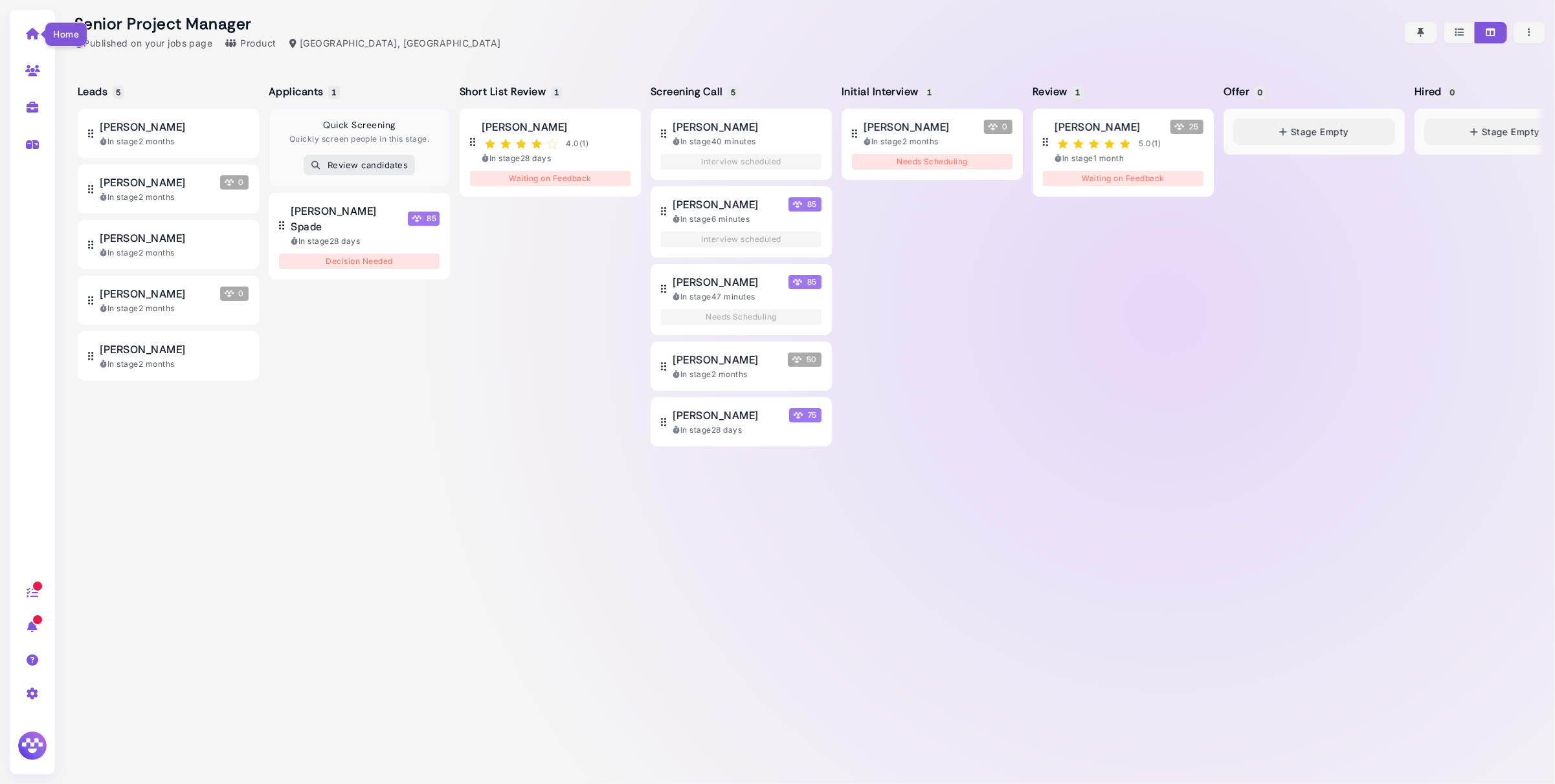
click at [32, 31] on icon at bounding box center [33, 34] width 15 height 12
